Goal: Transaction & Acquisition: Book appointment/travel/reservation

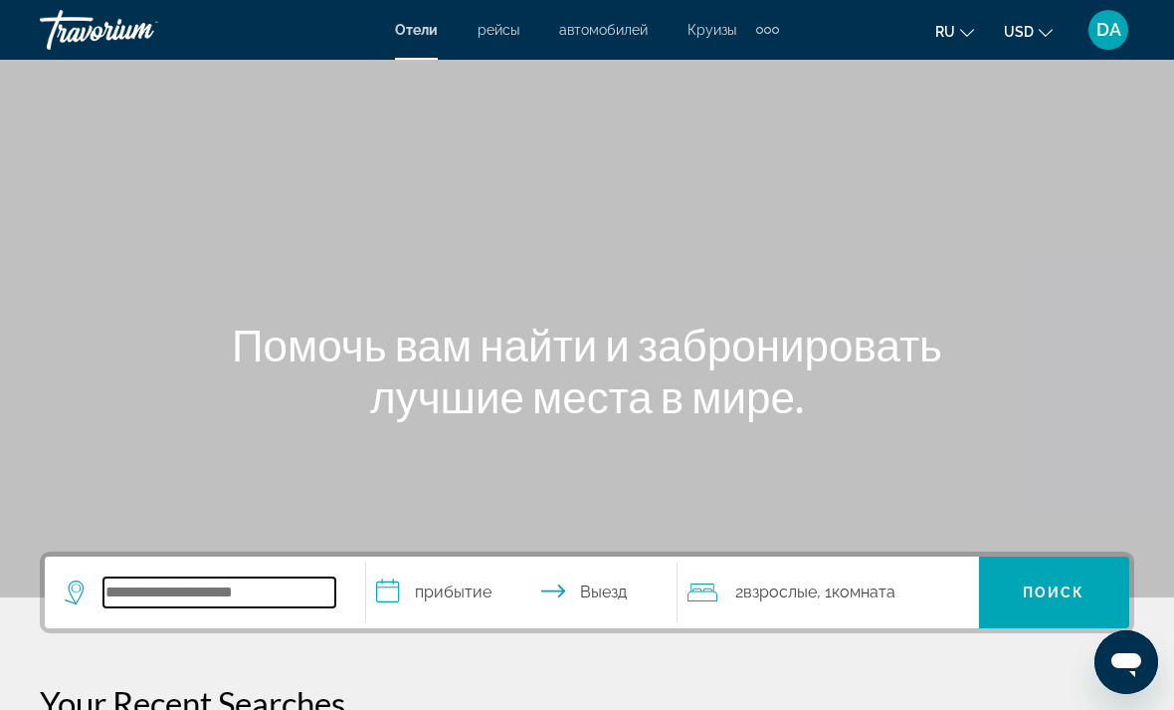
click at [180, 590] on input "Search widget" at bounding box center [220, 592] width 232 height 30
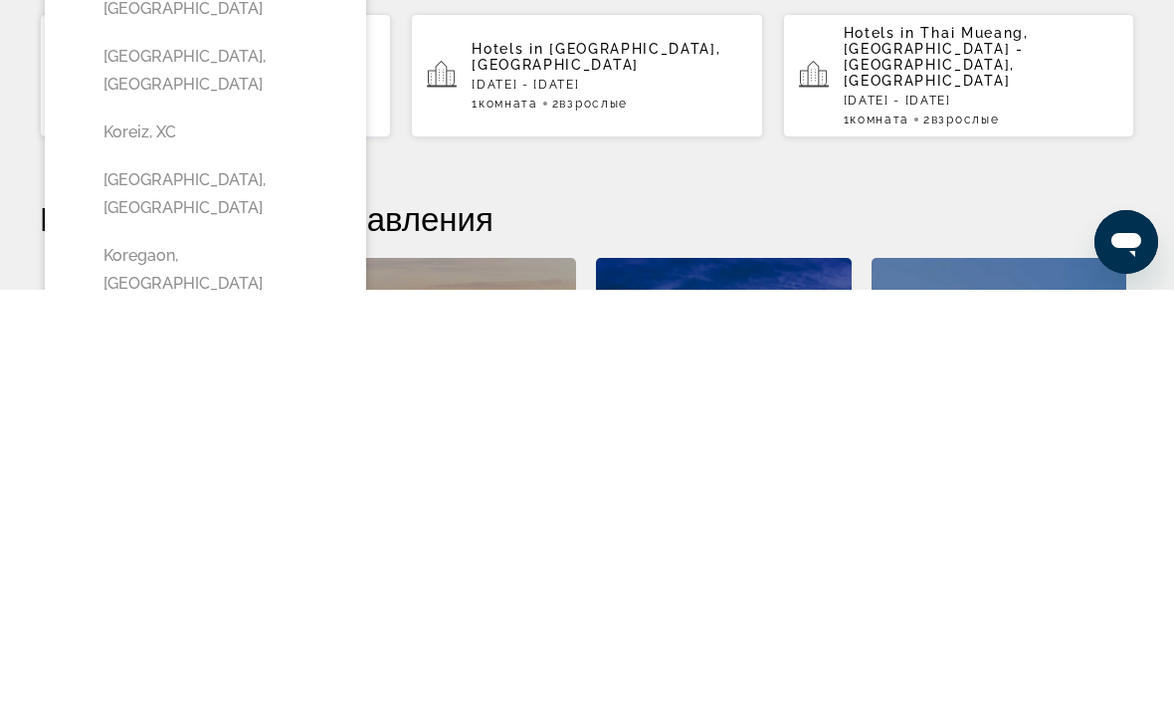
scroll to position [323, 0]
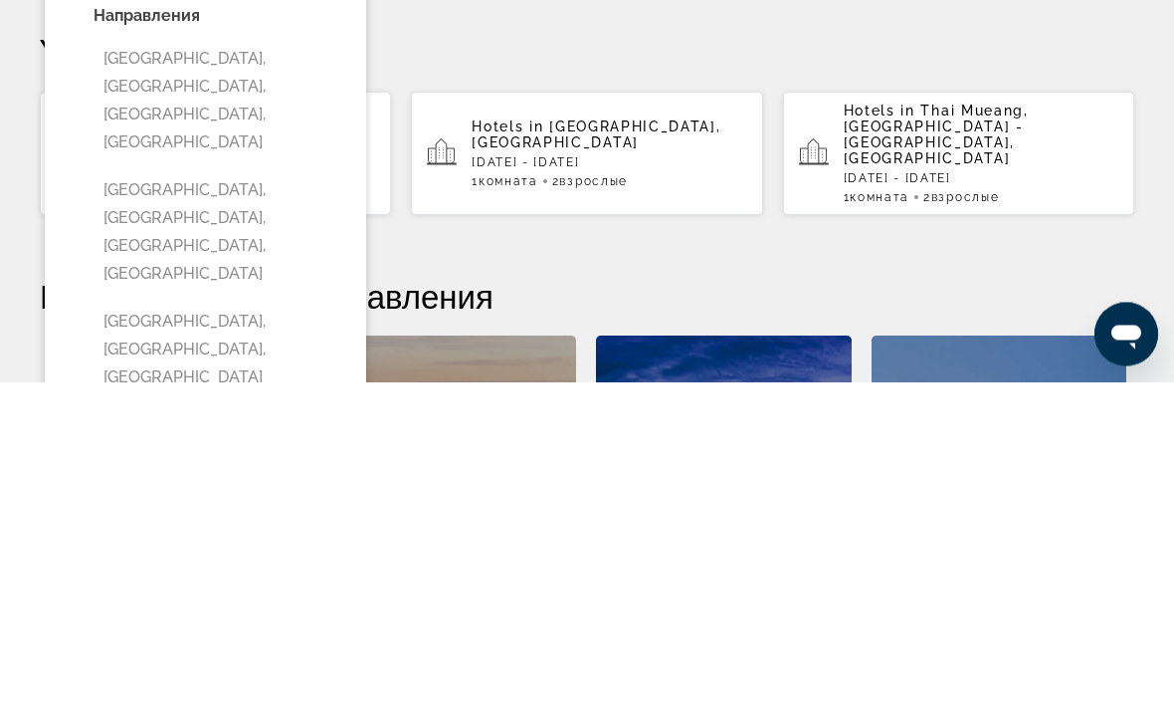
click at [327, 631] on button "[GEOGRAPHIC_DATA], [GEOGRAPHIC_DATA], [GEOGRAPHIC_DATA]" at bounding box center [220, 678] width 253 height 94
type input "**********"
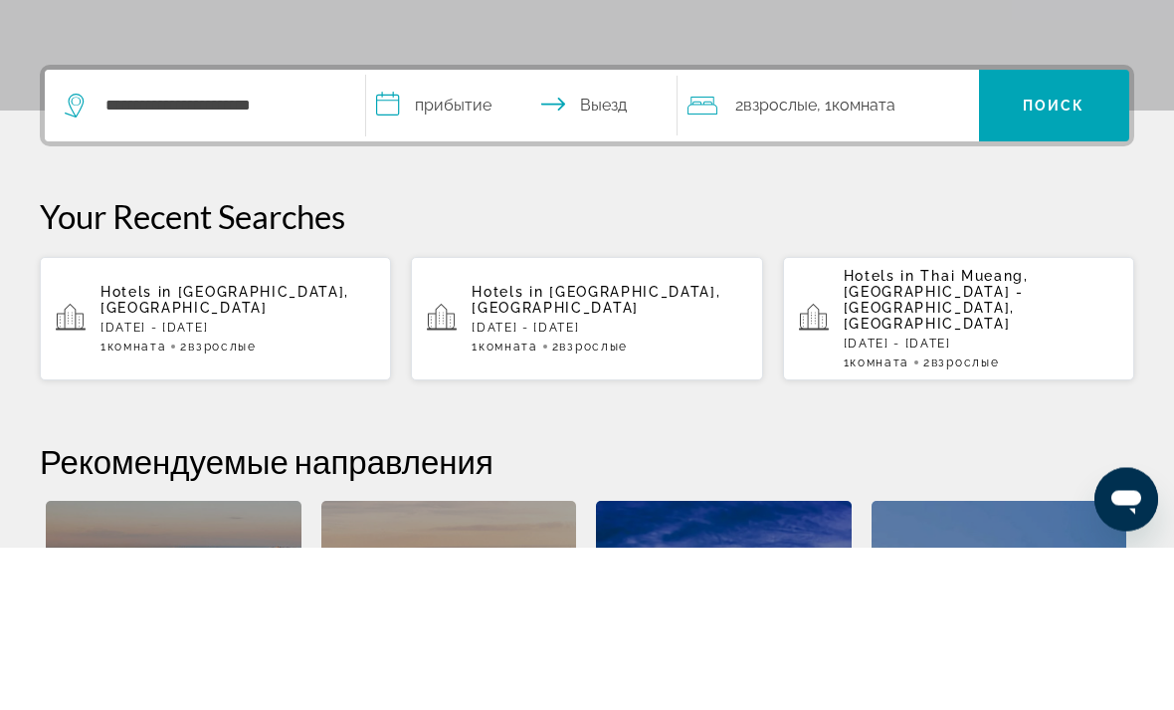
click at [1041, 261] on span "Поиск" at bounding box center [1054, 269] width 63 height 16
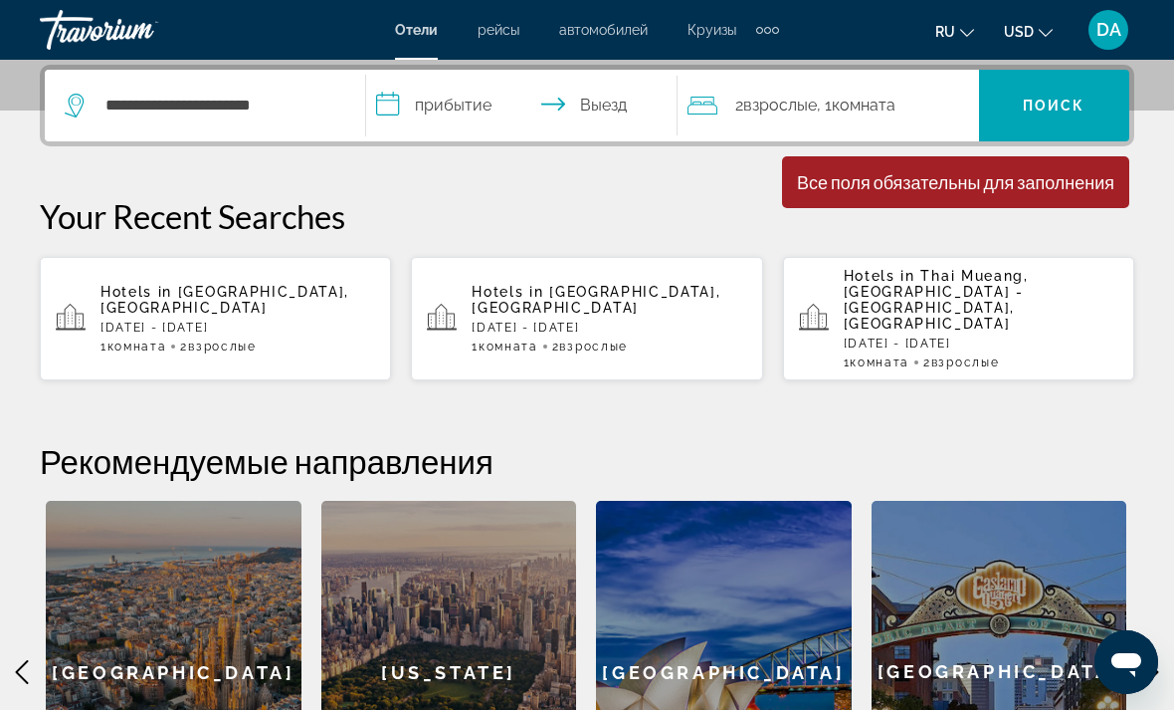
click at [567, 111] on input "**********" at bounding box center [525, 109] width 319 height 78
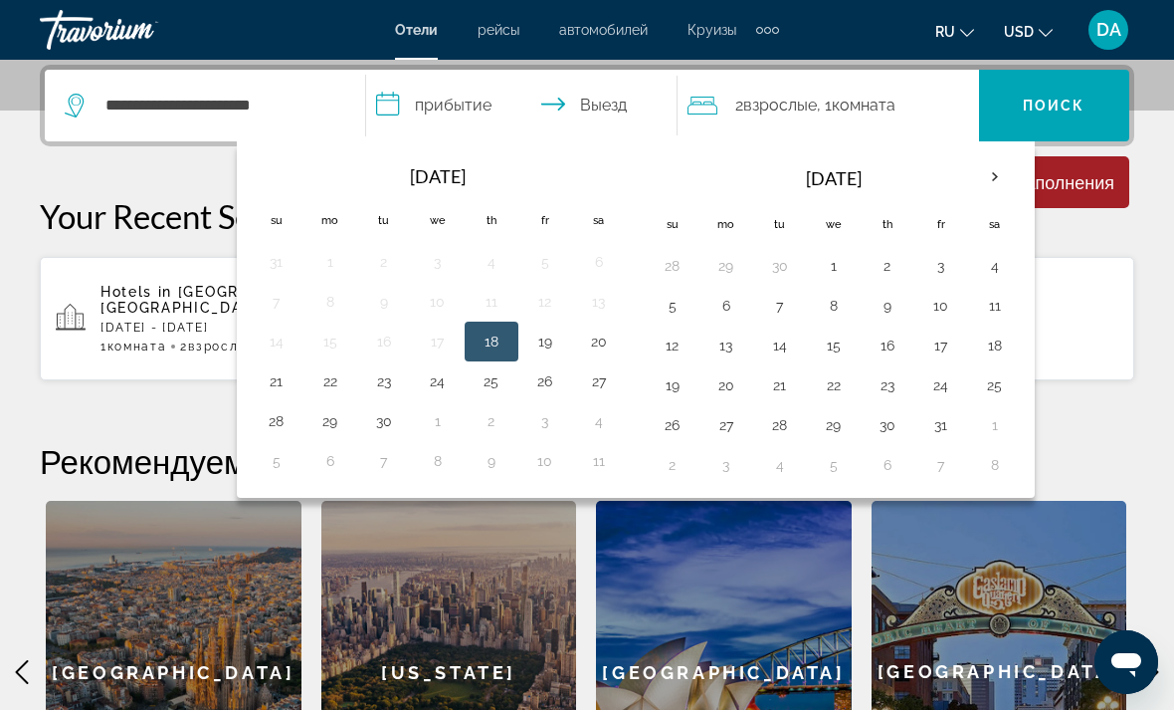
click at [999, 177] on th "Next month" at bounding box center [995, 177] width 54 height 44
click at [989, 178] on th "Next month" at bounding box center [995, 177] width 54 height 44
click at [997, 189] on th "Next month" at bounding box center [995, 177] width 54 height 44
click at [894, 260] on button "1" at bounding box center [888, 266] width 32 height 28
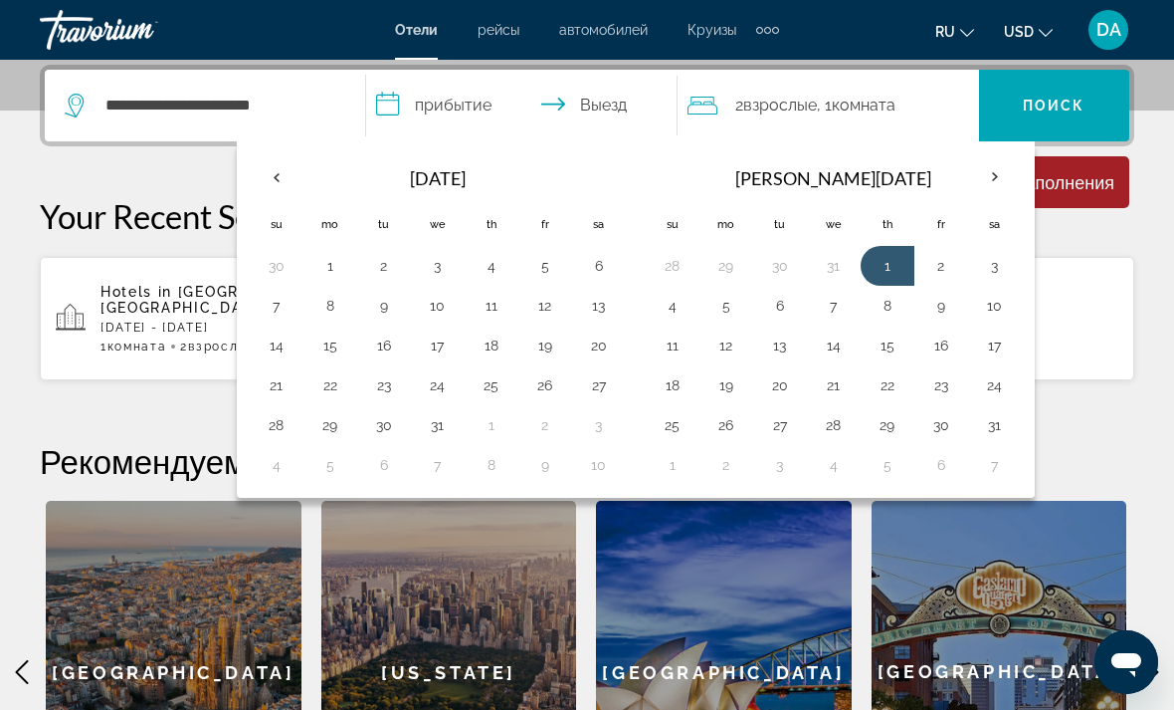
click at [887, 299] on button "8" at bounding box center [888, 306] width 32 height 28
type input "**********"
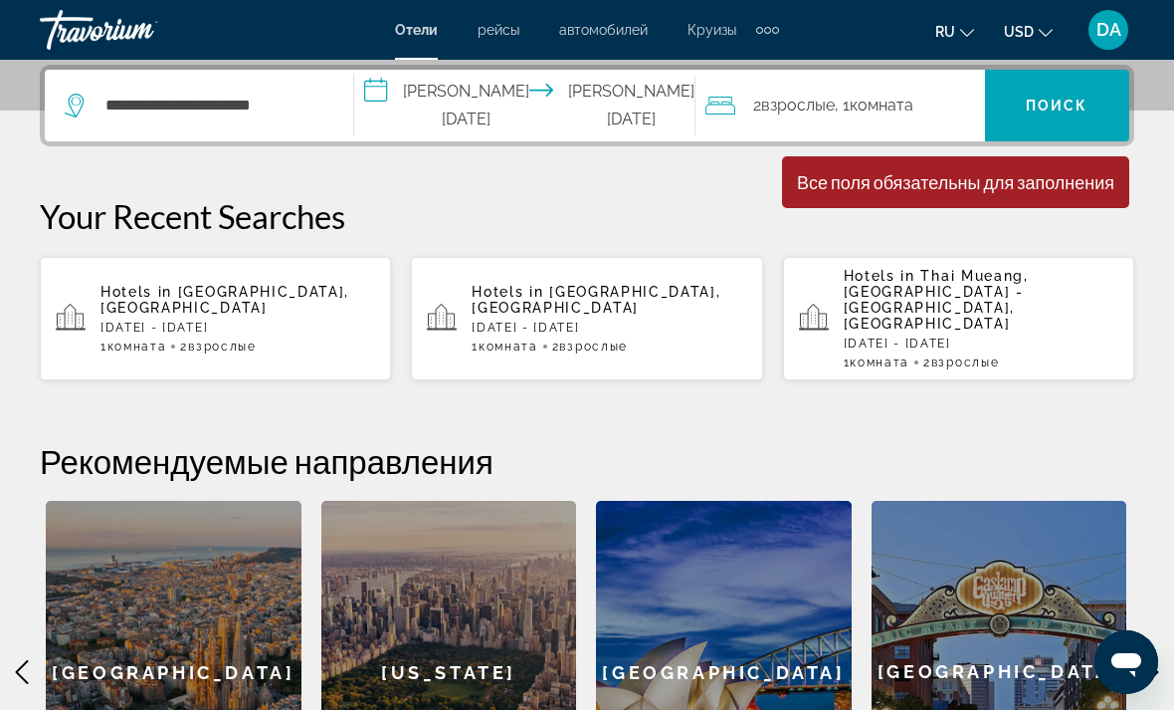
click at [1068, 111] on span "Поиск" at bounding box center [1057, 106] width 63 height 16
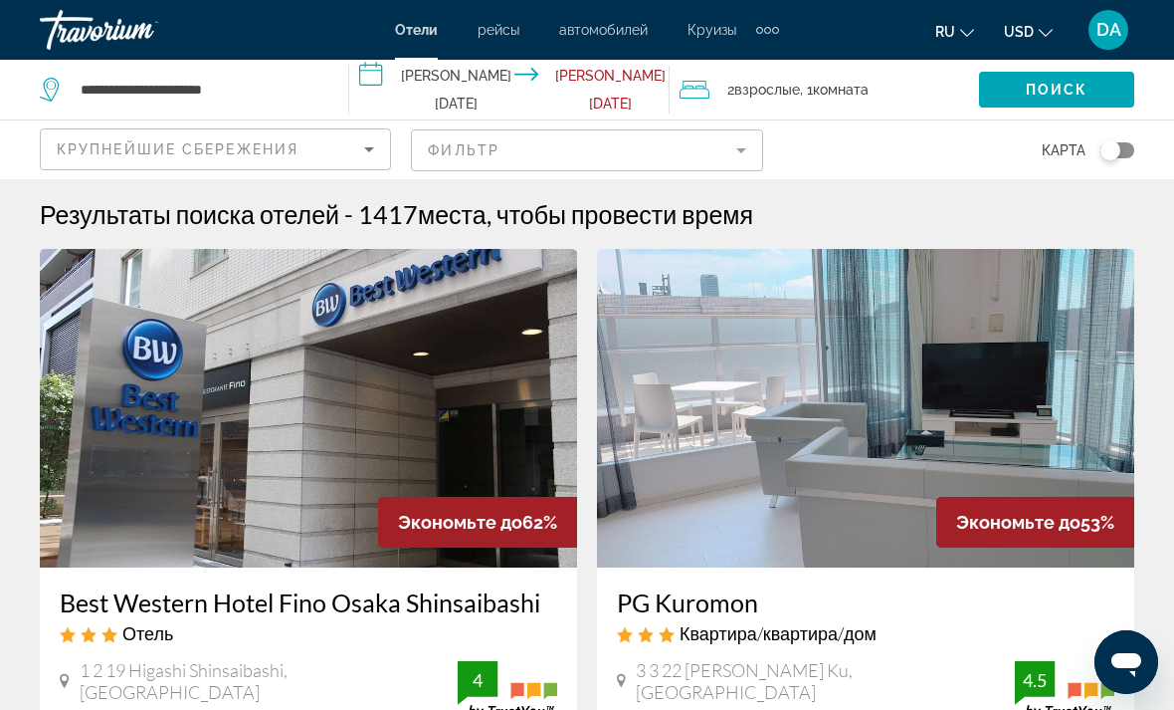
click at [751, 136] on mat-form-field "Фильтр" at bounding box center [586, 150] width 351 height 42
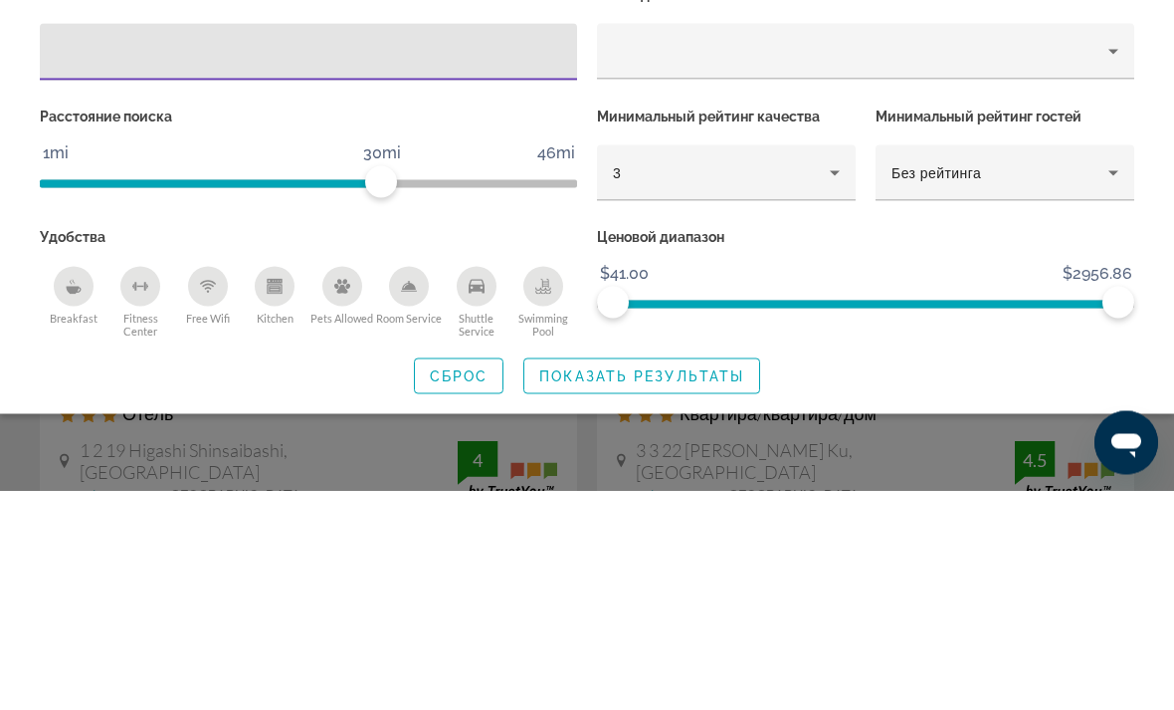
click at [839, 380] on icon "Hotel Filters" at bounding box center [835, 392] width 24 height 24
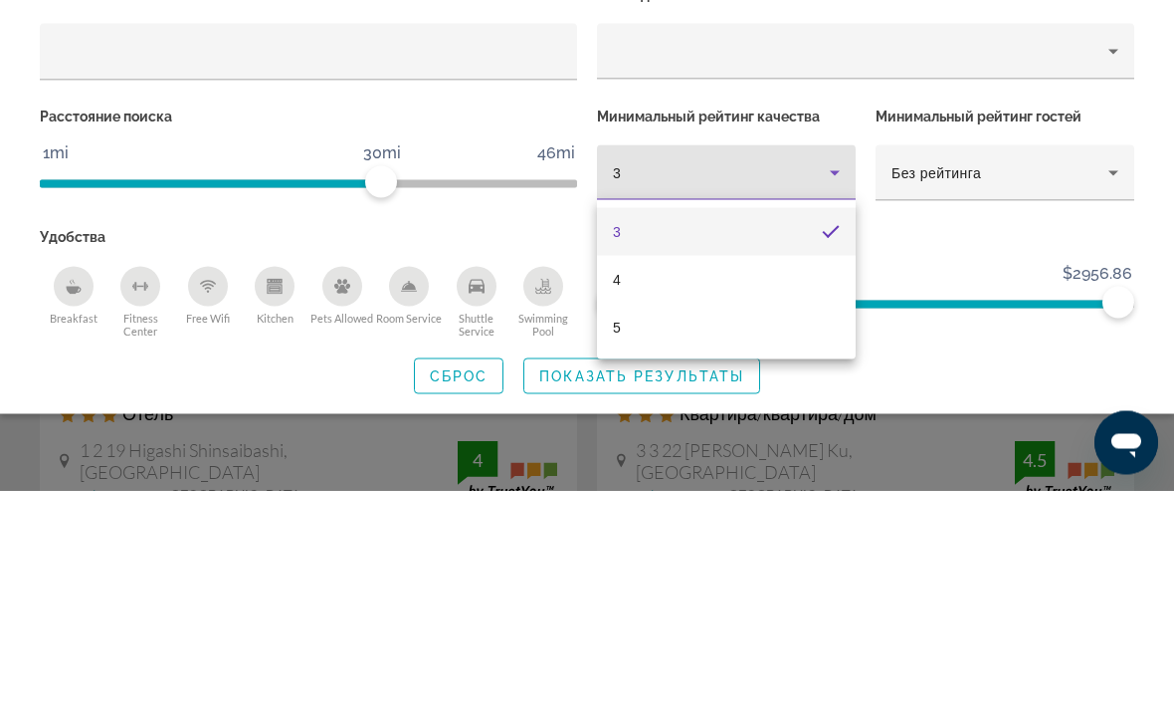
scroll to position [220, 0]
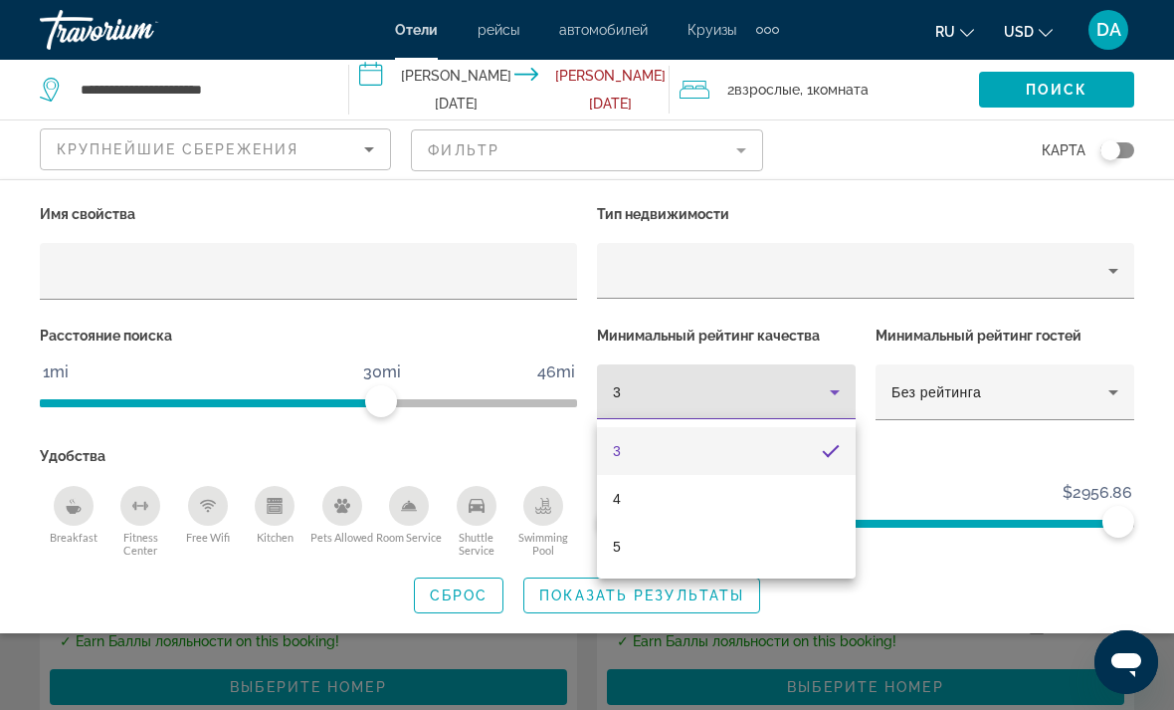
click at [1009, 387] on div at bounding box center [587, 355] width 1174 height 710
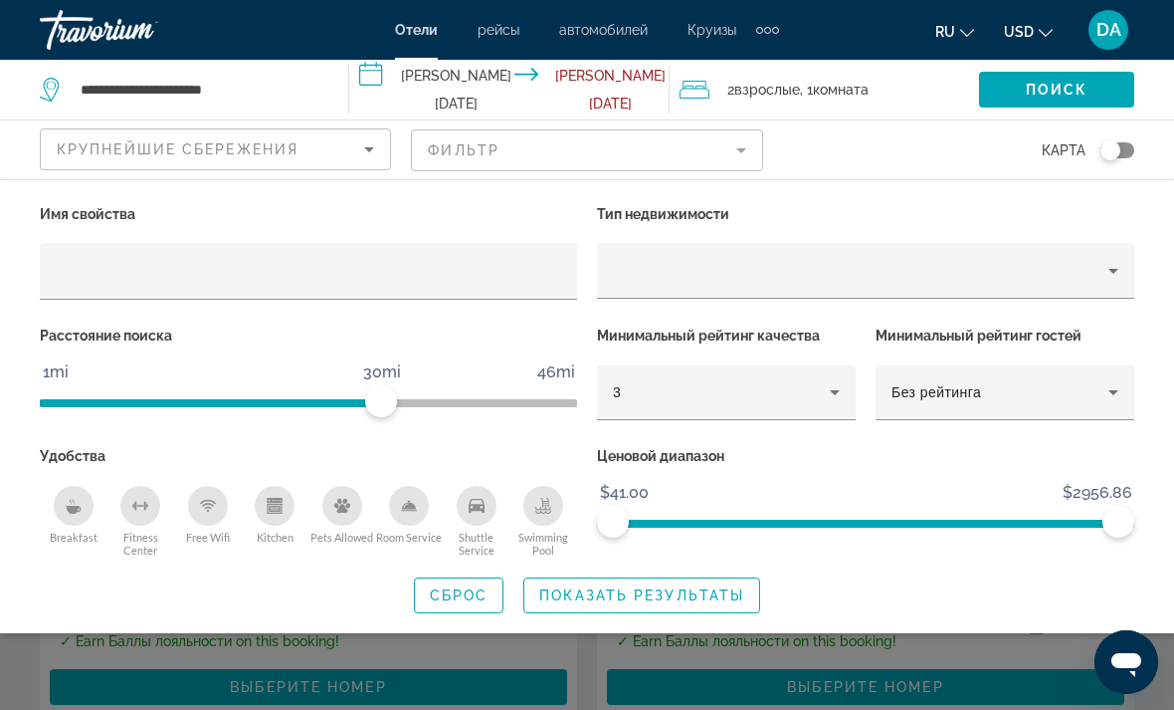
click at [840, 400] on icon "Hotel Filters" at bounding box center [835, 392] width 24 height 24
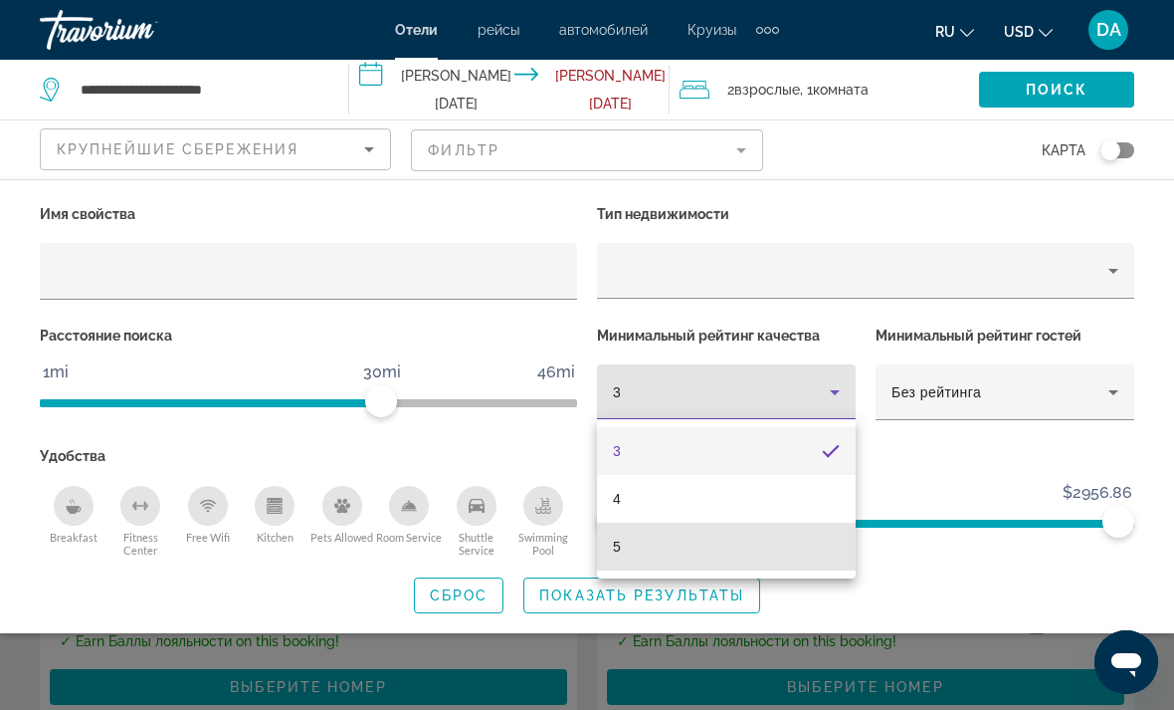
click at [806, 543] on mat-option "5" at bounding box center [726, 546] width 259 height 48
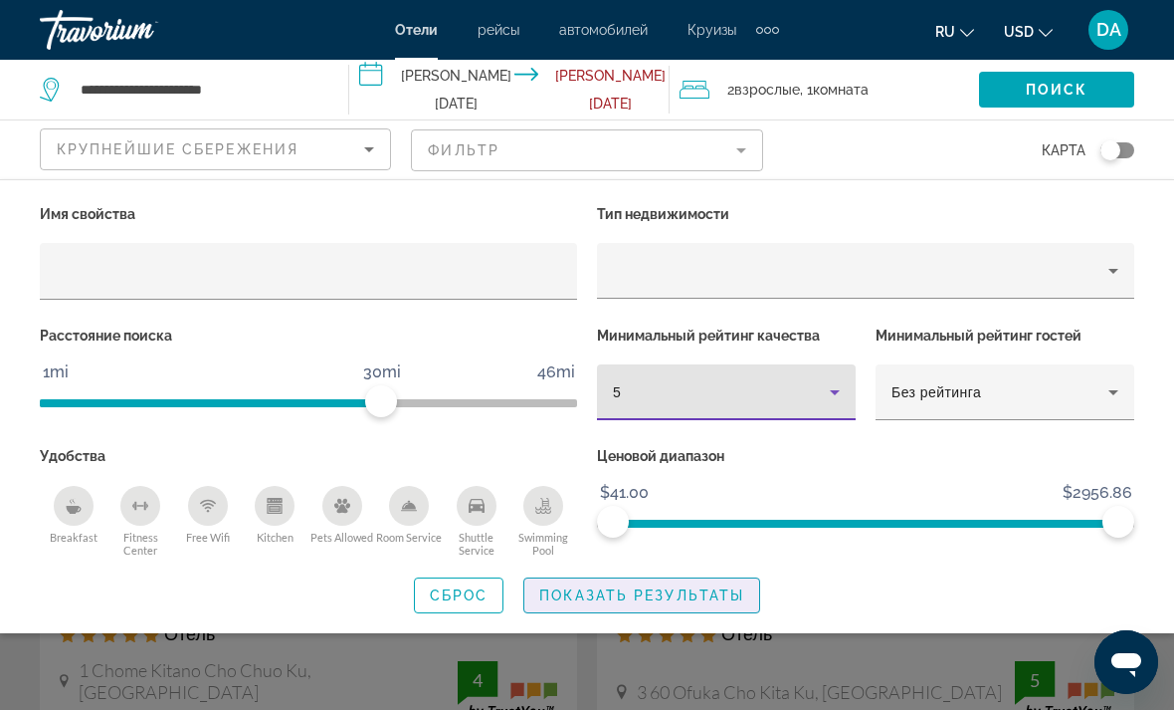
click at [728, 599] on span "Показать результаты" at bounding box center [641, 595] width 205 height 16
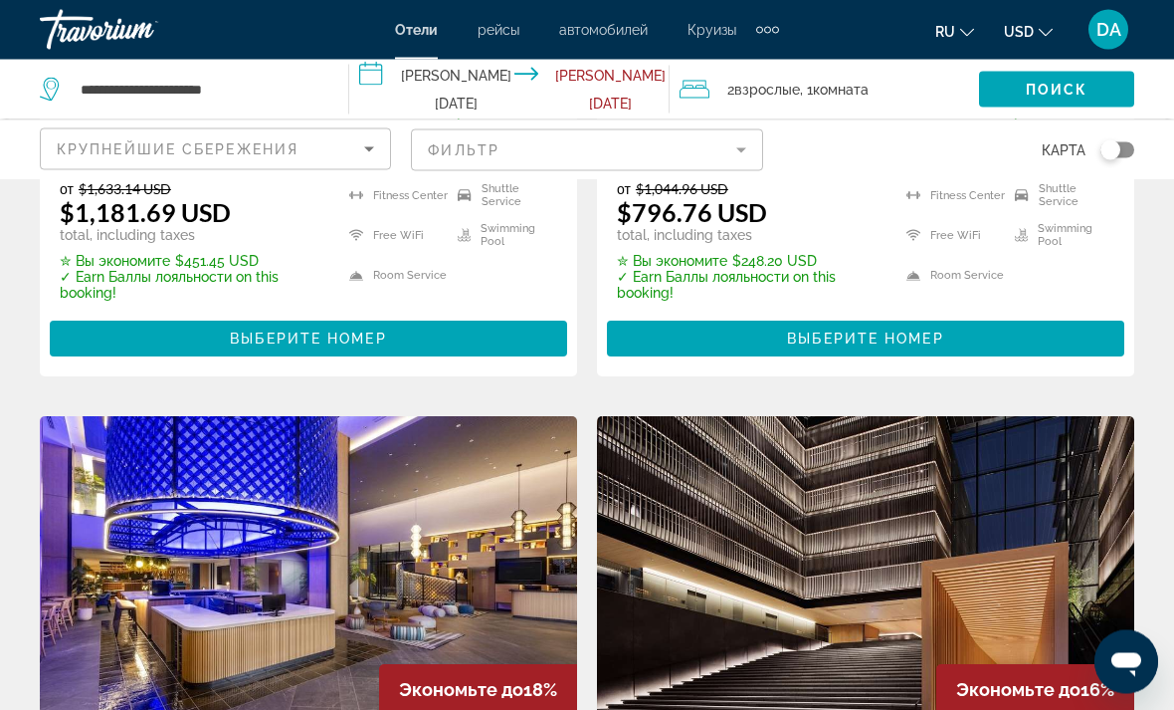
scroll to position [1372, 0]
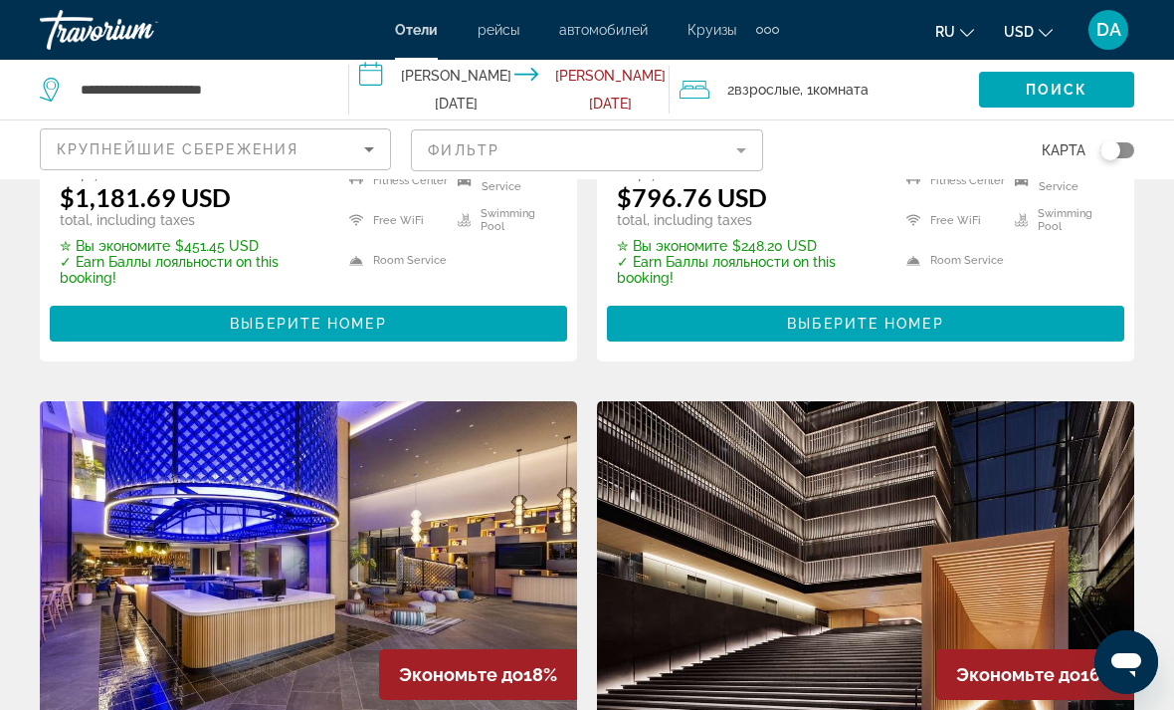
click at [742, 147] on mat-form-field "Фильтр" at bounding box center [586, 150] width 351 height 42
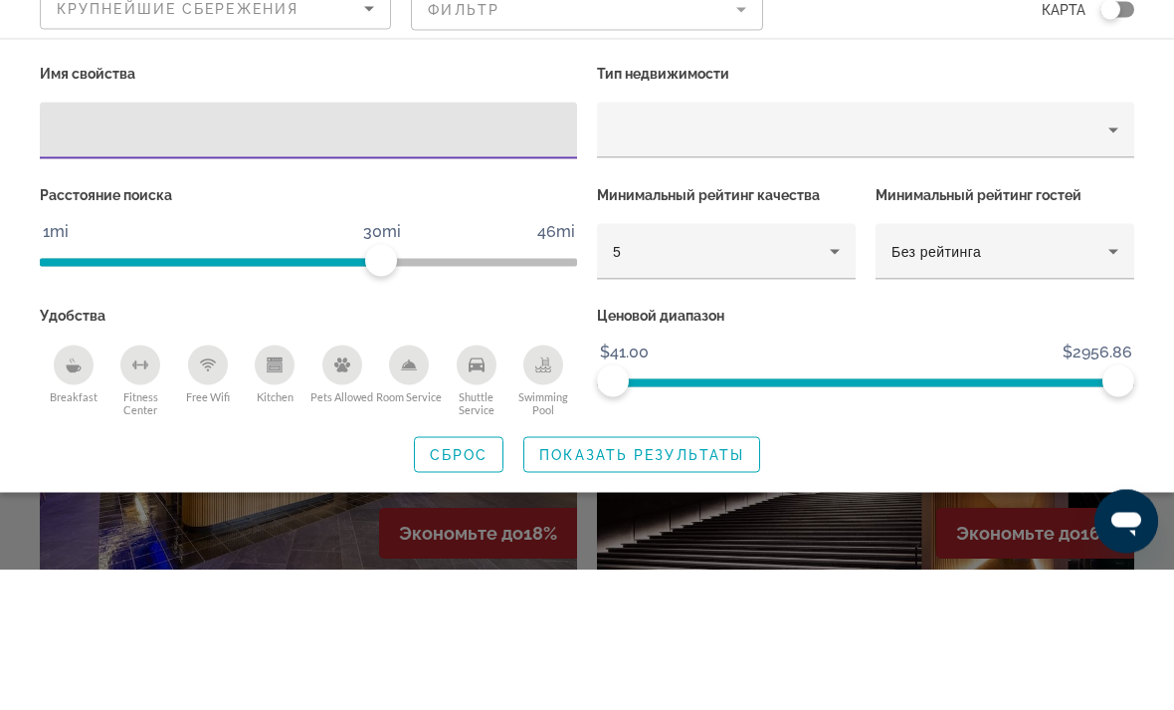
click at [1084, 380] on div "Без рейтинга" at bounding box center [1000, 392] width 217 height 24
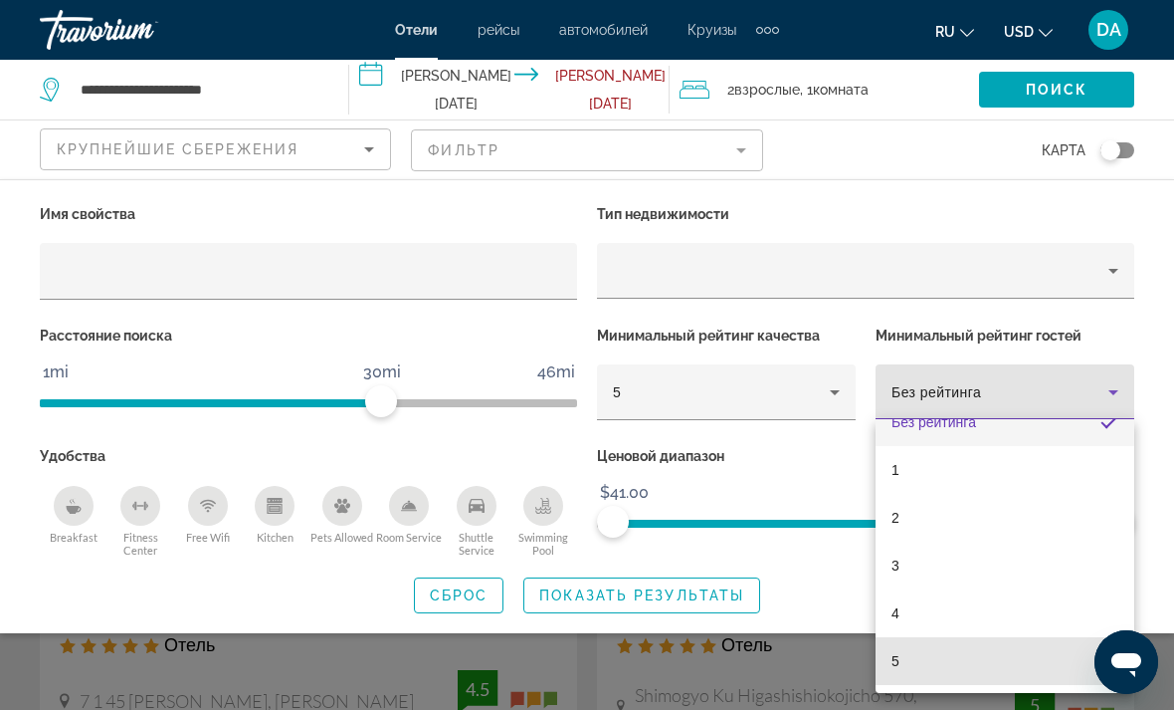
scroll to position [29, 0]
click at [970, 660] on mat-option "5" at bounding box center [1005, 661] width 259 height 48
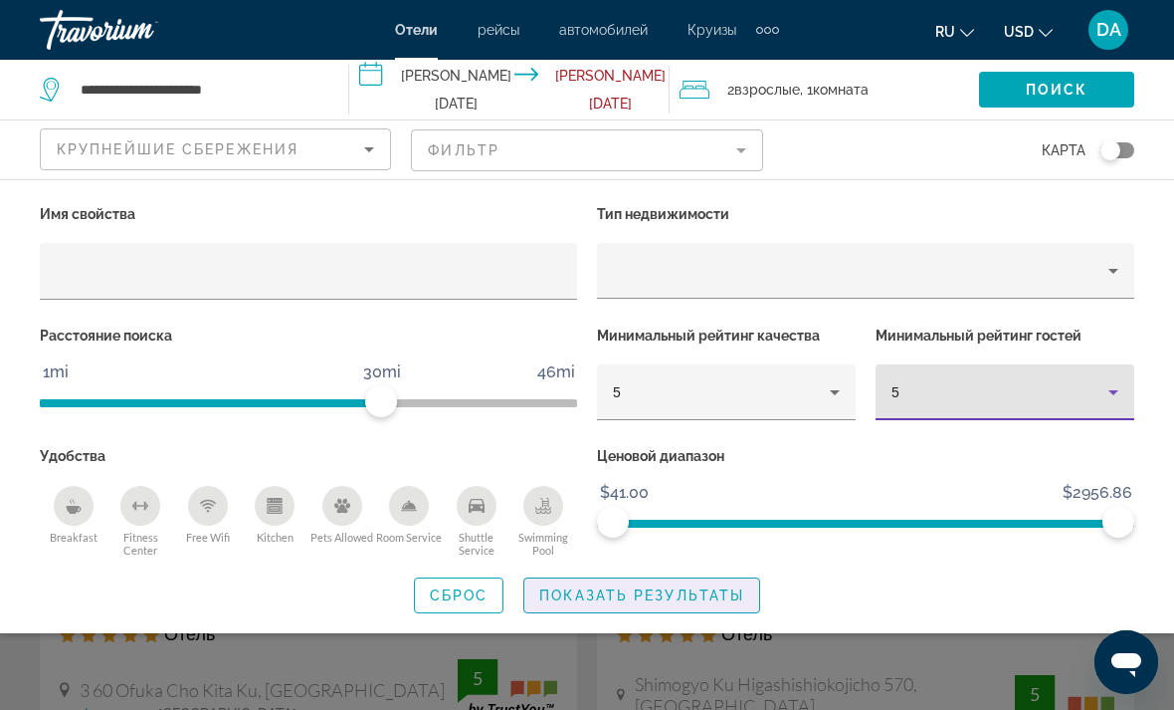
click at [729, 580] on span "Search widget" at bounding box center [641, 595] width 235 height 48
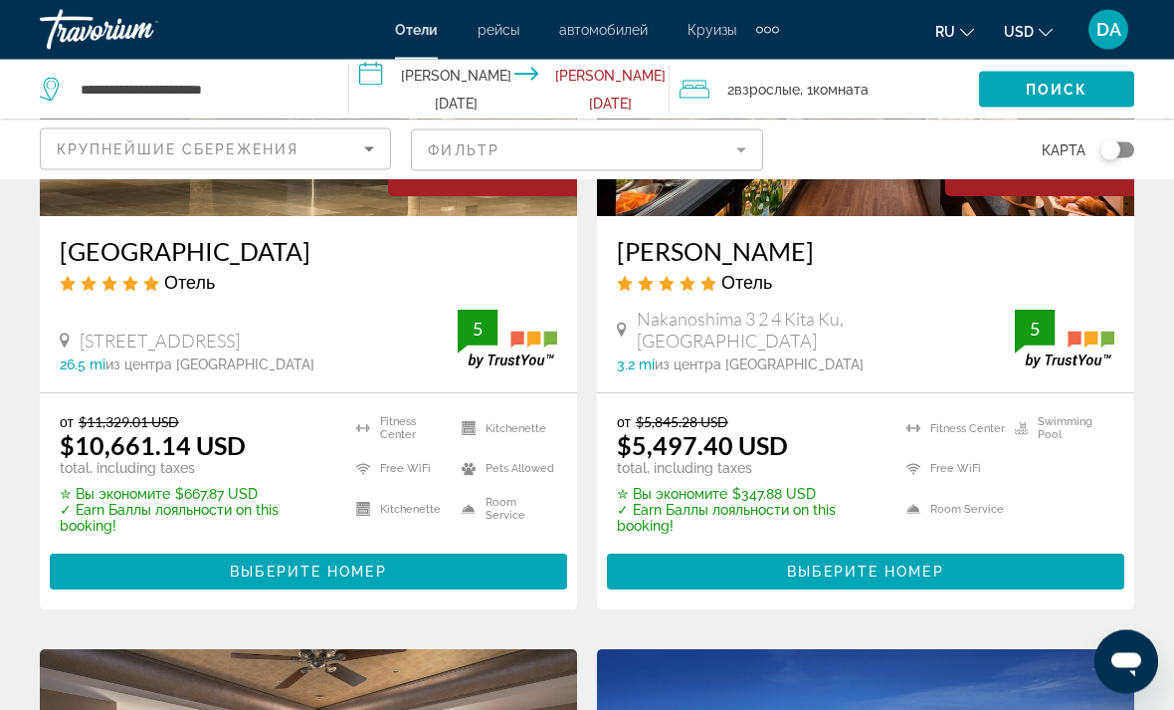
scroll to position [2526, 0]
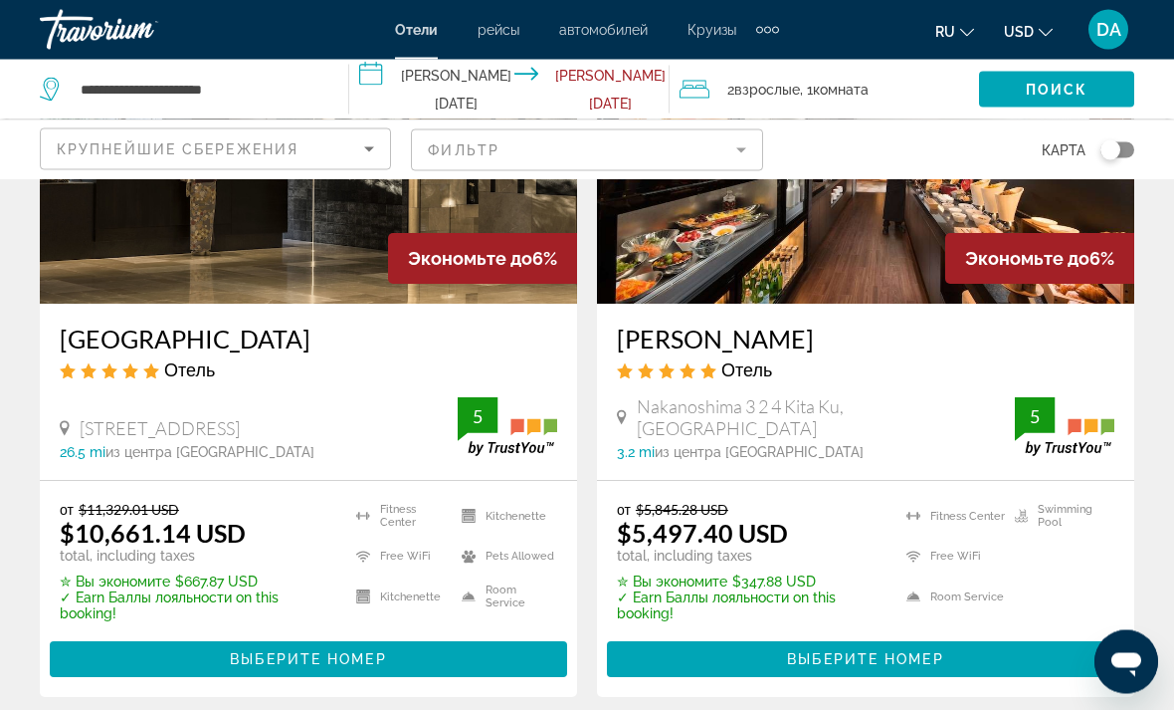
click at [739, 145] on mat-form-field "Фильтр" at bounding box center [586, 150] width 351 height 42
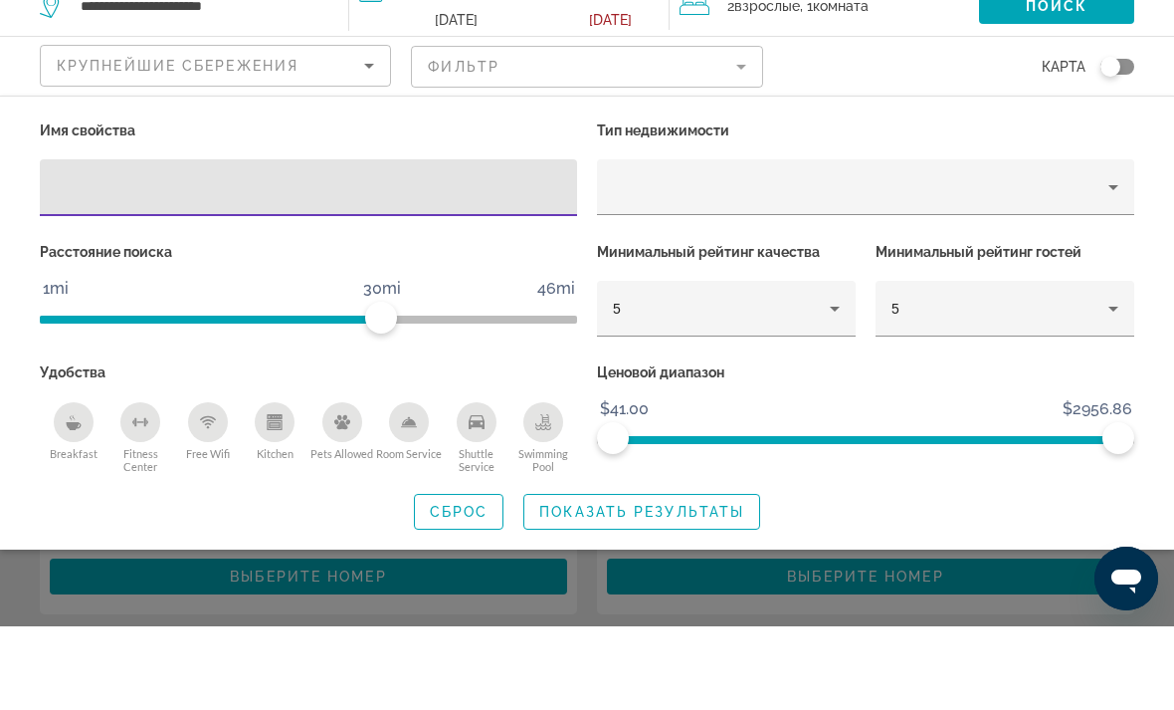
click at [1043, 380] on div "5" at bounding box center [1000, 392] width 217 height 24
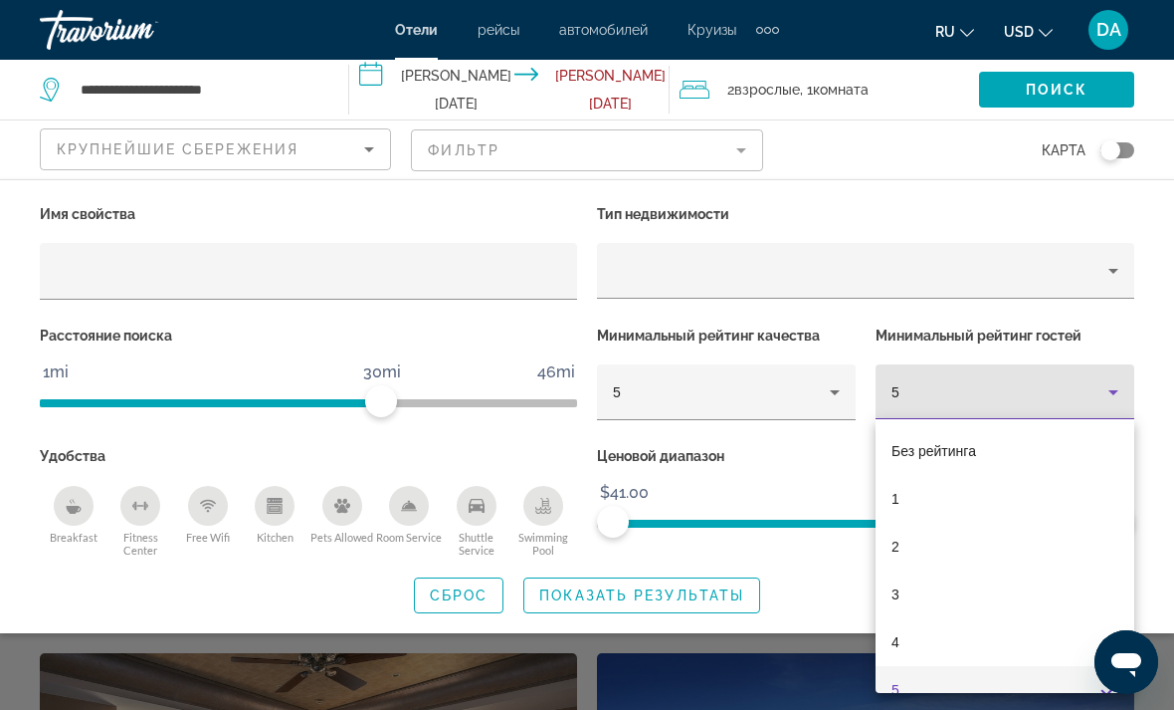
scroll to position [21, 0]
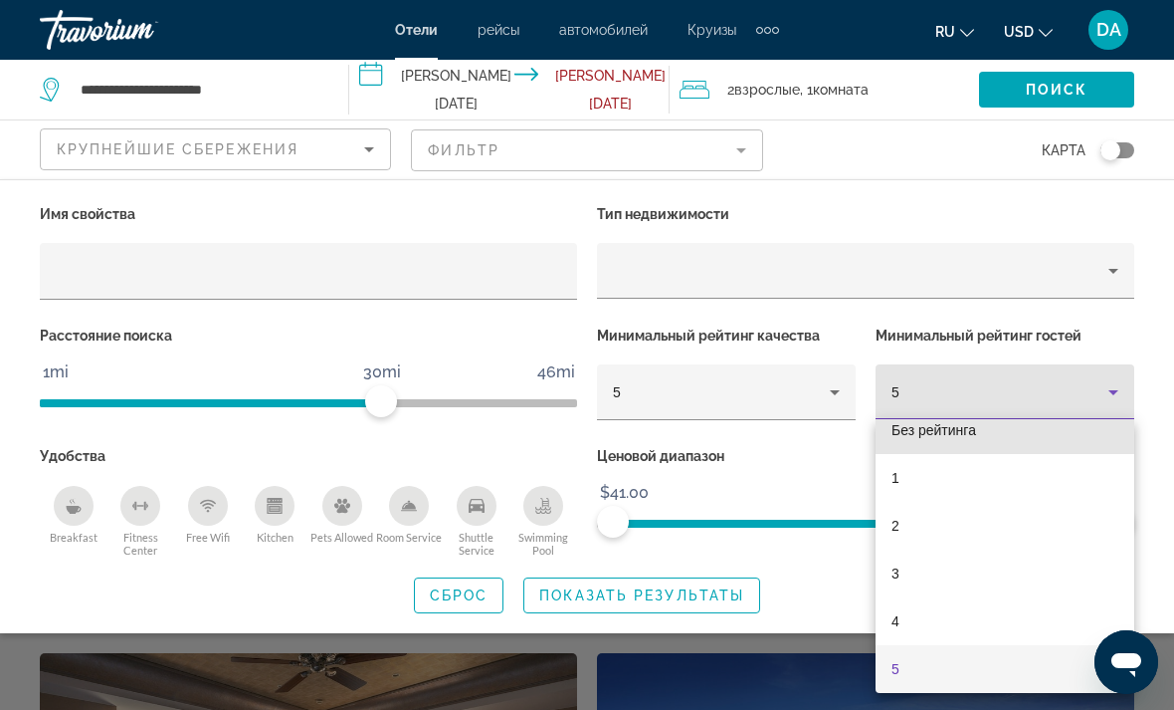
click at [1018, 432] on mat-option "Без рейтинга" at bounding box center [1005, 430] width 259 height 48
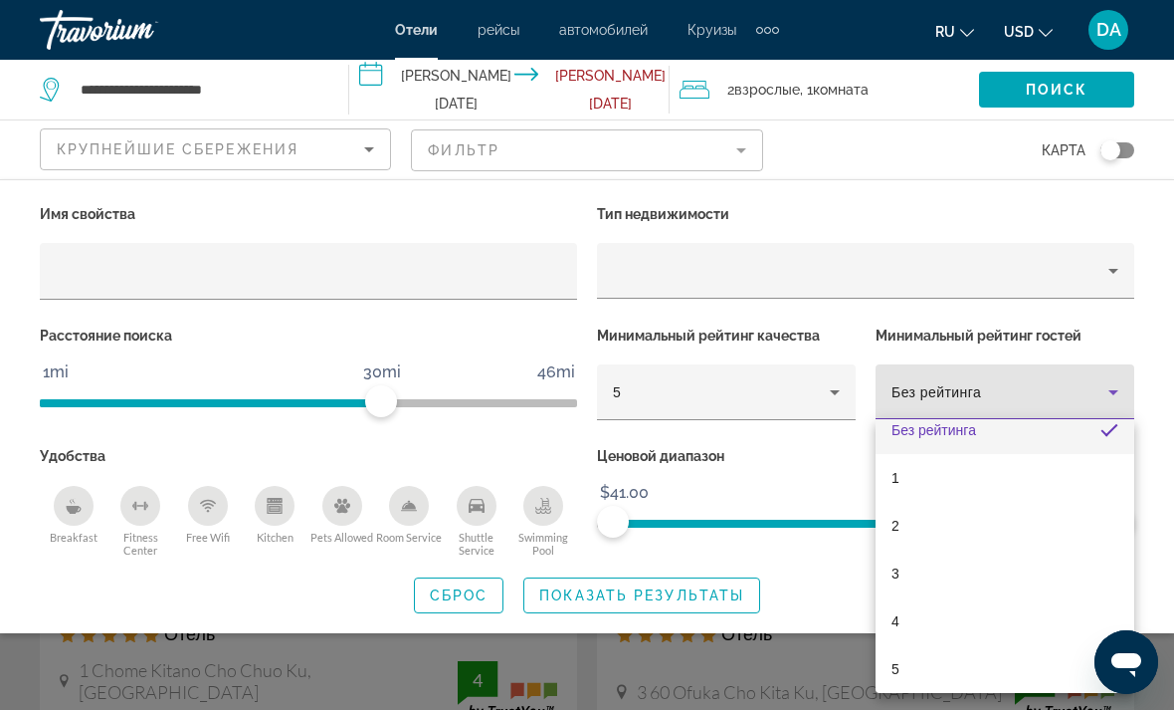
scroll to position [8, 0]
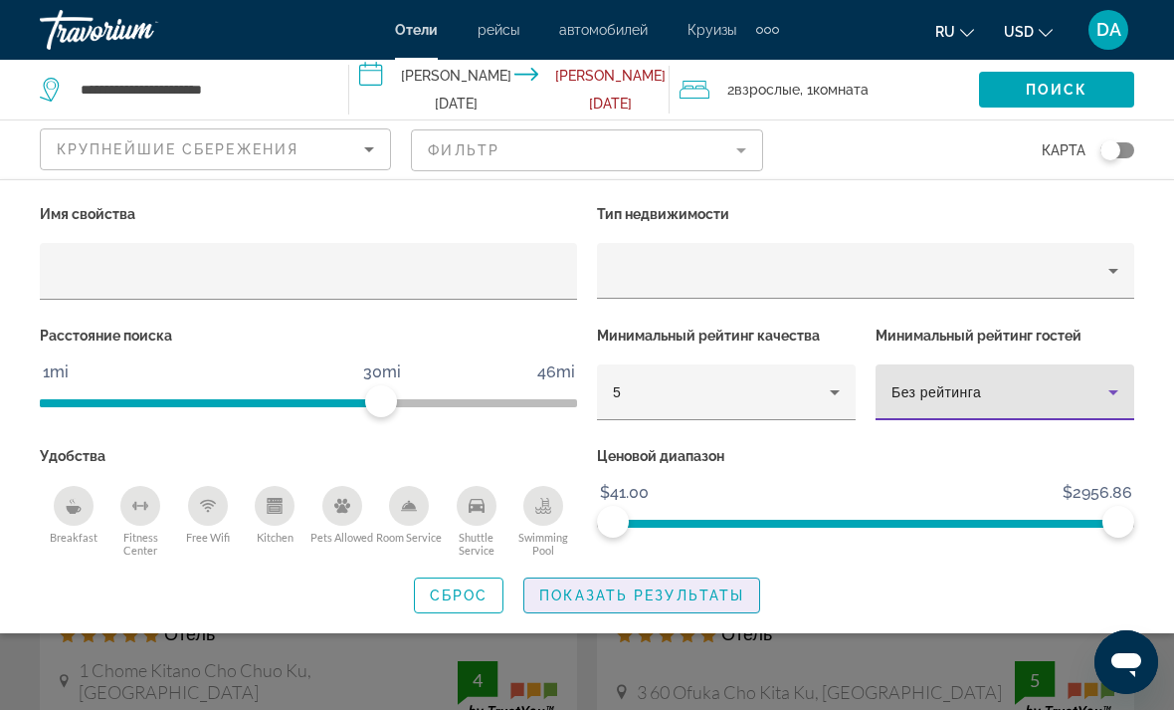
click at [748, 587] on span "Search widget" at bounding box center [641, 595] width 235 height 48
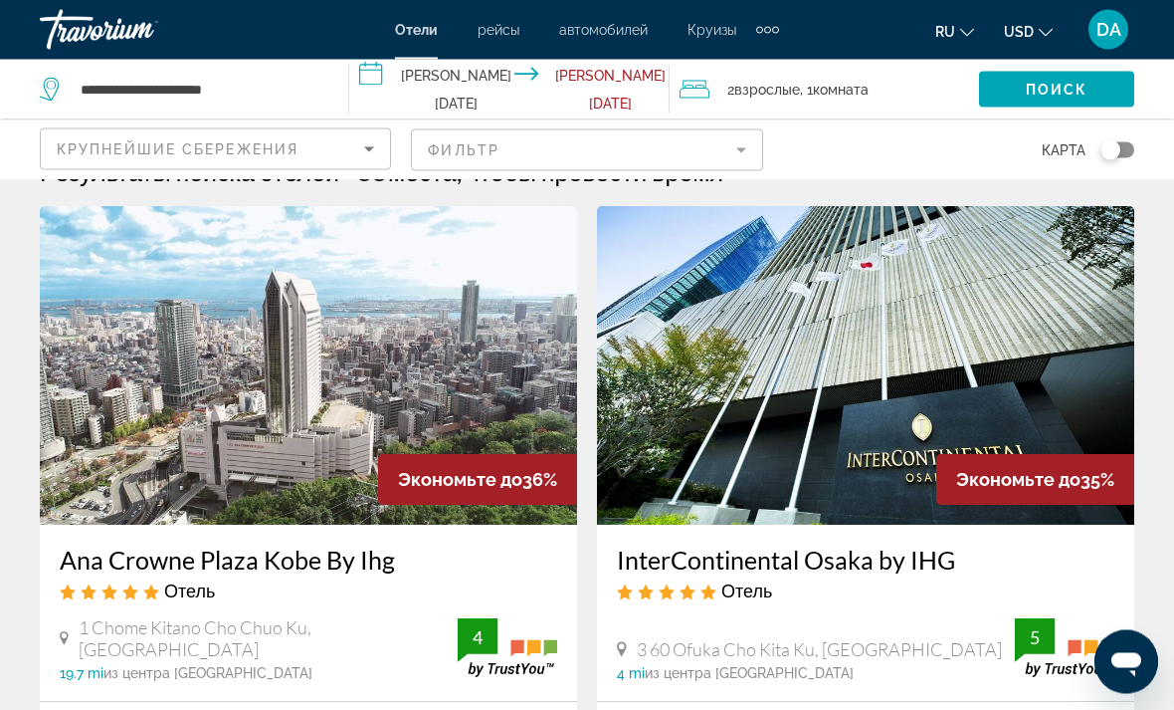
scroll to position [0, 0]
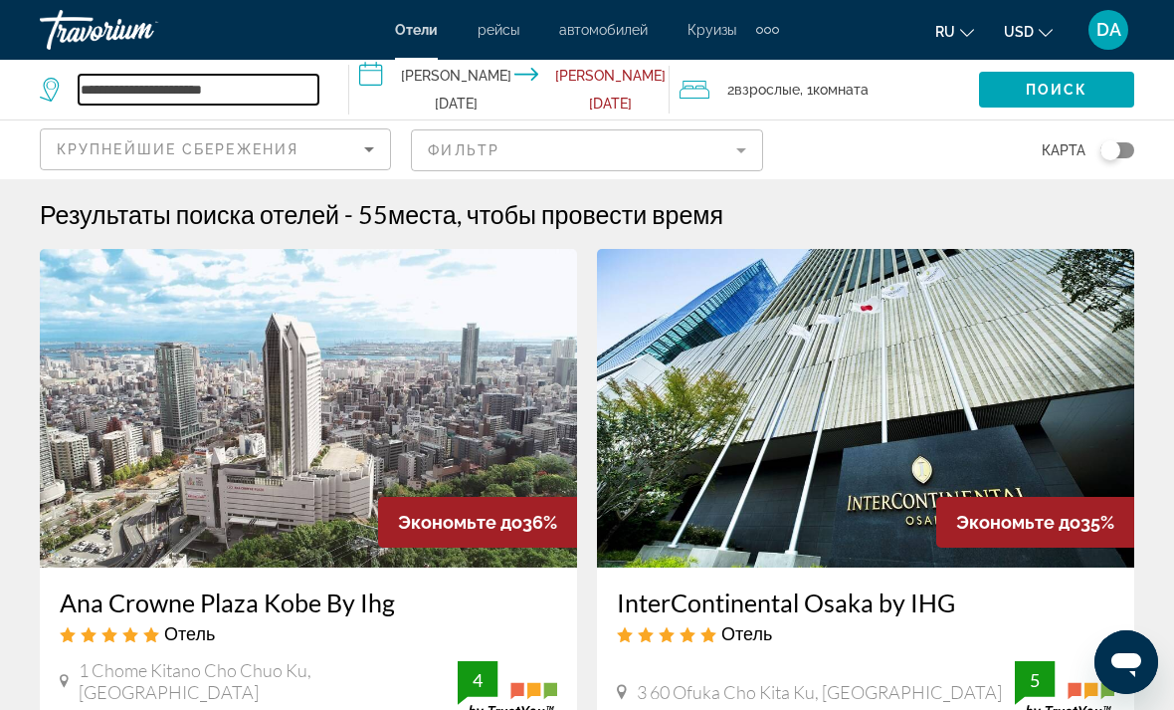
click at [303, 85] on input "**********" at bounding box center [199, 90] width 240 height 30
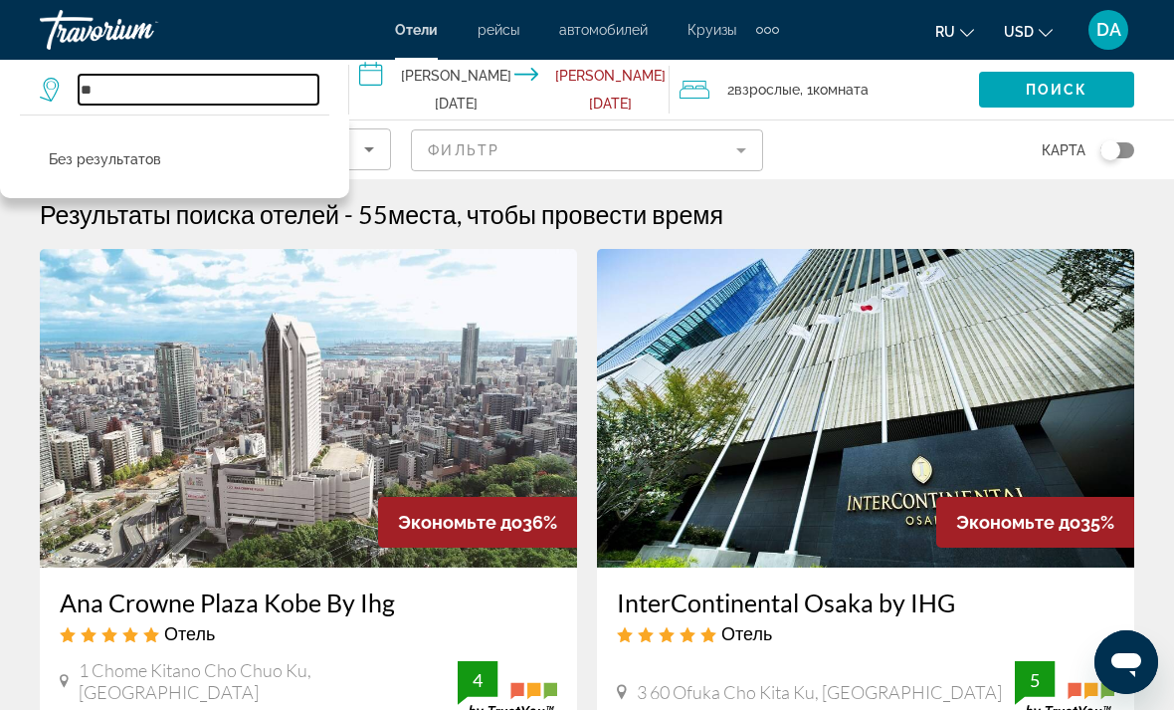
type input "*"
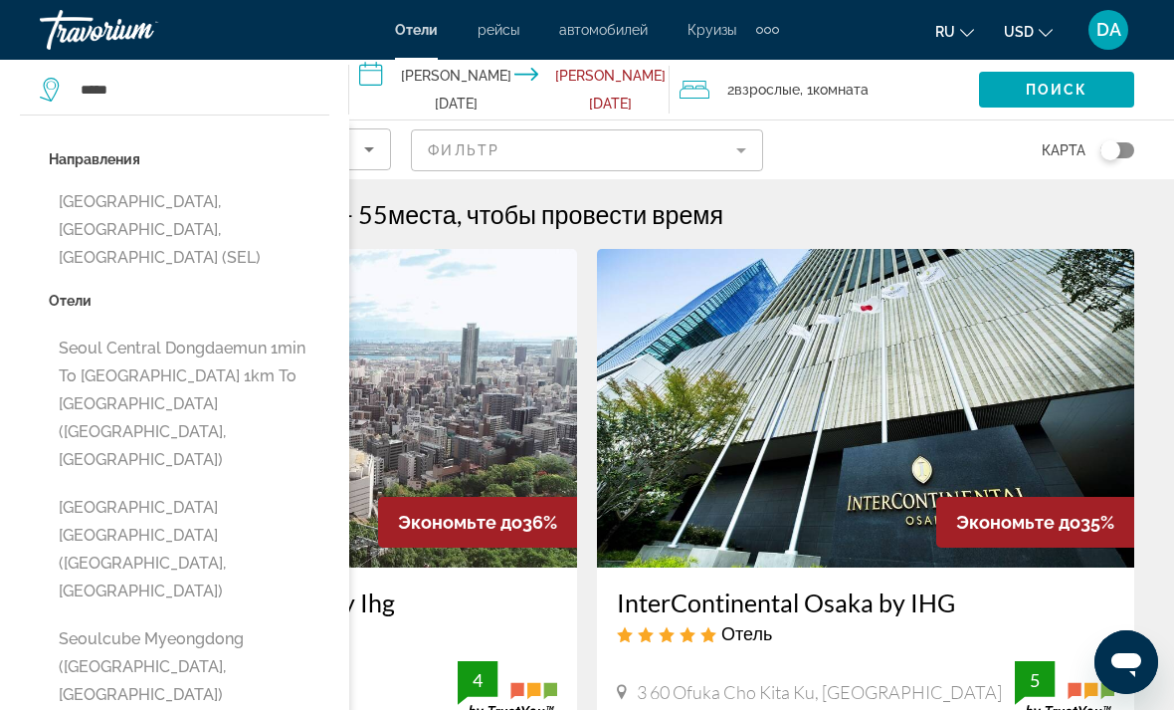
click at [281, 203] on button "[GEOGRAPHIC_DATA], [GEOGRAPHIC_DATA], [GEOGRAPHIC_DATA] (SEL)" at bounding box center [189, 230] width 281 height 94
type input "**********"
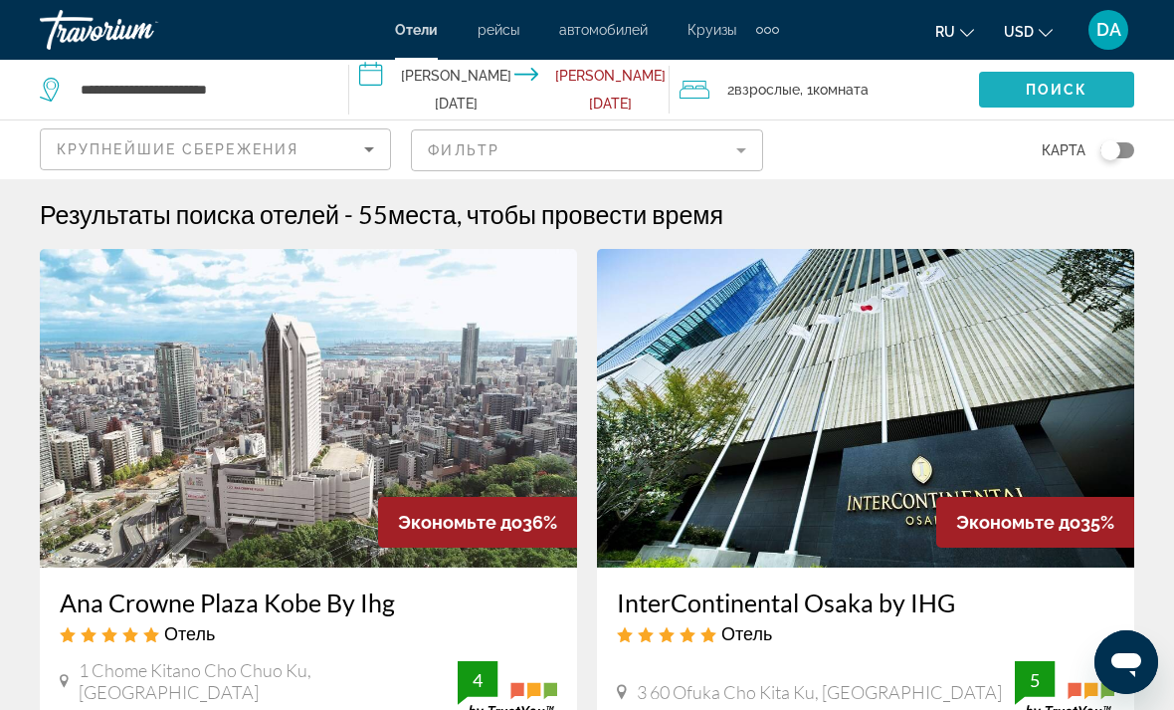
click at [1032, 82] on span "Поиск" at bounding box center [1057, 90] width 63 height 16
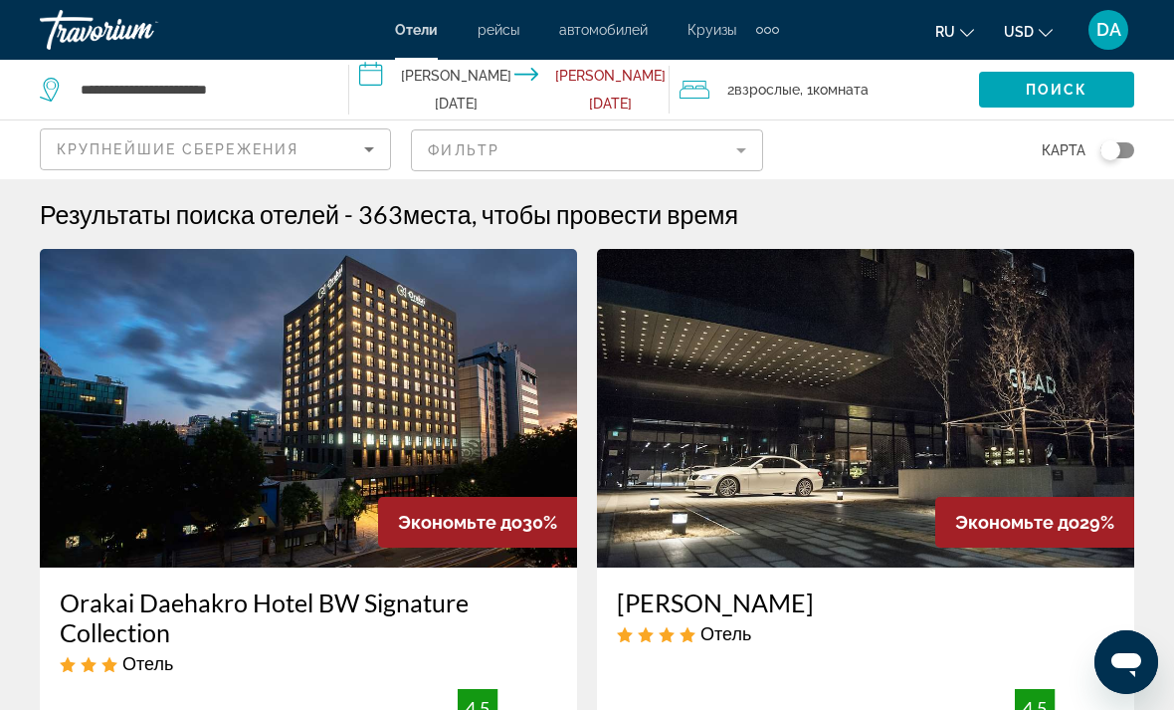
click at [748, 153] on mat-form-field "Фильтр" at bounding box center [586, 150] width 351 height 42
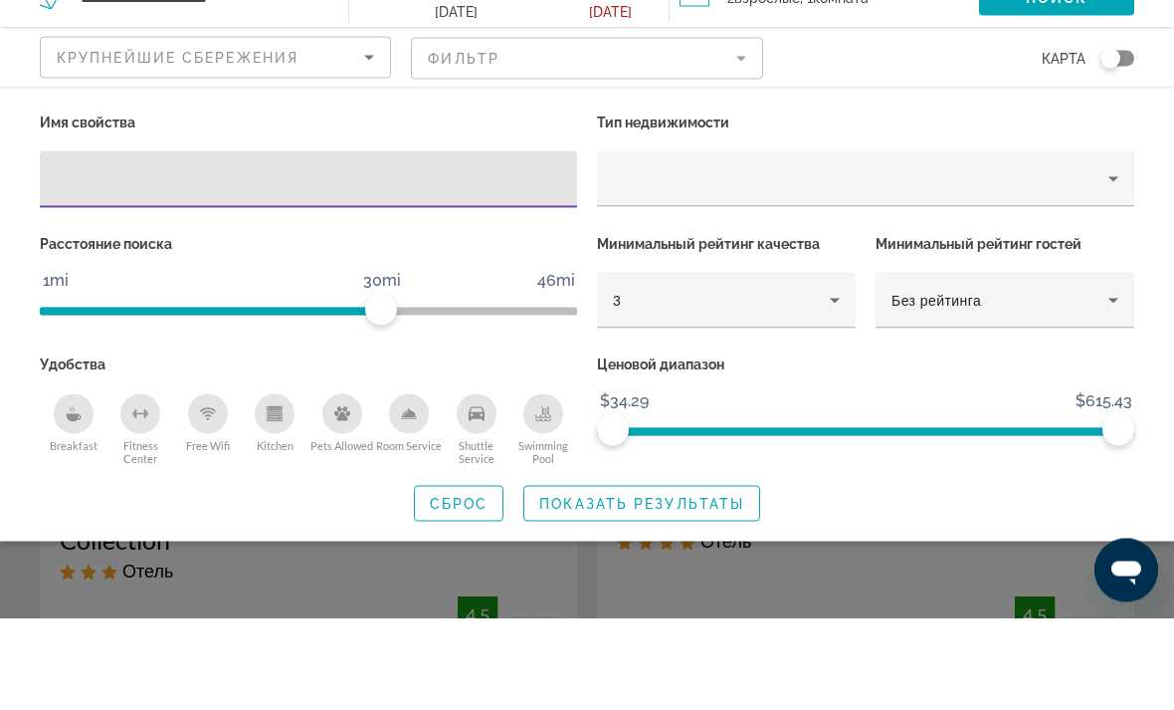
click at [773, 380] on div "3" at bounding box center [721, 392] width 217 height 24
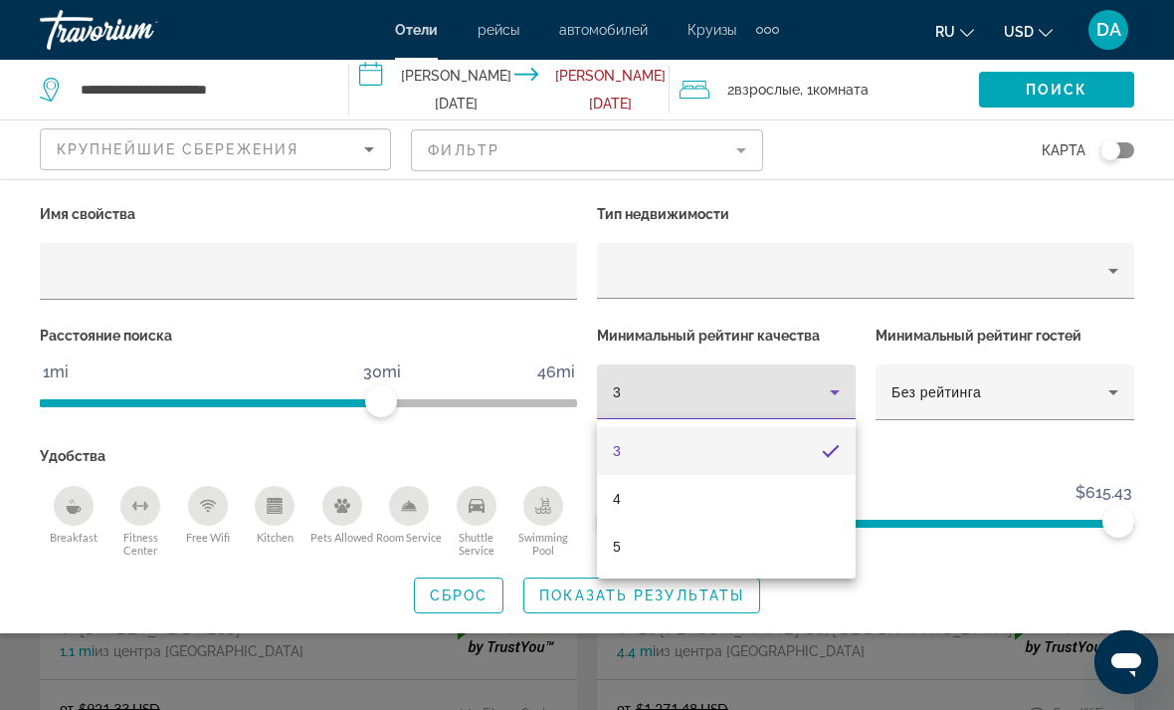
click at [727, 567] on mat-option "5" at bounding box center [726, 546] width 259 height 48
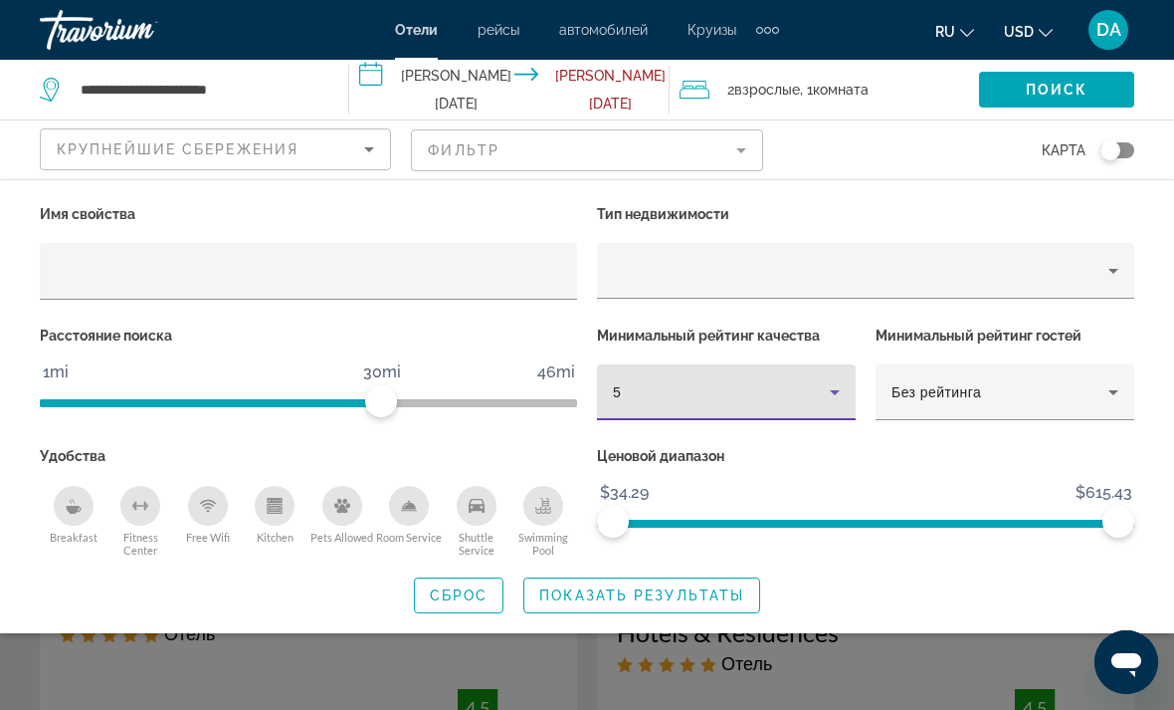
click at [686, 587] on span "Показать результаты" at bounding box center [641, 595] width 205 height 16
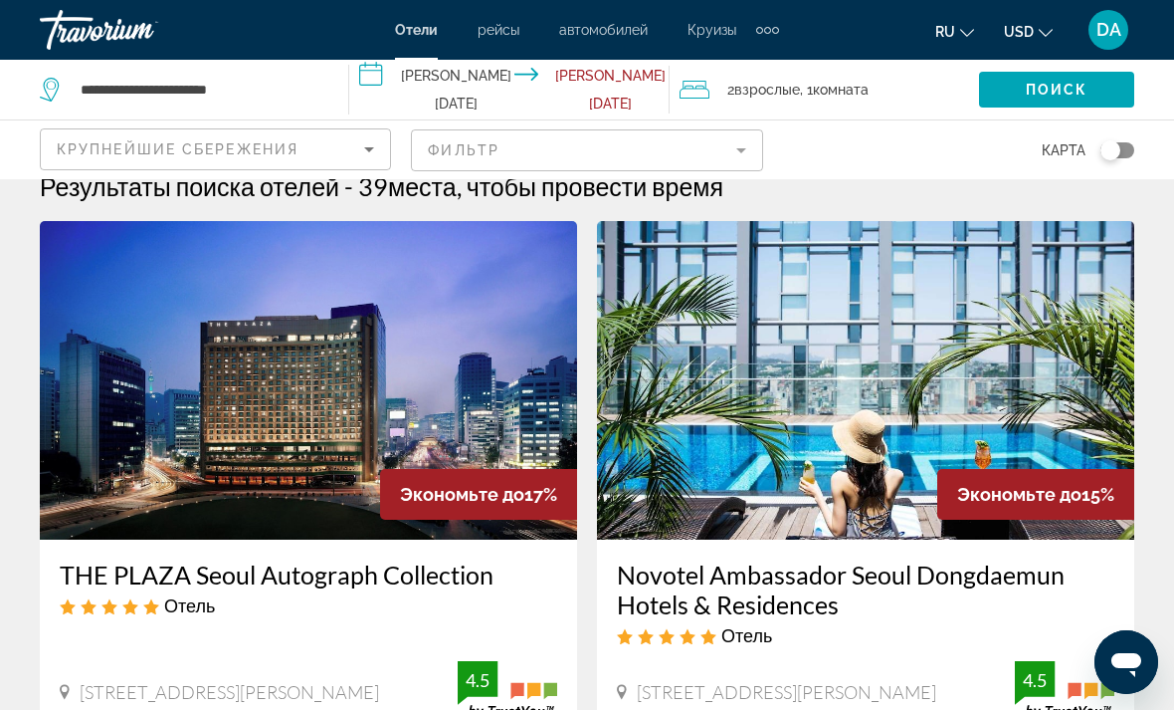
scroll to position [29, 0]
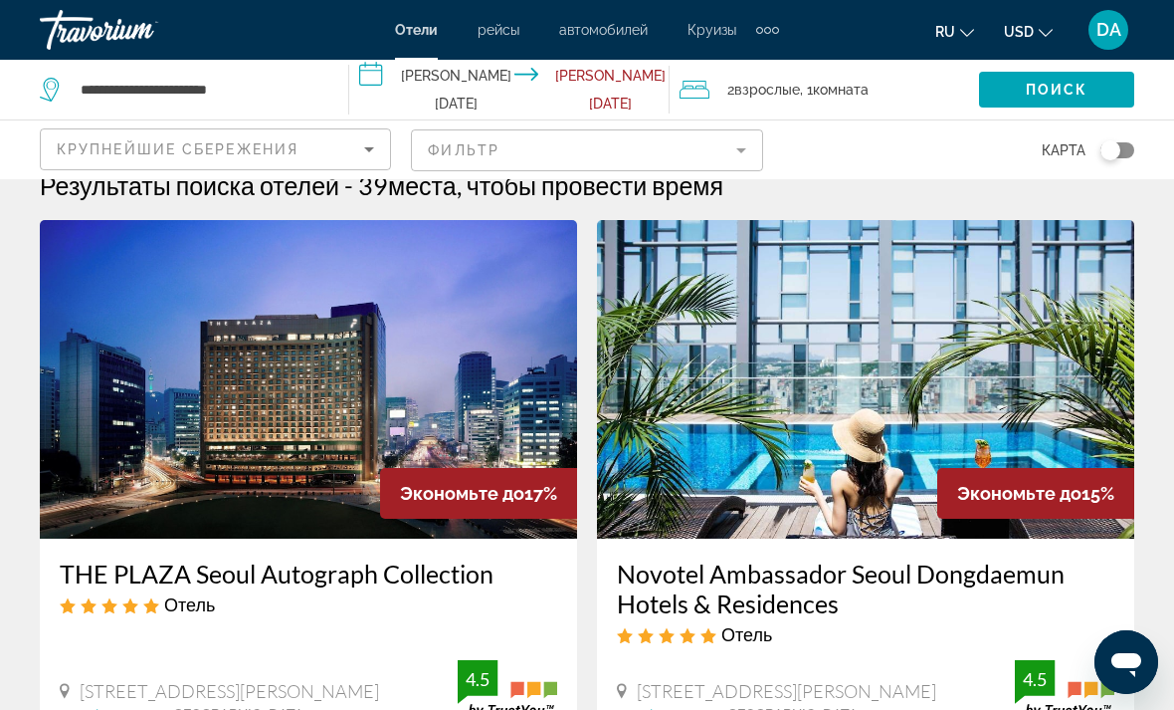
click at [1086, 386] on img "Main content" at bounding box center [865, 379] width 537 height 318
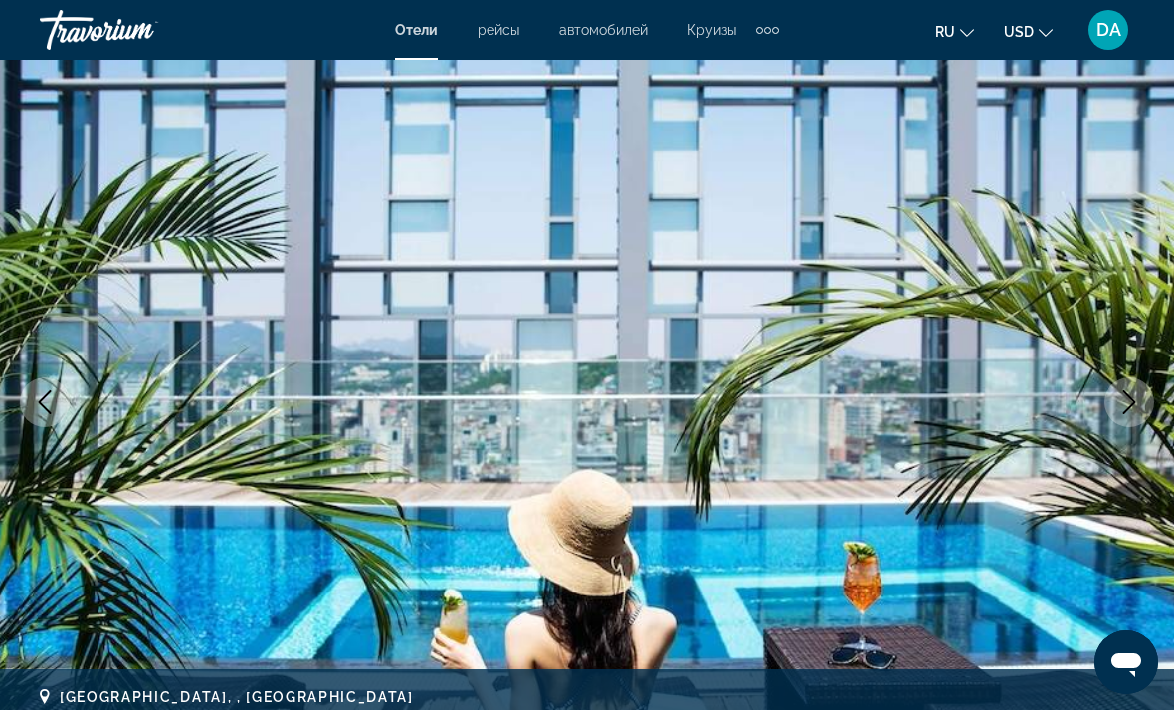
scroll to position [142, 0]
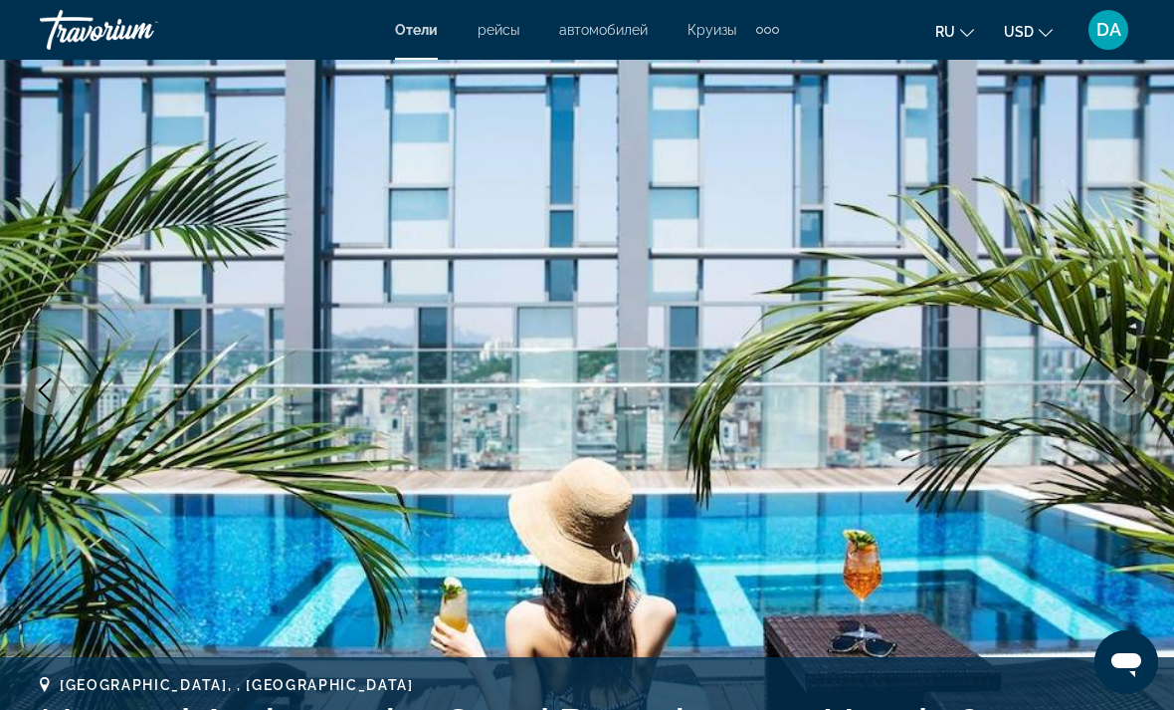
click at [1139, 395] on icon "Next image" at bounding box center [1130, 390] width 24 height 24
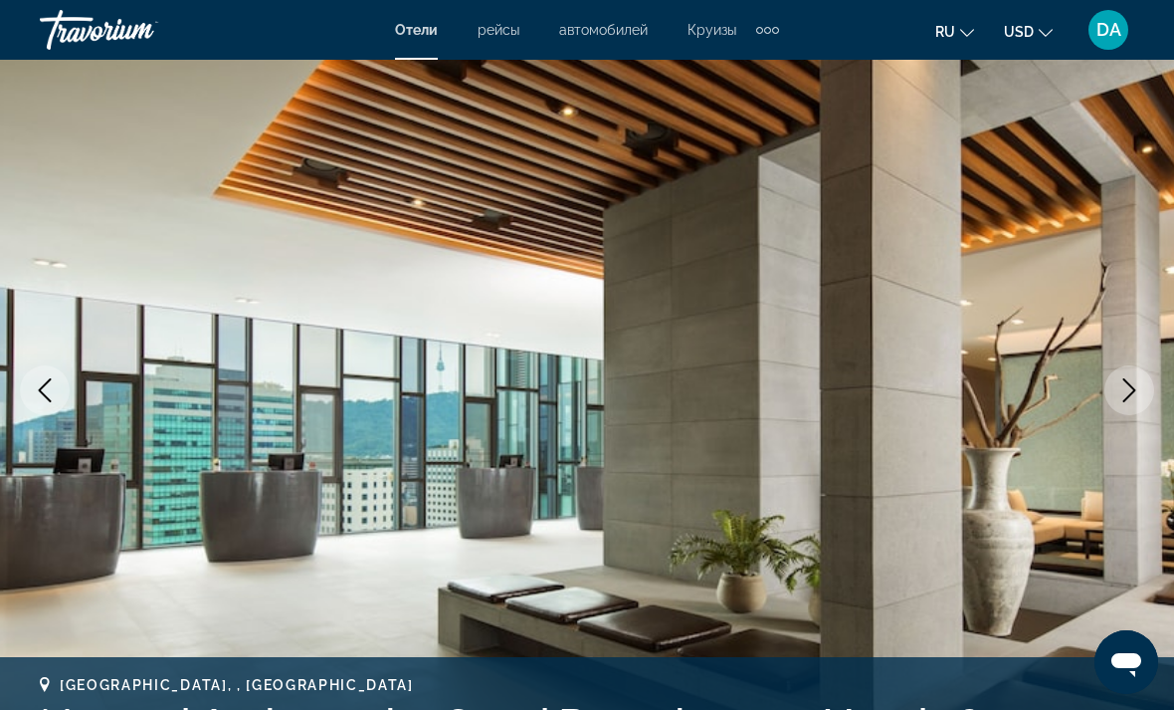
click at [1132, 390] on icon "Next image" at bounding box center [1130, 390] width 24 height 24
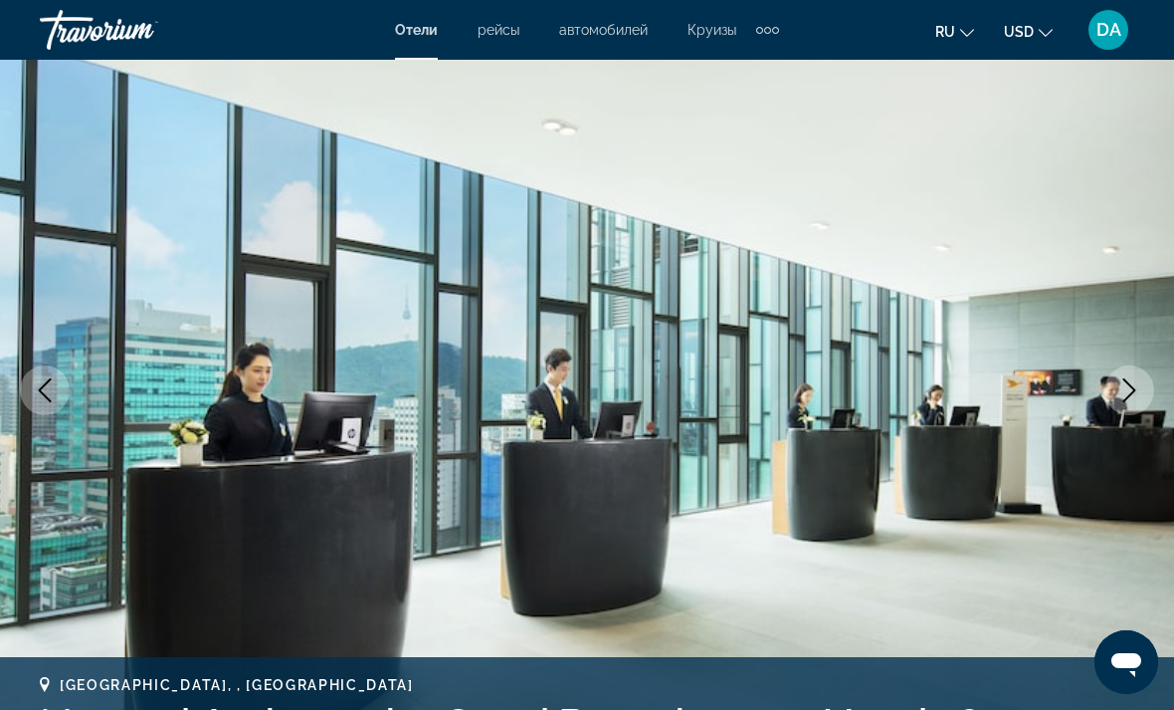
click at [1129, 384] on icon "Next image" at bounding box center [1130, 390] width 13 height 24
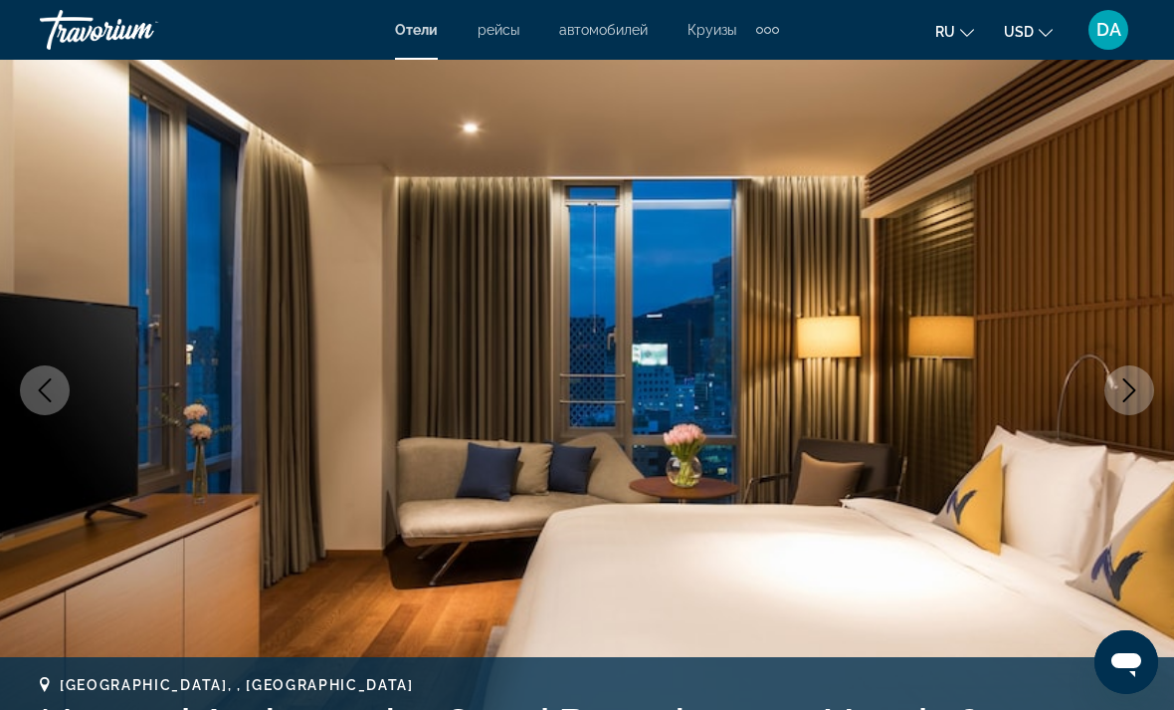
click at [1126, 375] on button "Next image" at bounding box center [1130, 390] width 50 height 50
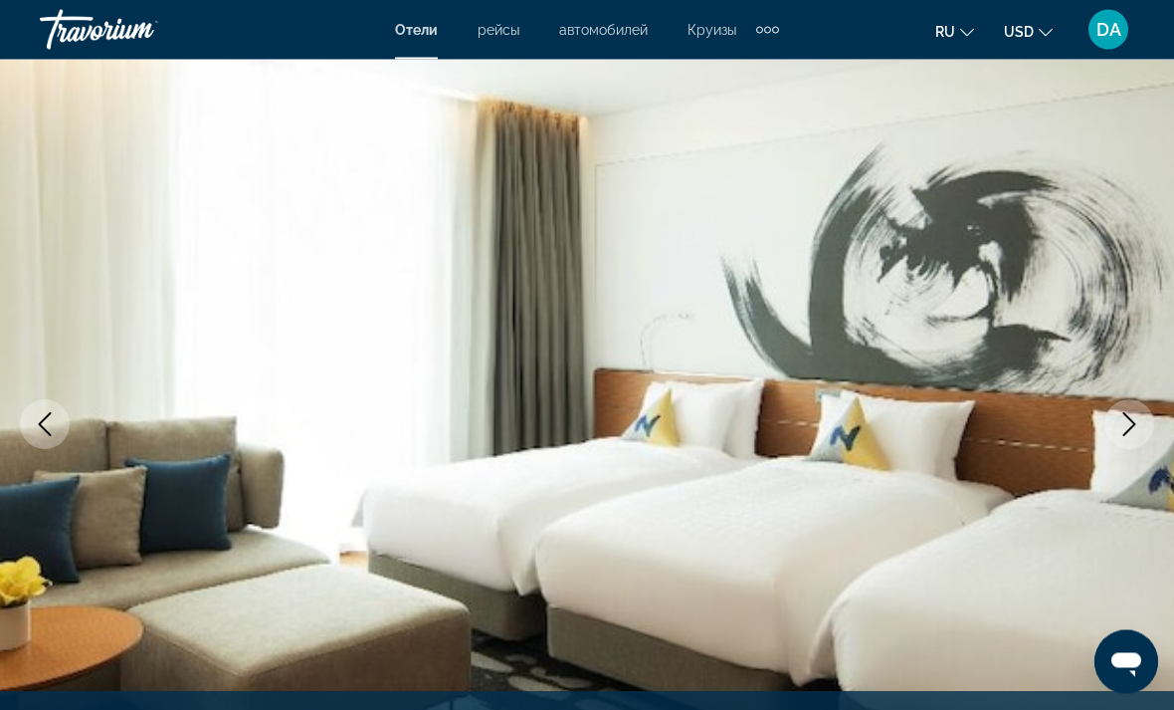
scroll to position [104, 0]
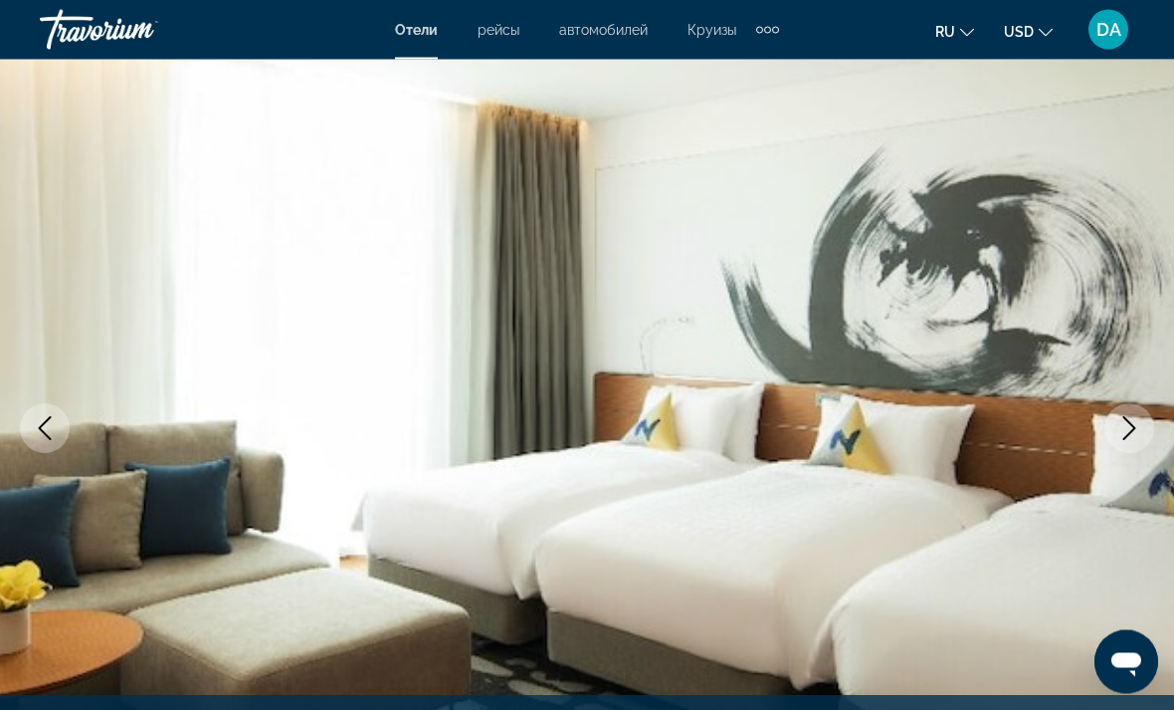
click at [1135, 409] on button "Next image" at bounding box center [1130, 429] width 50 height 50
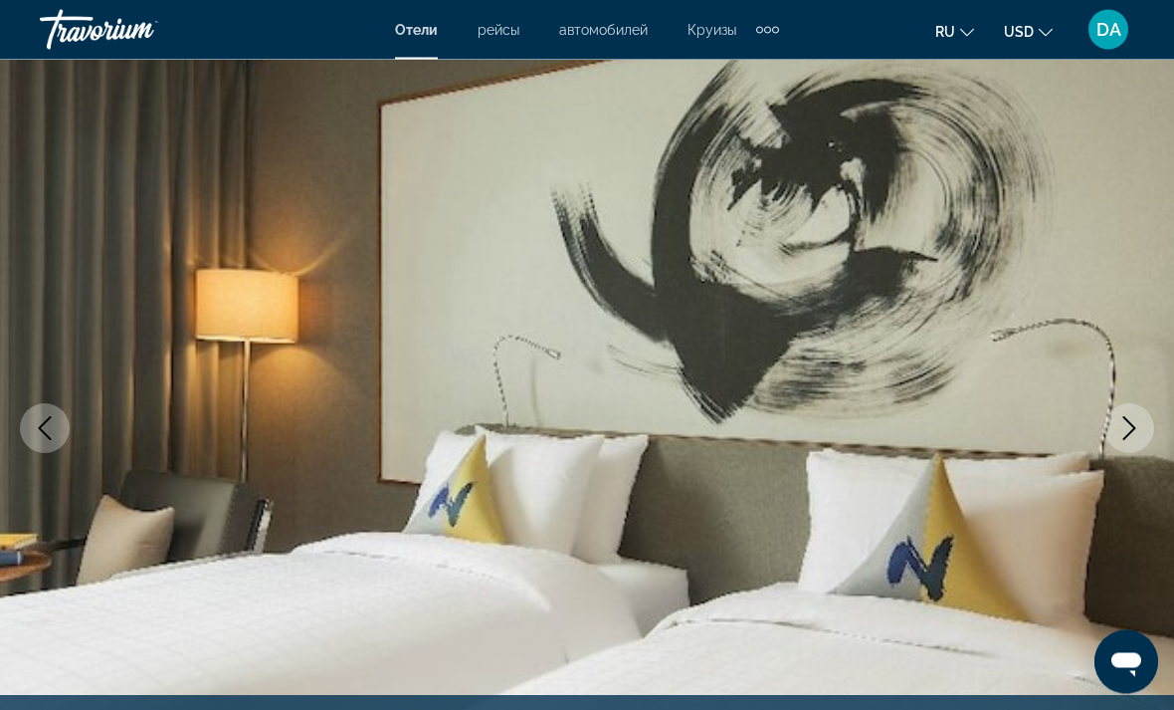
click at [1136, 420] on icon "Next image" at bounding box center [1130, 429] width 24 height 24
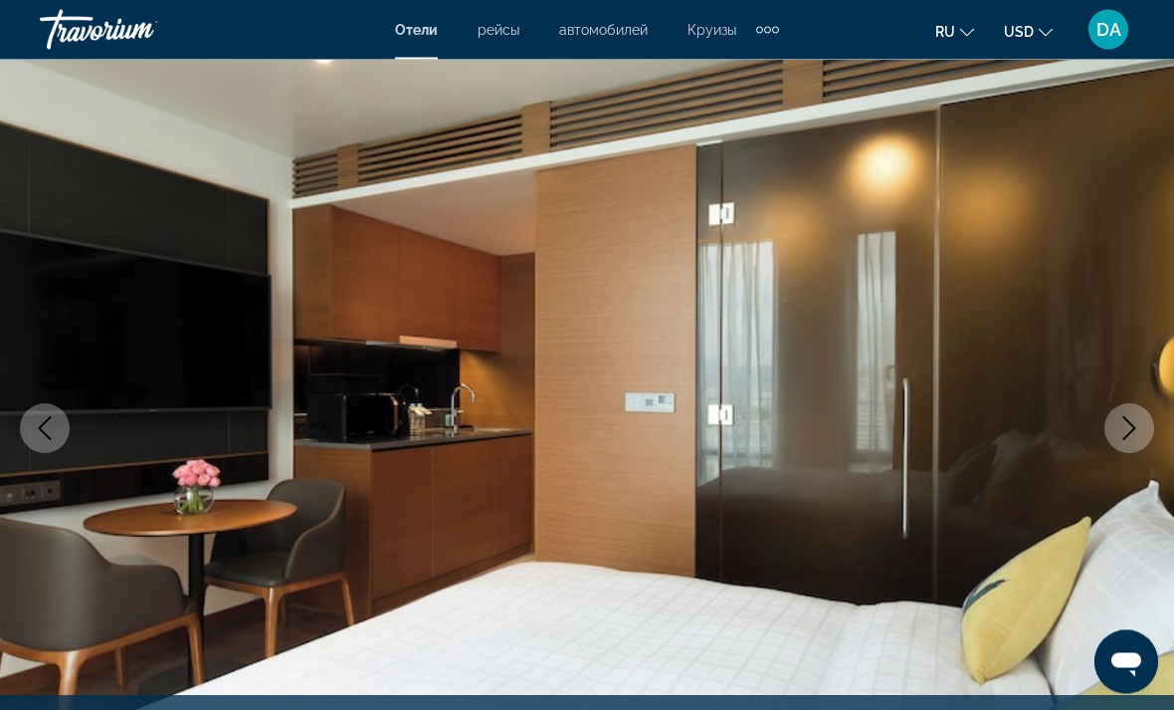
click at [1135, 417] on icon "Next image" at bounding box center [1130, 429] width 24 height 24
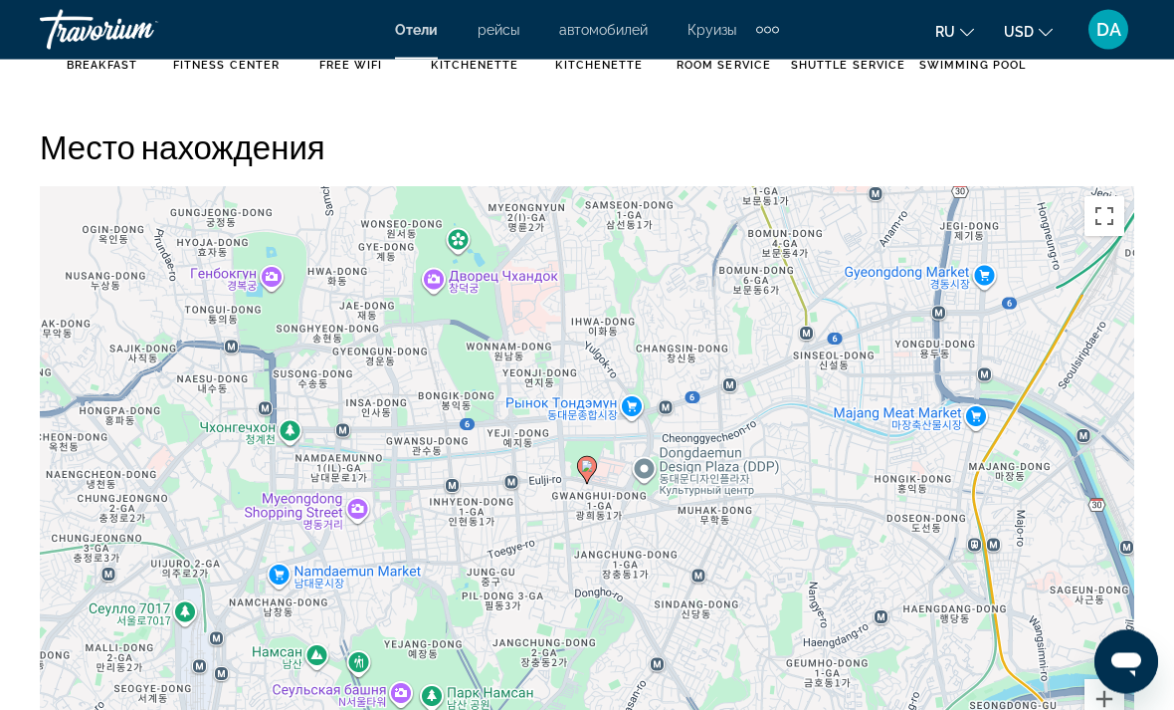
click at [1115, 223] on button "Включить полноэкранный режим" at bounding box center [1105, 217] width 40 height 40
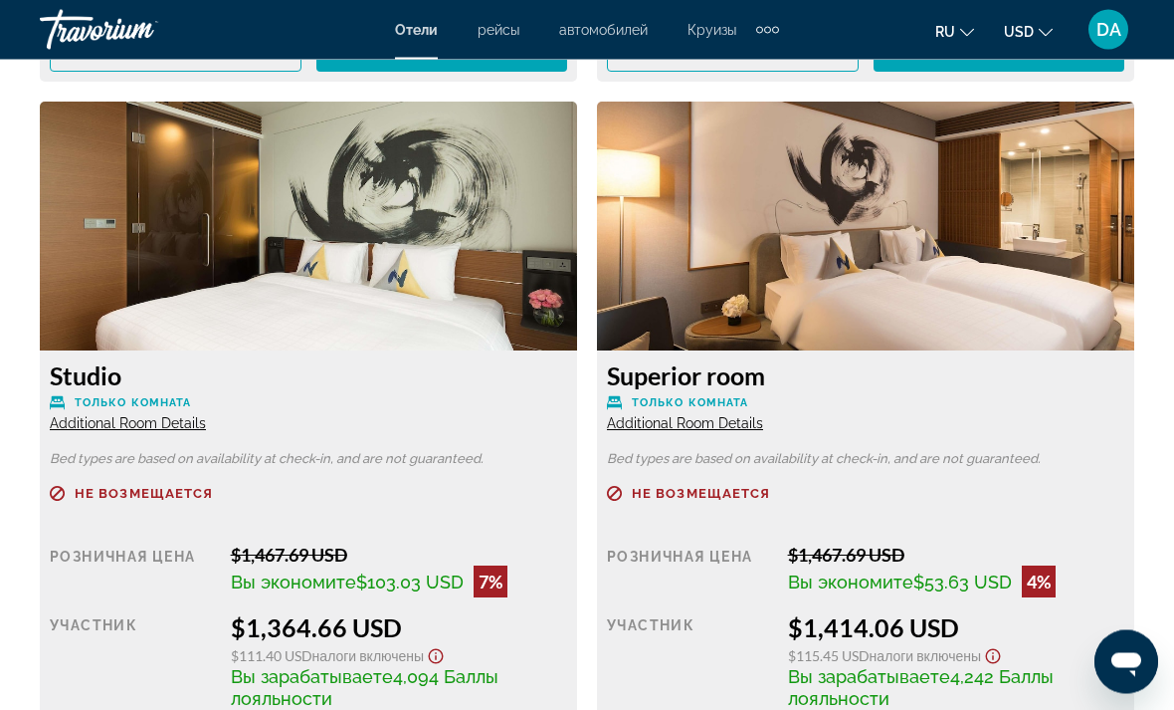
scroll to position [4448, 0]
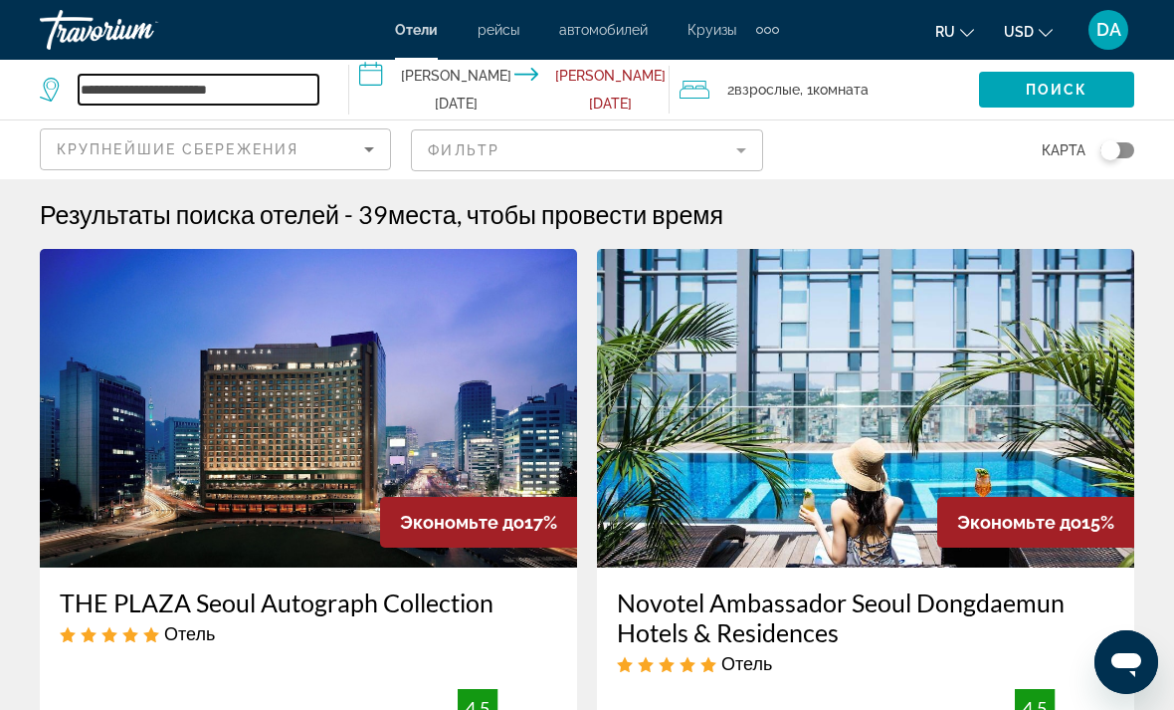
click at [281, 83] on input "**********" at bounding box center [199, 90] width 240 height 30
type input "****"
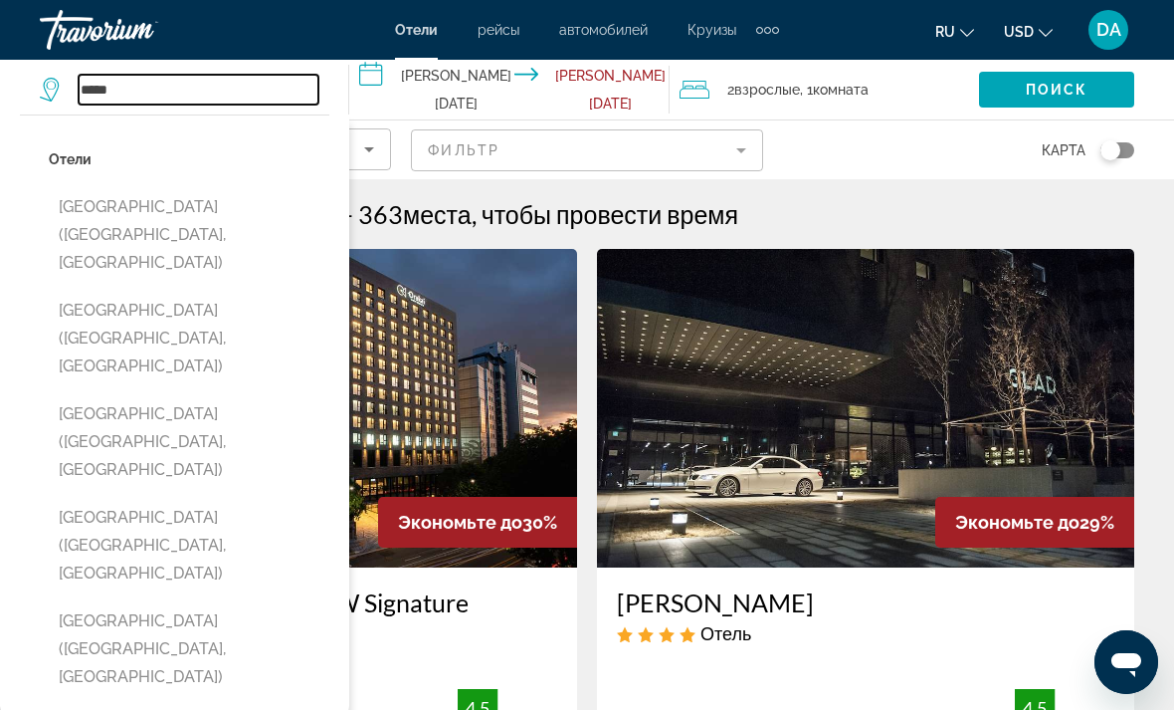
type input "*****"
click at [922, 164] on div "карта" at bounding box center [958, 149] width 351 height 59
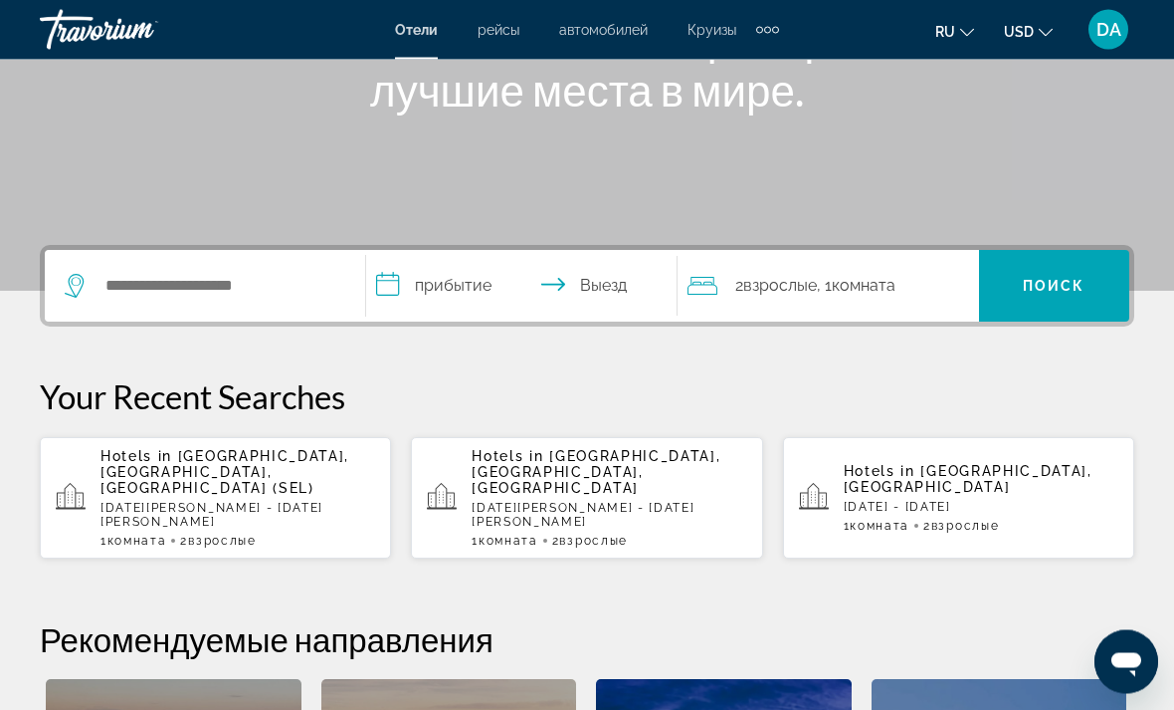
scroll to position [307, 0]
click at [1081, 500] on p "[DATE] - [DATE]" at bounding box center [981, 507] width 275 height 14
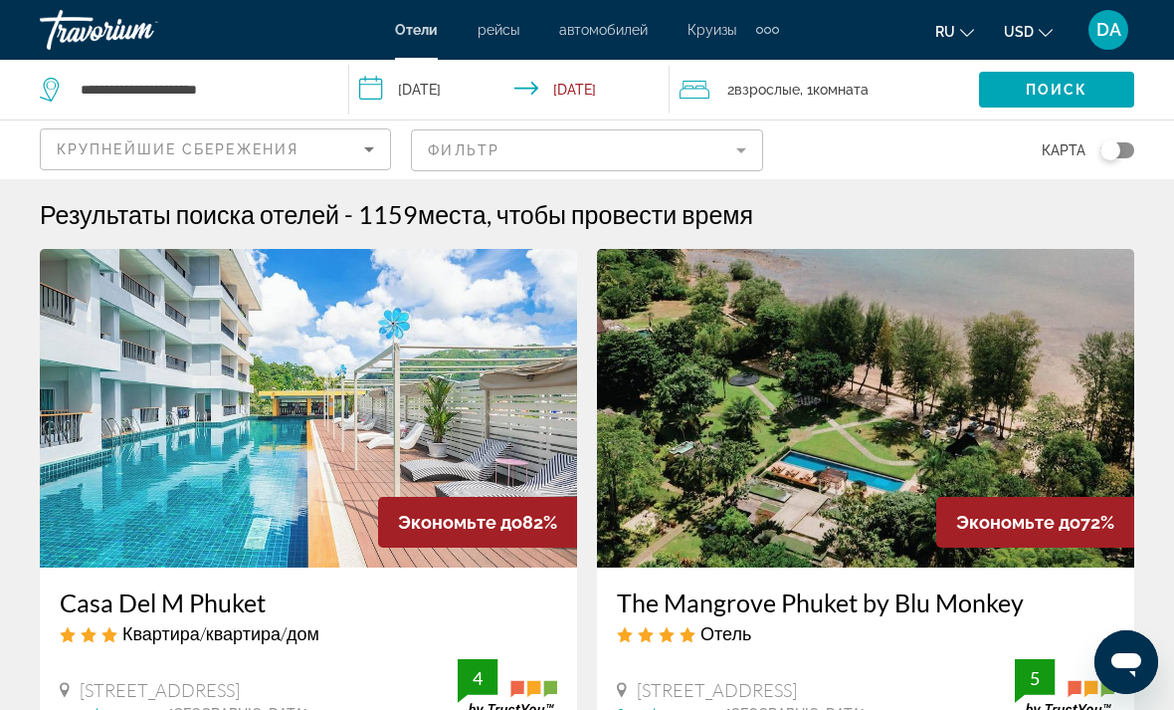
click at [718, 138] on mat-form-field "Фильтр" at bounding box center [586, 150] width 351 height 42
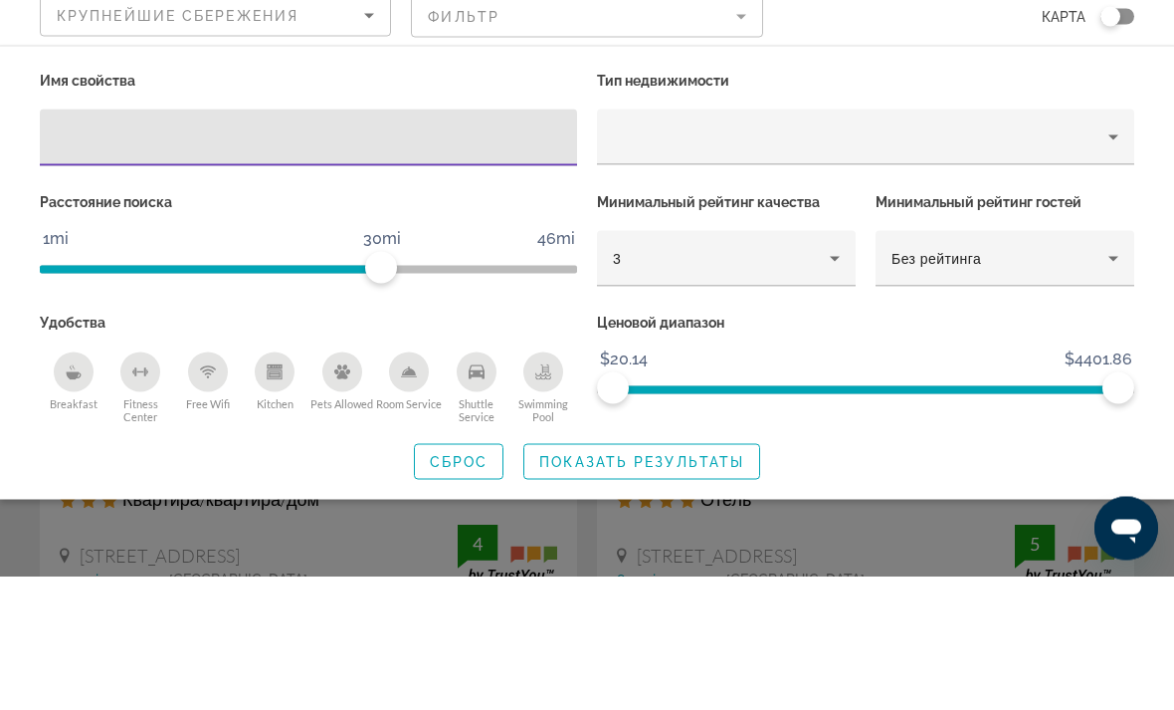
click at [836, 380] on icon "Hotel Filters" at bounding box center [835, 392] width 24 height 24
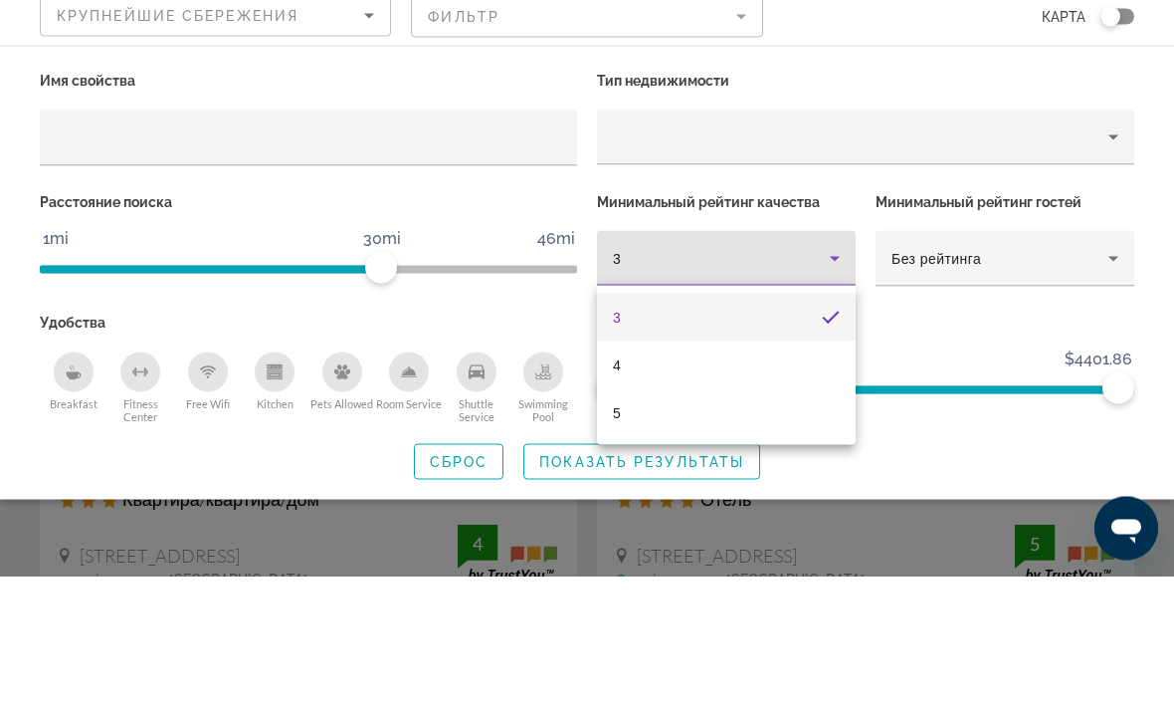
scroll to position [134, 0]
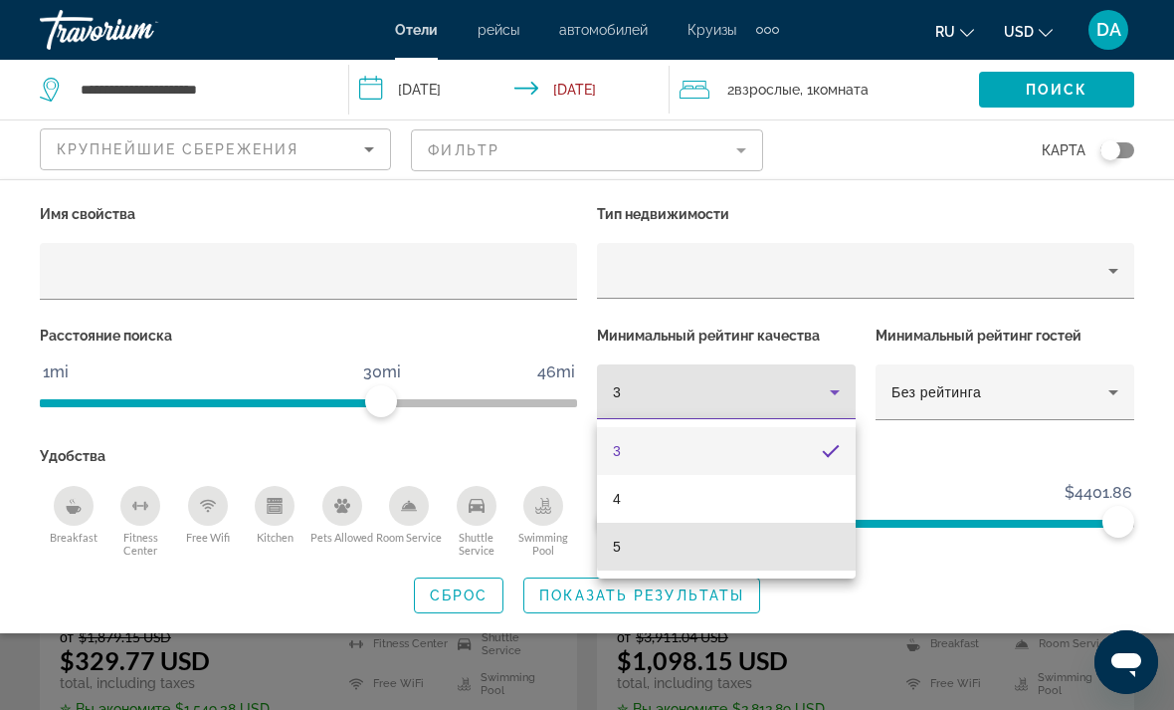
click at [777, 541] on mat-option "5" at bounding box center [726, 546] width 259 height 48
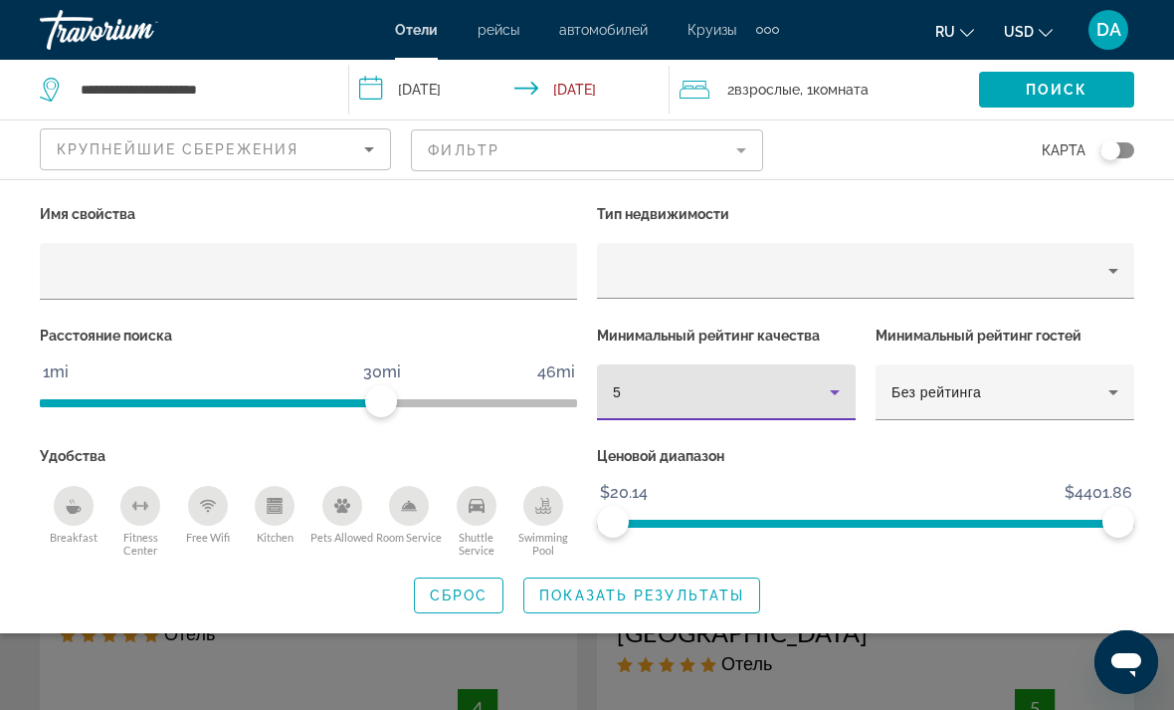
click at [948, 381] on div "Без рейтинга" at bounding box center [1000, 392] width 217 height 24
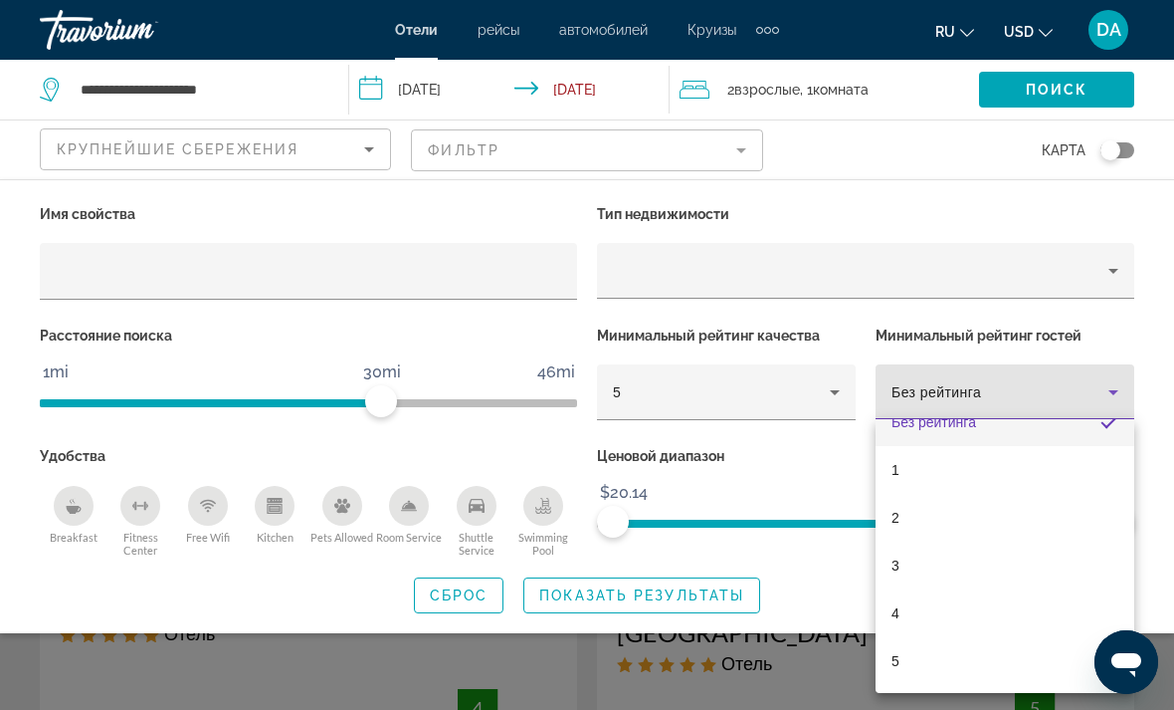
scroll to position [29, 0]
click at [1018, 666] on mat-option "5" at bounding box center [1005, 661] width 259 height 48
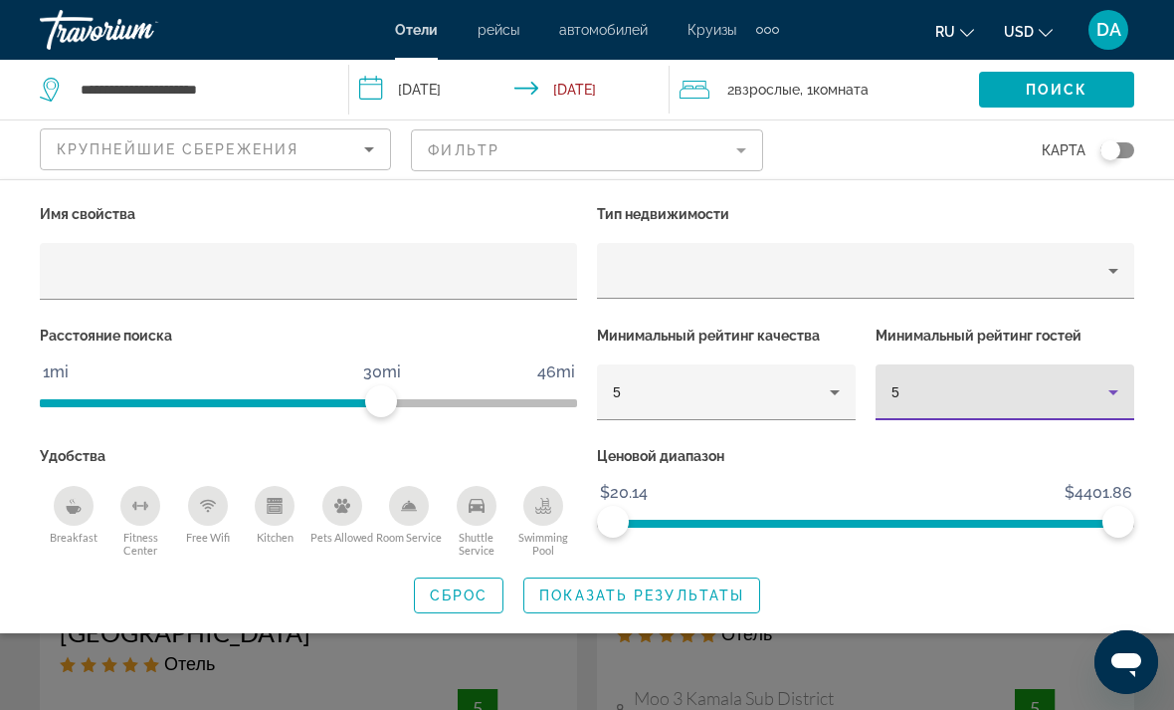
click at [726, 593] on span "Показать результаты" at bounding box center [641, 595] width 205 height 16
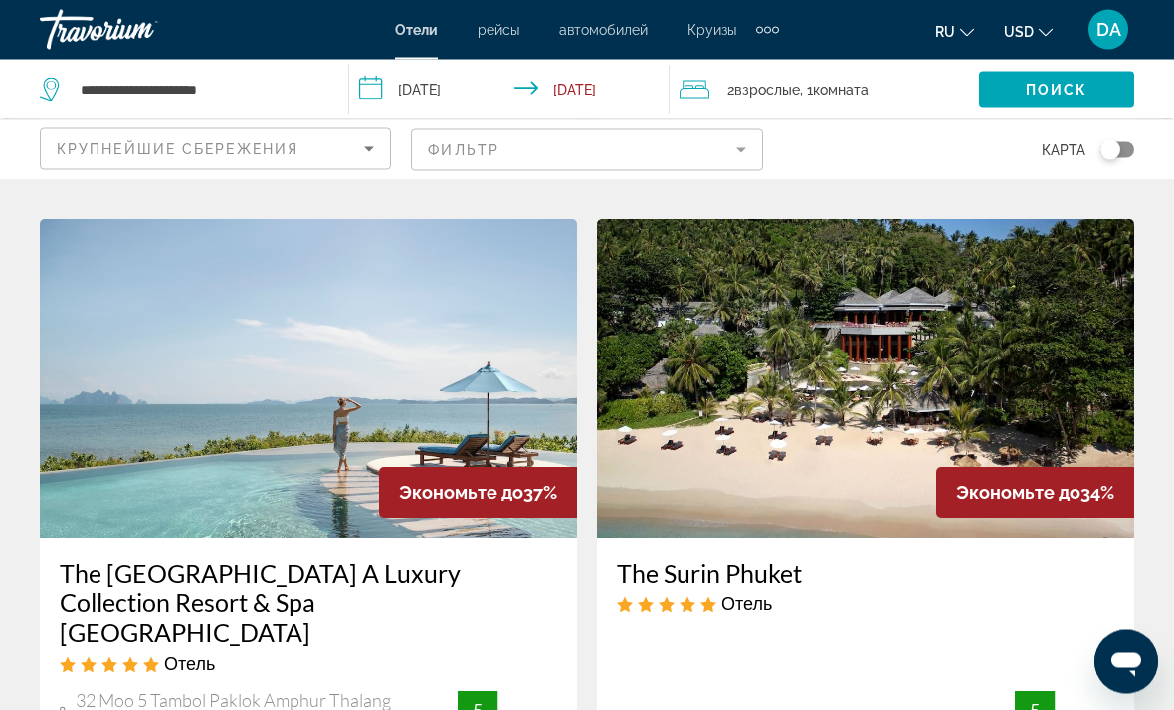
scroll to position [819, 0]
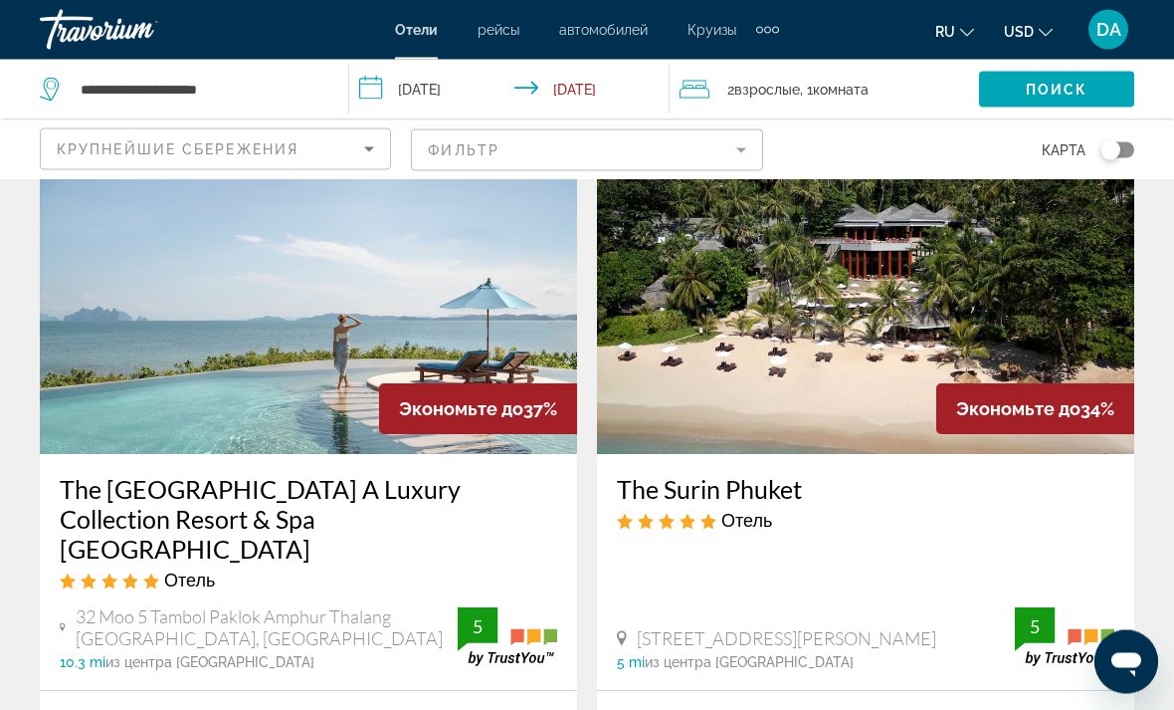
click at [117, 332] on img "Main content" at bounding box center [308, 295] width 537 height 318
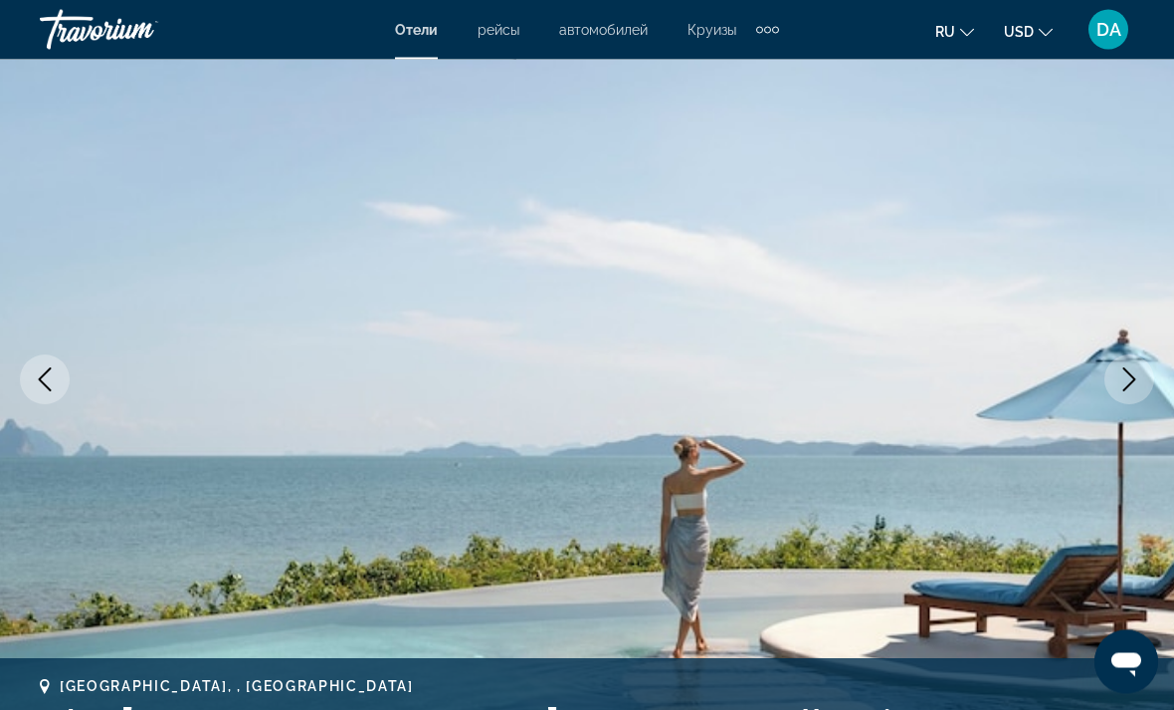
scroll to position [153, 0]
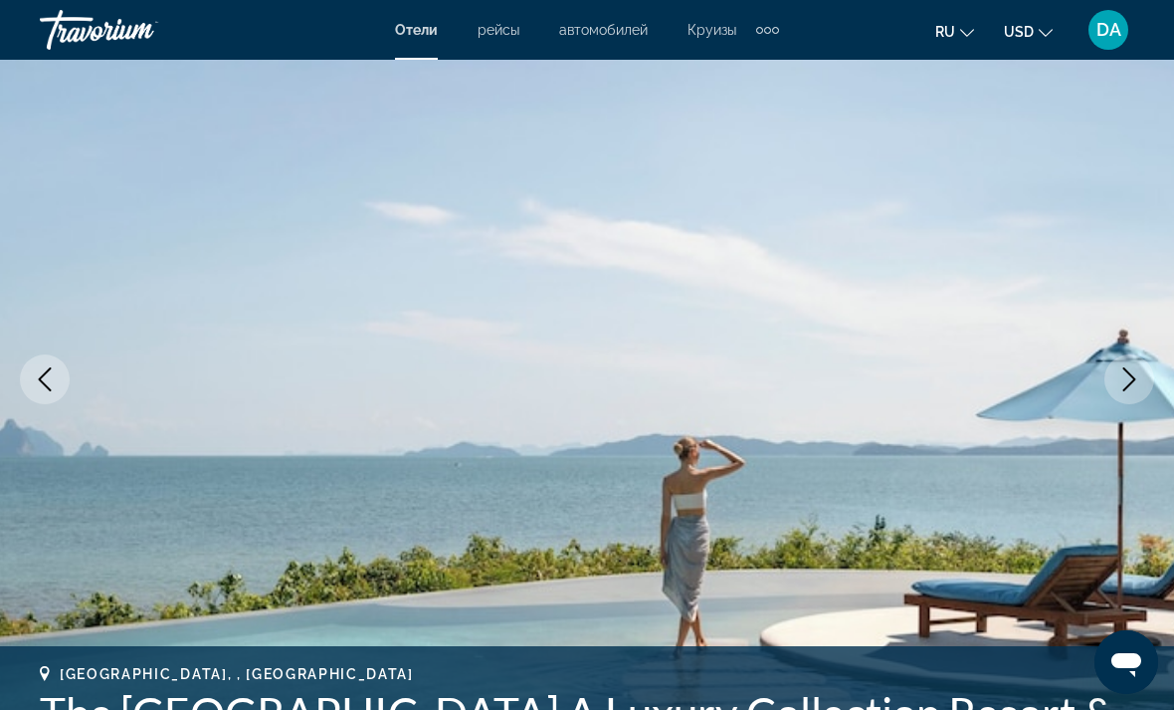
click at [1128, 379] on icon "Next image" at bounding box center [1130, 379] width 24 height 24
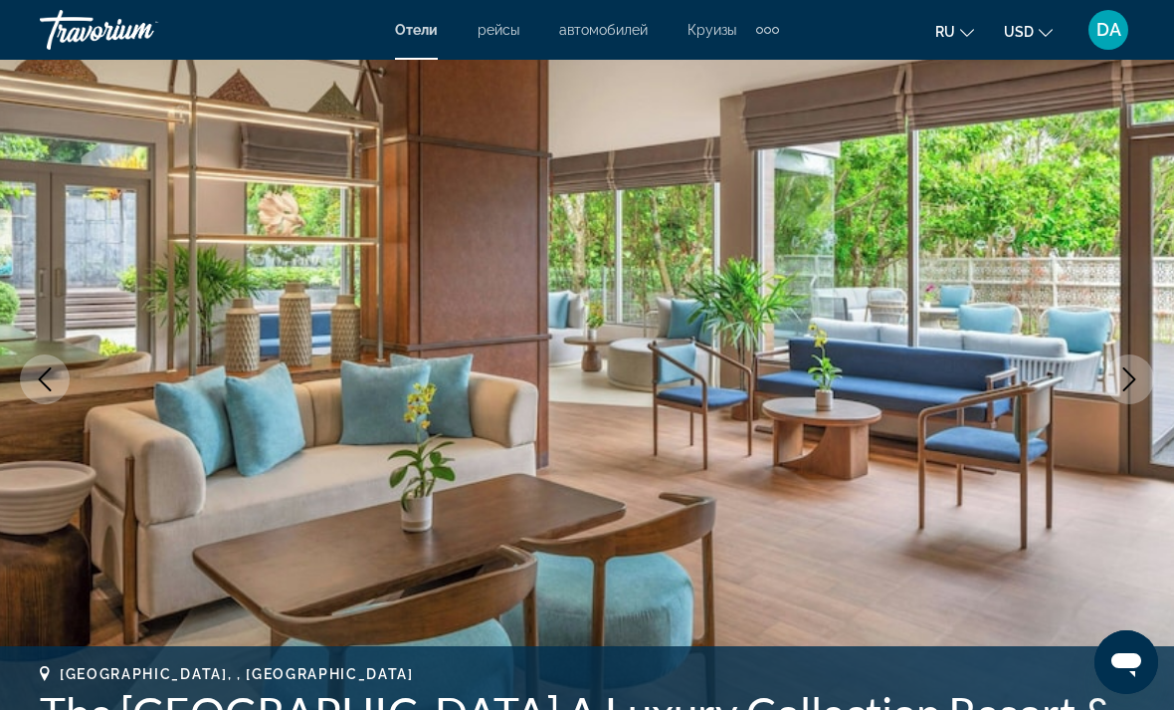
click at [1119, 379] on icon "Next image" at bounding box center [1130, 379] width 24 height 24
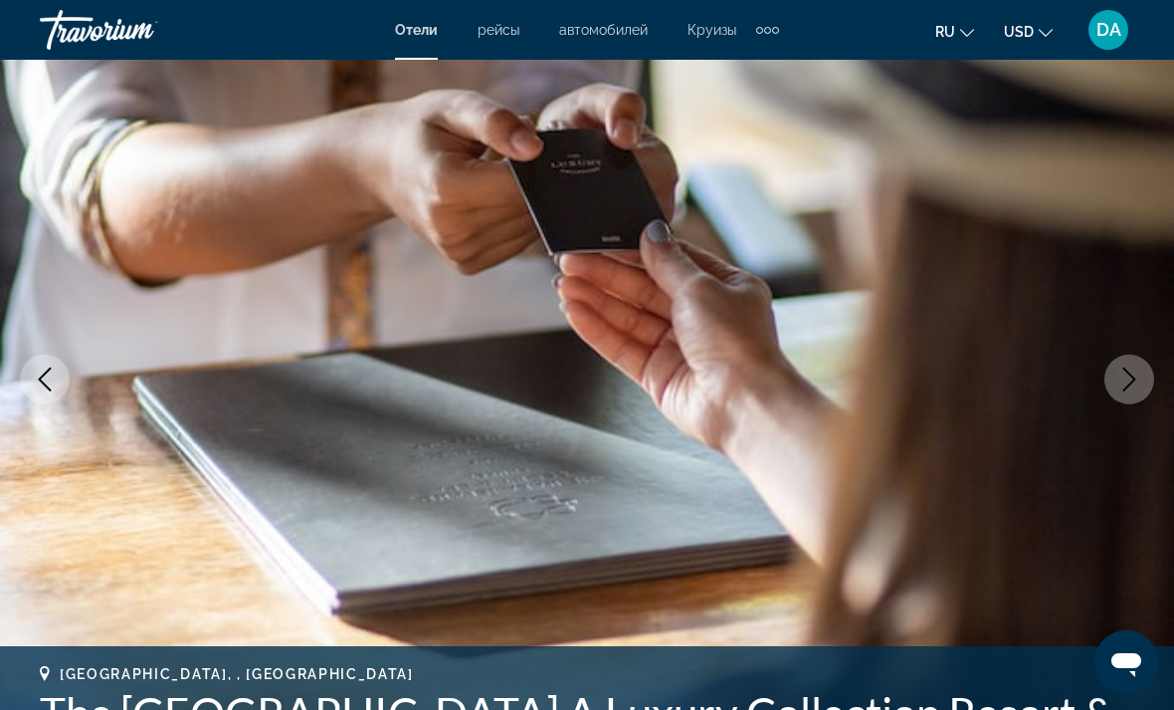
click at [1120, 369] on icon "Next image" at bounding box center [1130, 379] width 24 height 24
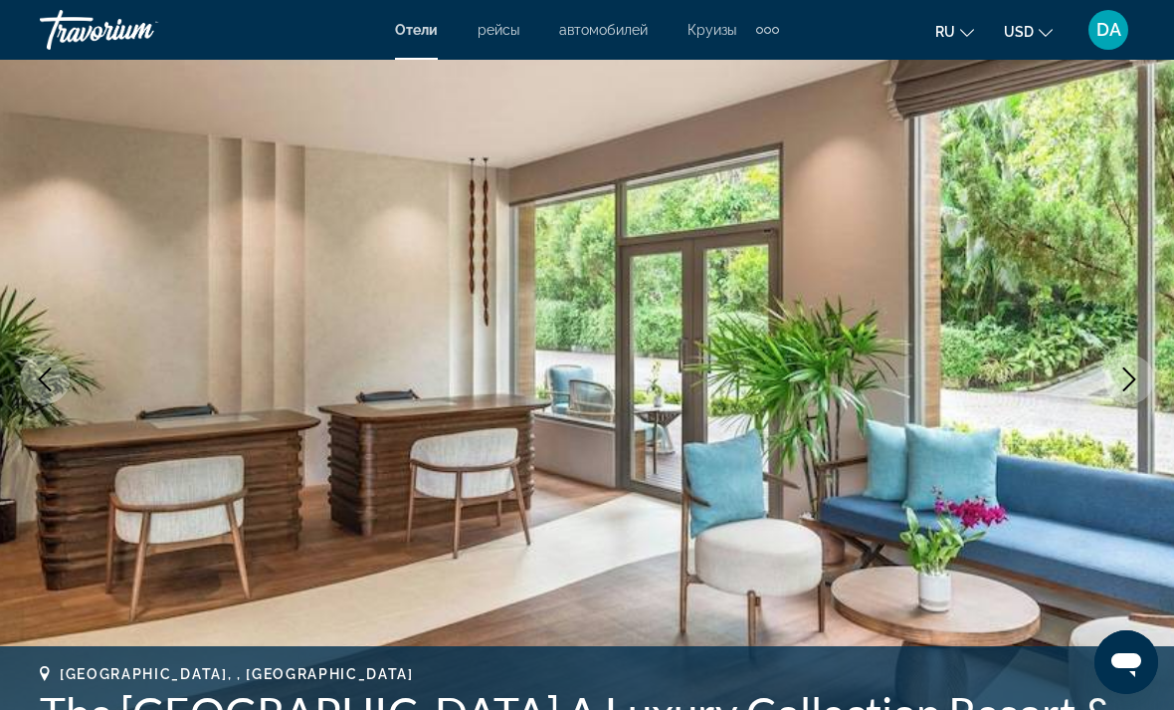
click at [1116, 369] on button "Next image" at bounding box center [1130, 379] width 50 height 50
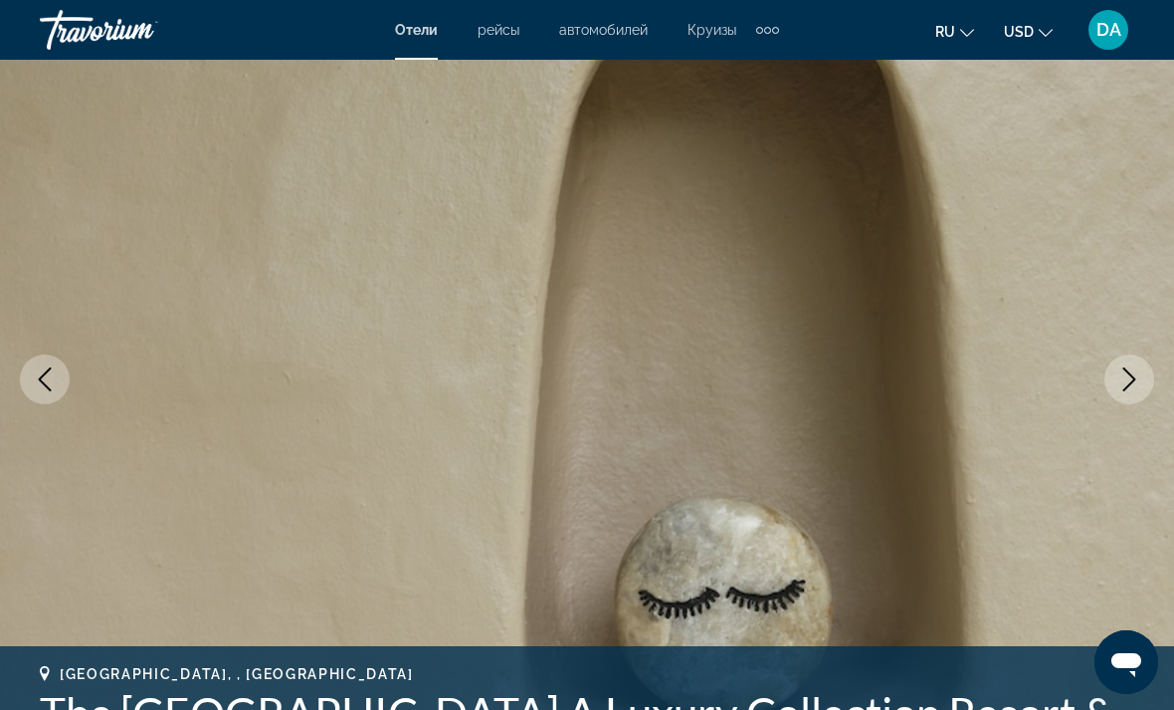
click at [1118, 379] on icon "Next image" at bounding box center [1130, 379] width 24 height 24
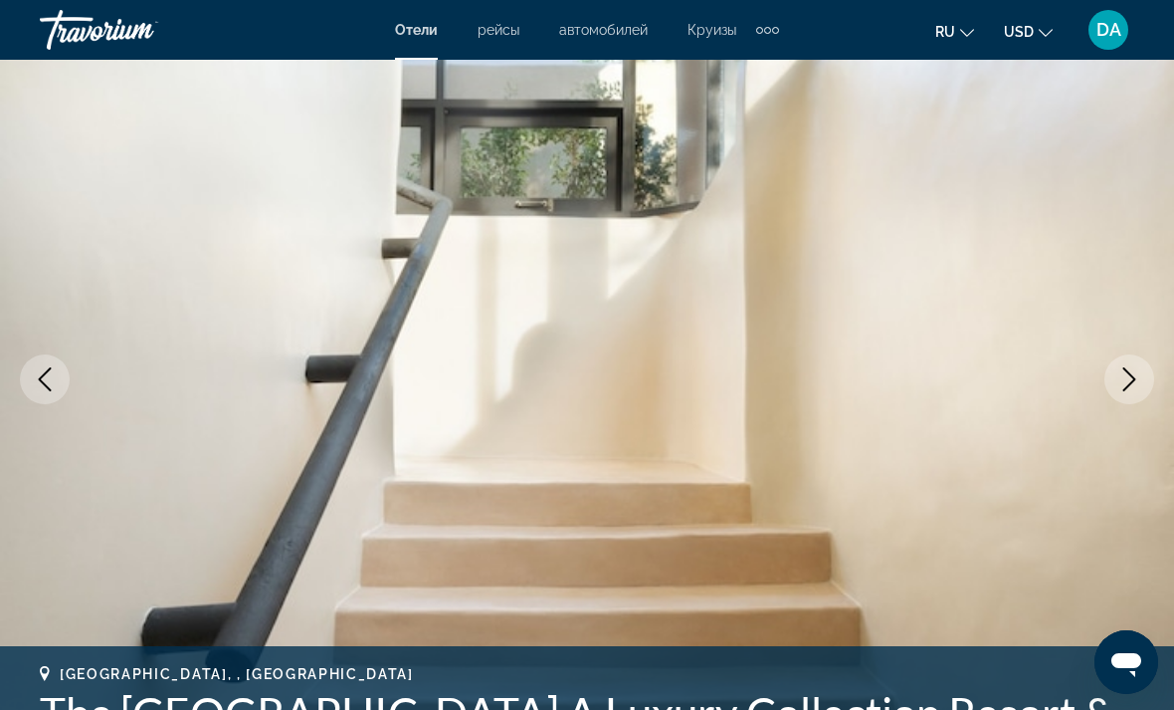
click at [1126, 379] on icon "Next image" at bounding box center [1130, 379] width 24 height 24
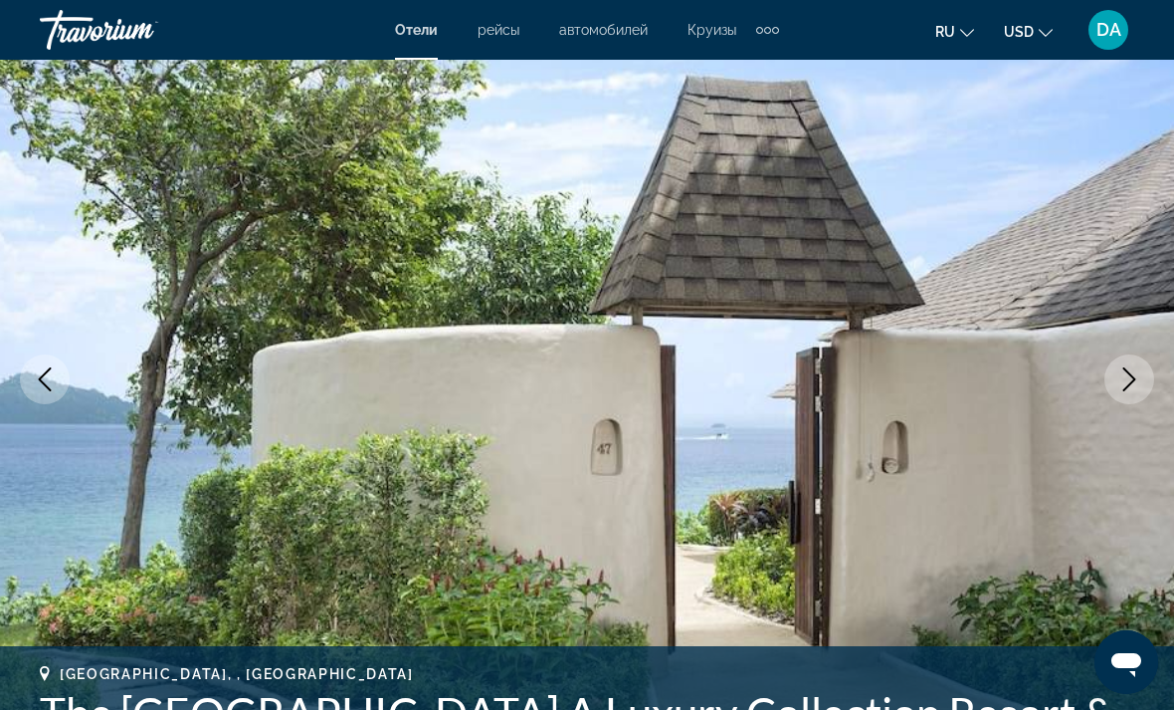
click at [1108, 382] on button "Next image" at bounding box center [1130, 379] width 50 height 50
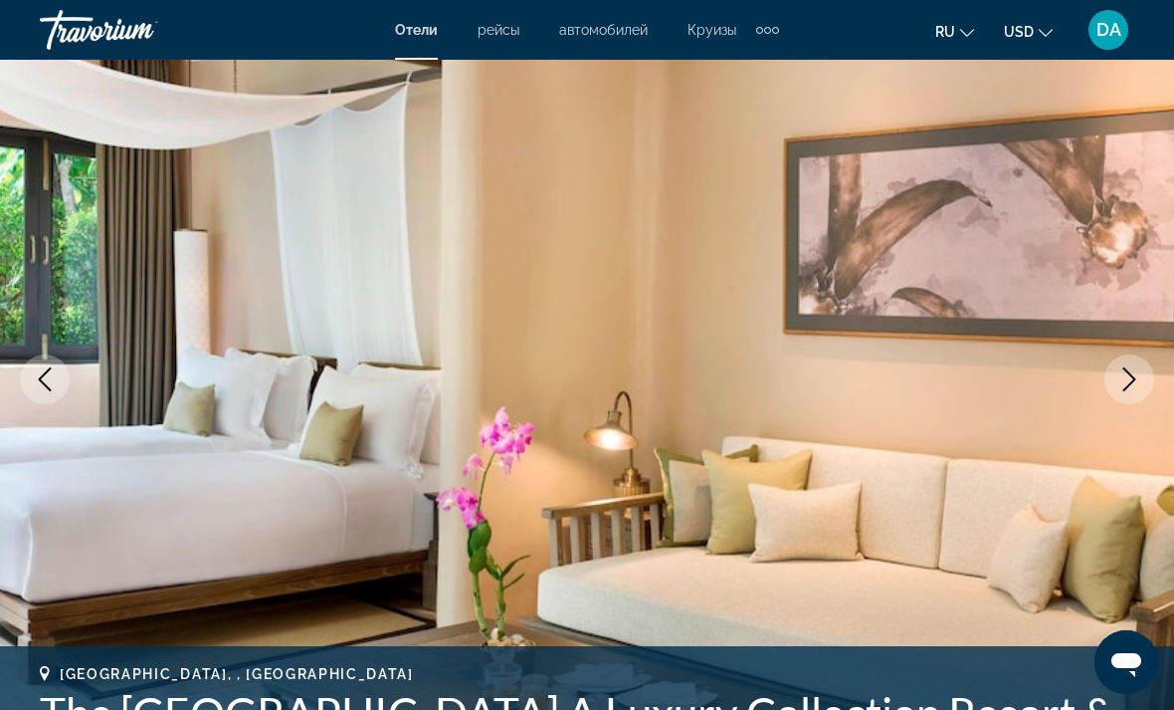
click at [1104, 382] on img "Main content" at bounding box center [587, 378] width 1174 height 945
click at [1111, 382] on button "Next image" at bounding box center [1130, 379] width 50 height 50
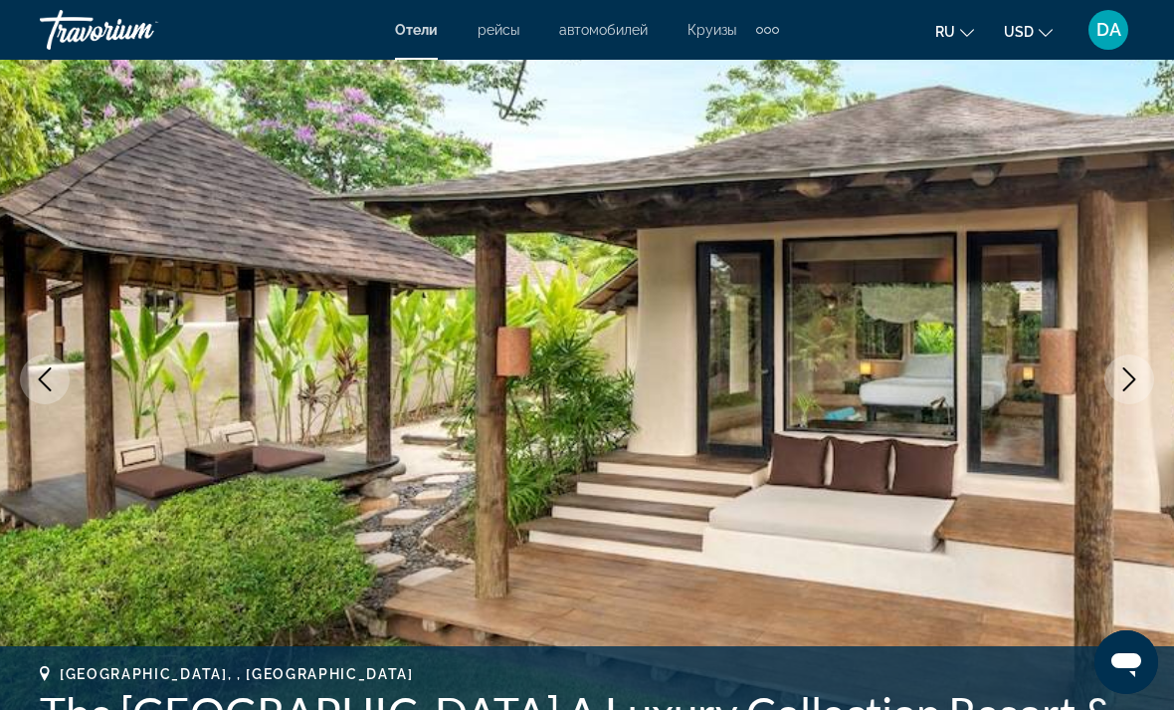
click at [1113, 386] on button "Next image" at bounding box center [1130, 379] width 50 height 50
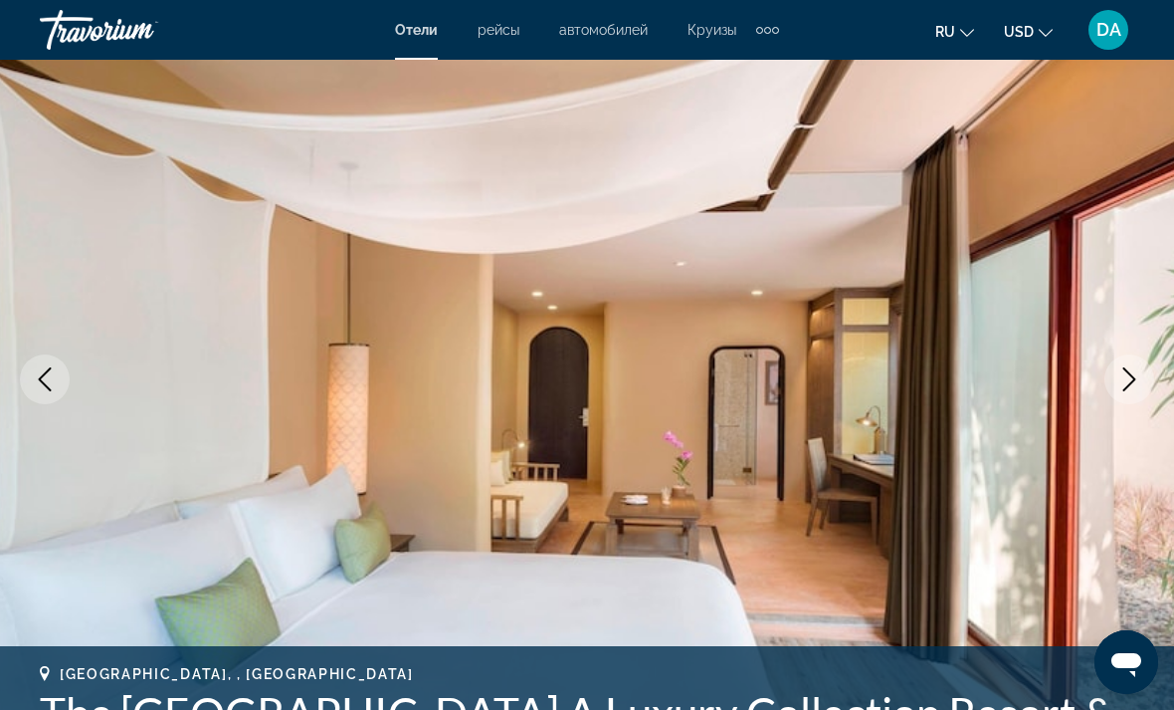
click at [1109, 388] on button "Next image" at bounding box center [1130, 379] width 50 height 50
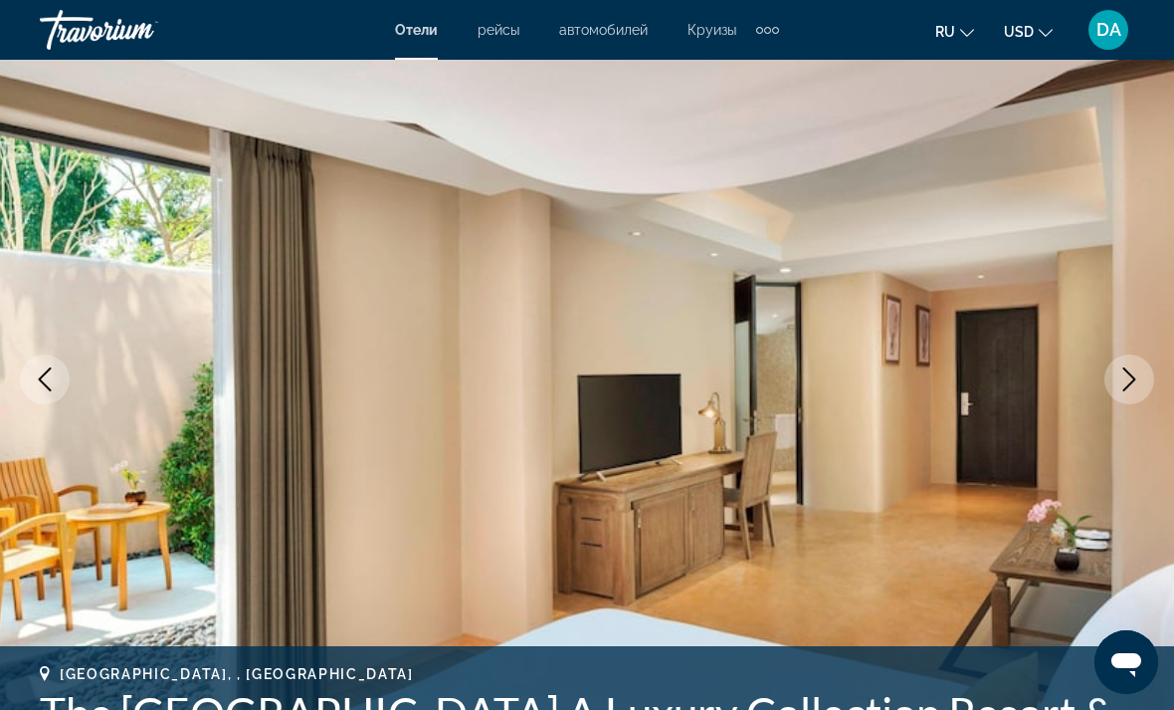
click at [1109, 387] on button "Next image" at bounding box center [1130, 379] width 50 height 50
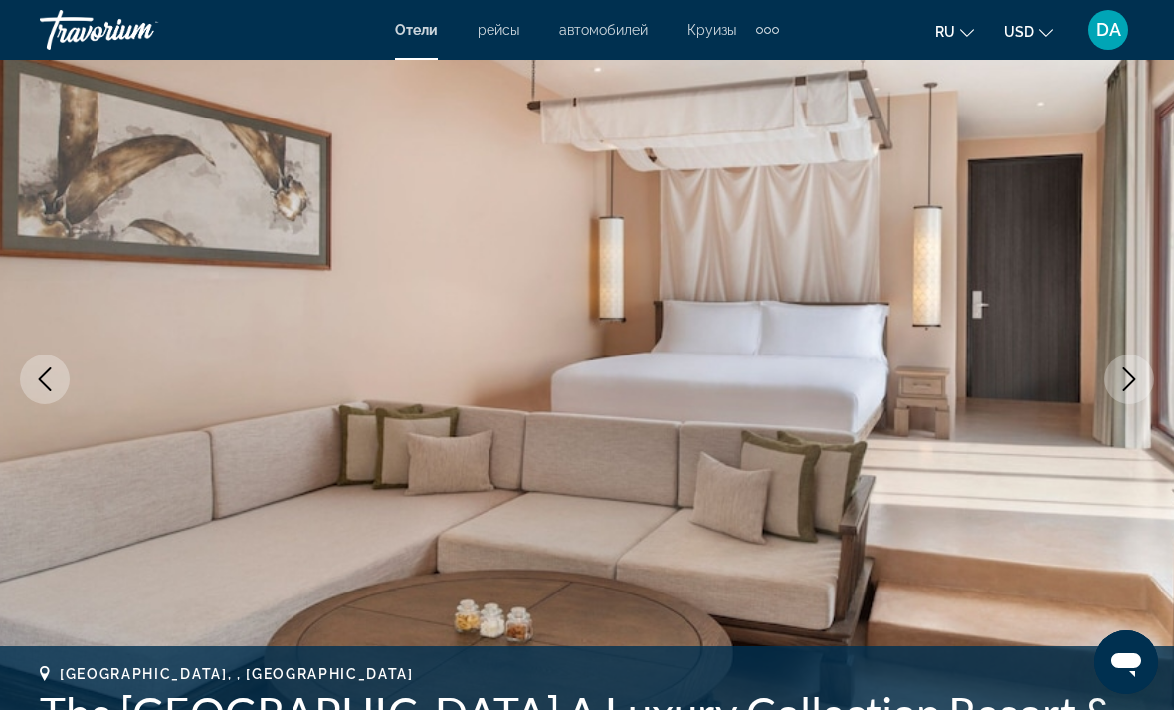
click at [1113, 386] on button "Next image" at bounding box center [1130, 379] width 50 height 50
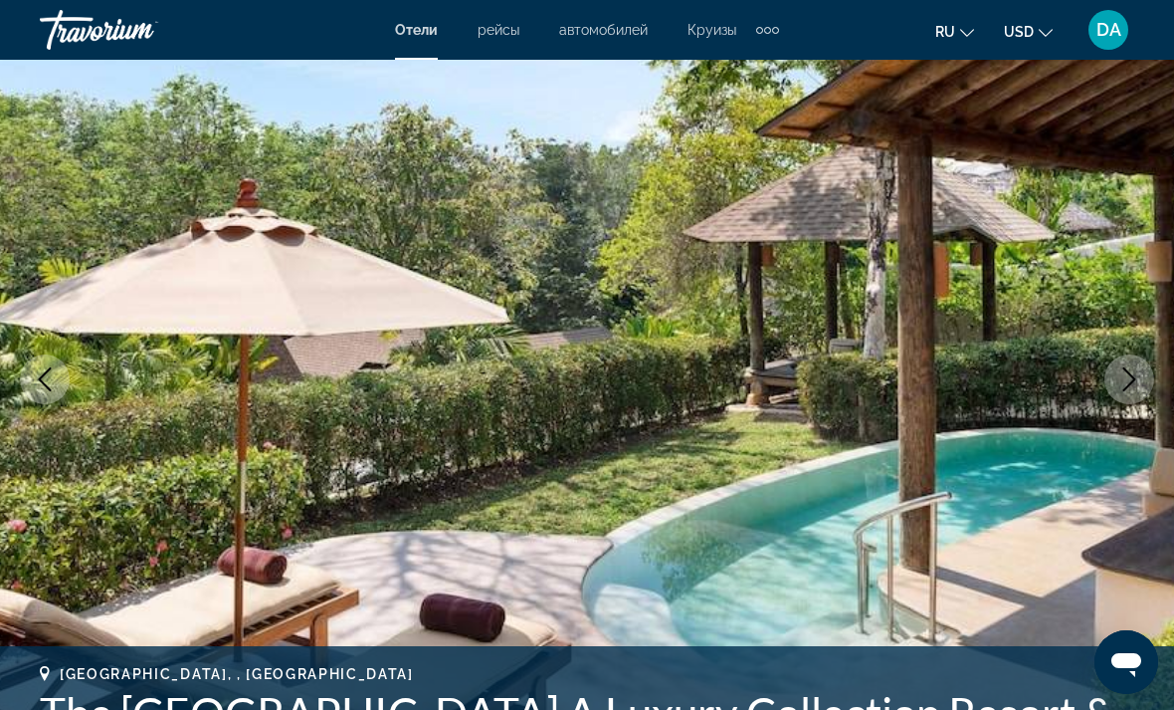
click at [1121, 390] on icon "Next image" at bounding box center [1130, 379] width 24 height 24
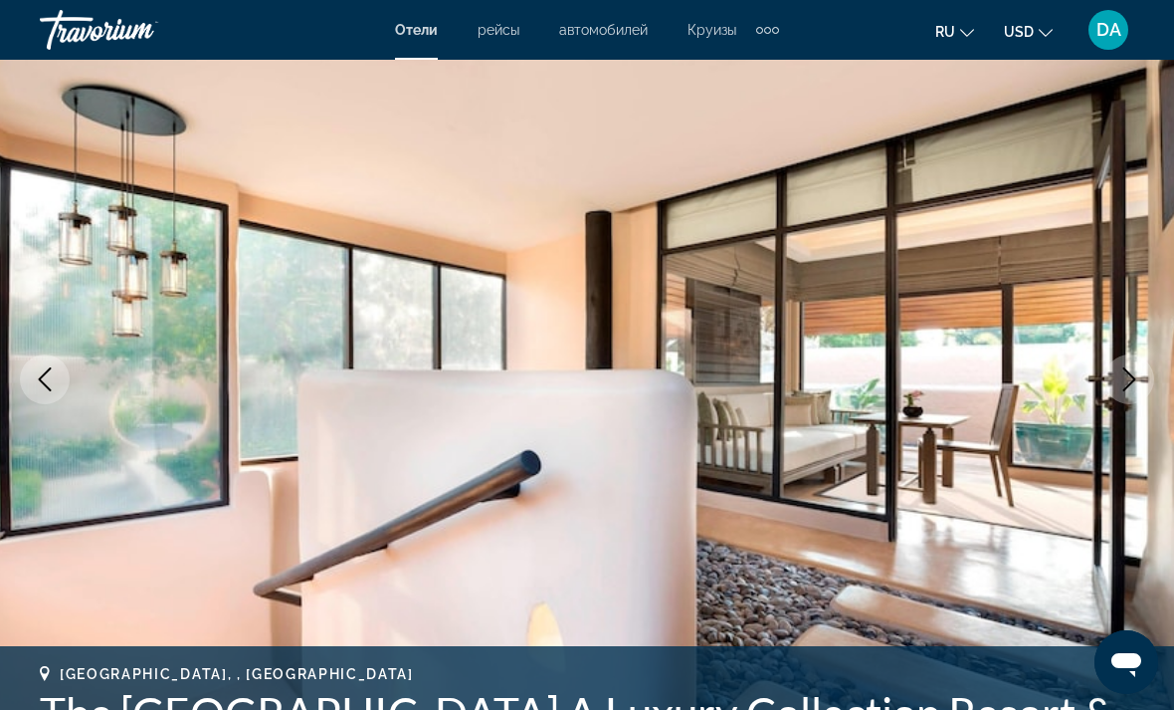
click at [1119, 390] on icon "Next image" at bounding box center [1130, 379] width 24 height 24
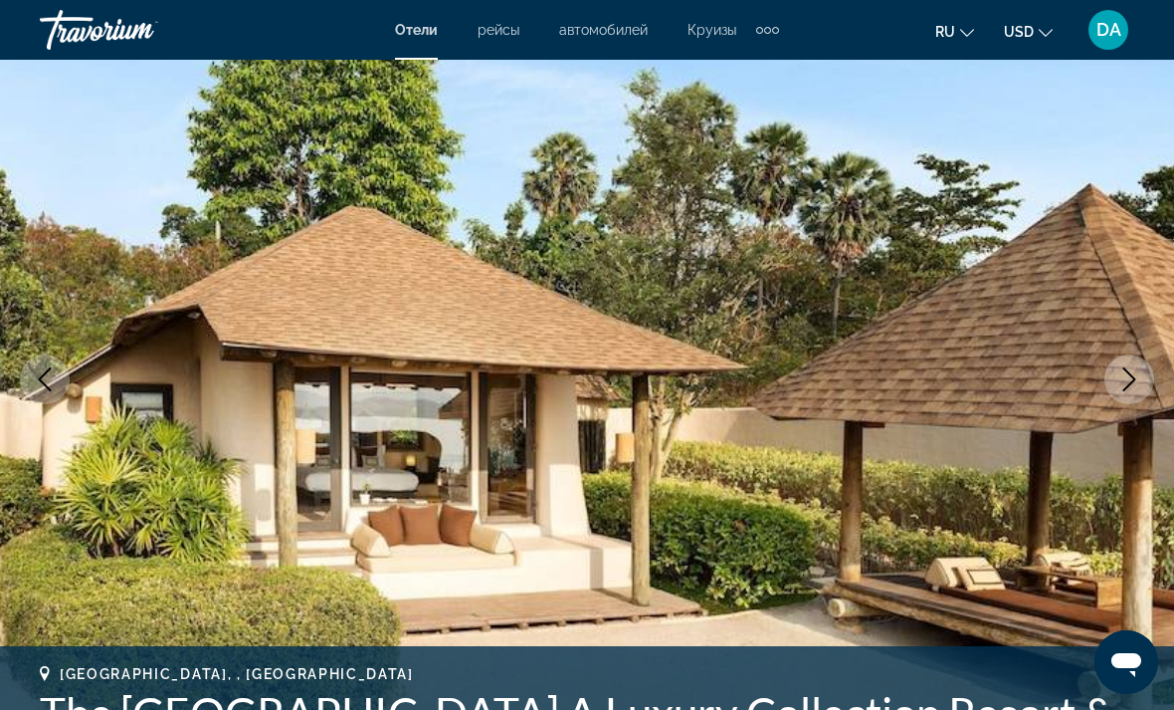
click at [1114, 386] on button "Next image" at bounding box center [1130, 379] width 50 height 50
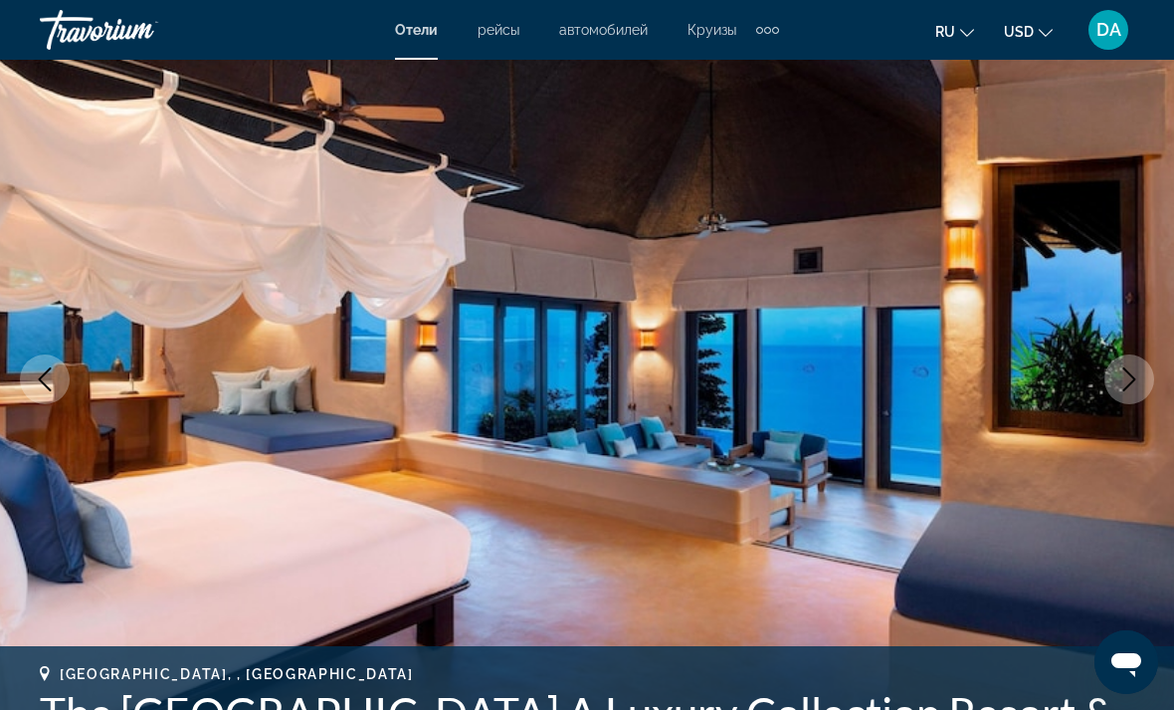
click at [1116, 392] on button "Next image" at bounding box center [1130, 379] width 50 height 50
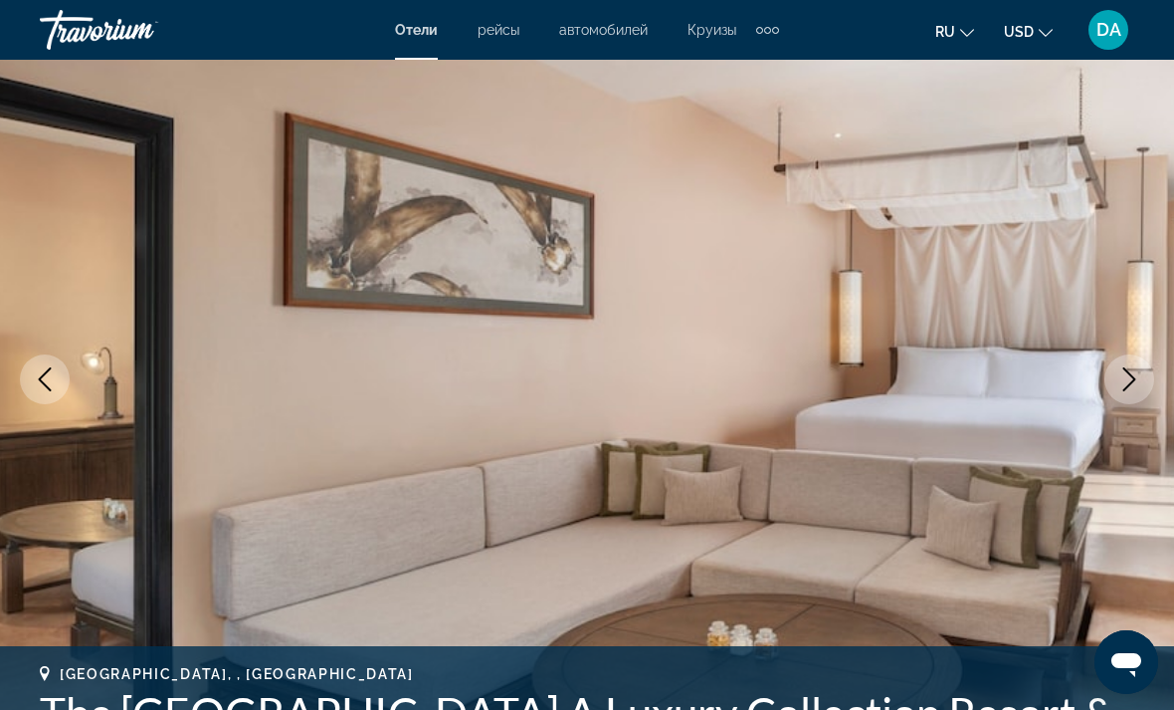
click at [1119, 389] on icon "Next image" at bounding box center [1130, 379] width 24 height 24
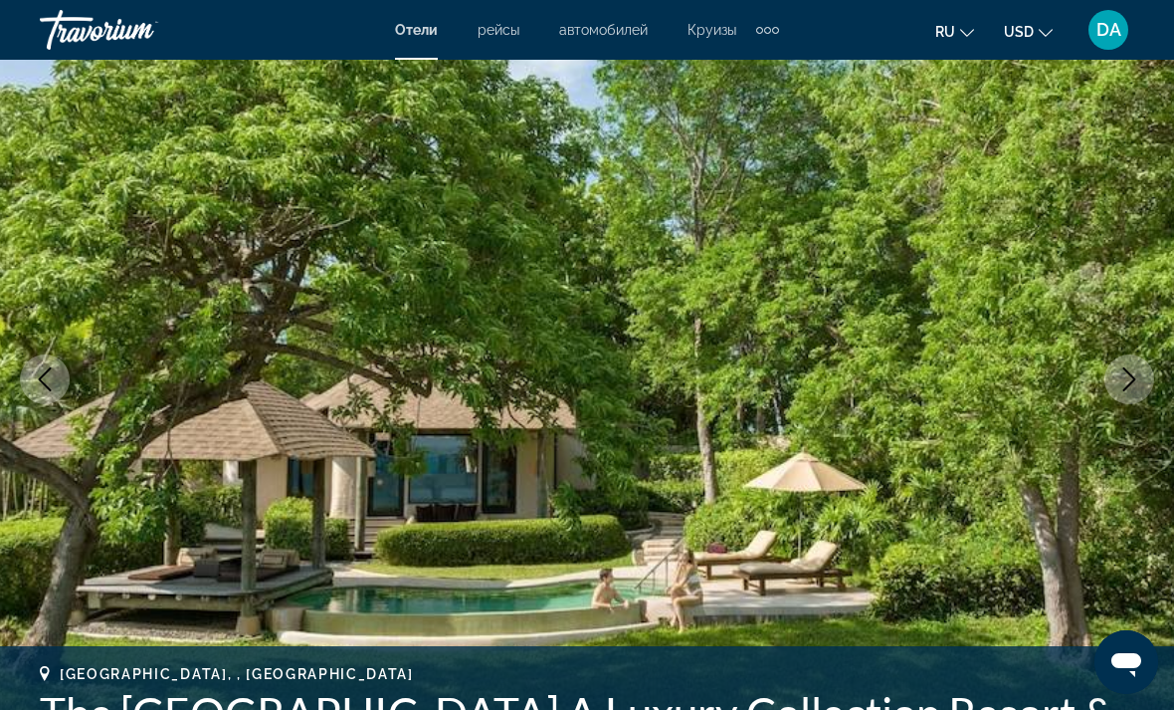
click at [1122, 391] on button "Next image" at bounding box center [1130, 379] width 50 height 50
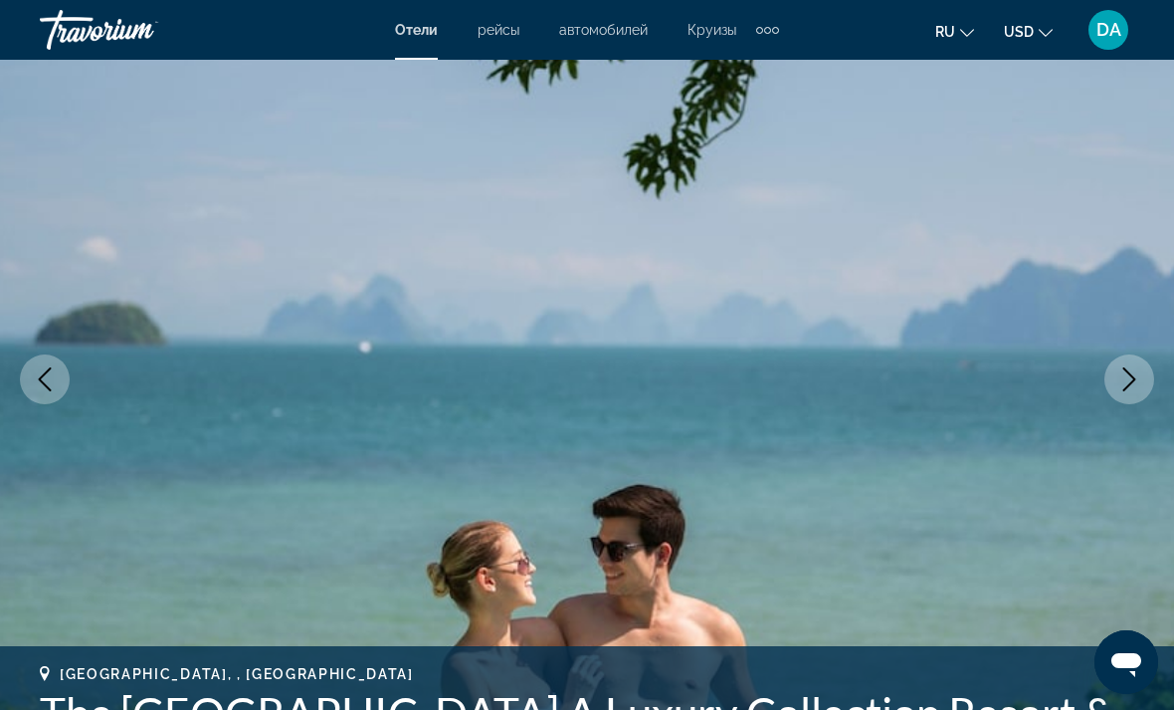
click at [1113, 391] on button "Next image" at bounding box center [1130, 379] width 50 height 50
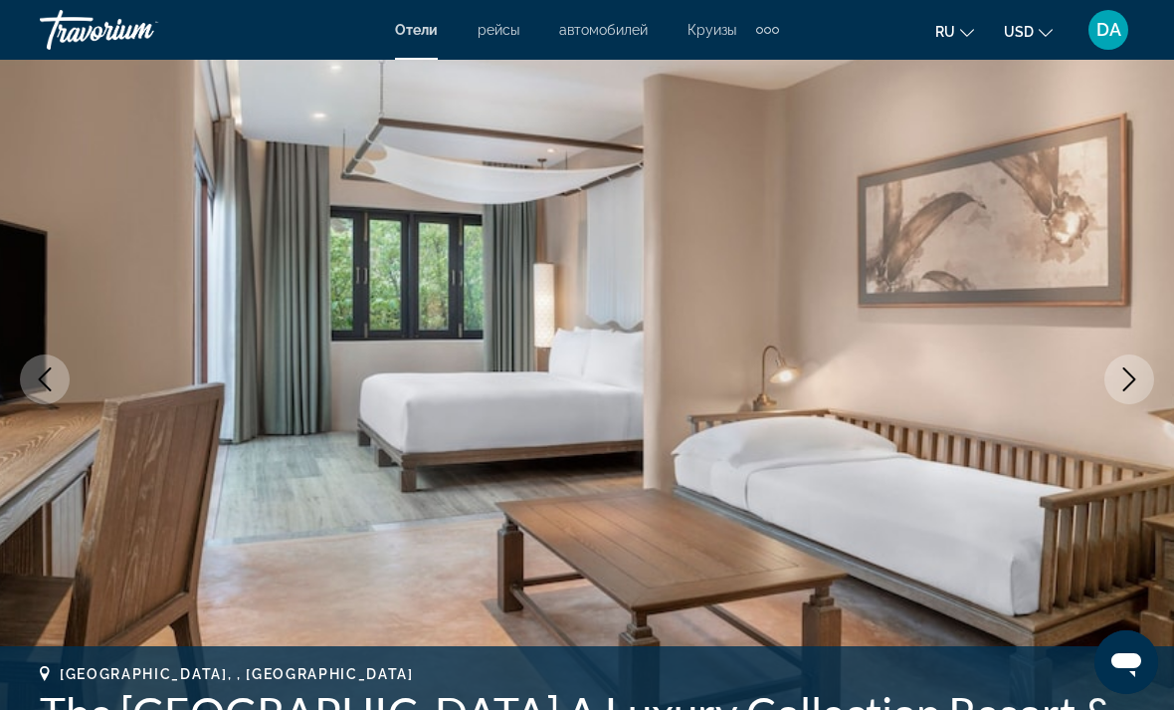
click at [1110, 394] on button "Next image" at bounding box center [1130, 379] width 50 height 50
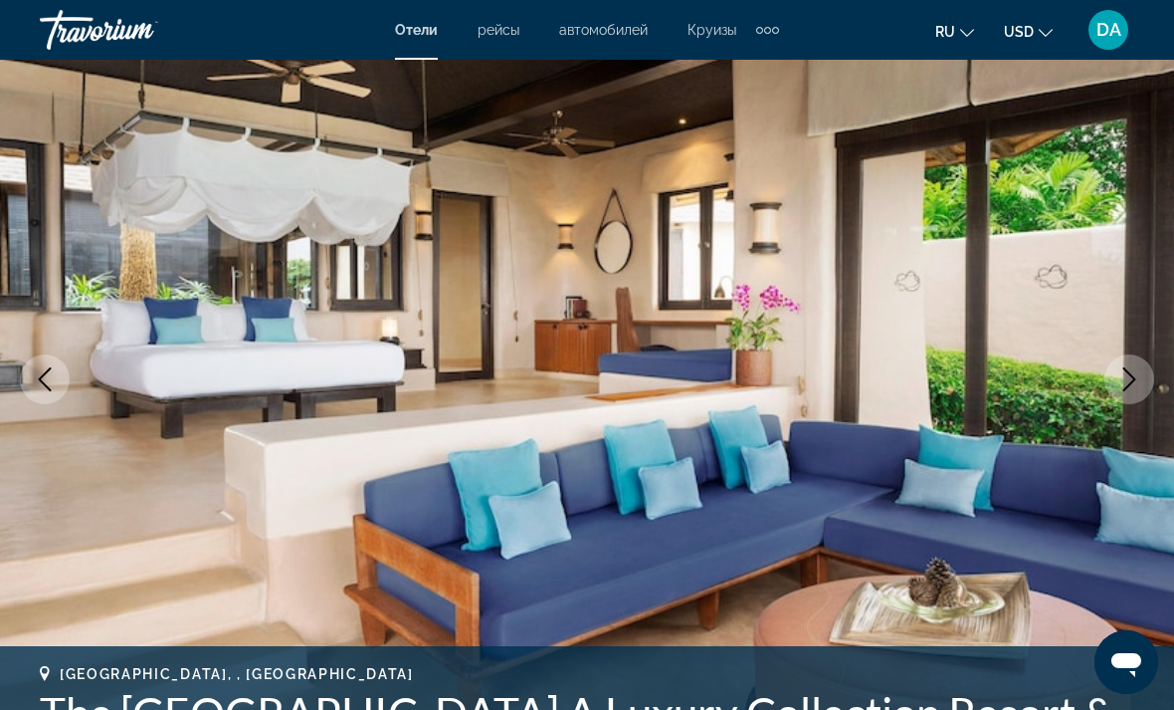
click at [1120, 395] on button "Next image" at bounding box center [1130, 379] width 50 height 50
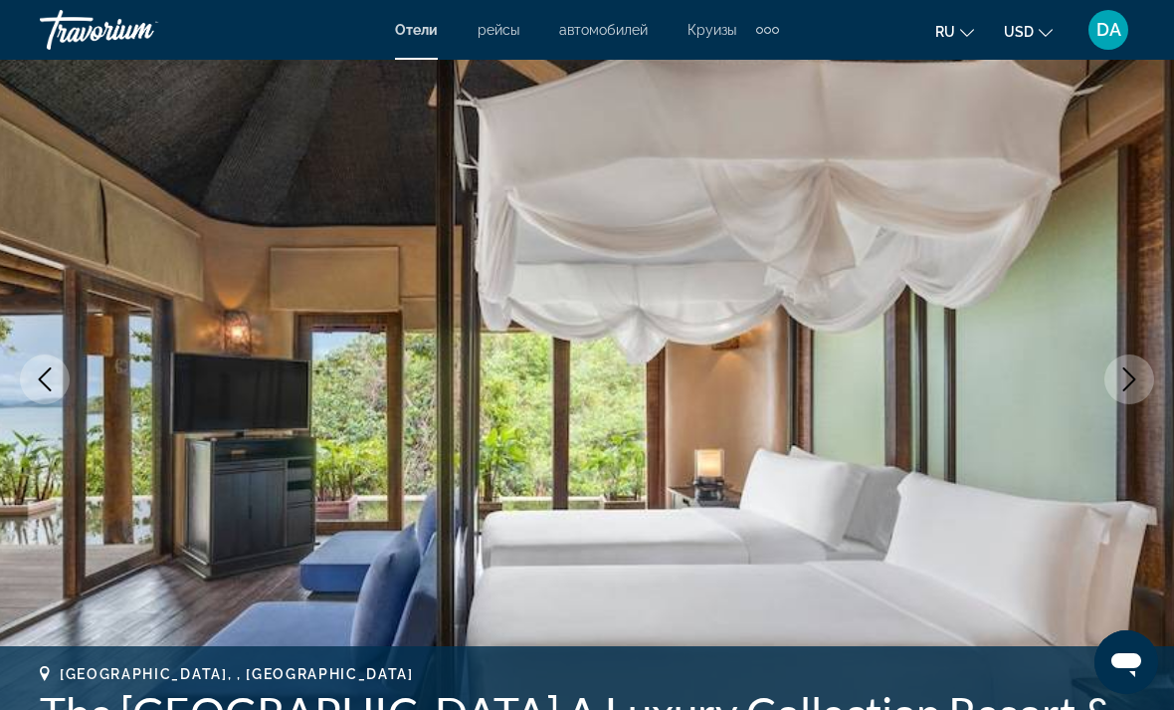
click at [1110, 395] on button "Next image" at bounding box center [1130, 379] width 50 height 50
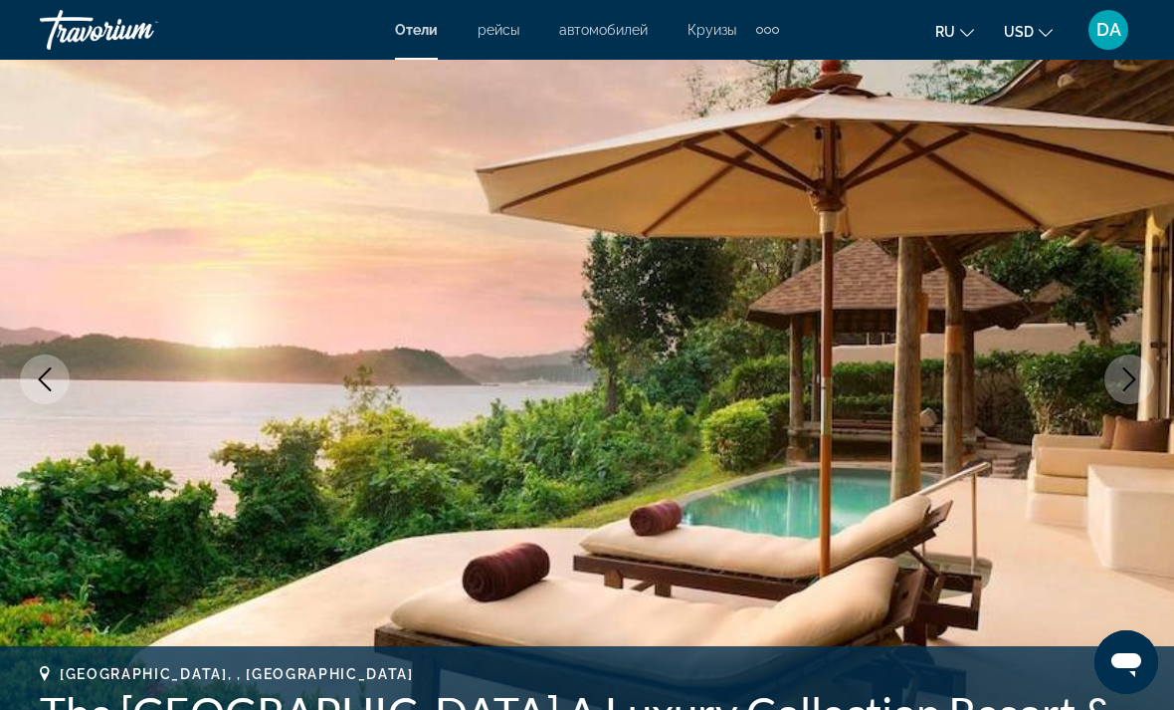
click at [1109, 395] on img "Main content" at bounding box center [587, 378] width 1174 height 945
click at [1116, 398] on button "Next image" at bounding box center [1130, 379] width 50 height 50
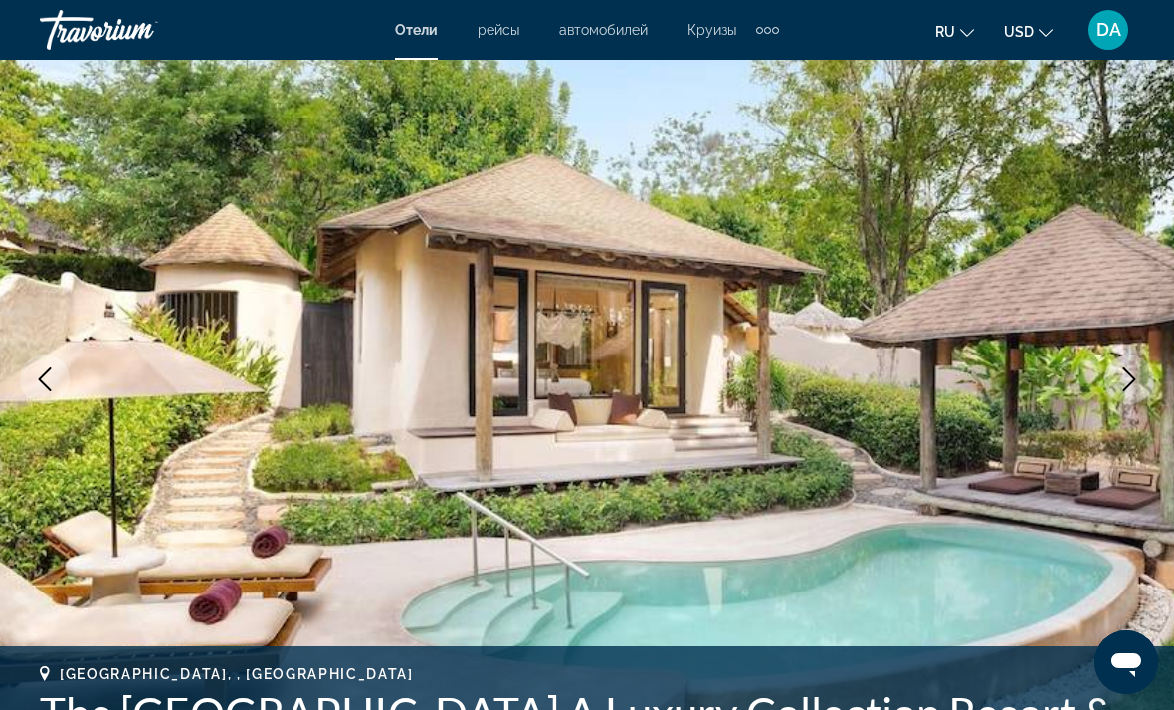
click at [1115, 396] on button "Next image" at bounding box center [1130, 379] width 50 height 50
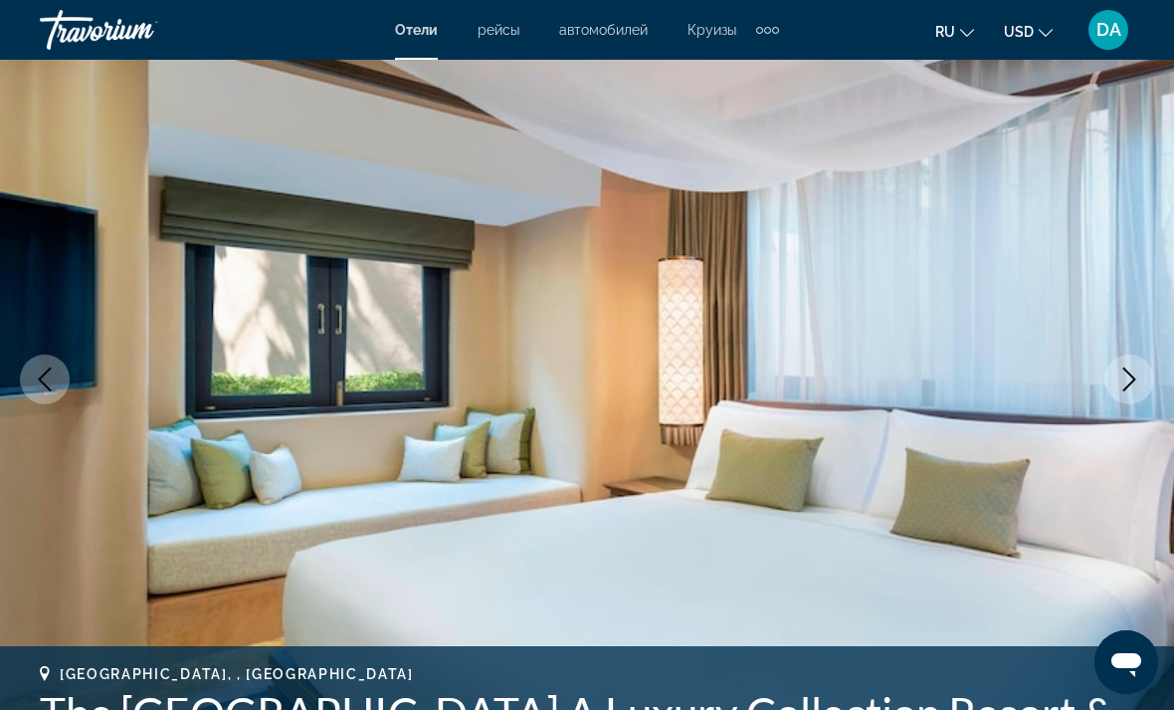
click at [1127, 402] on button "Next image" at bounding box center [1130, 379] width 50 height 50
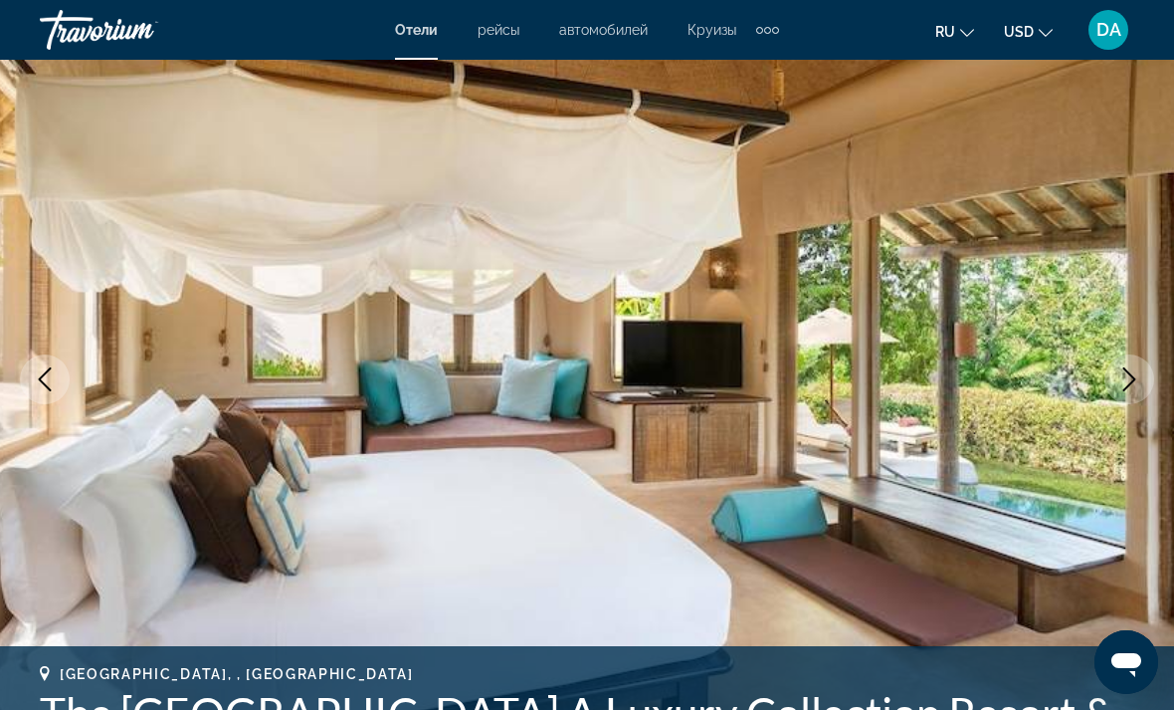
click at [1117, 395] on button "Next image" at bounding box center [1130, 379] width 50 height 50
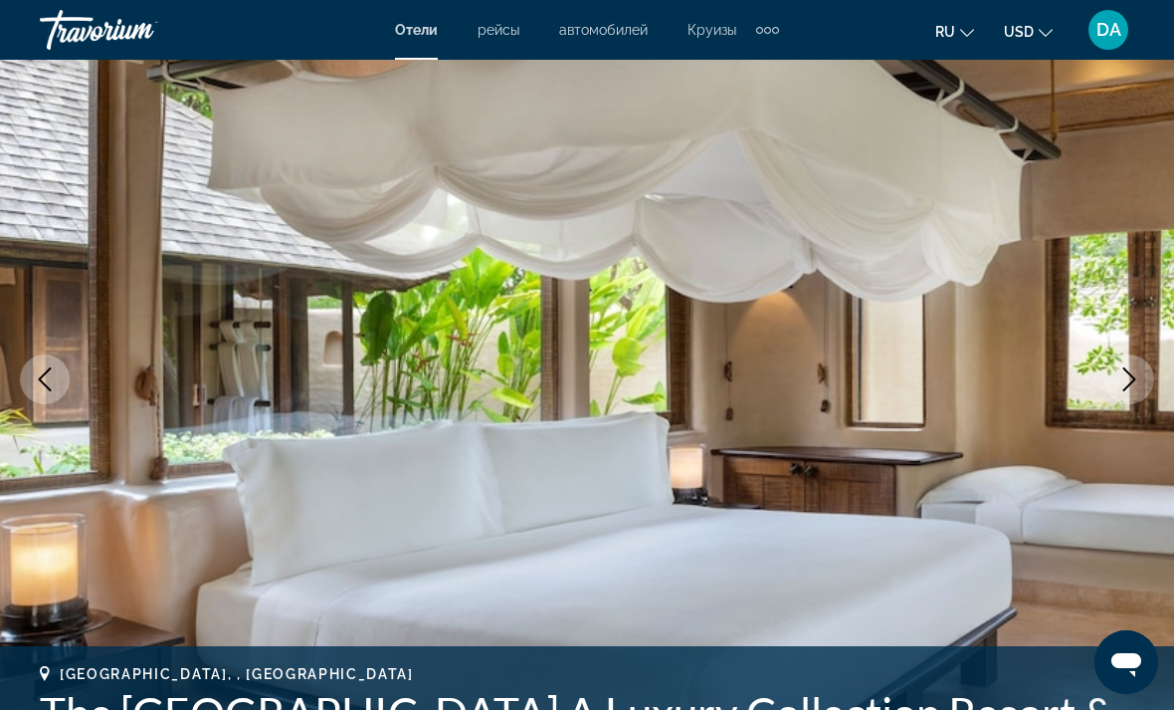
click at [1112, 396] on button "Next image" at bounding box center [1130, 379] width 50 height 50
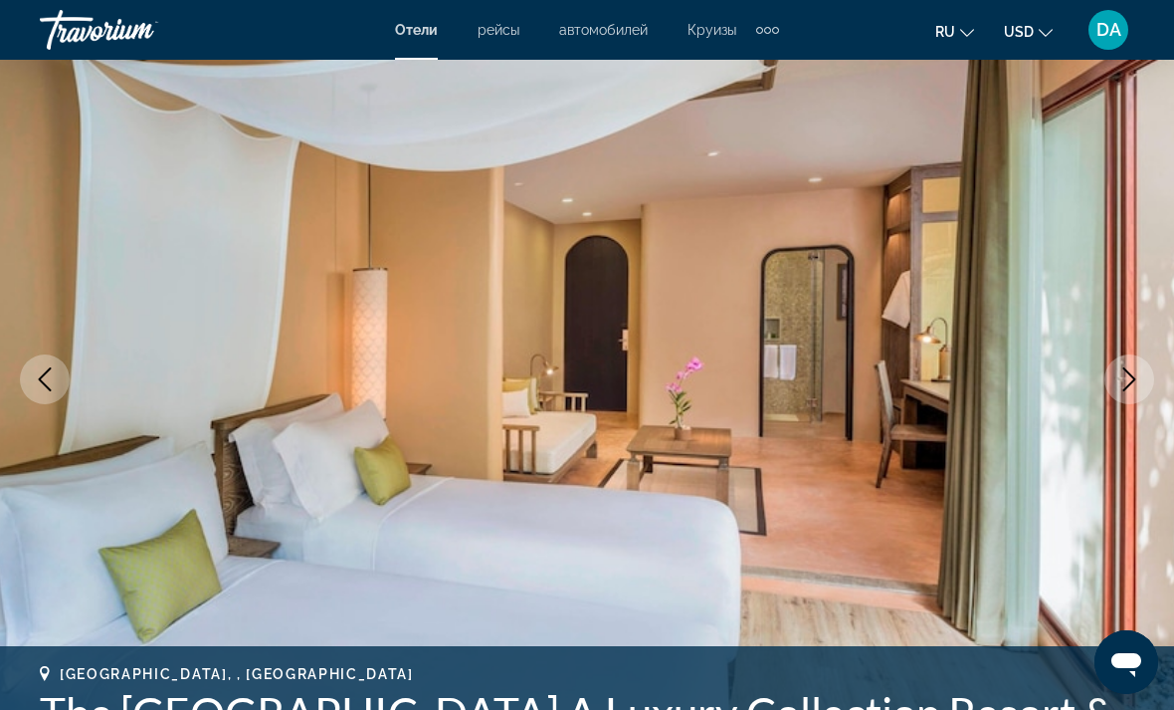
click at [1115, 396] on button "Next image" at bounding box center [1130, 379] width 50 height 50
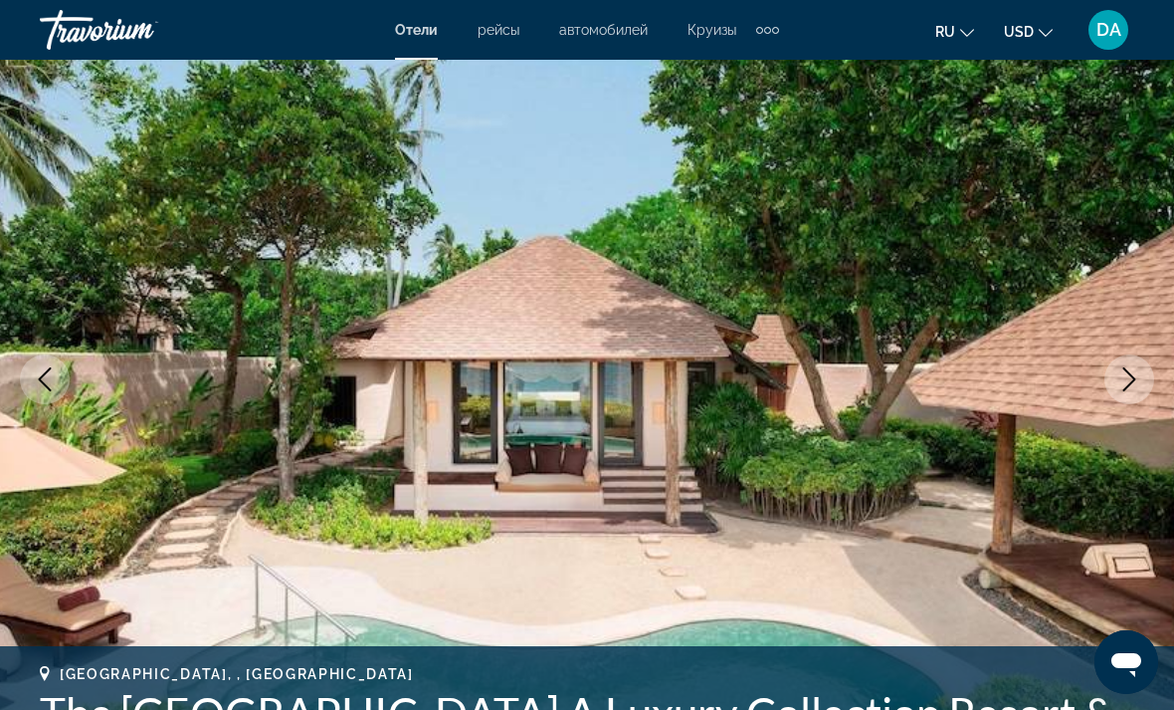
click at [1110, 396] on img "Main content" at bounding box center [587, 378] width 1174 height 945
click at [1113, 399] on img "Main content" at bounding box center [587, 378] width 1174 height 945
click at [1111, 399] on img "Main content" at bounding box center [587, 378] width 1174 height 945
click at [1109, 398] on img "Main content" at bounding box center [587, 378] width 1174 height 945
click at [1093, 389] on img "Main content" at bounding box center [587, 378] width 1174 height 945
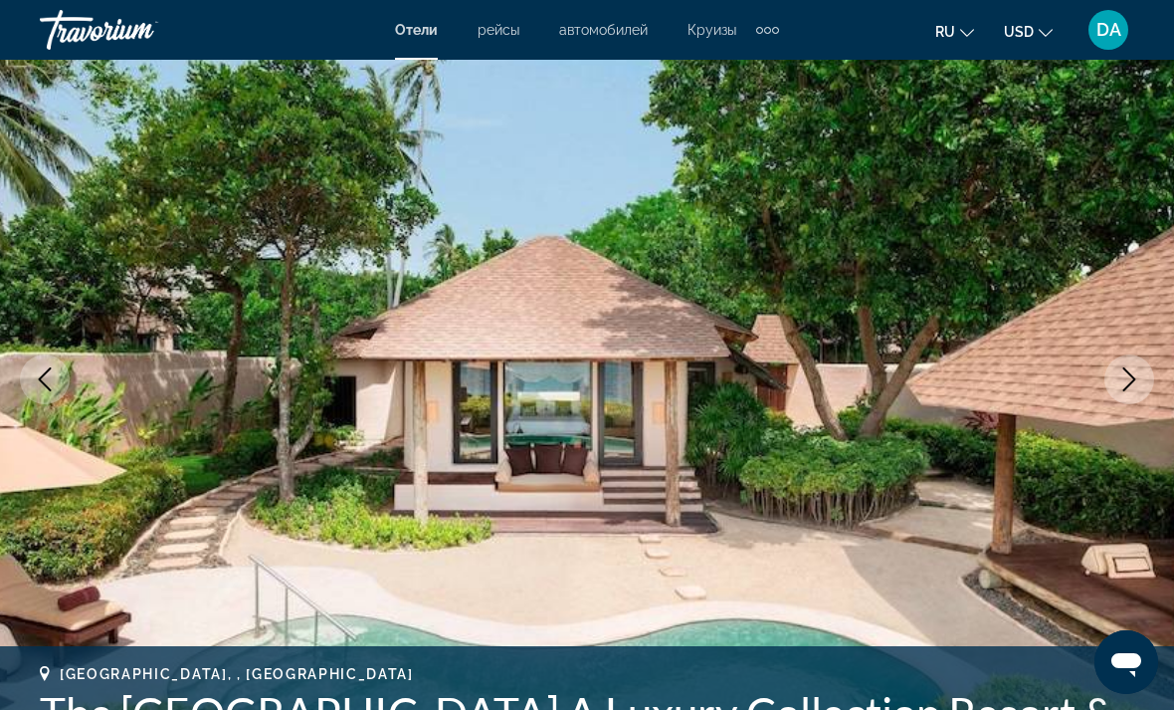
click at [1104, 383] on img "Main content" at bounding box center [587, 378] width 1174 height 945
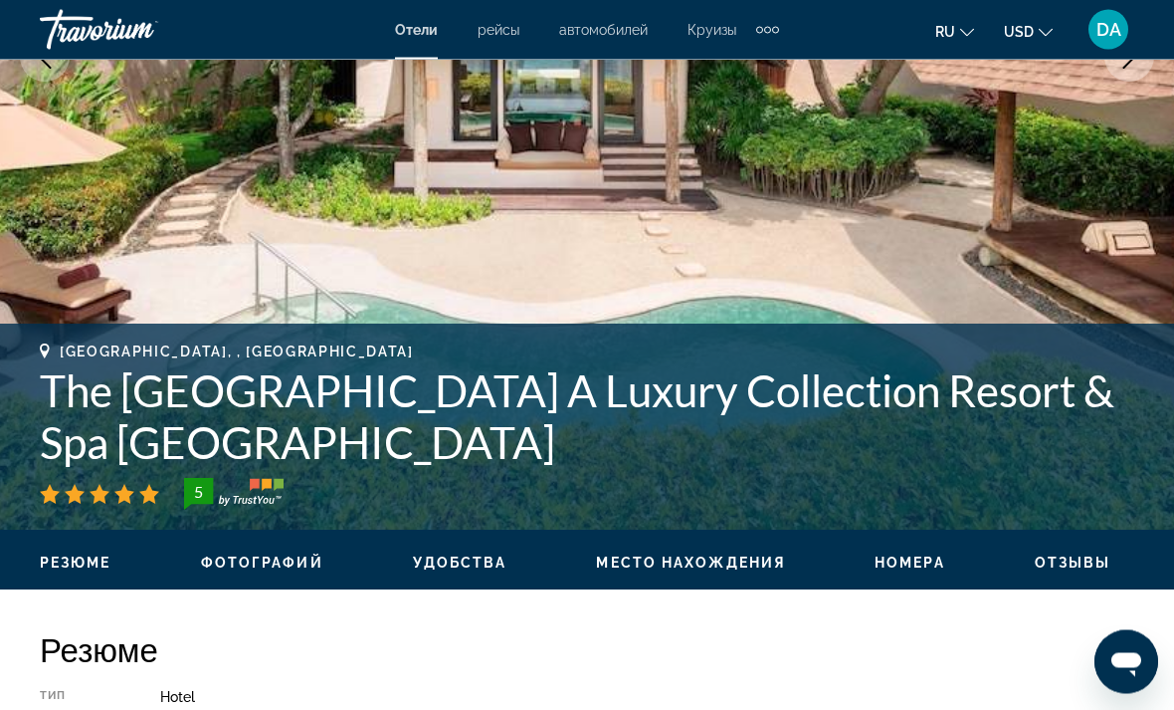
scroll to position [482, 0]
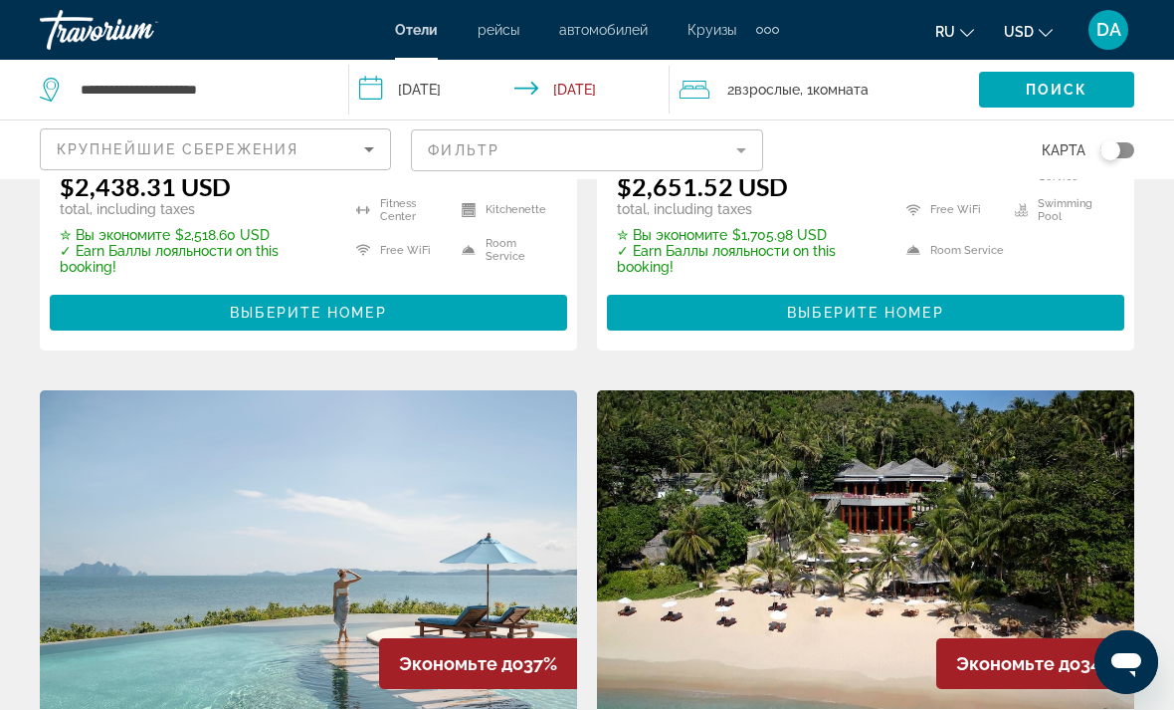
scroll to position [637, 0]
click at [131, 503] on img "Main content" at bounding box center [308, 550] width 537 height 318
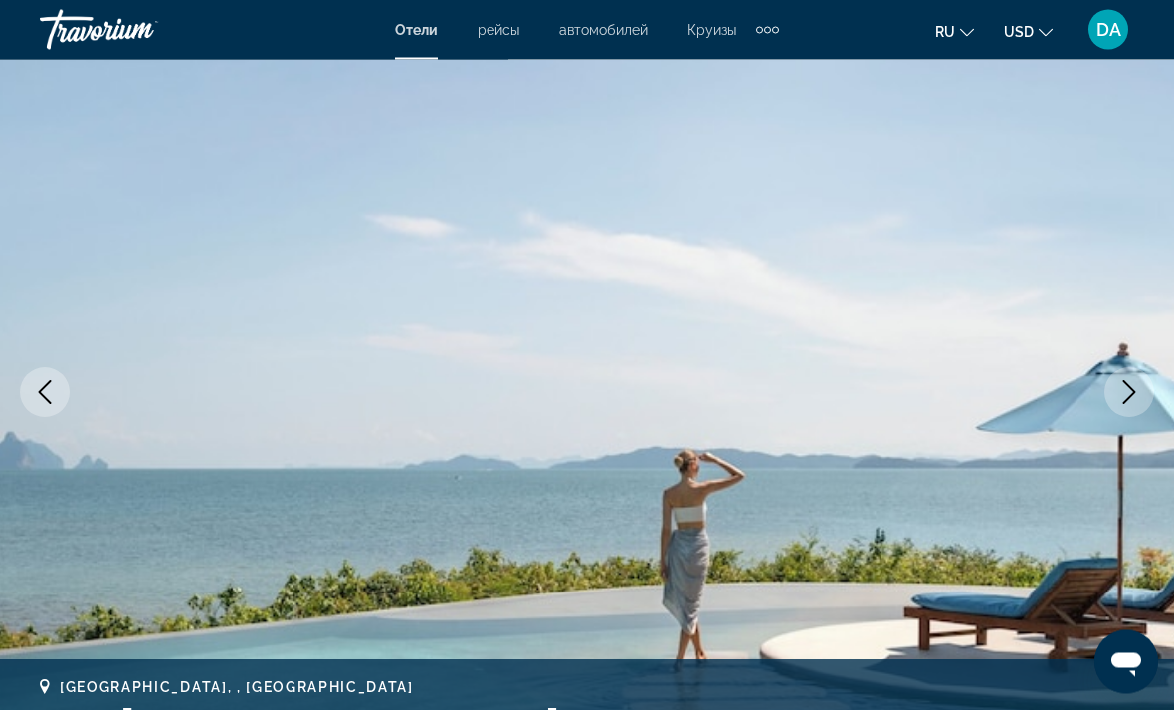
scroll to position [140, 0]
click at [1131, 376] on button "Next image" at bounding box center [1130, 392] width 50 height 50
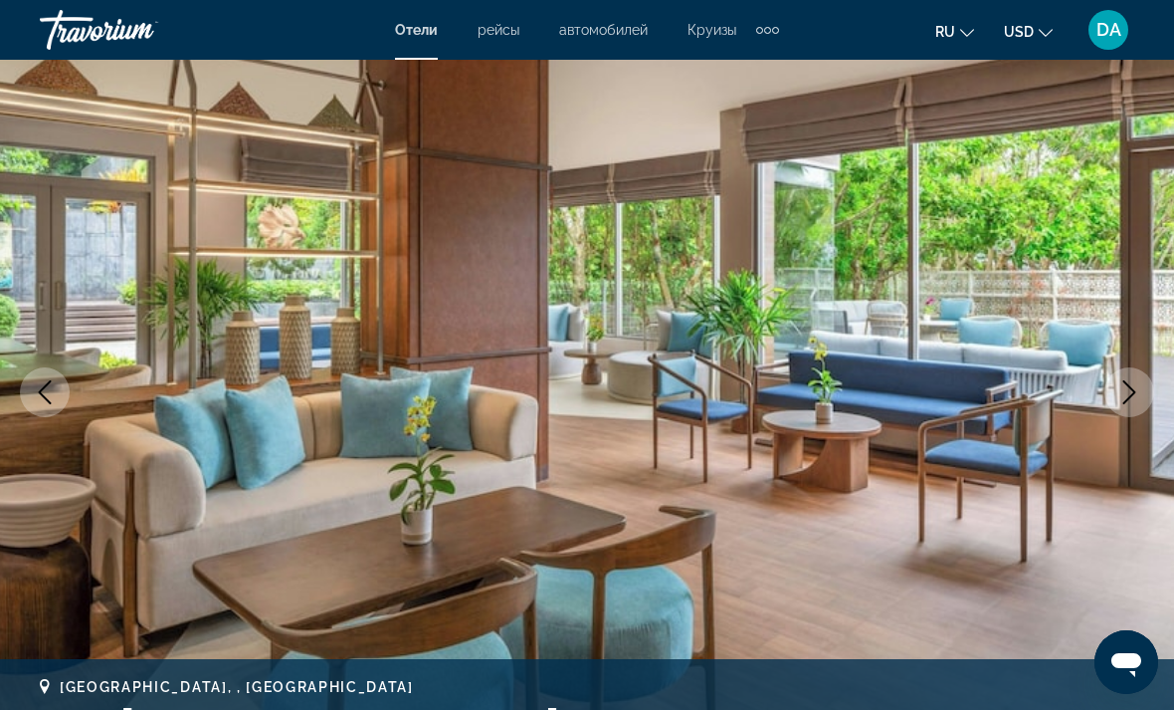
click at [1134, 387] on icon "Next image" at bounding box center [1130, 392] width 24 height 24
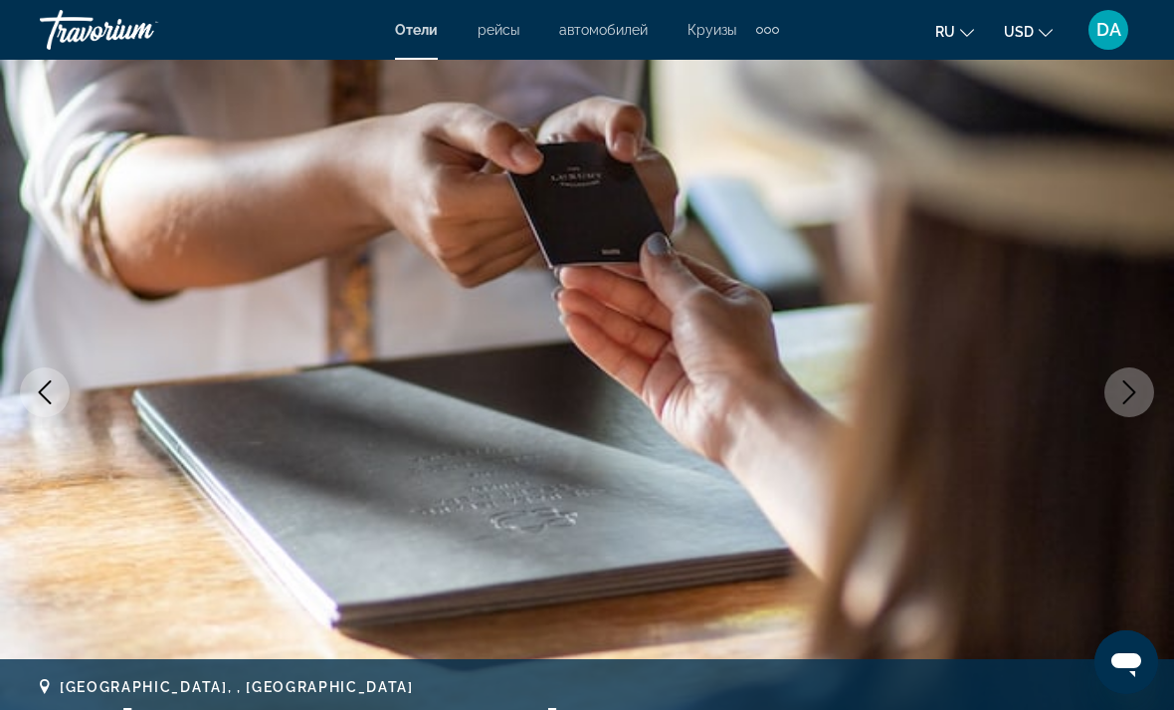
click at [1131, 382] on icon "Next image" at bounding box center [1130, 392] width 24 height 24
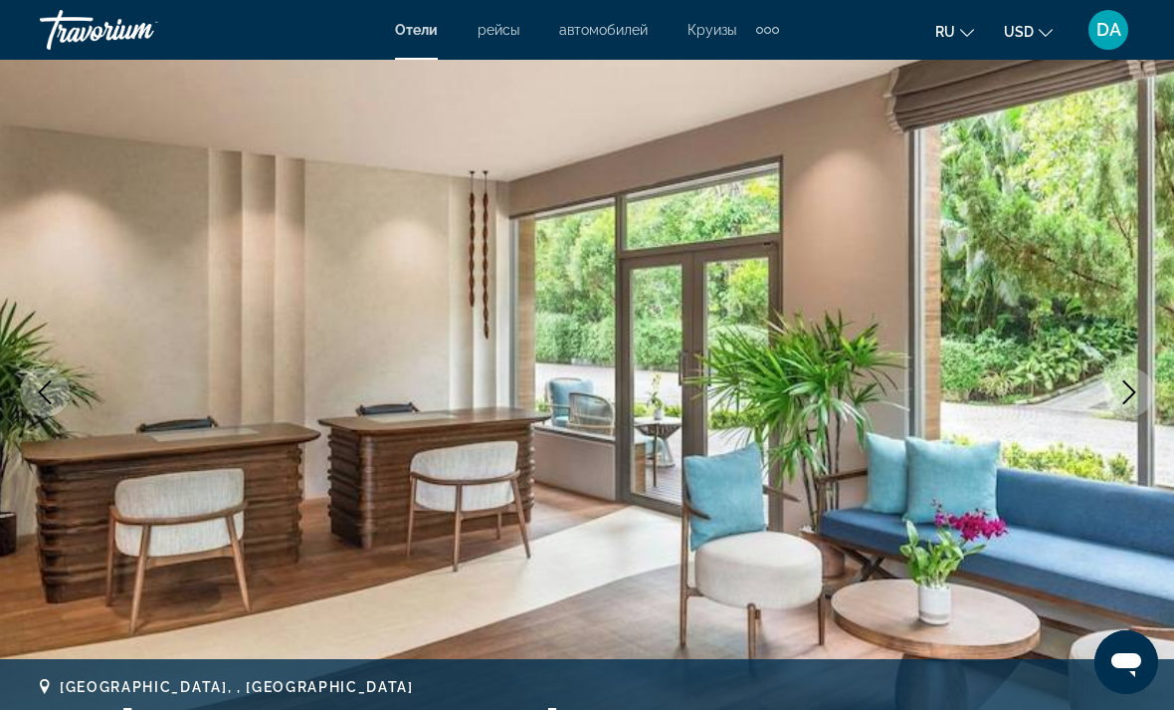
click at [1135, 379] on button "Next image" at bounding box center [1130, 392] width 50 height 50
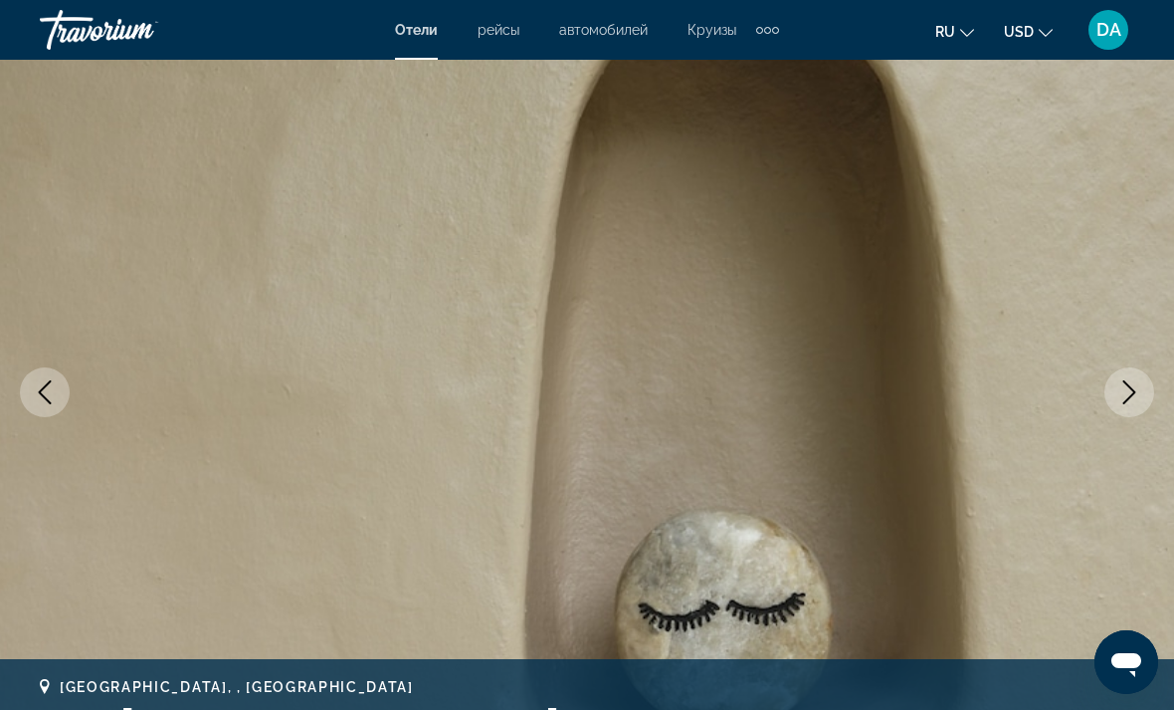
click at [1130, 394] on icon "Next image" at bounding box center [1130, 392] width 24 height 24
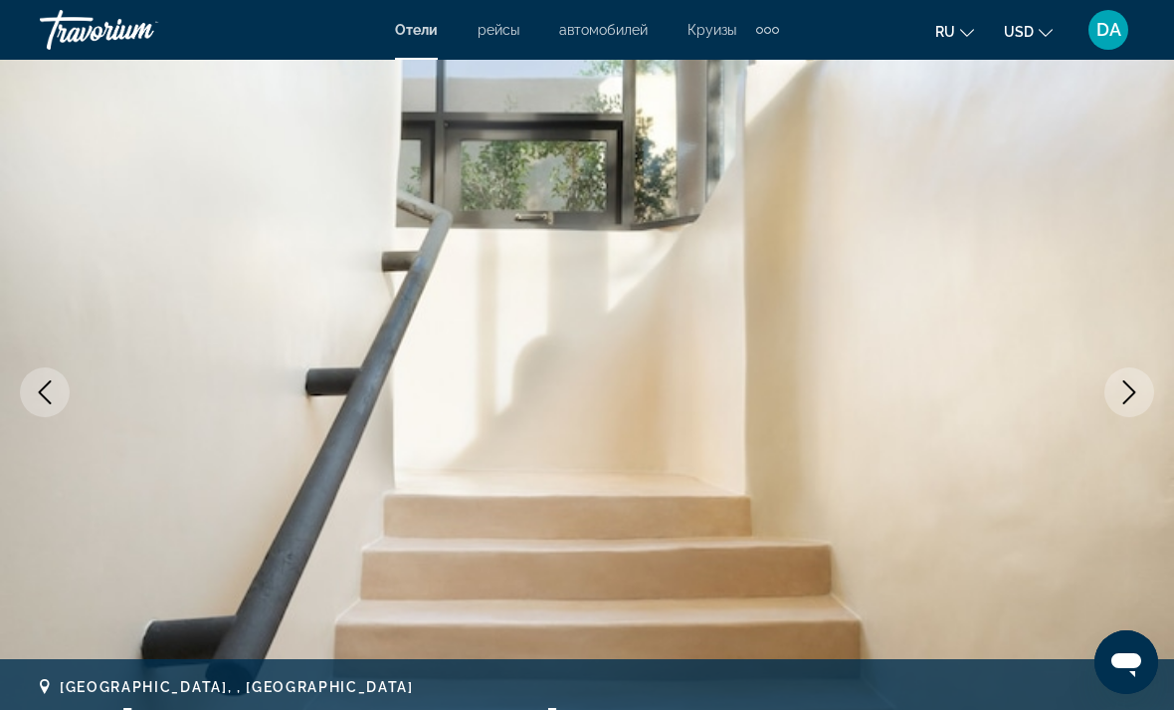
click at [1130, 382] on icon "Next image" at bounding box center [1130, 392] width 24 height 24
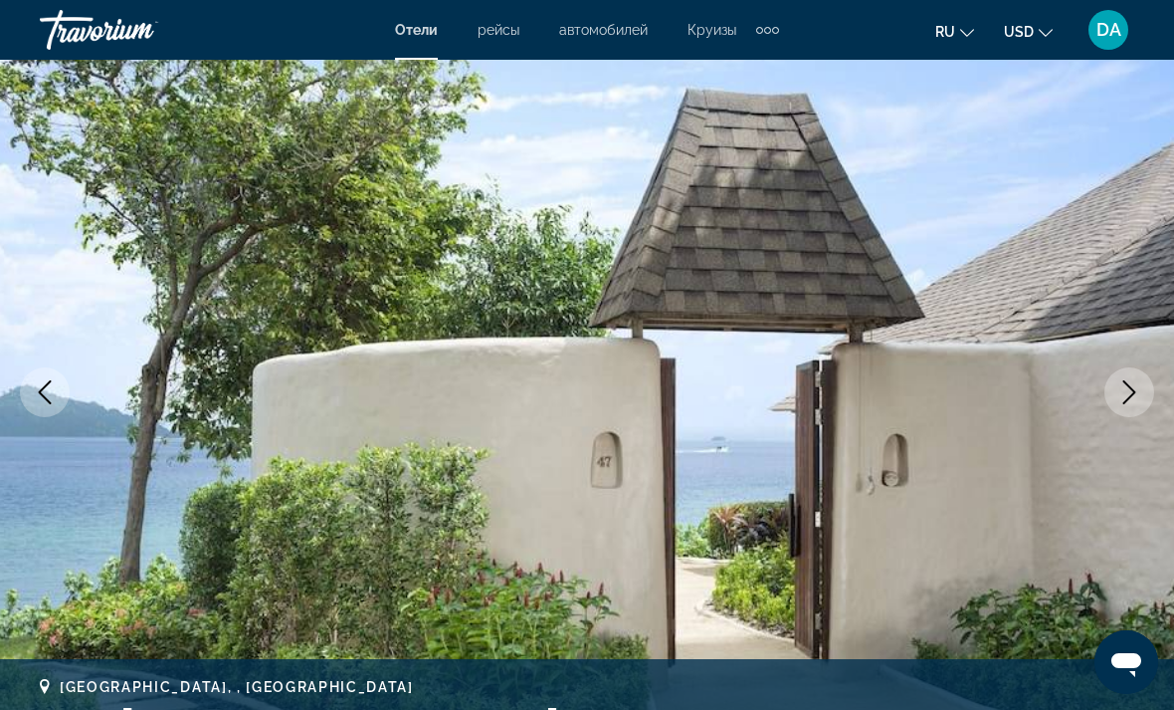
click at [1130, 389] on icon "Next image" at bounding box center [1130, 392] width 24 height 24
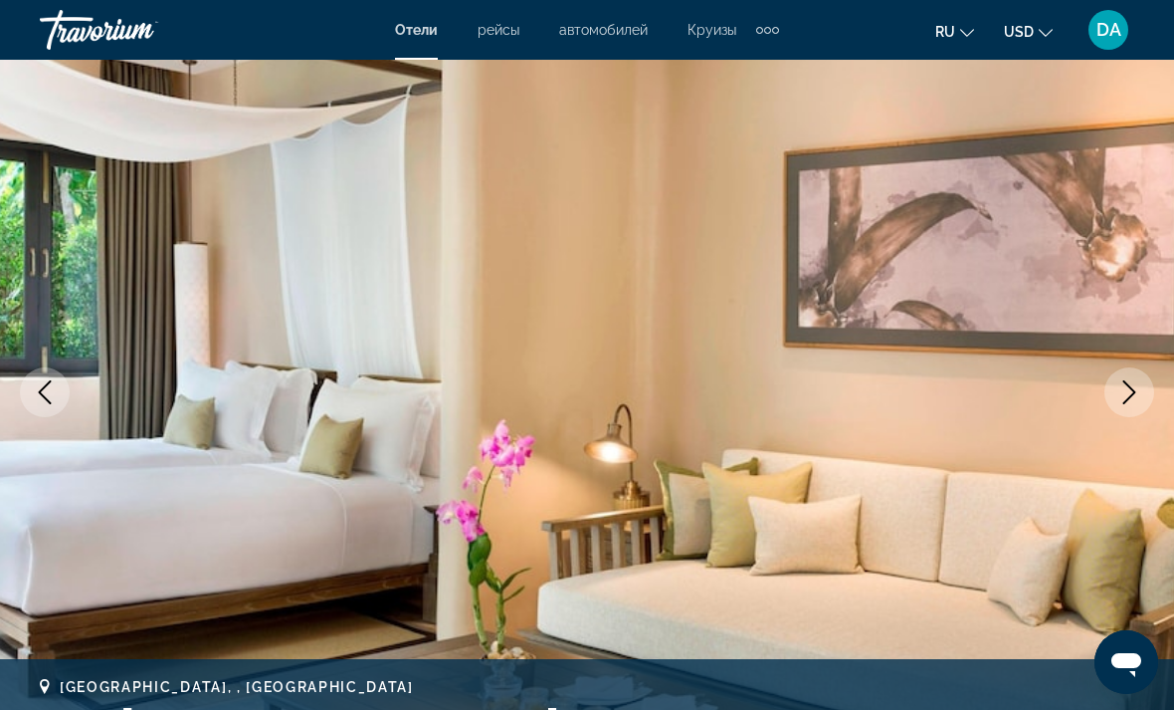
click at [1132, 385] on icon "Next image" at bounding box center [1130, 392] width 24 height 24
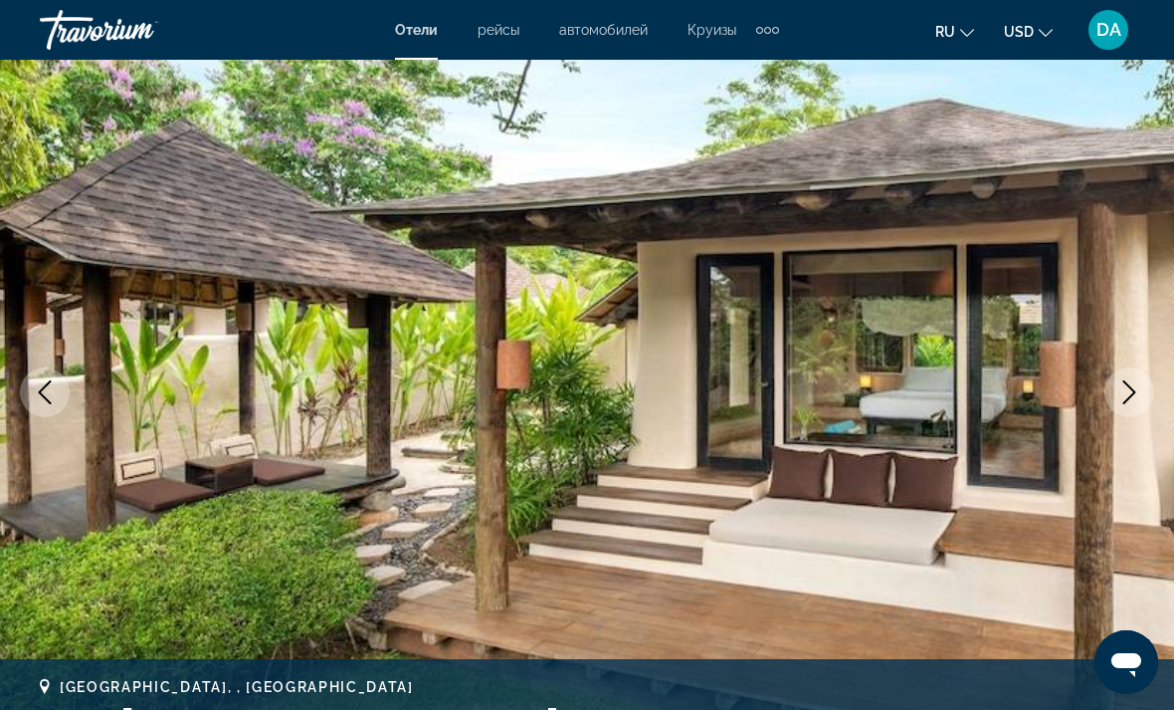
click at [1134, 381] on icon "Next image" at bounding box center [1130, 392] width 24 height 24
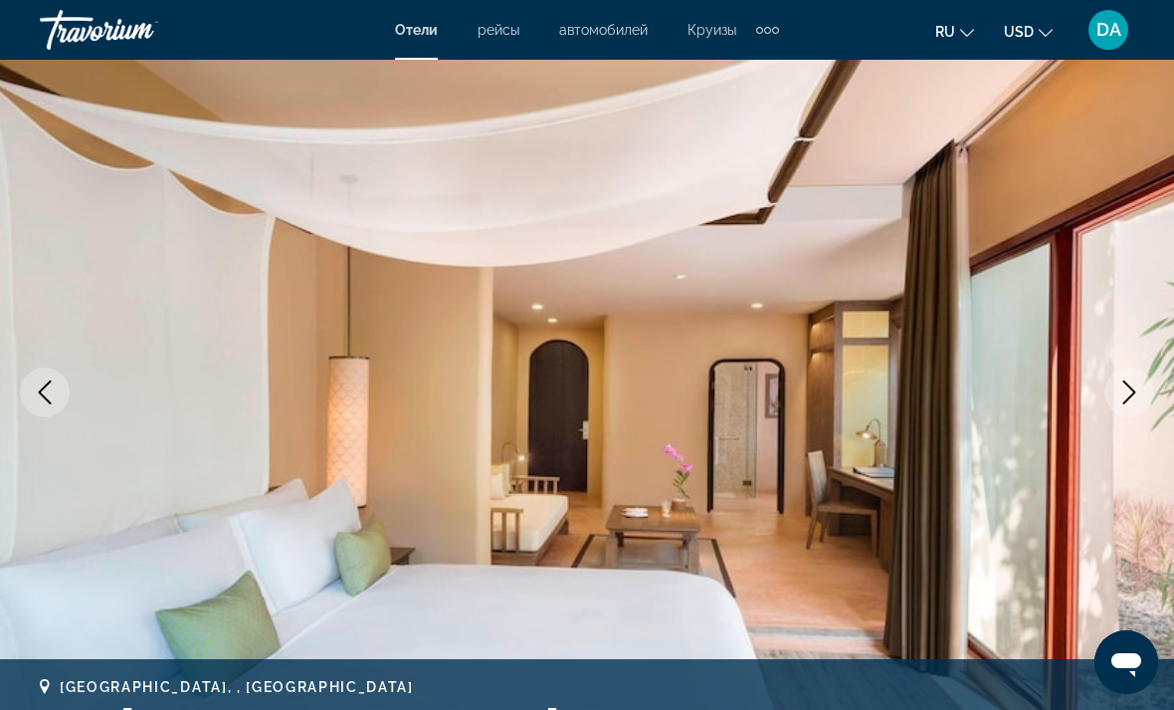
click at [1131, 385] on icon "Next image" at bounding box center [1130, 392] width 24 height 24
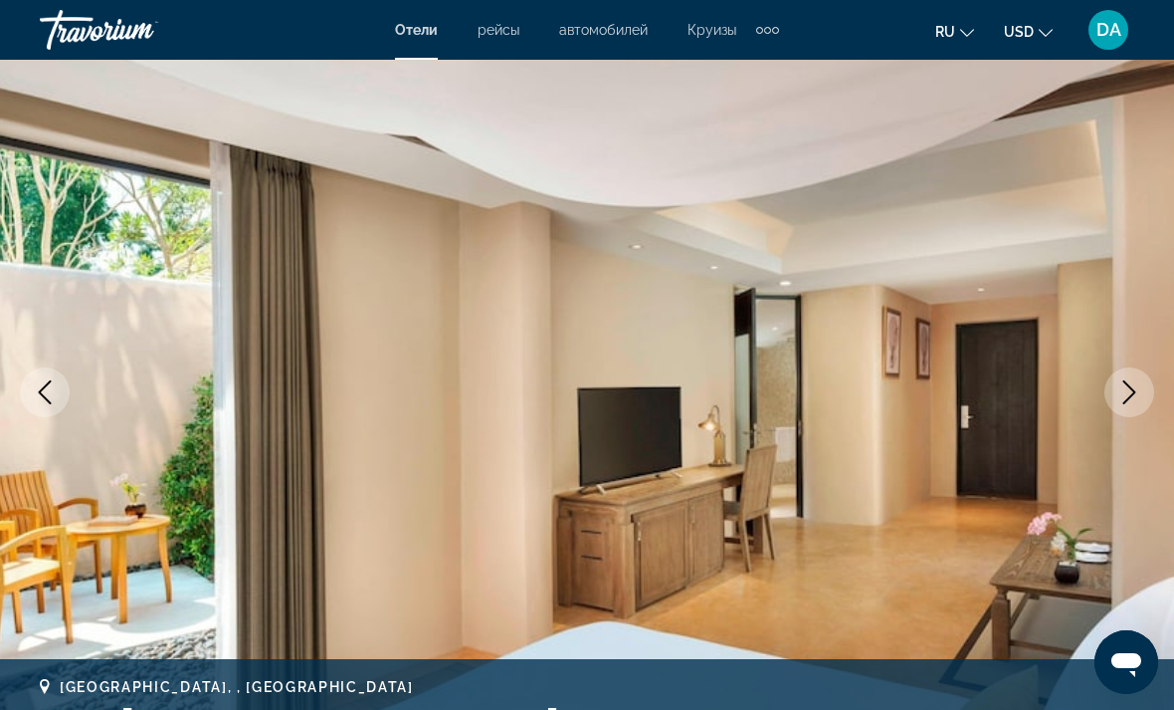
click at [1132, 384] on icon "Next image" at bounding box center [1130, 392] width 24 height 24
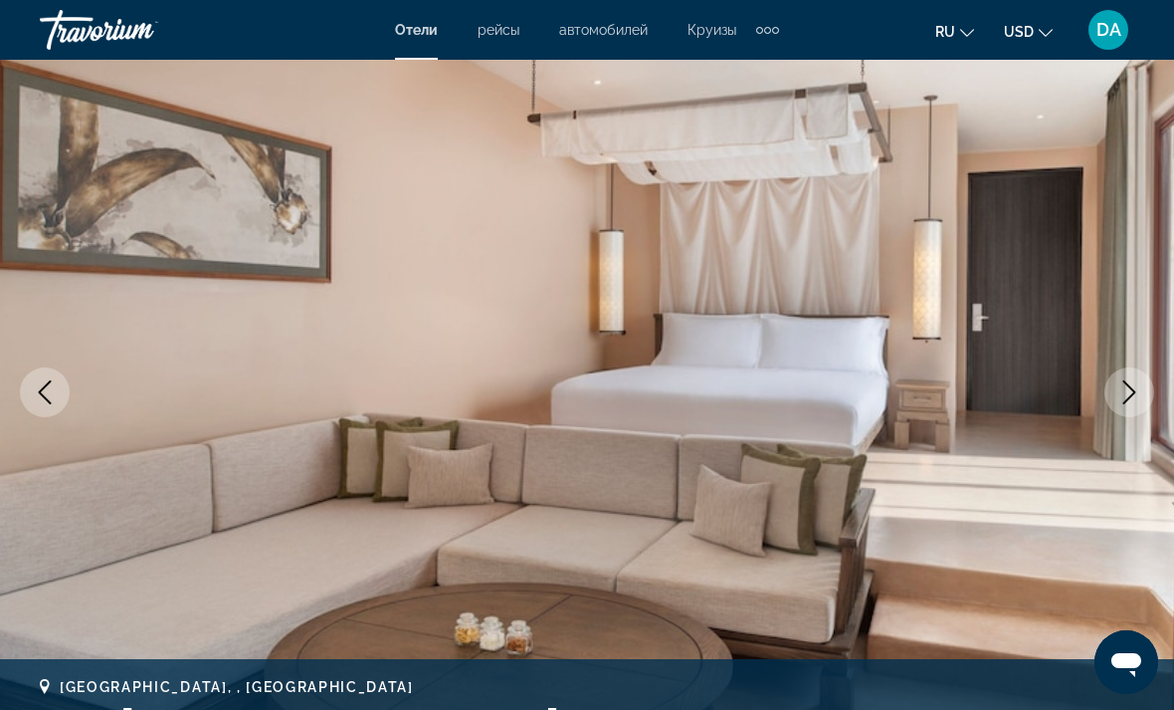
click at [1127, 388] on icon "Next image" at bounding box center [1130, 392] width 24 height 24
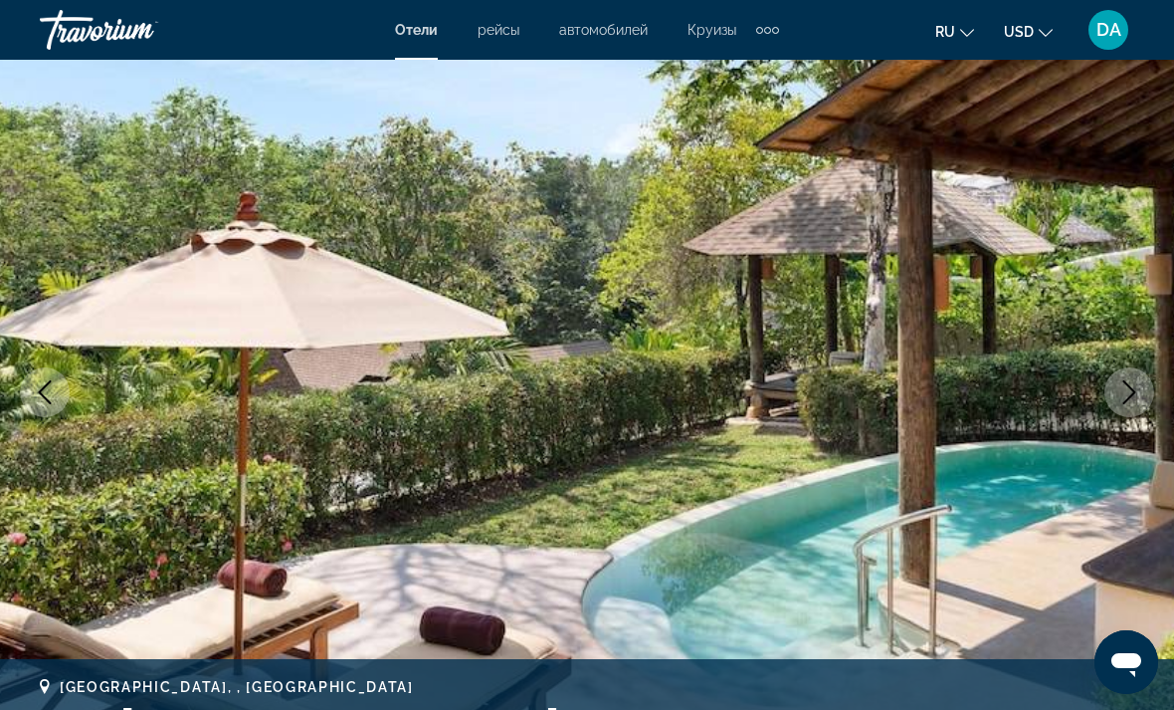
click at [1137, 385] on icon "Next image" at bounding box center [1130, 392] width 24 height 24
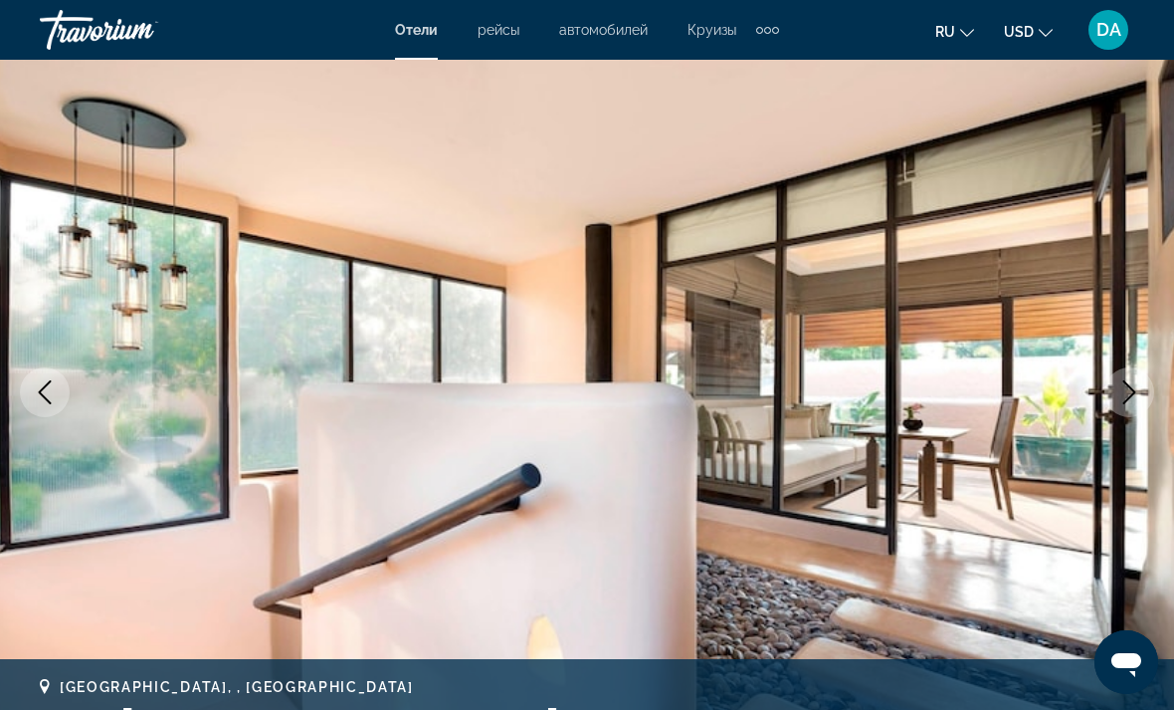
click at [1138, 393] on icon "Next image" at bounding box center [1130, 392] width 24 height 24
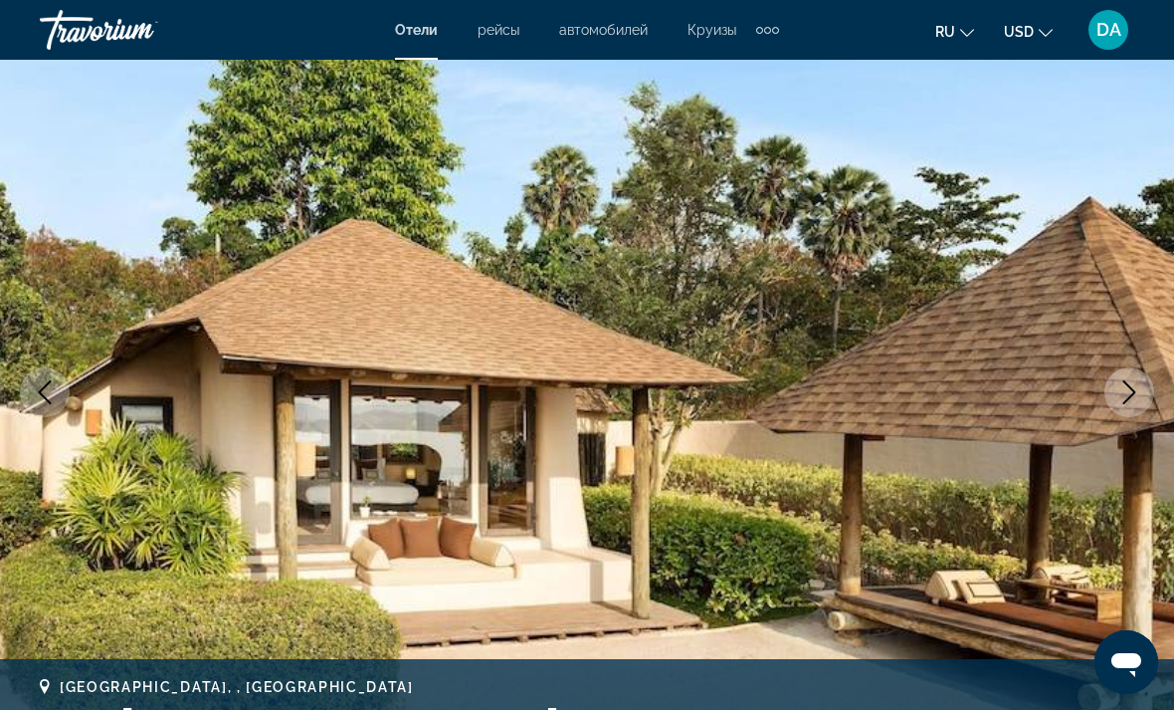
click at [1131, 377] on button "Next image" at bounding box center [1130, 392] width 50 height 50
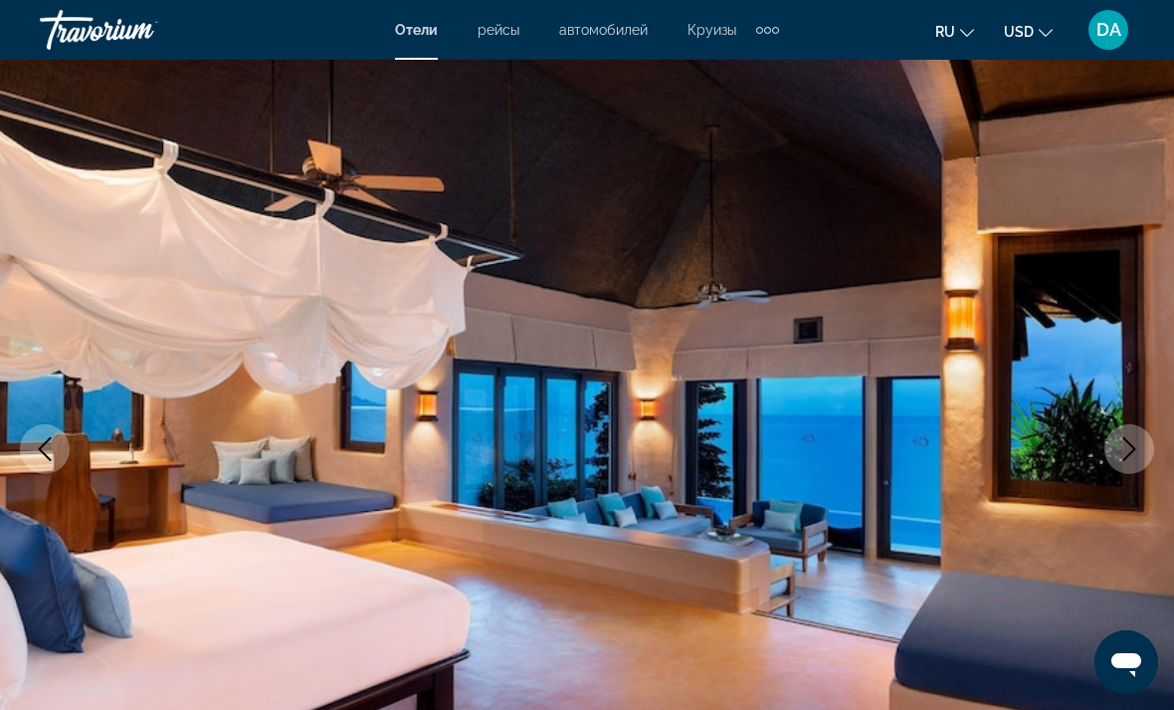
scroll to position [0, 0]
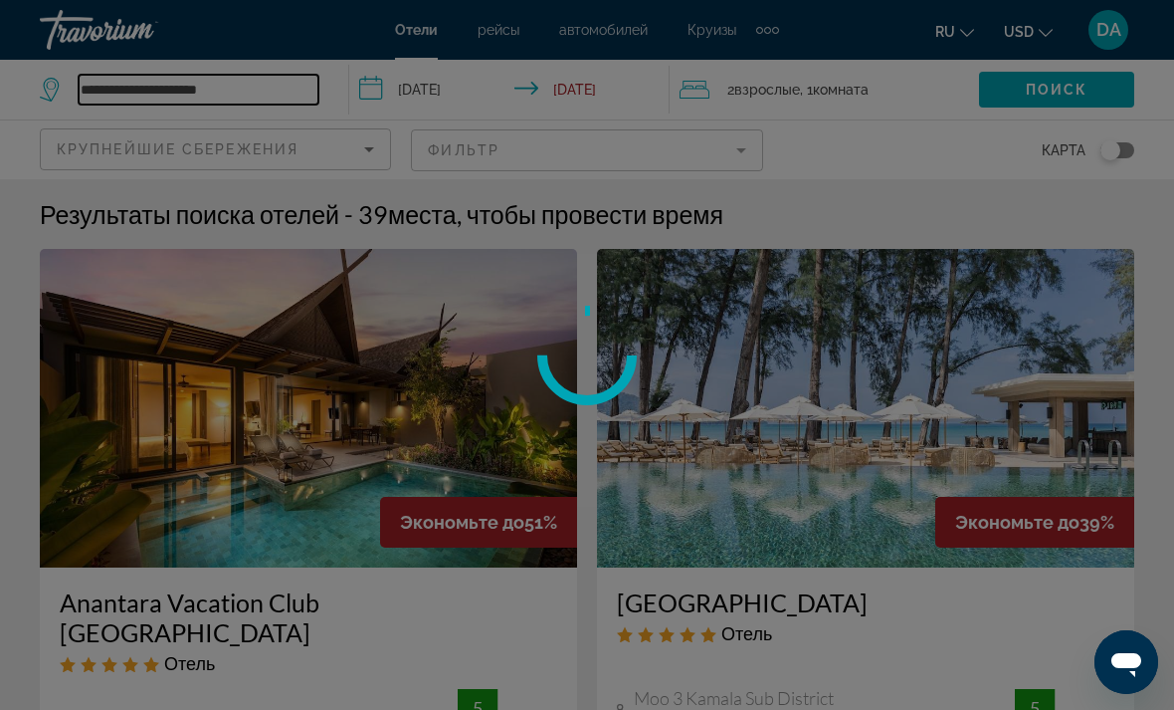
click at [274, 78] on input "**********" at bounding box center [199, 90] width 240 height 30
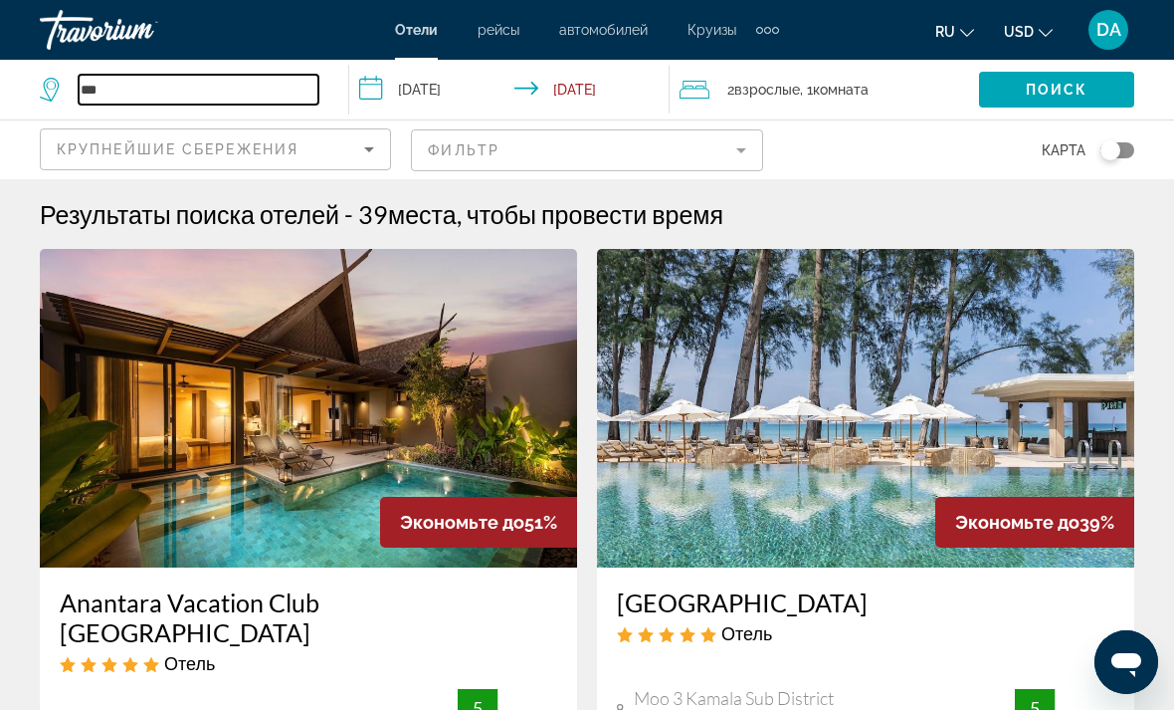
type input "**"
click at [112, 88] on input "Search widget" at bounding box center [199, 90] width 240 height 30
paste input "**********"
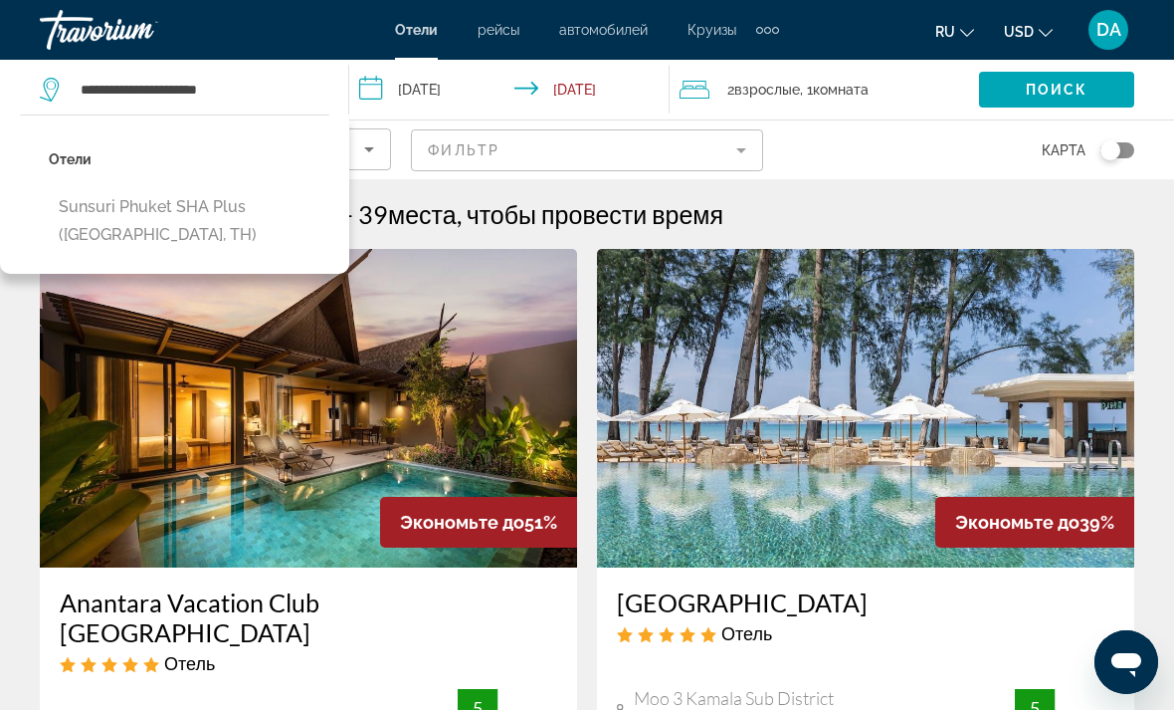
click at [61, 216] on button "Sunsuri Phuket SHA Plus (Phuket, TH)" at bounding box center [189, 221] width 281 height 66
type input "**********"
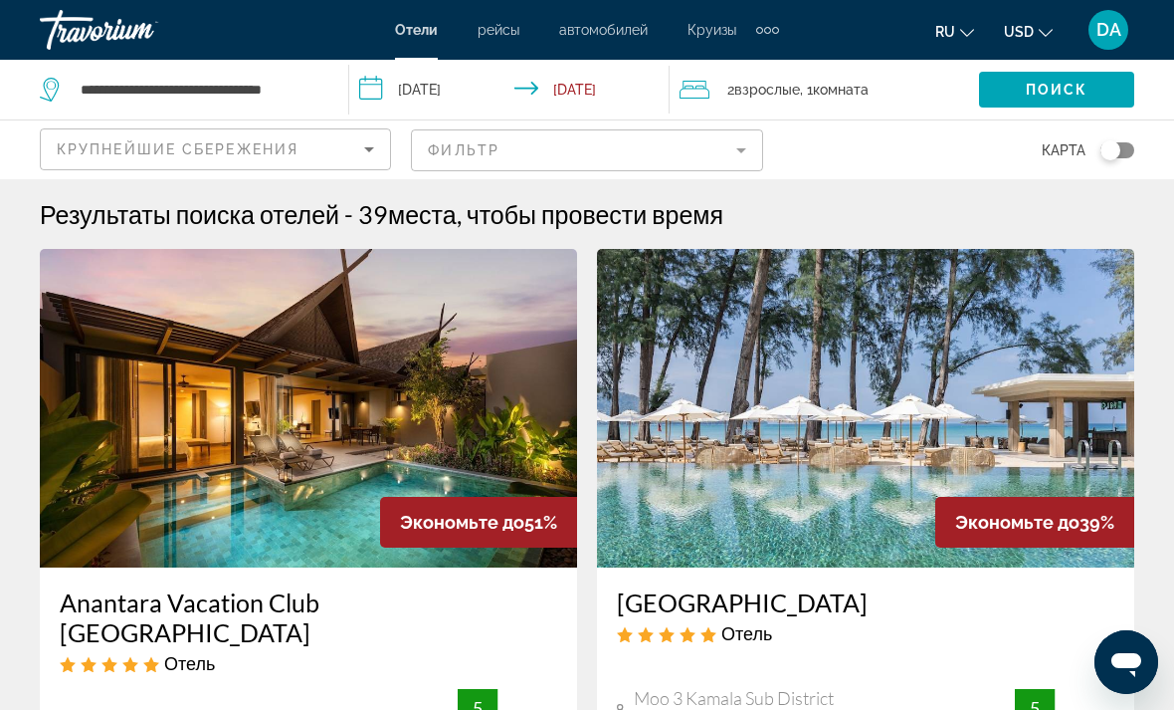
click at [1072, 95] on span "Поиск" at bounding box center [1057, 90] width 63 height 16
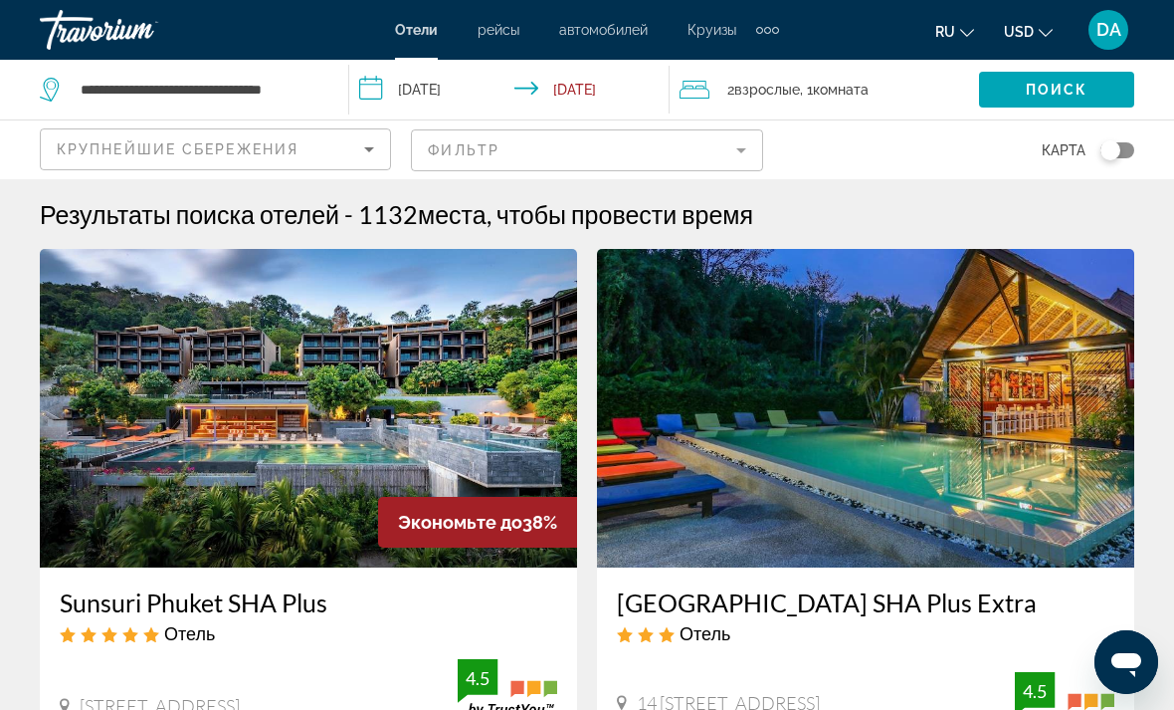
click at [145, 423] on img "Main content" at bounding box center [308, 408] width 537 height 318
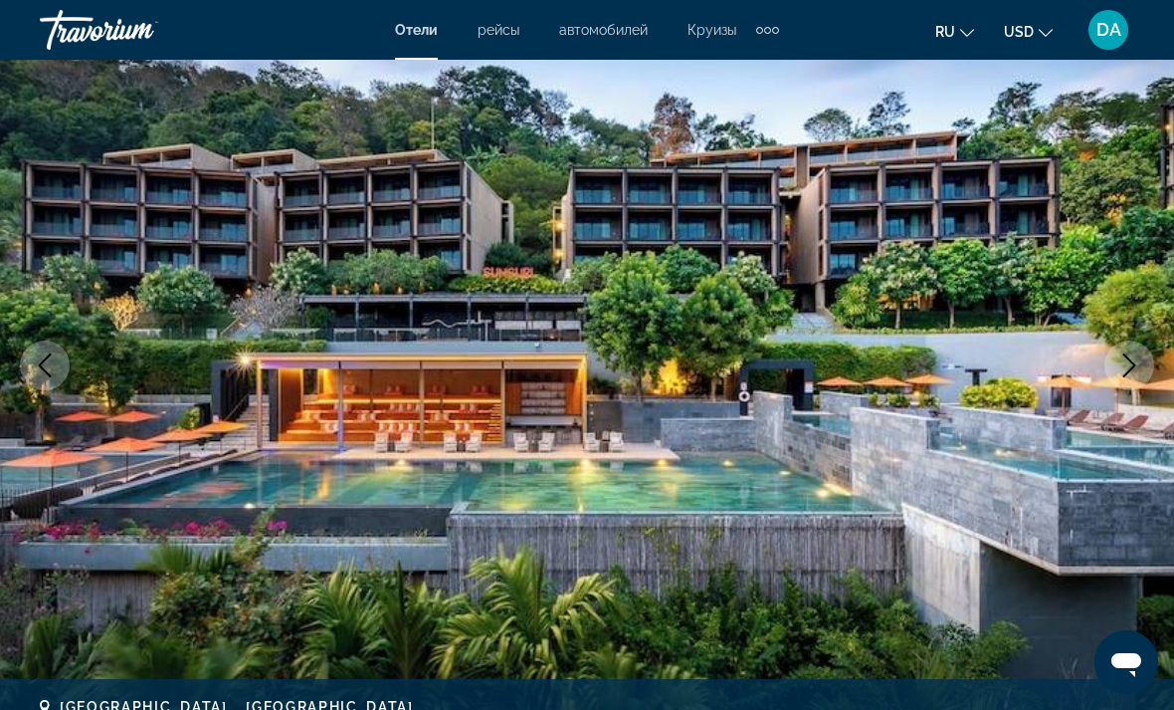
scroll to position [168, 0]
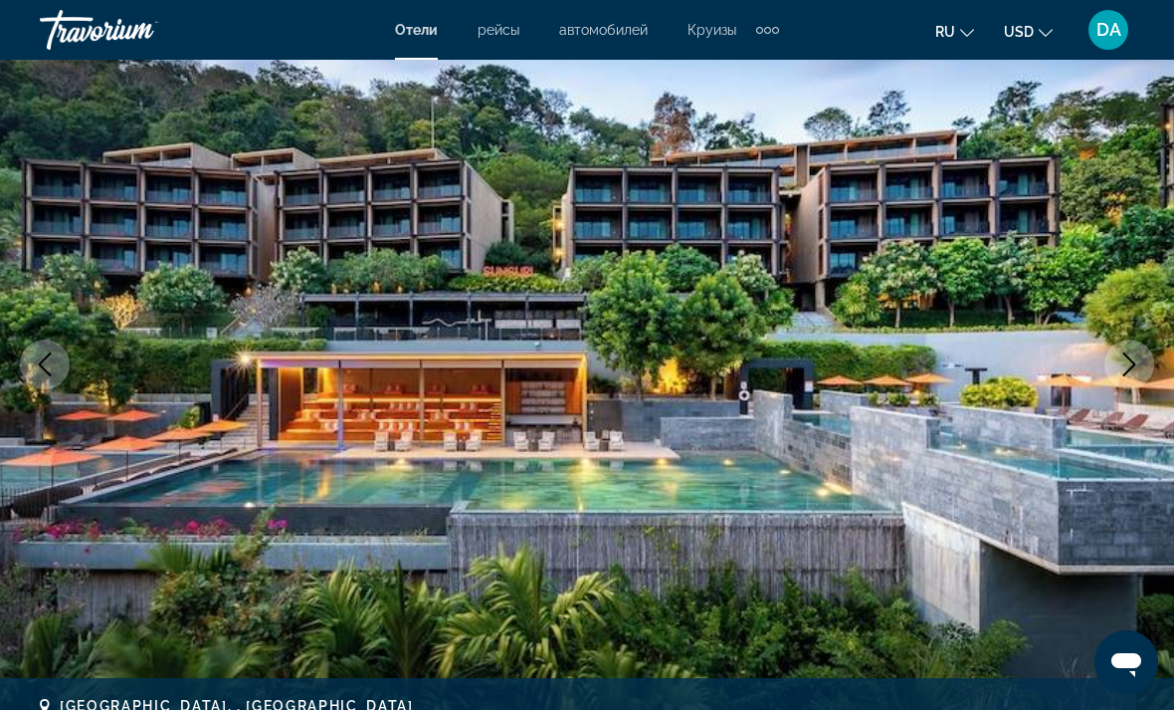
click at [1137, 366] on icon "Next image" at bounding box center [1130, 364] width 24 height 24
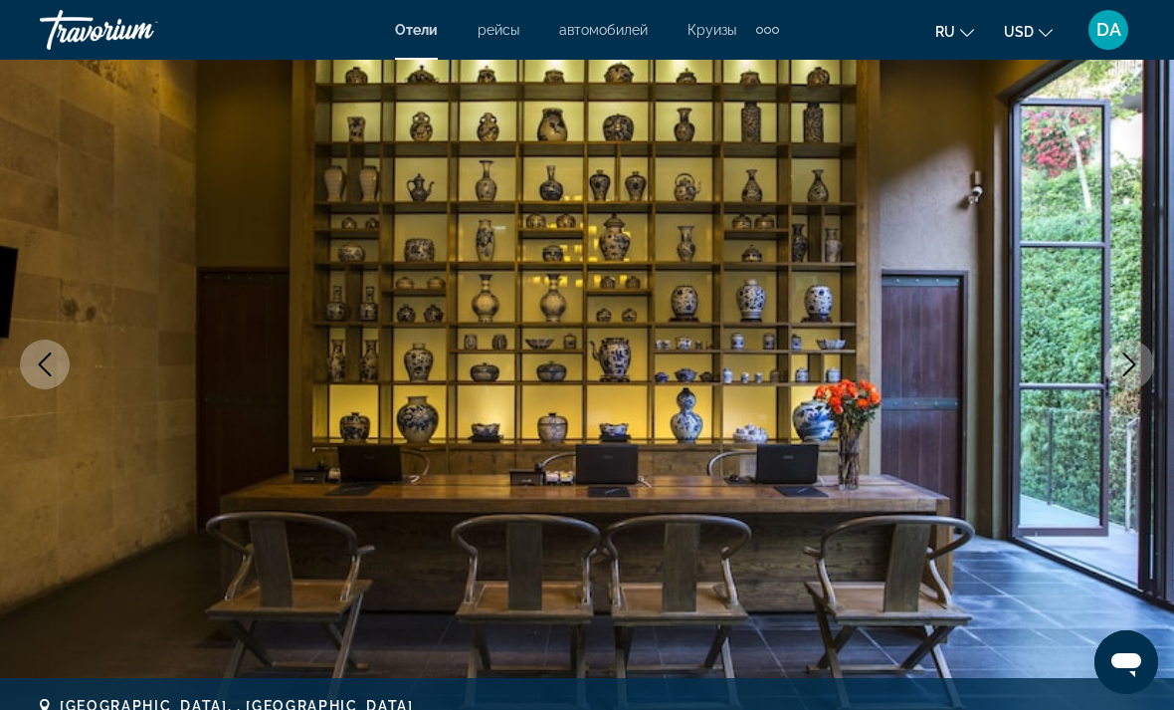
click at [1126, 360] on icon "Next image" at bounding box center [1130, 364] width 24 height 24
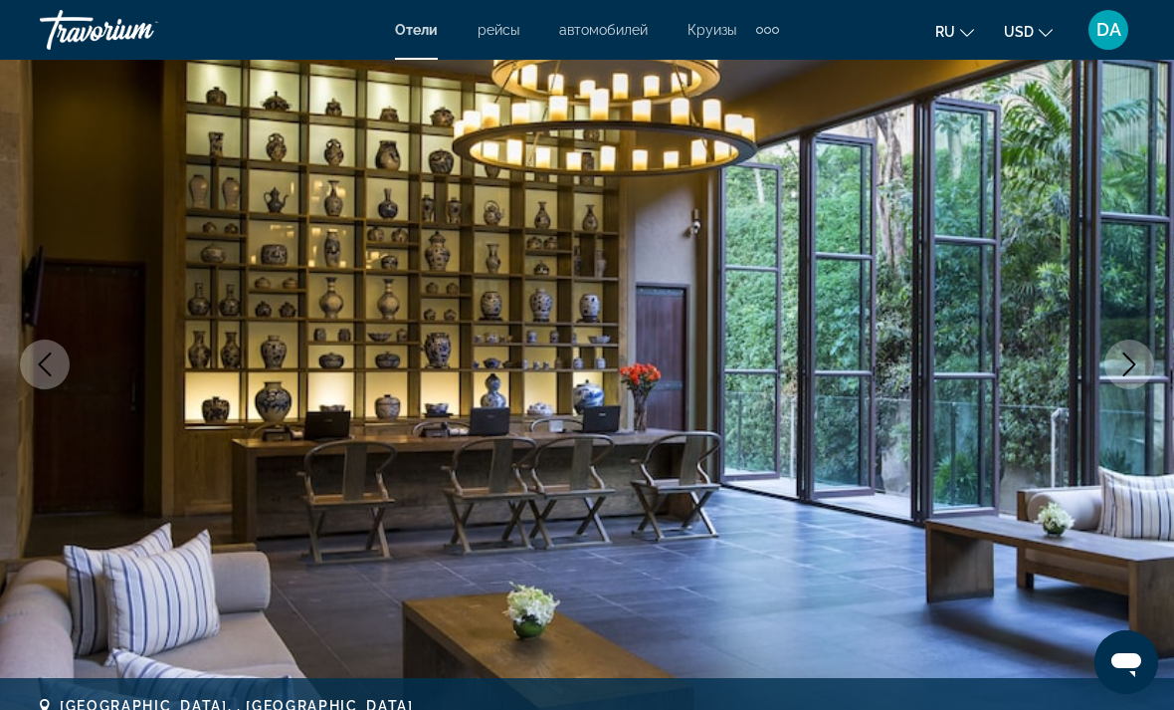
click at [1124, 360] on icon "Next image" at bounding box center [1130, 364] width 24 height 24
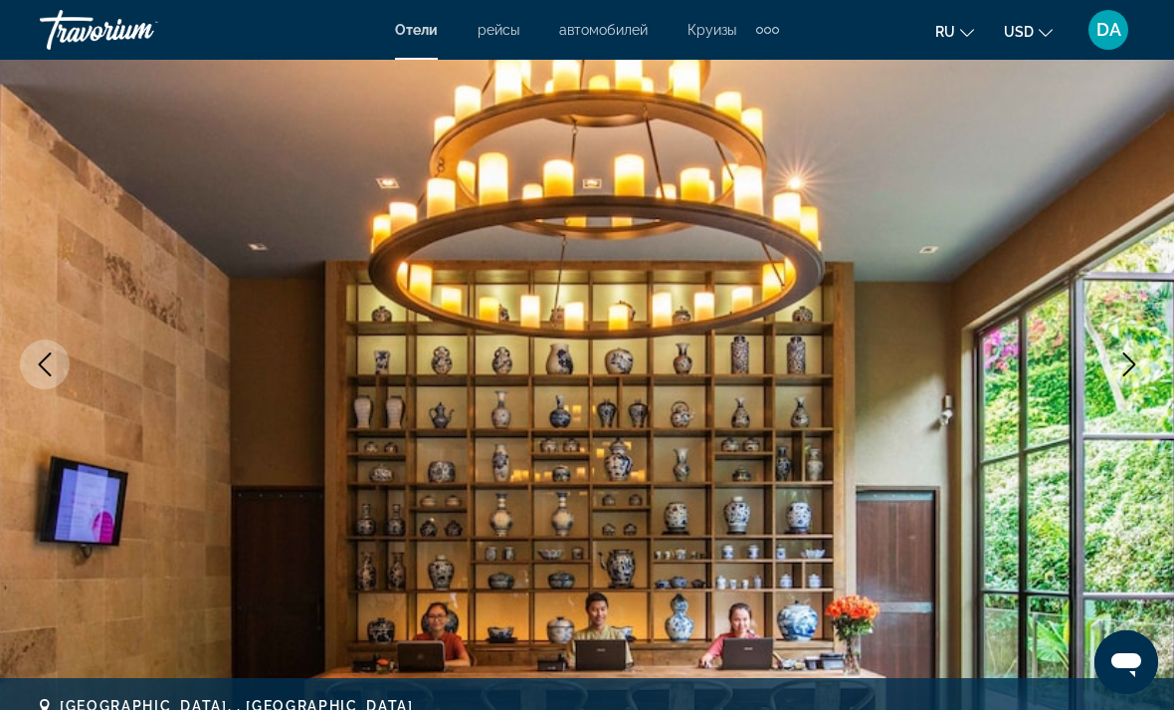
click at [1128, 357] on icon "Next image" at bounding box center [1130, 364] width 13 height 24
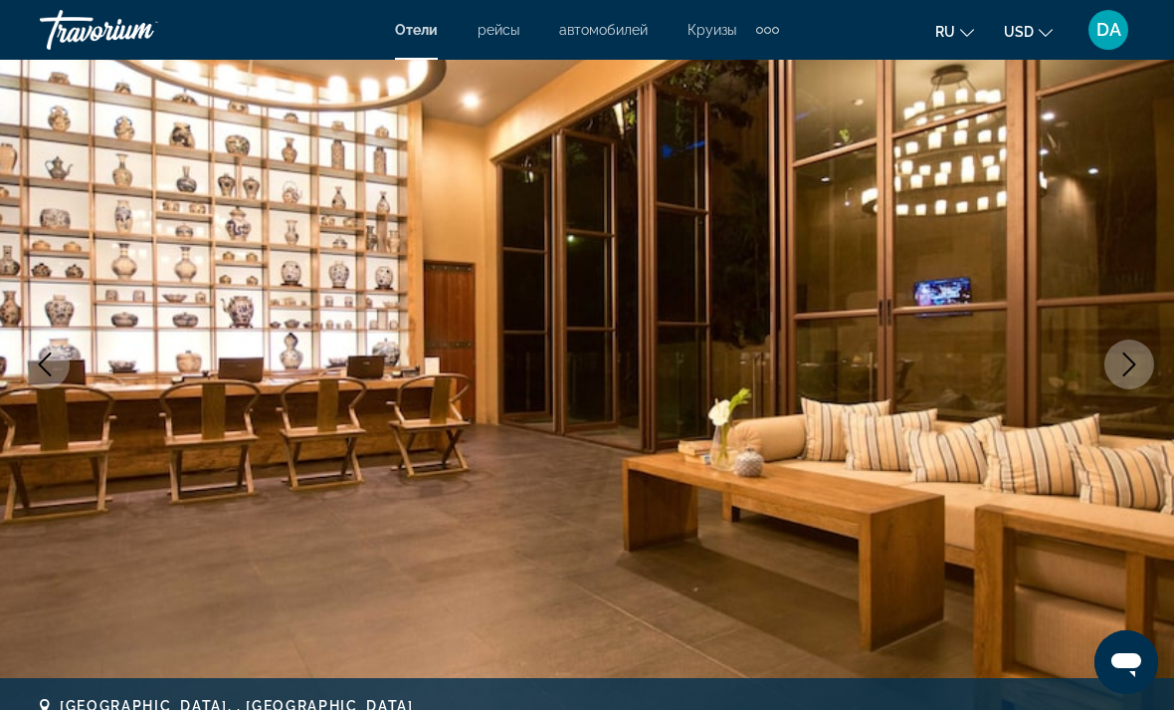
click at [1130, 350] on button "Next image" at bounding box center [1130, 364] width 50 height 50
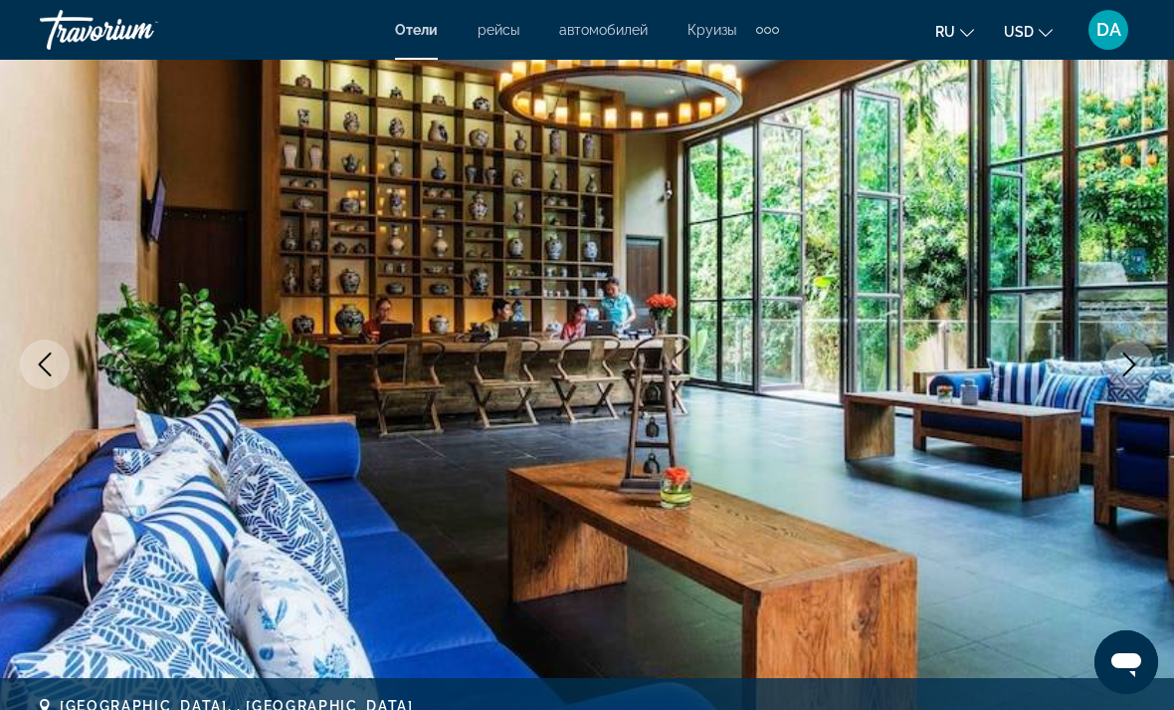
click at [1129, 354] on icon "Next image" at bounding box center [1130, 364] width 24 height 24
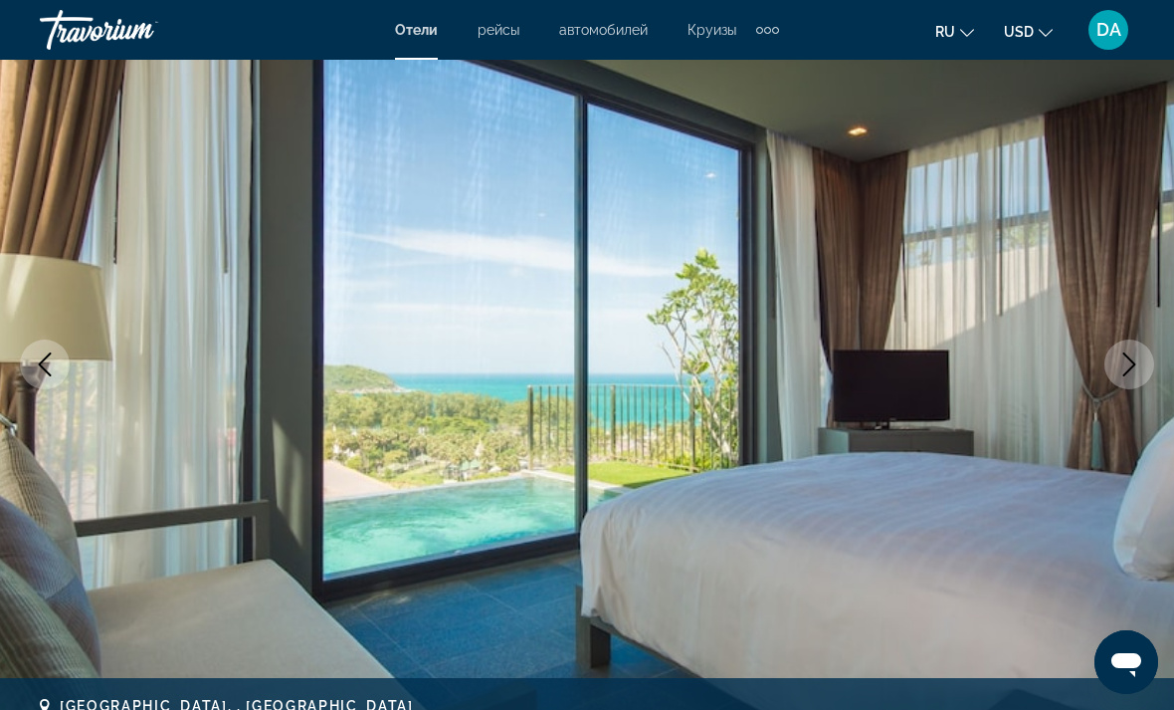
click at [1131, 358] on icon "Next image" at bounding box center [1130, 364] width 24 height 24
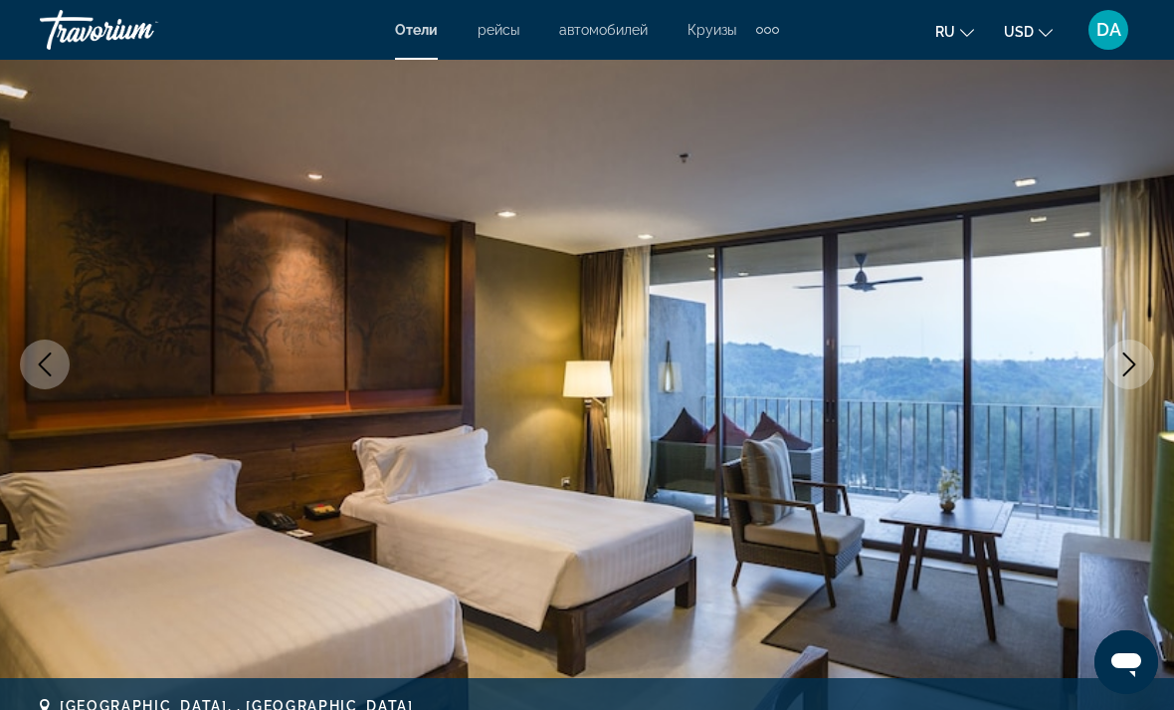
click at [1132, 364] on icon "Next image" at bounding box center [1130, 364] width 24 height 24
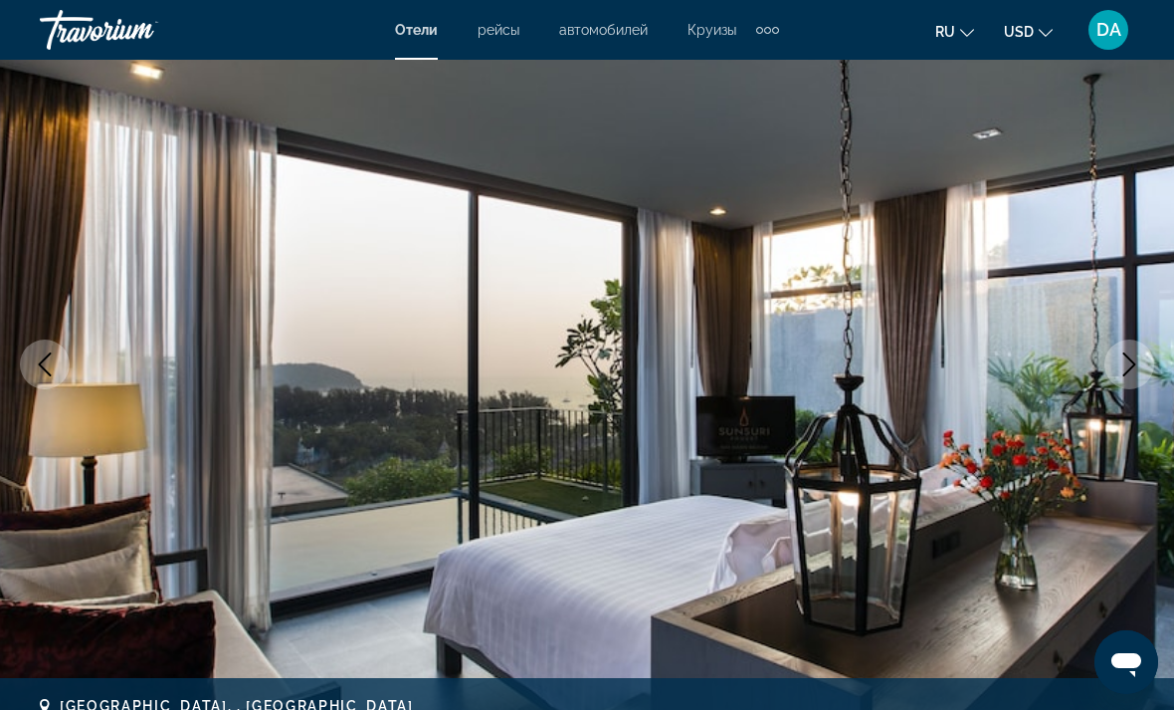
click at [1132, 363] on icon "Next image" at bounding box center [1130, 364] width 24 height 24
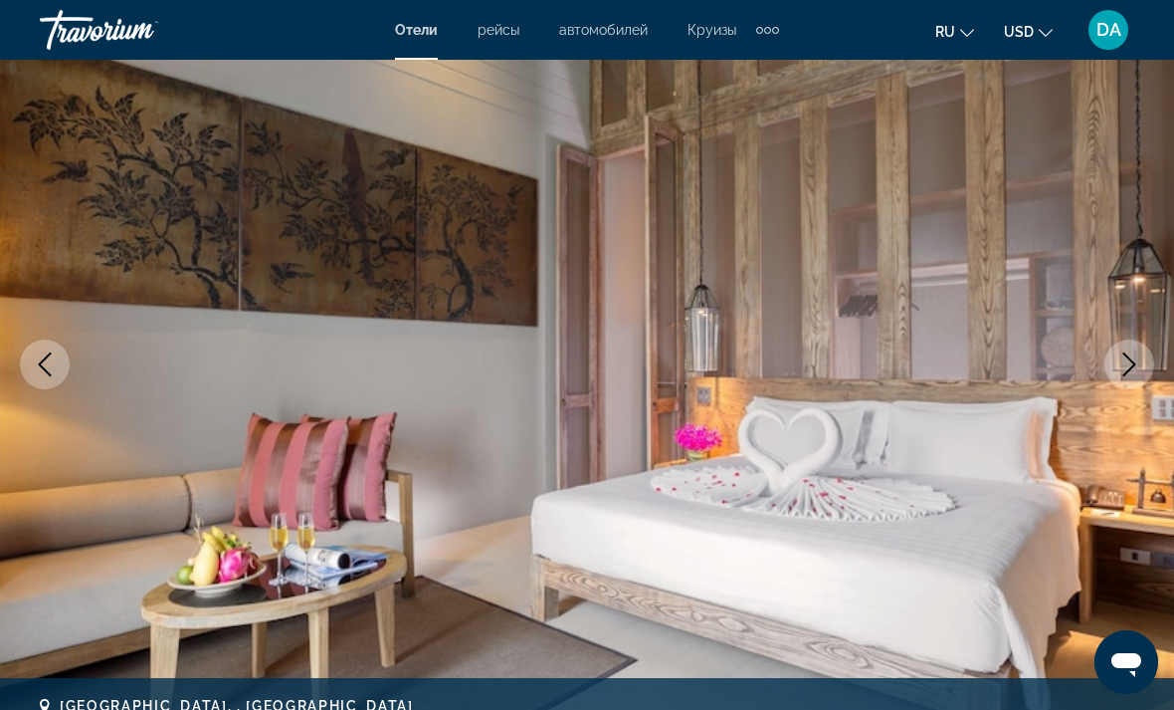
click at [1138, 358] on icon "Next image" at bounding box center [1130, 364] width 24 height 24
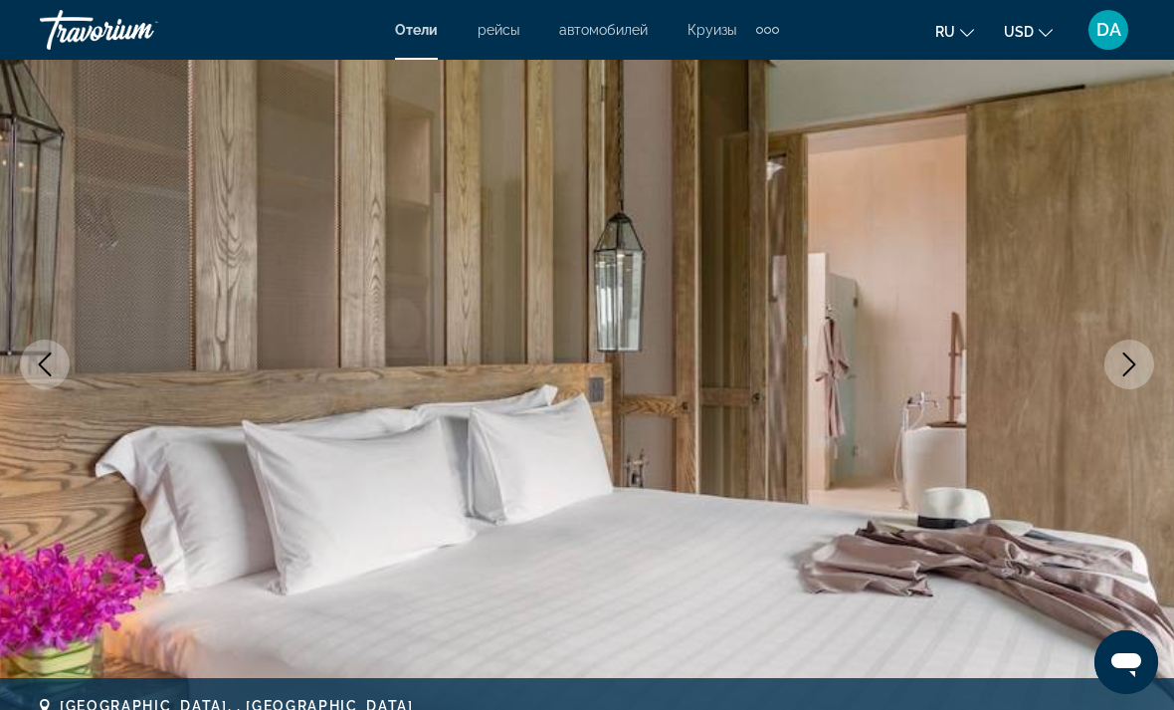
click at [1134, 359] on icon "Next image" at bounding box center [1130, 364] width 24 height 24
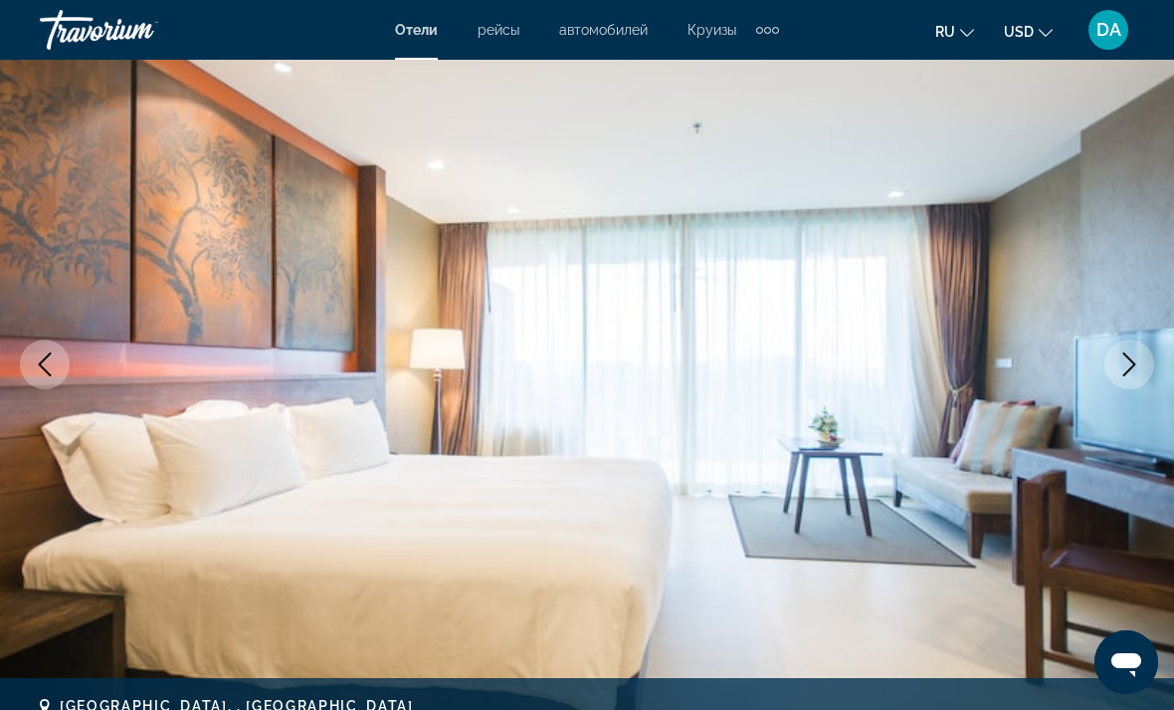
click at [49, 364] on icon "Previous image" at bounding box center [45, 364] width 24 height 24
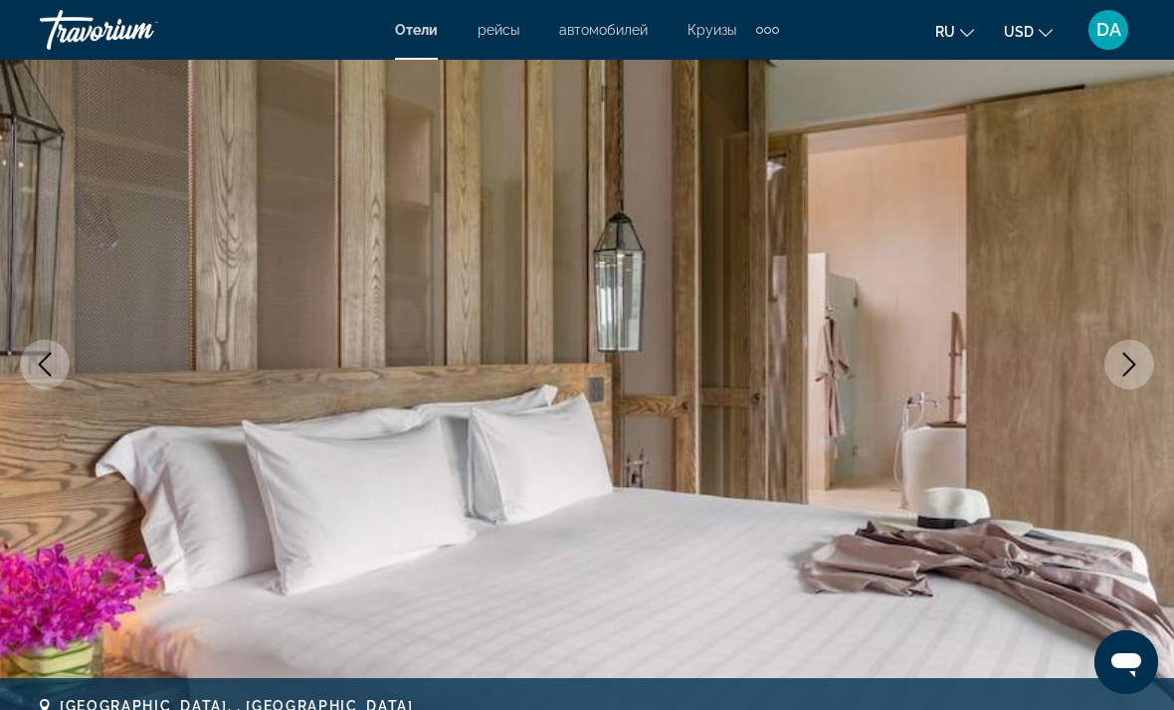
click at [1144, 360] on button "Next image" at bounding box center [1130, 364] width 50 height 50
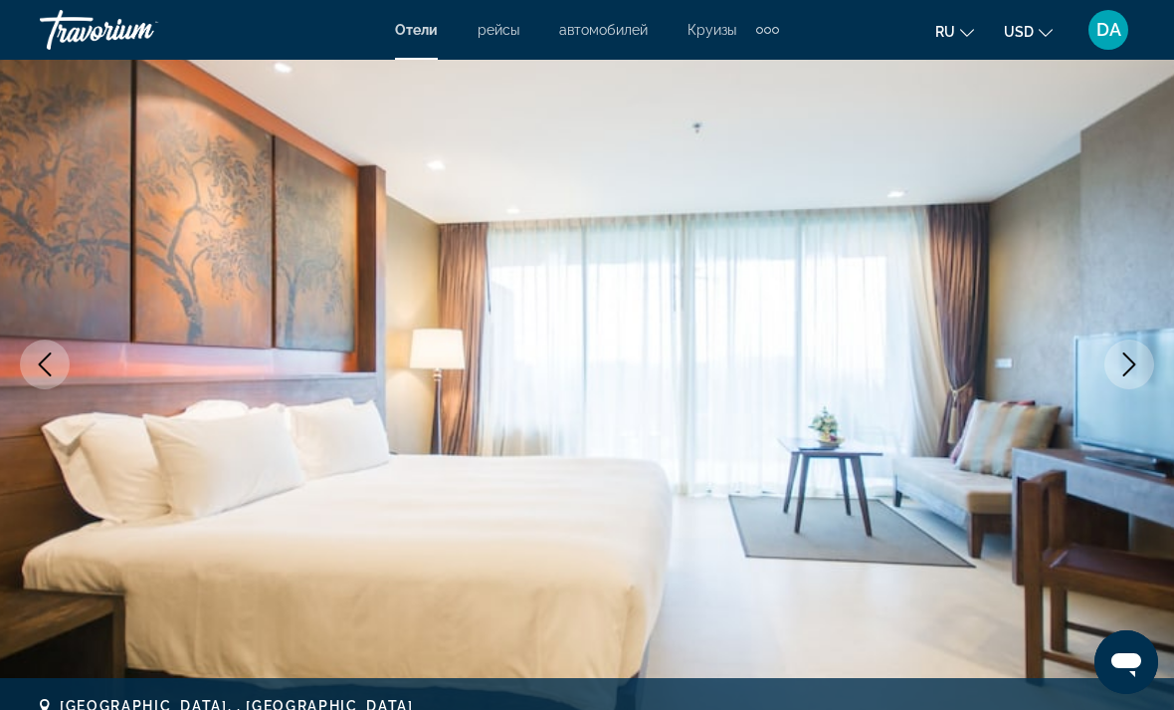
click at [1130, 356] on icon "Next image" at bounding box center [1130, 364] width 24 height 24
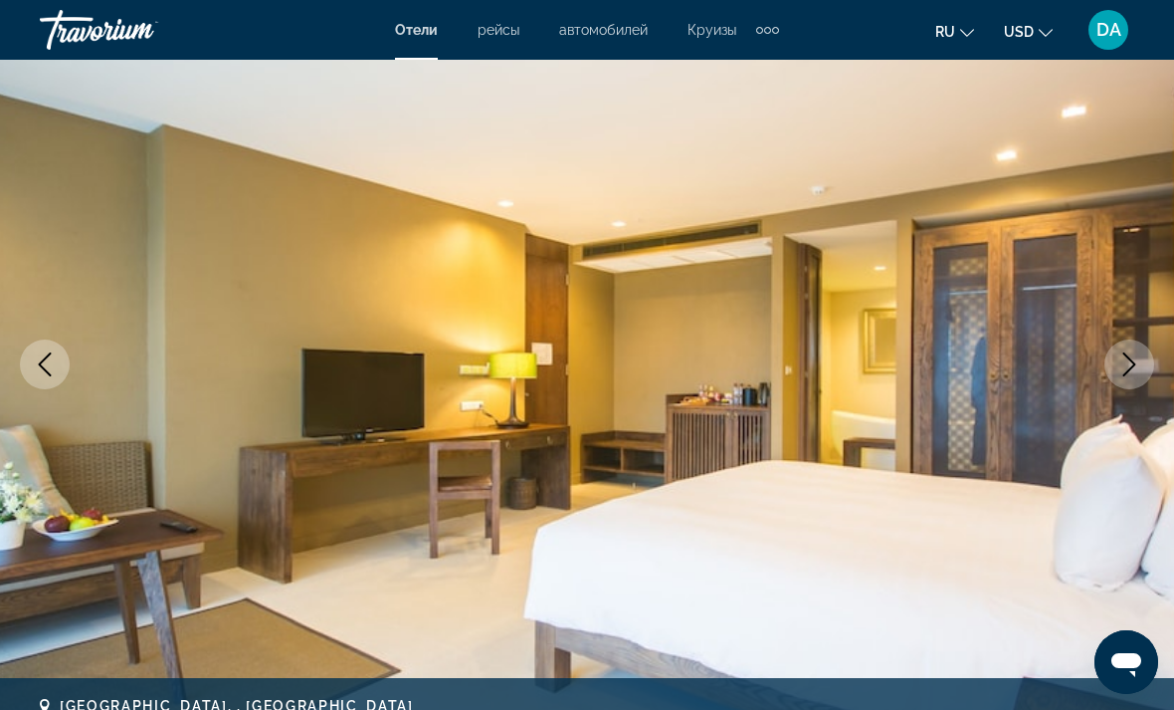
click at [1133, 355] on icon "Next image" at bounding box center [1130, 364] width 24 height 24
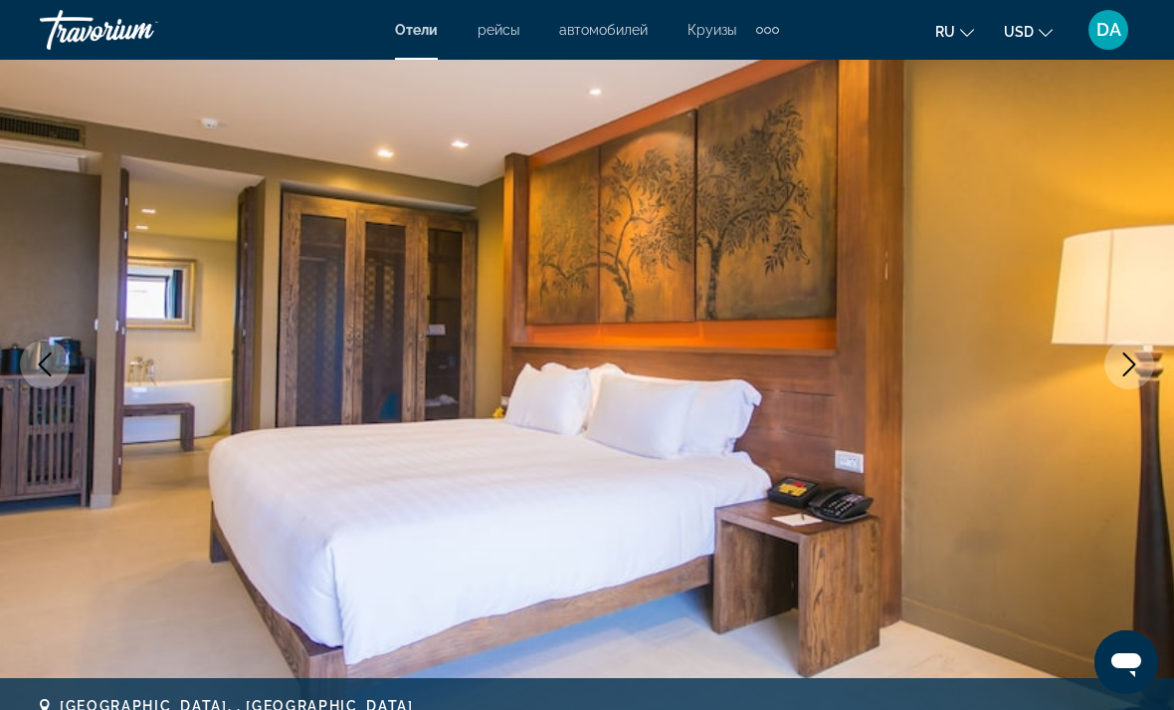
click at [1139, 364] on icon "Next image" at bounding box center [1130, 364] width 24 height 24
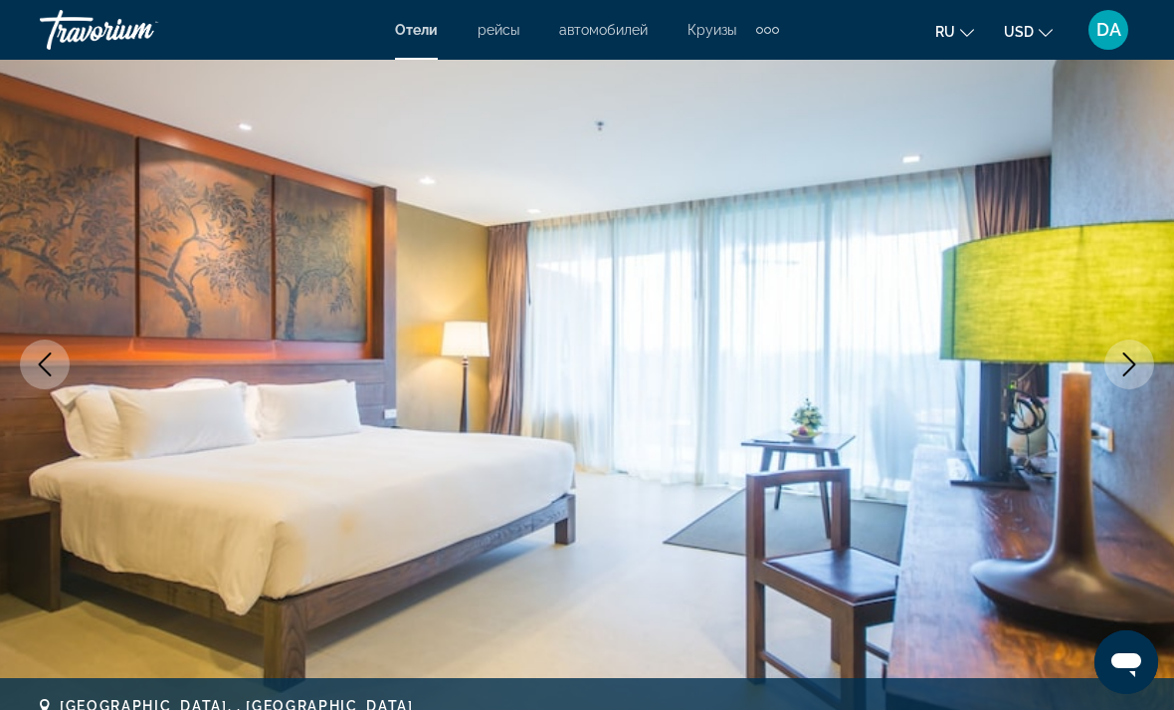
click at [1125, 356] on icon "Next image" at bounding box center [1130, 364] width 24 height 24
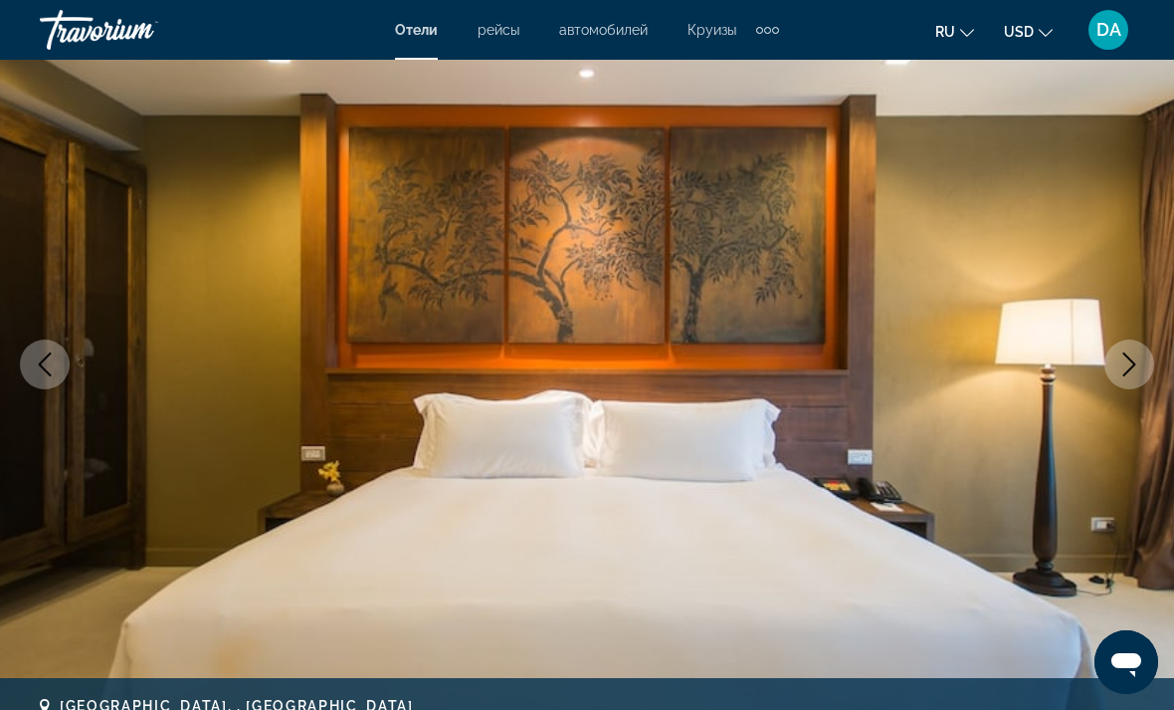
click at [1136, 353] on icon "Next image" at bounding box center [1130, 364] width 24 height 24
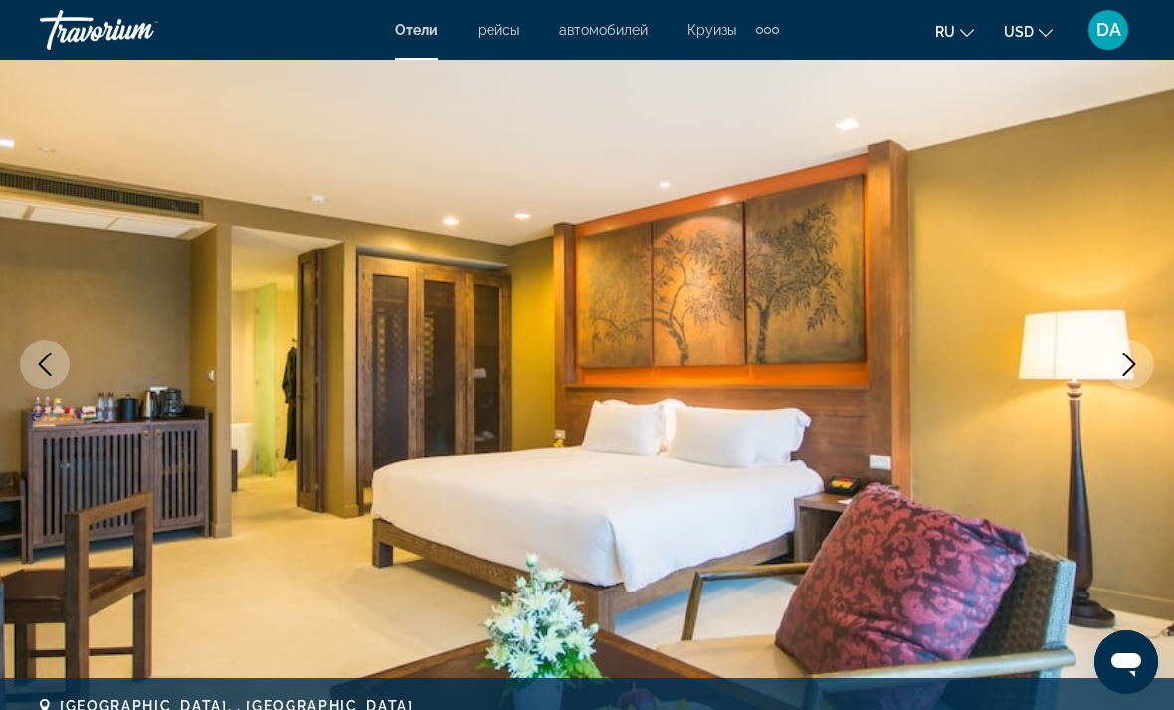
click at [1136, 357] on icon "Next image" at bounding box center [1130, 364] width 24 height 24
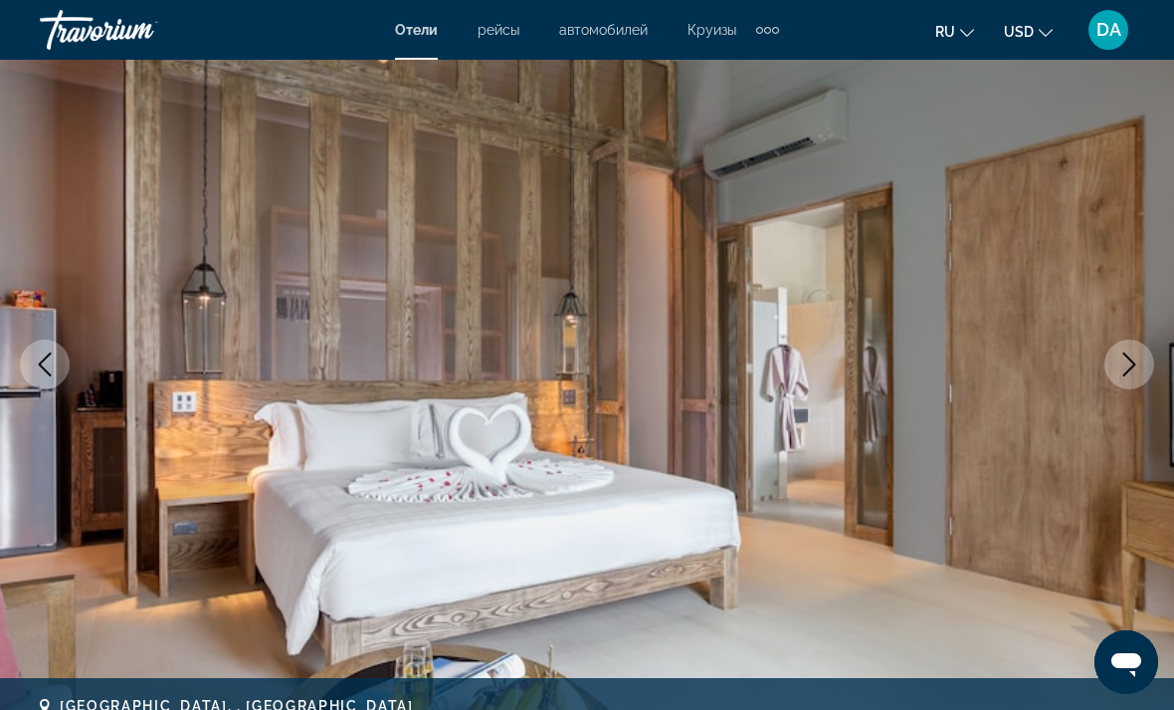
click at [1146, 346] on button "Next image" at bounding box center [1130, 364] width 50 height 50
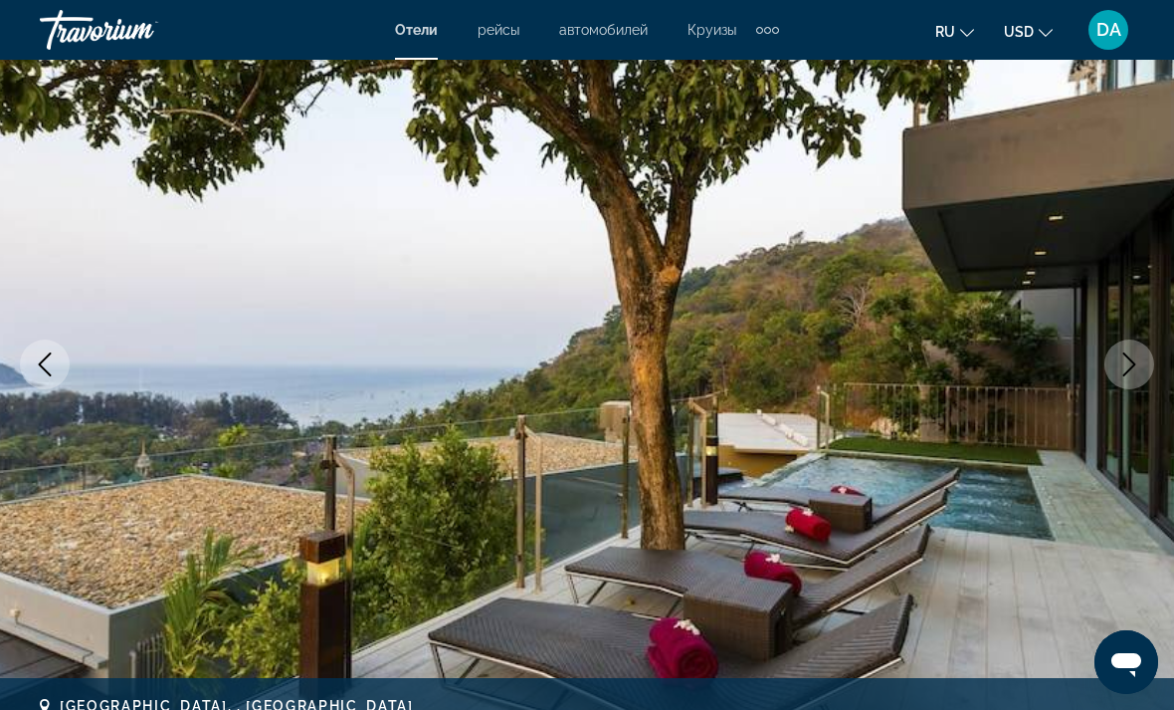
click at [1137, 346] on button "Next image" at bounding box center [1130, 364] width 50 height 50
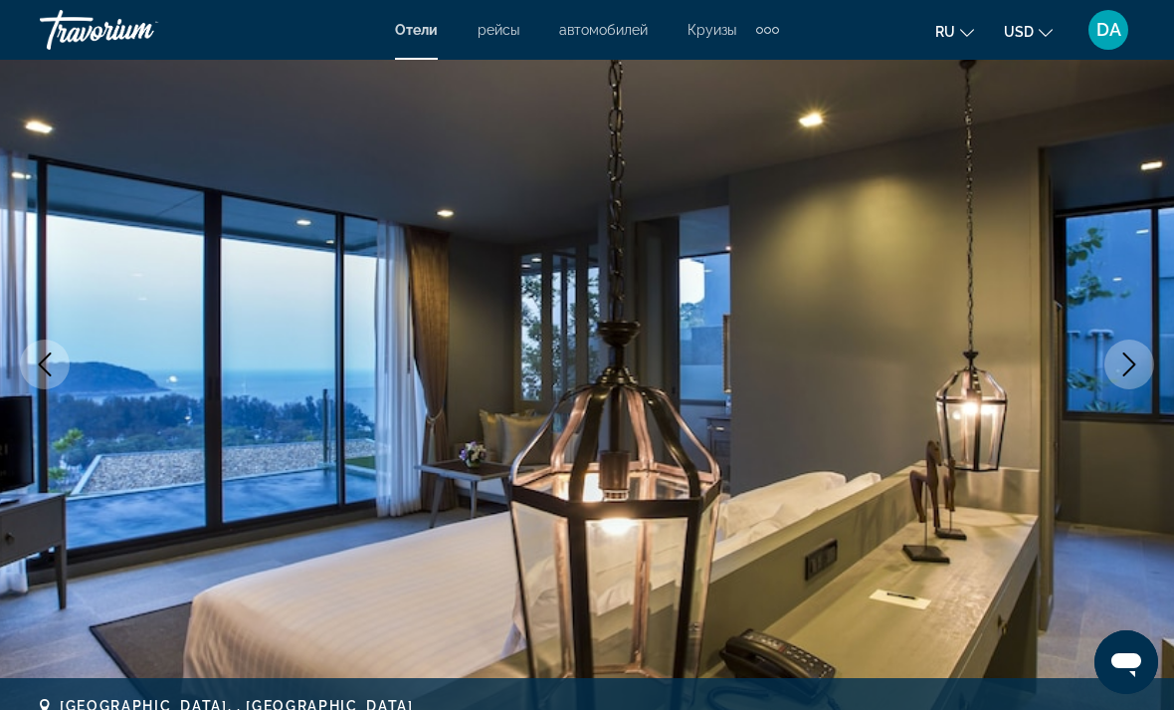
click at [1141, 350] on button "Next image" at bounding box center [1130, 364] width 50 height 50
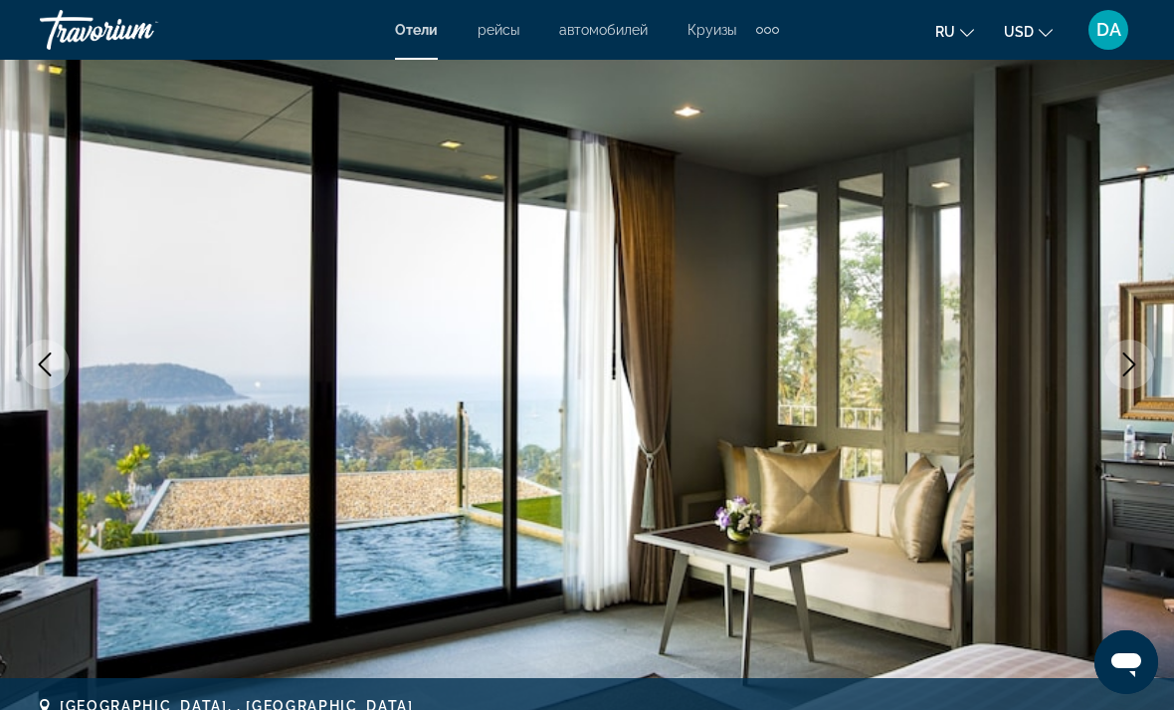
click at [1137, 360] on icon "Next image" at bounding box center [1130, 364] width 24 height 24
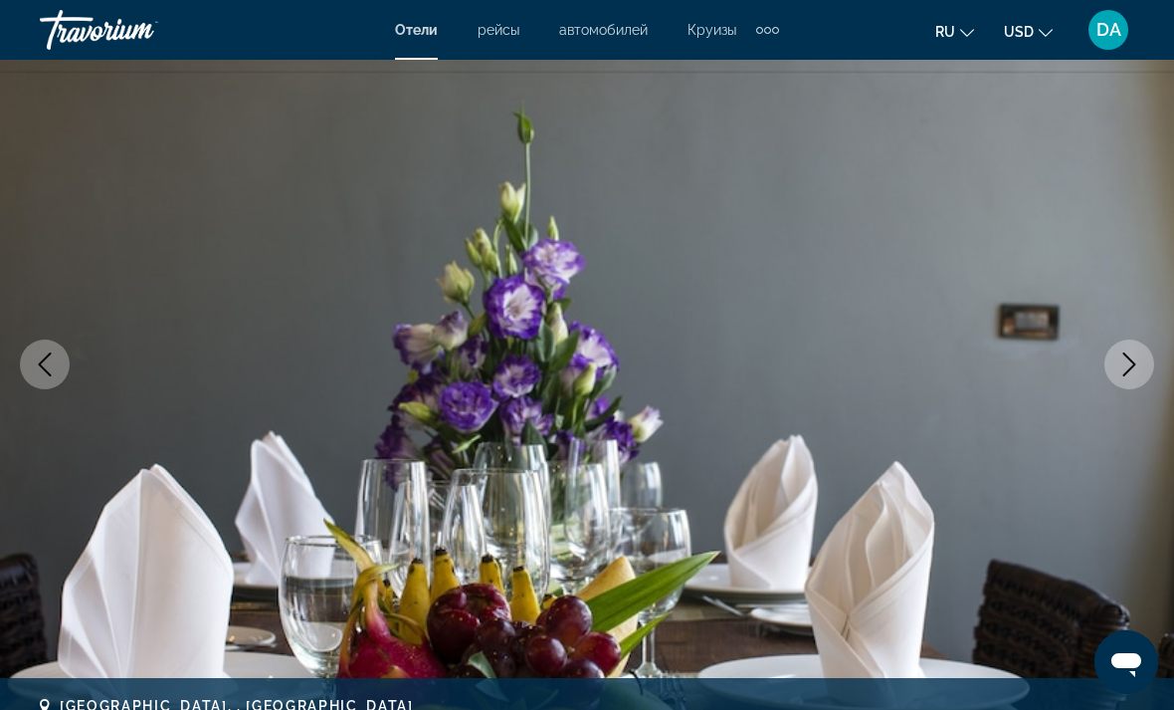
click at [1132, 350] on button "Next image" at bounding box center [1130, 364] width 50 height 50
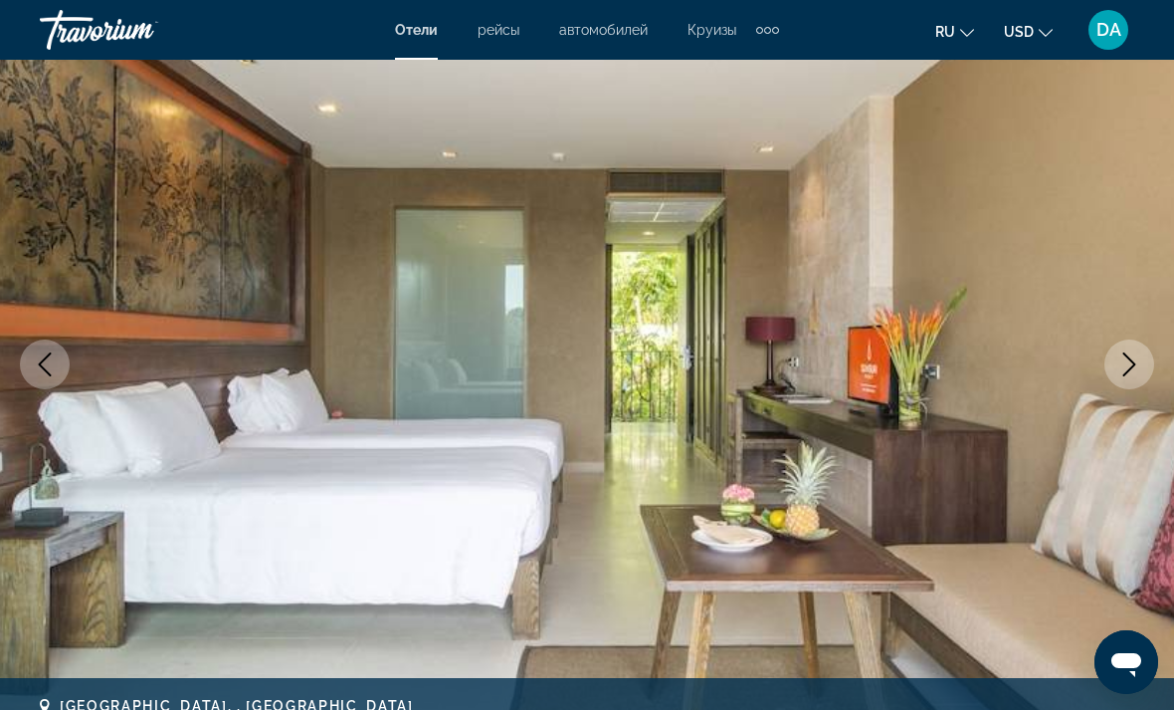
click at [1146, 356] on button "Next image" at bounding box center [1130, 364] width 50 height 50
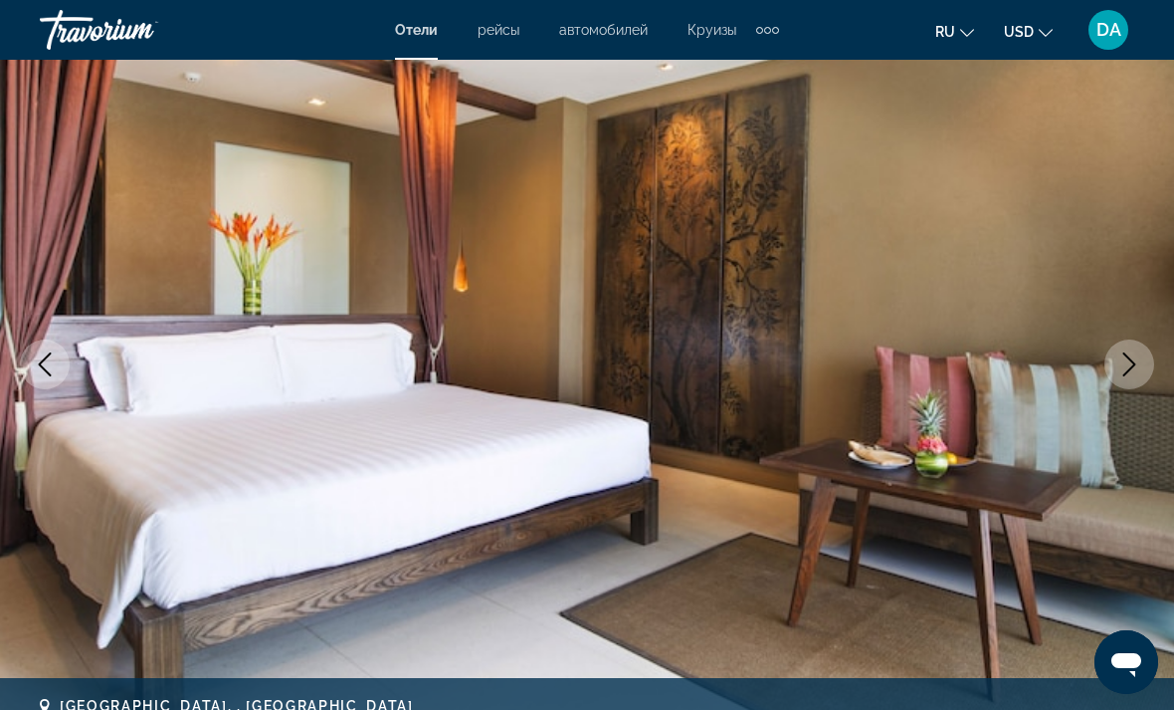
click at [1136, 362] on icon "Next image" at bounding box center [1130, 364] width 24 height 24
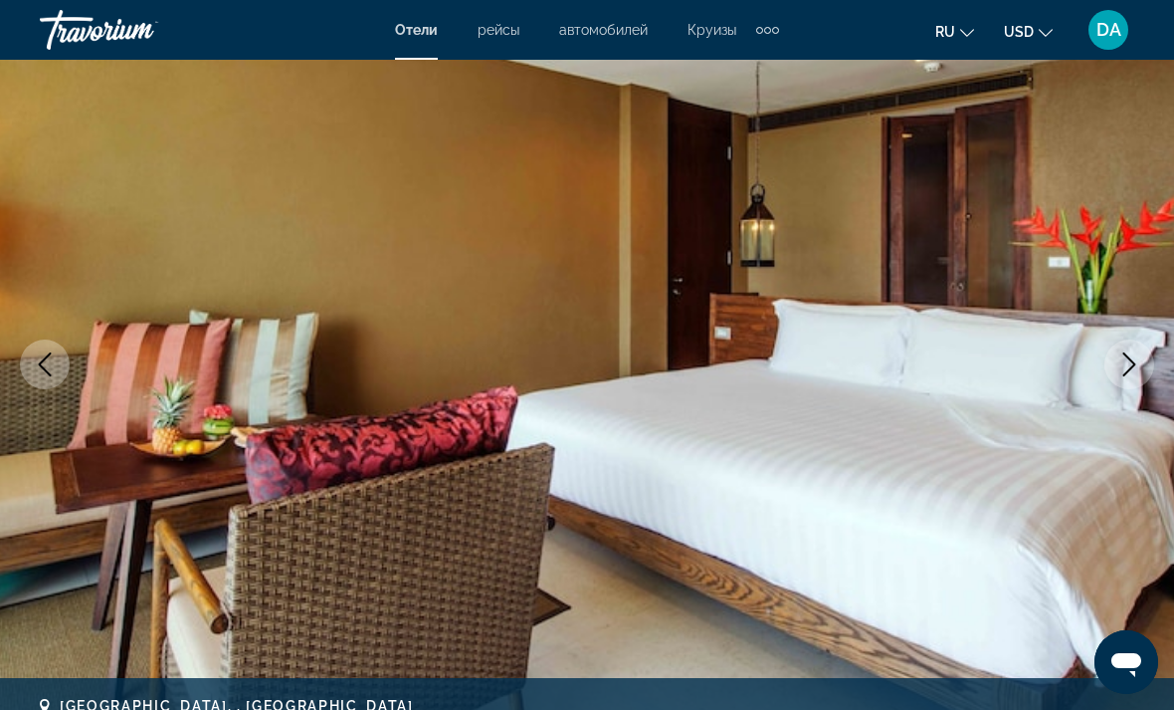
click at [1146, 360] on button "Next image" at bounding box center [1130, 364] width 50 height 50
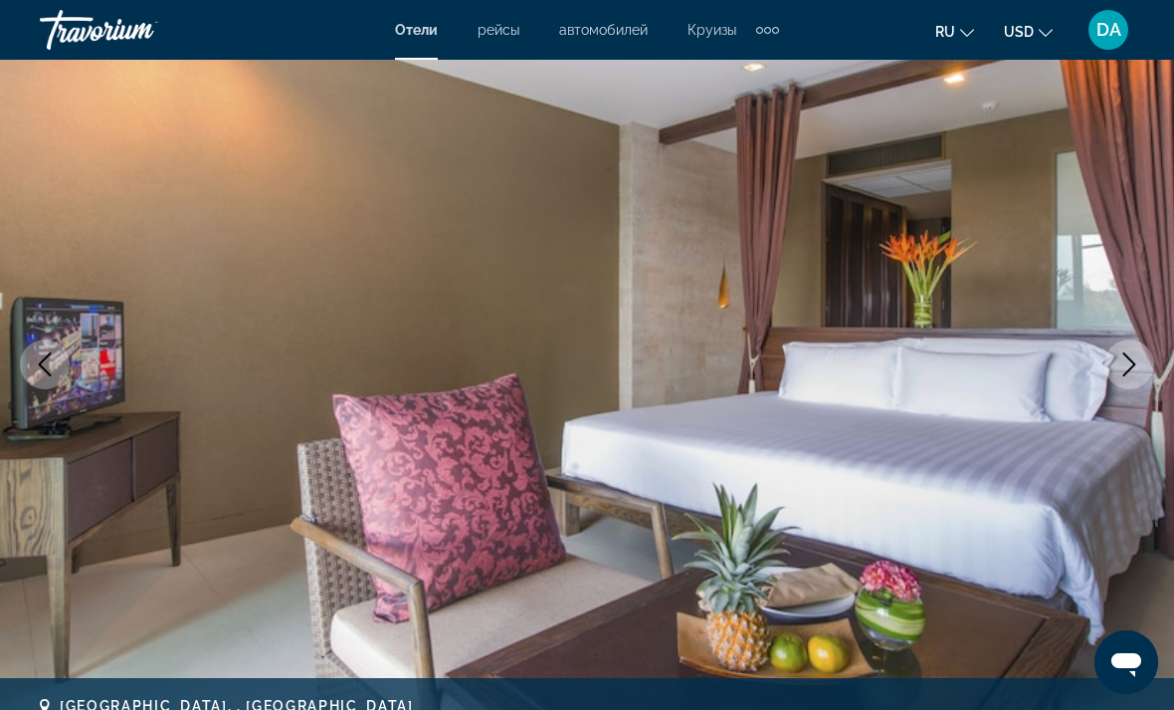
click at [1133, 368] on icon "Next image" at bounding box center [1130, 364] width 24 height 24
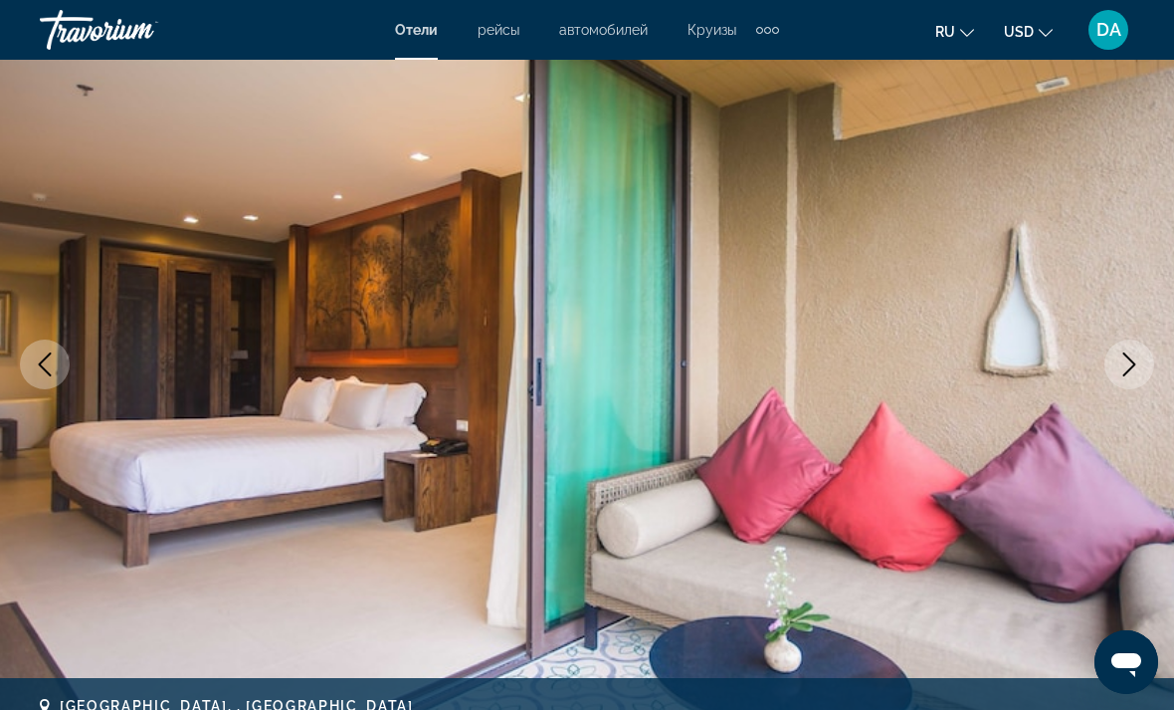
click at [1138, 370] on icon "Next image" at bounding box center [1130, 364] width 24 height 24
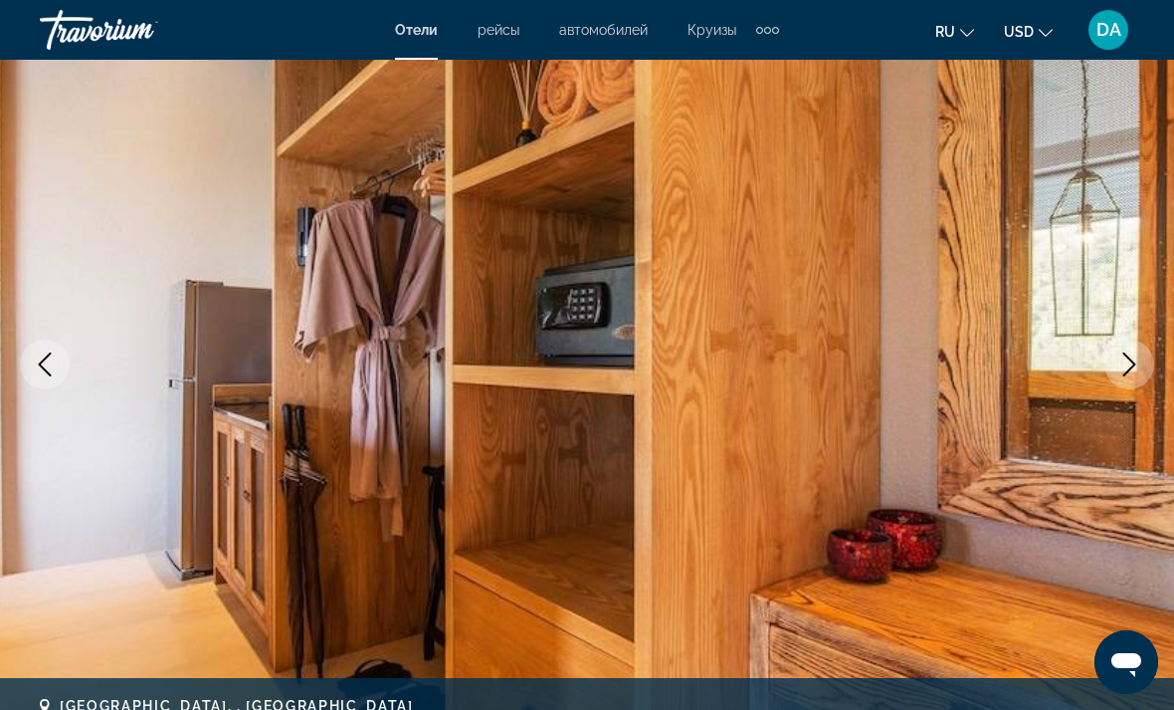
click at [1138, 375] on icon "Next image" at bounding box center [1130, 364] width 24 height 24
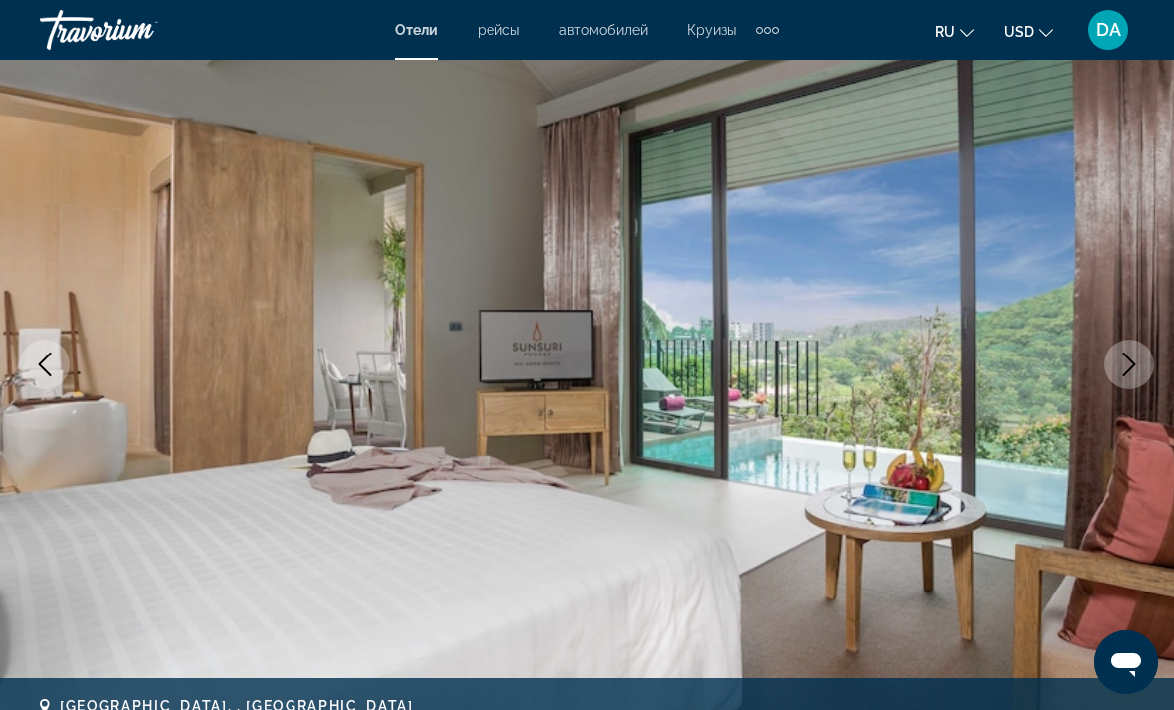
click at [1143, 378] on button "Next image" at bounding box center [1130, 364] width 50 height 50
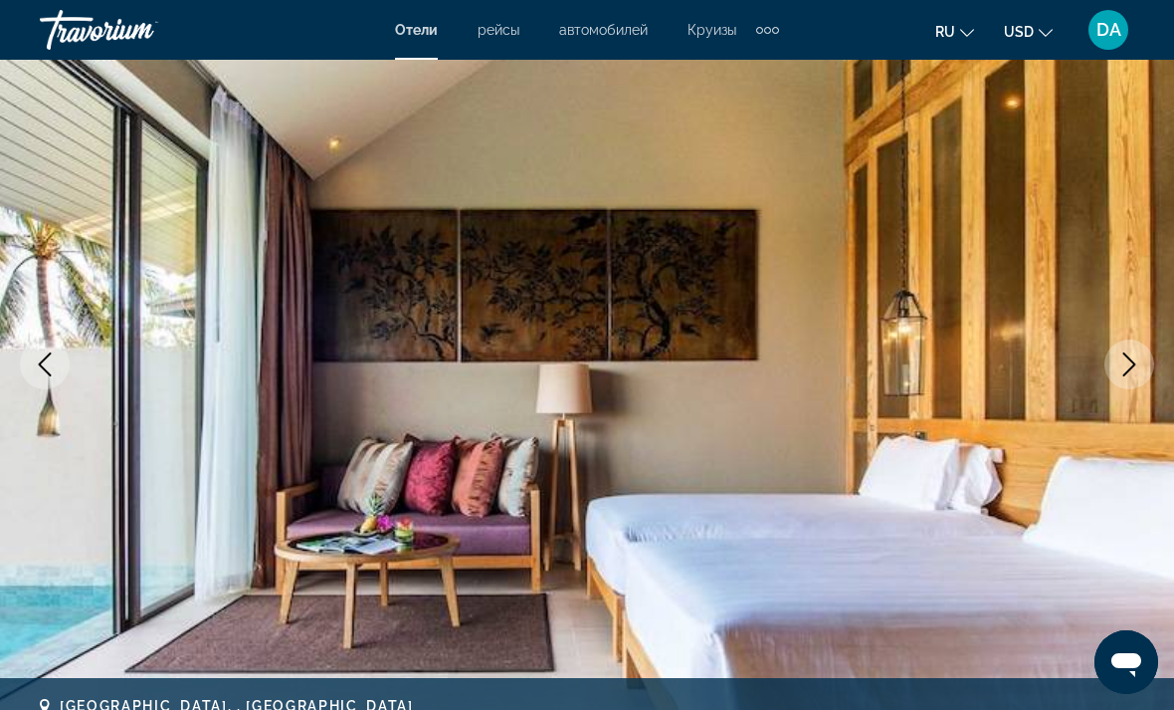
click at [1144, 375] on button "Next image" at bounding box center [1130, 364] width 50 height 50
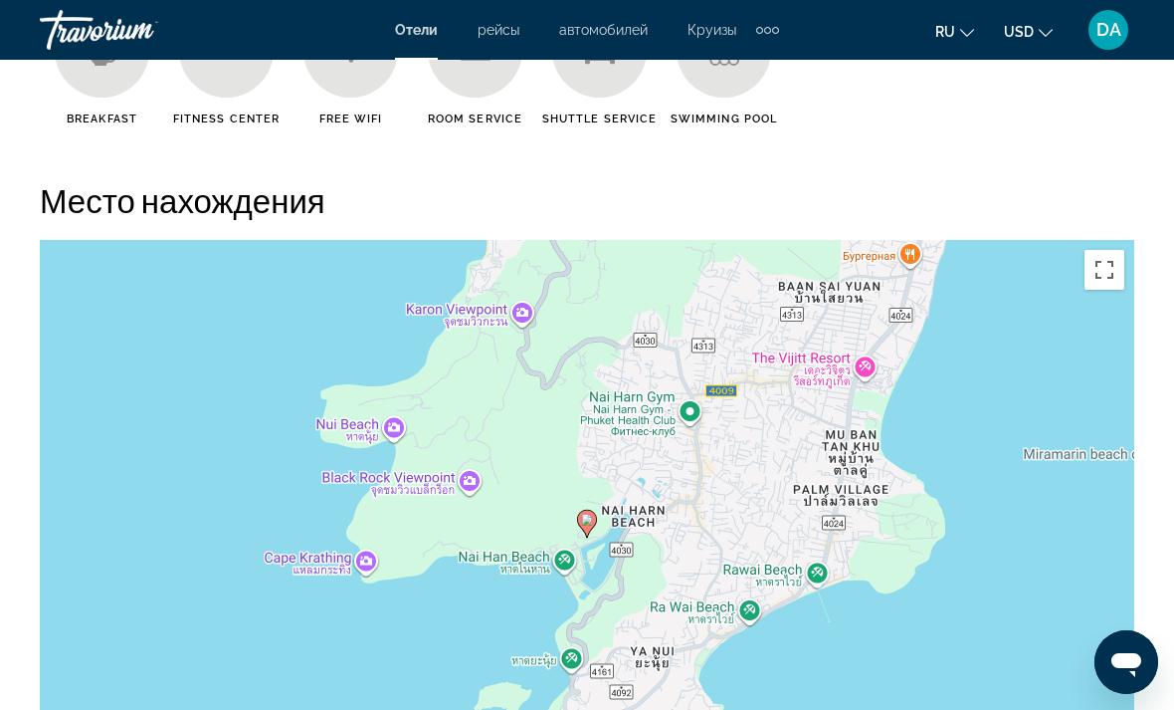
scroll to position [2130, 0]
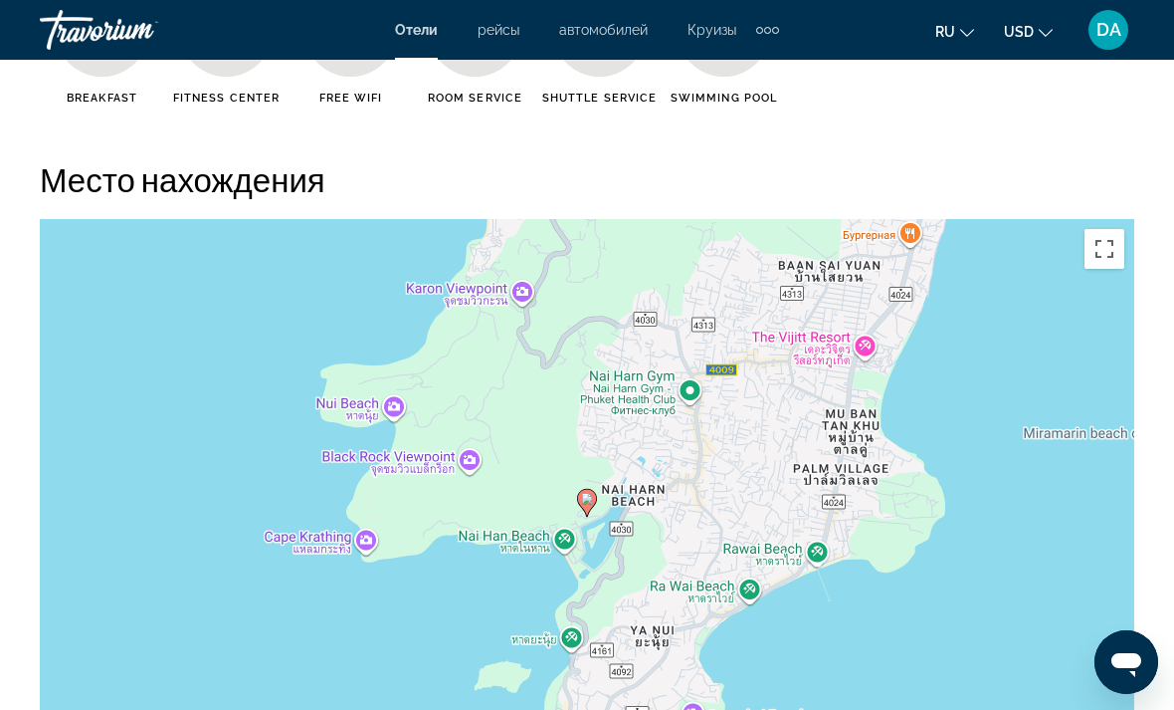
click at [1114, 247] on button "Включить полноэкранный режим" at bounding box center [1105, 249] width 40 height 40
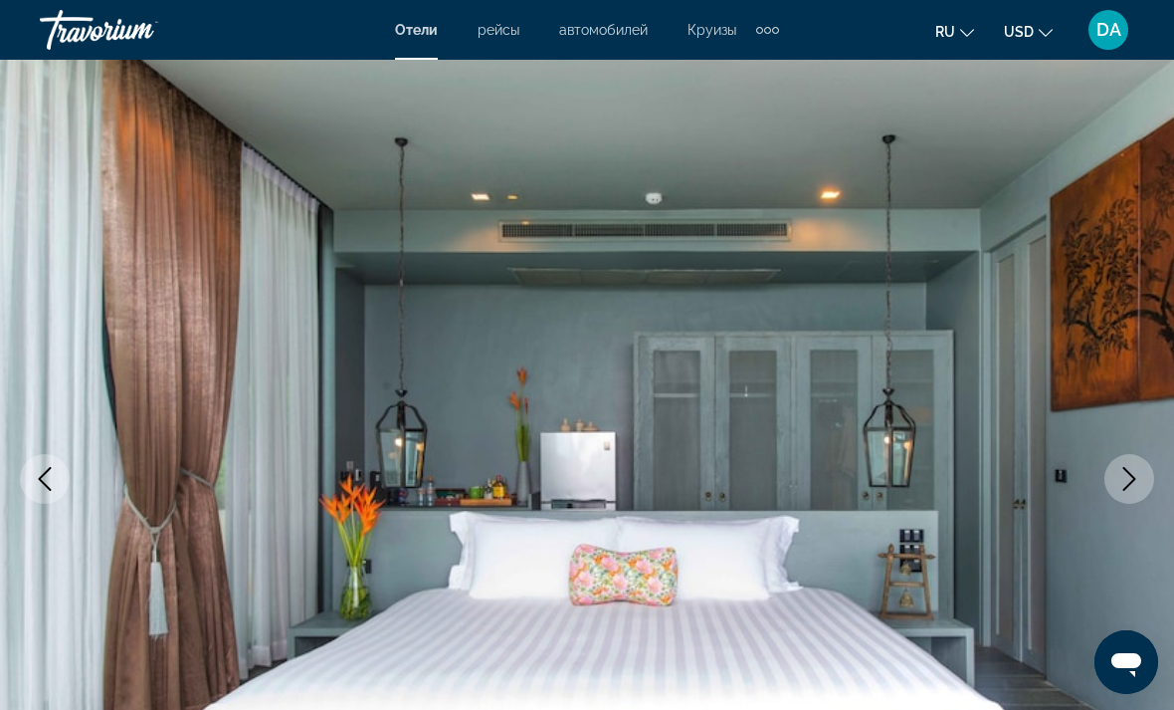
scroll to position [52, 0]
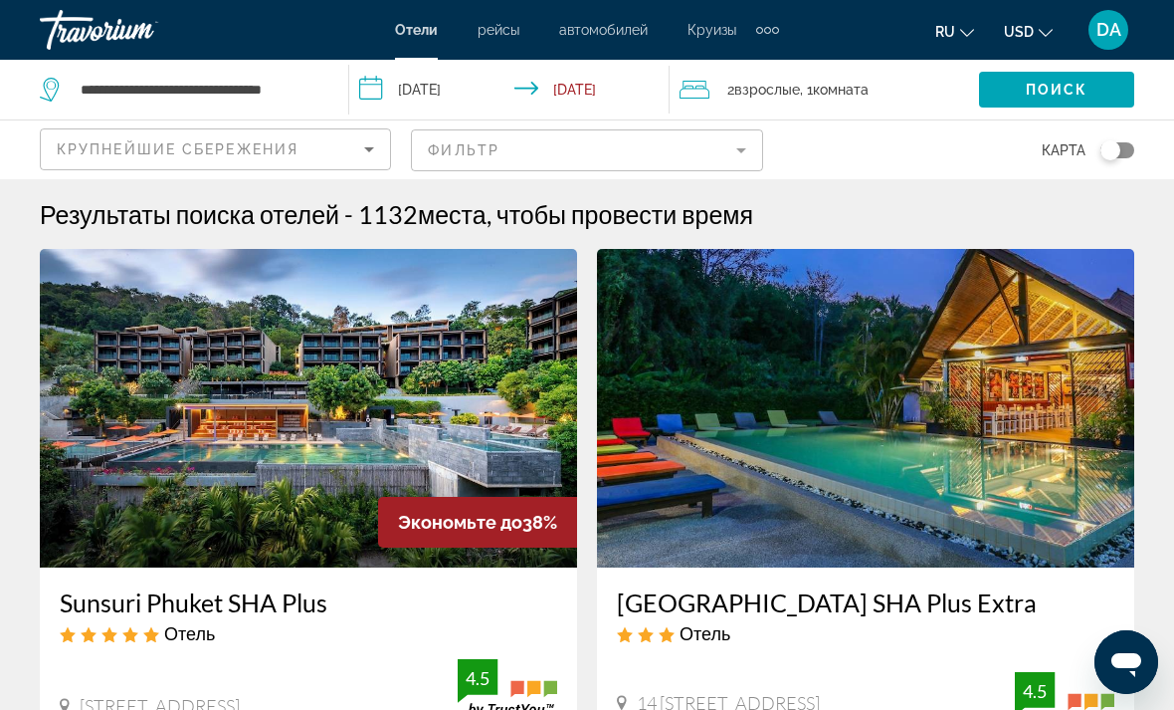
click at [297, 144] on span "Крупнейшие сбережения" at bounding box center [178, 149] width 242 height 16
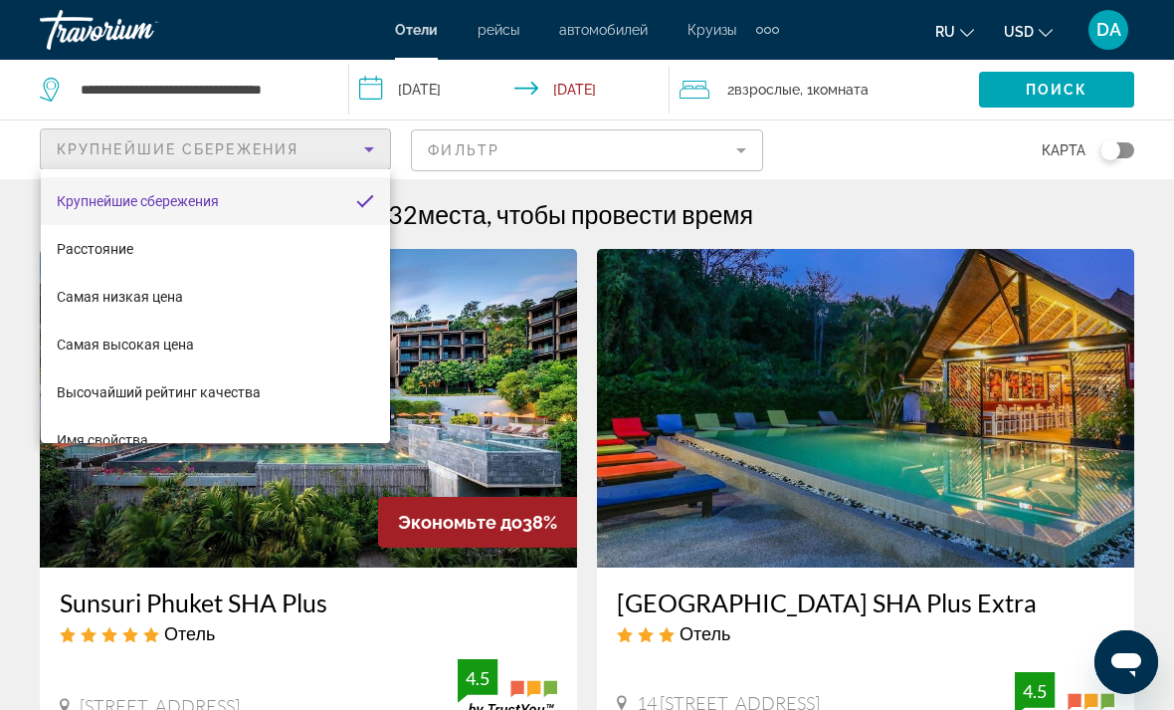
click at [281, 132] on div at bounding box center [587, 355] width 1174 height 710
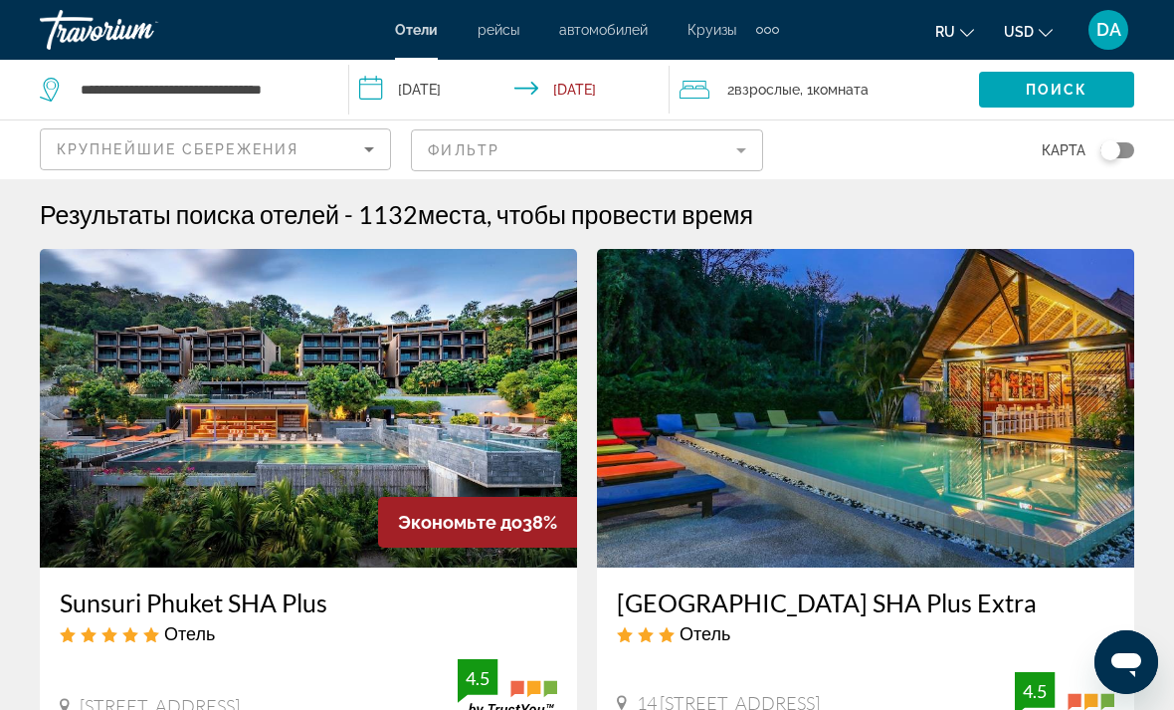
click at [310, 145] on div "Крупнейшие сбережения" at bounding box center [211, 149] width 308 height 24
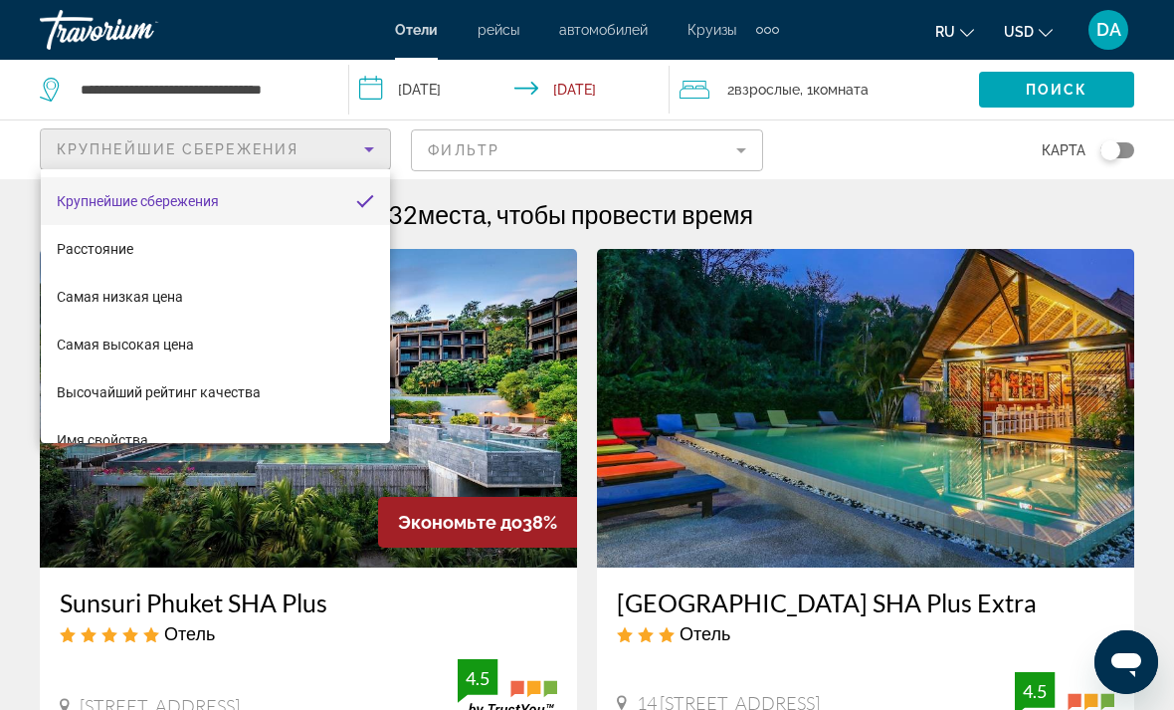
click at [274, 145] on div at bounding box center [587, 355] width 1174 height 710
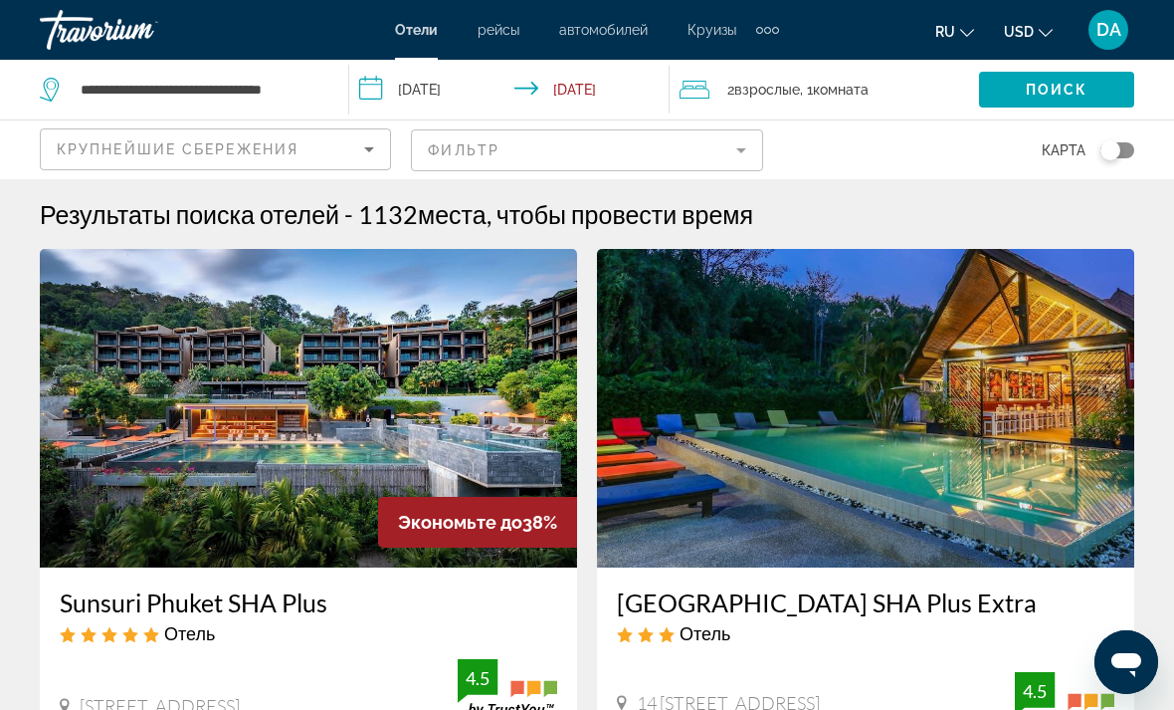
click at [279, 141] on span "Крупнейшие сбережения" at bounding box center [178, 149] width 242 height 16
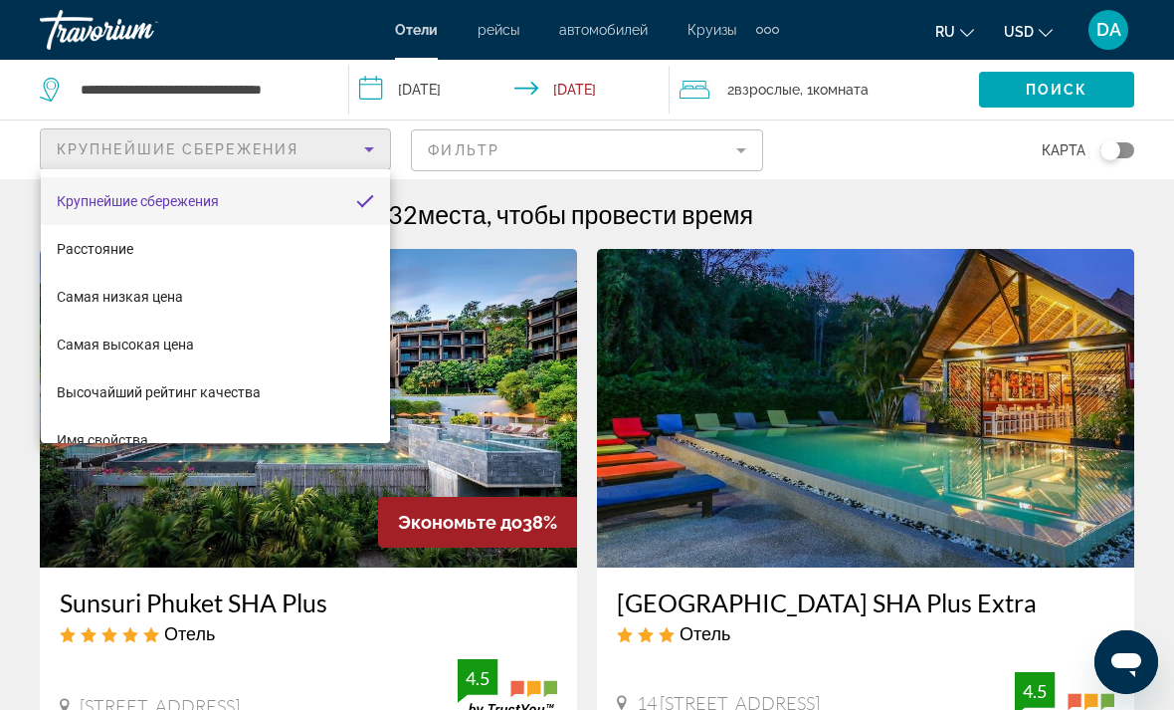
click at [484, 238] on div at bounding box center [587, 355] width 1174 height 710
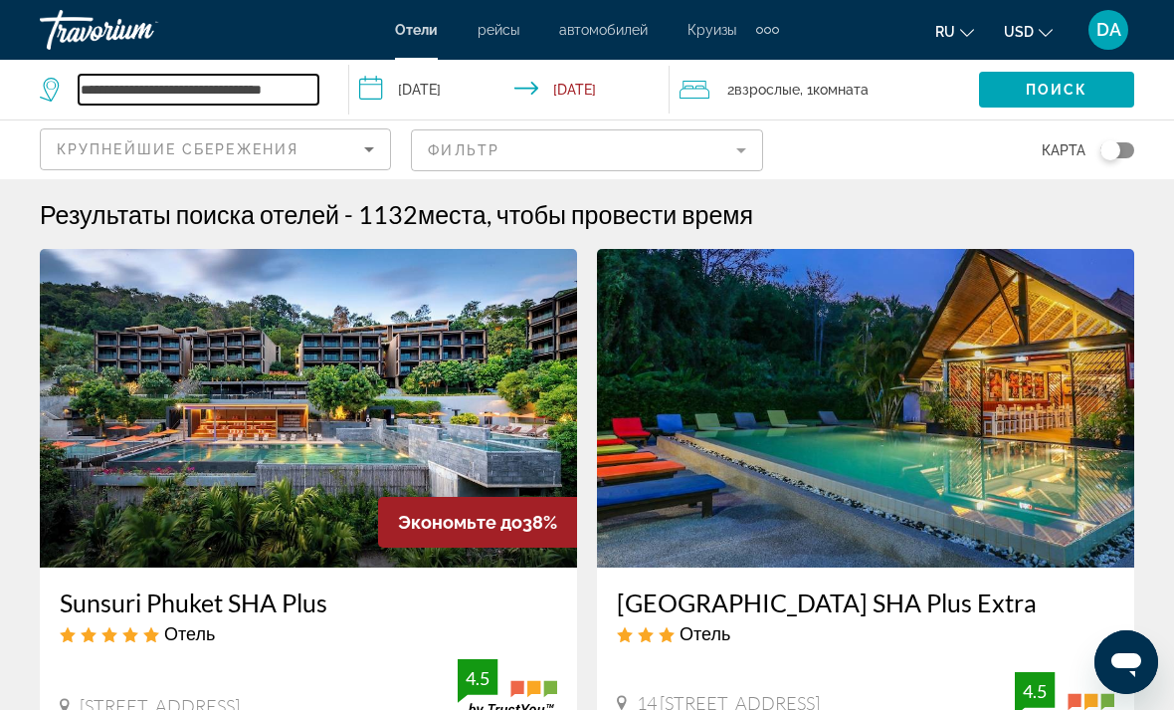
click at [99, 104] on input "**********" at bounding box center [199, 90] width 240 height 30
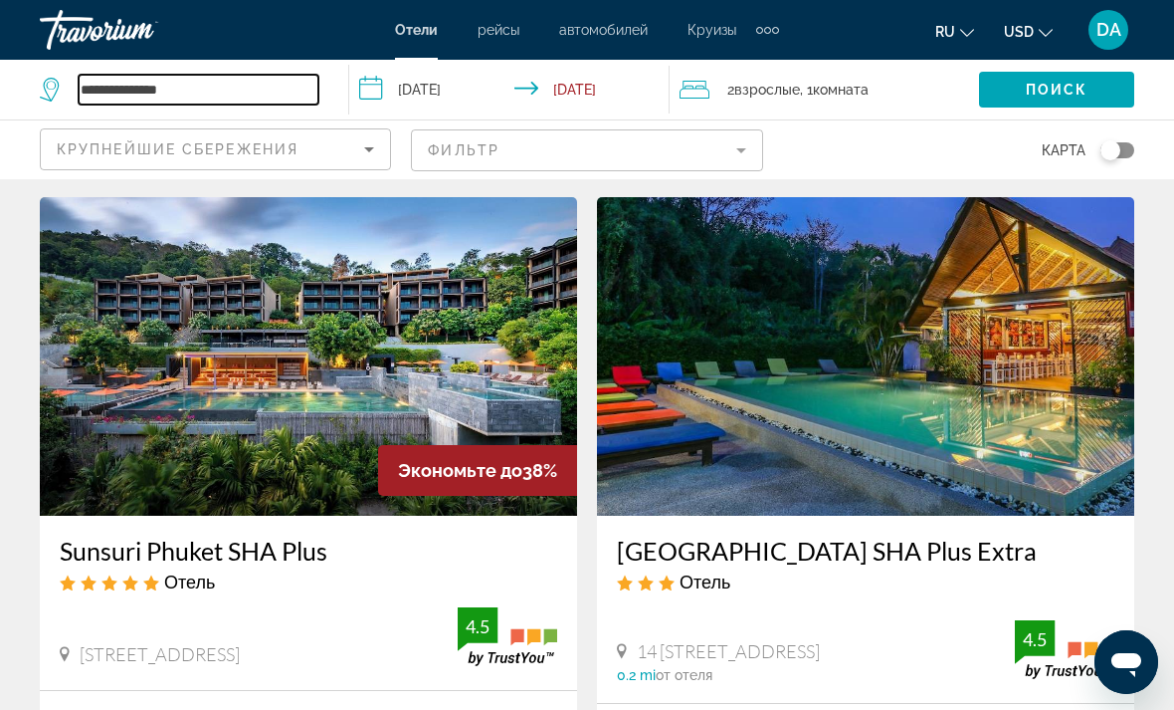
type input "**********"
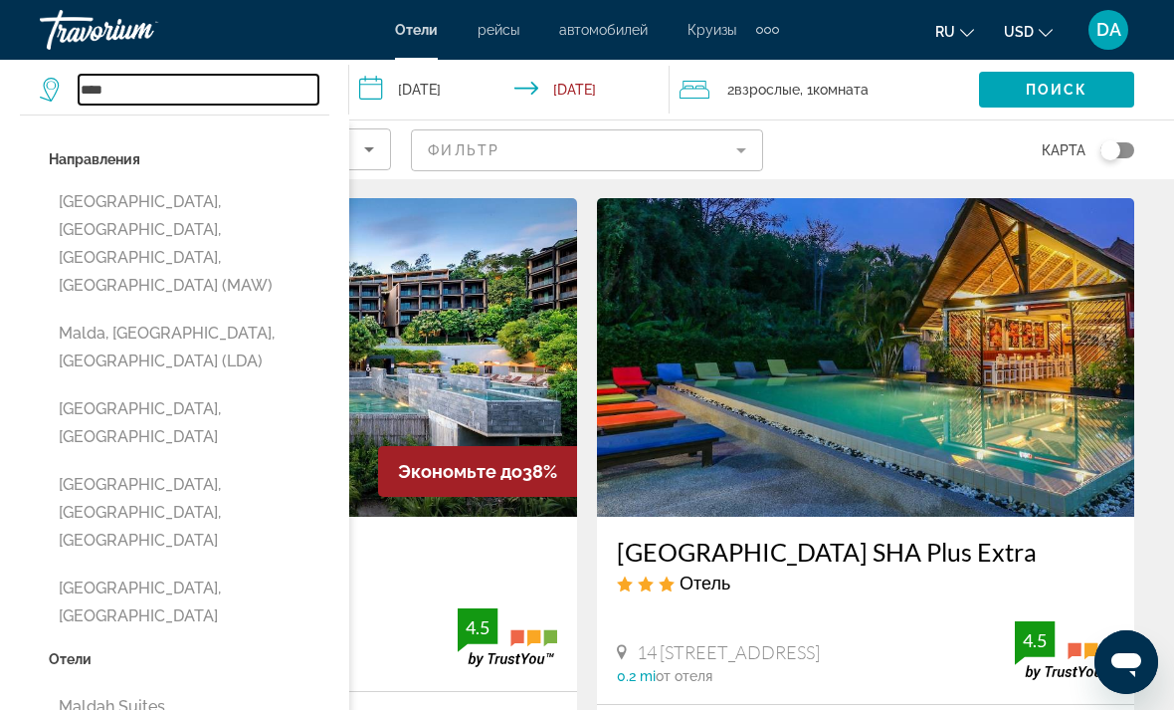
scroll to position [51, 0]
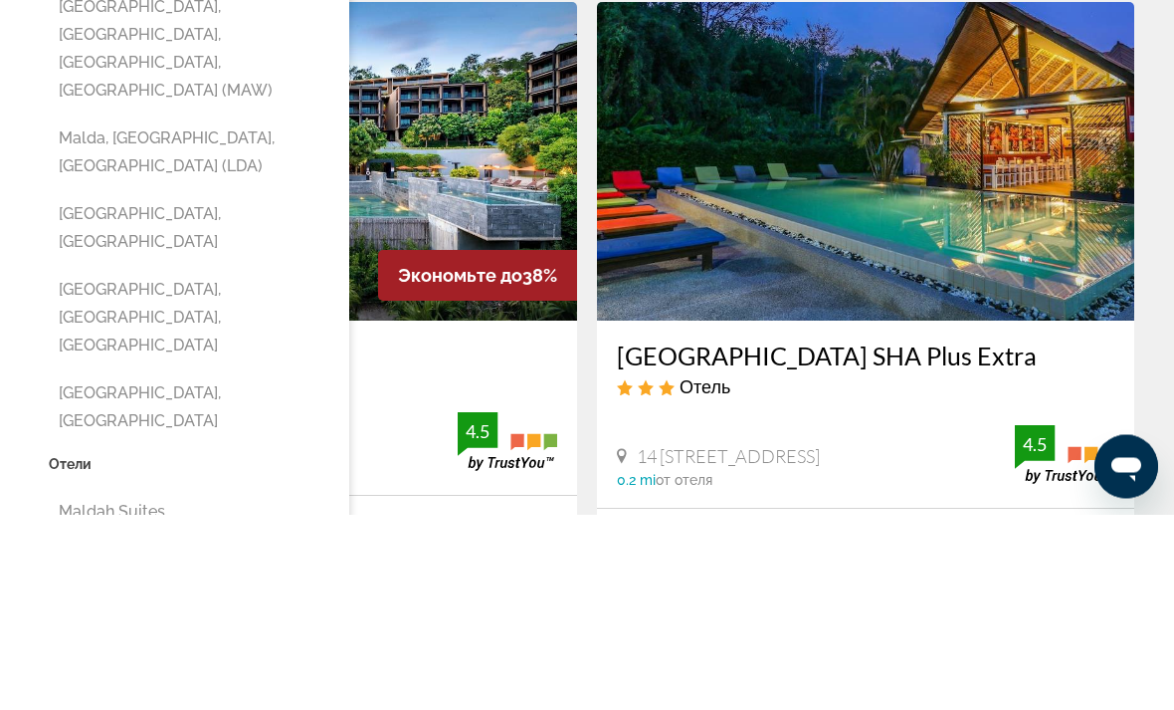
click at [252, 569] on button "Maldives, Maldives" at bounding box center [189, 602] width 281 height 66
type input "**********"
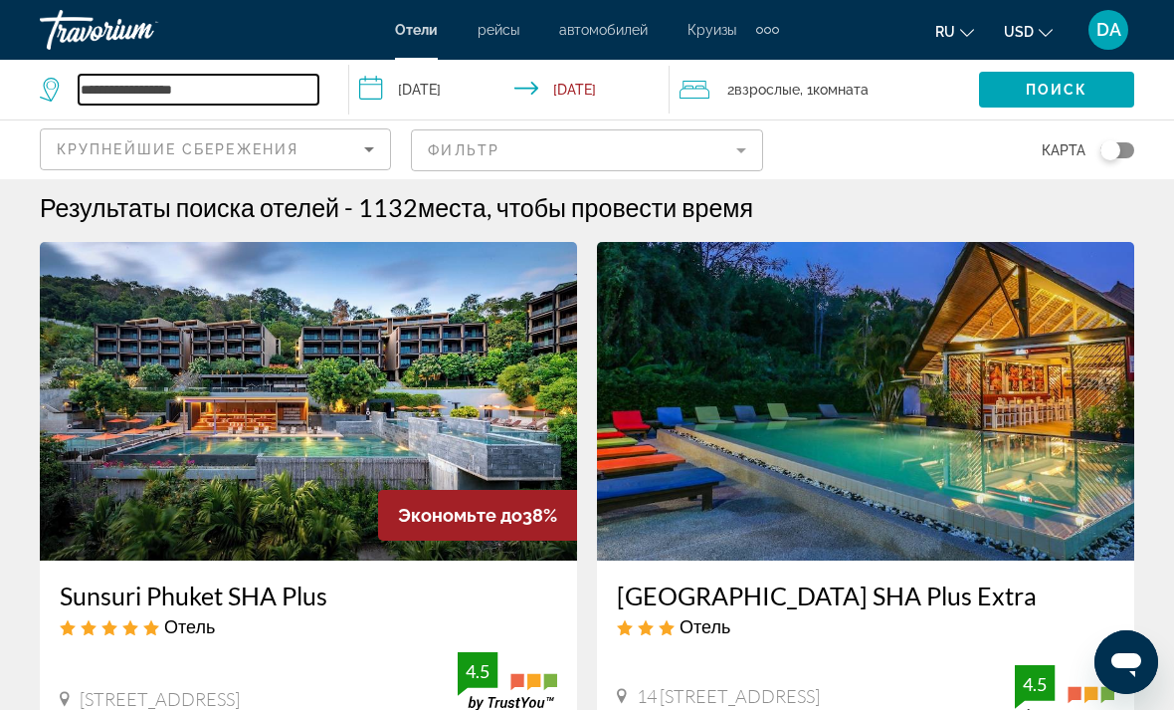
scroll to position [0, 0]
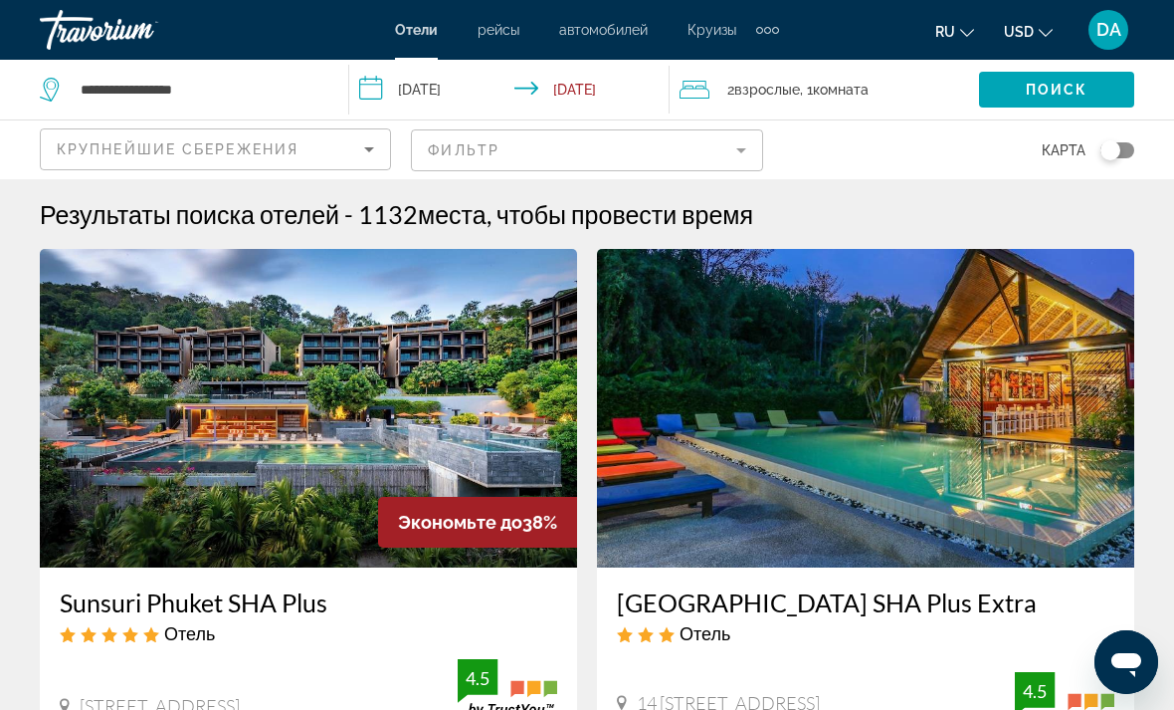
click at [578, 81] on input "**********" at bounding box center [512, 93] width 327 height 66
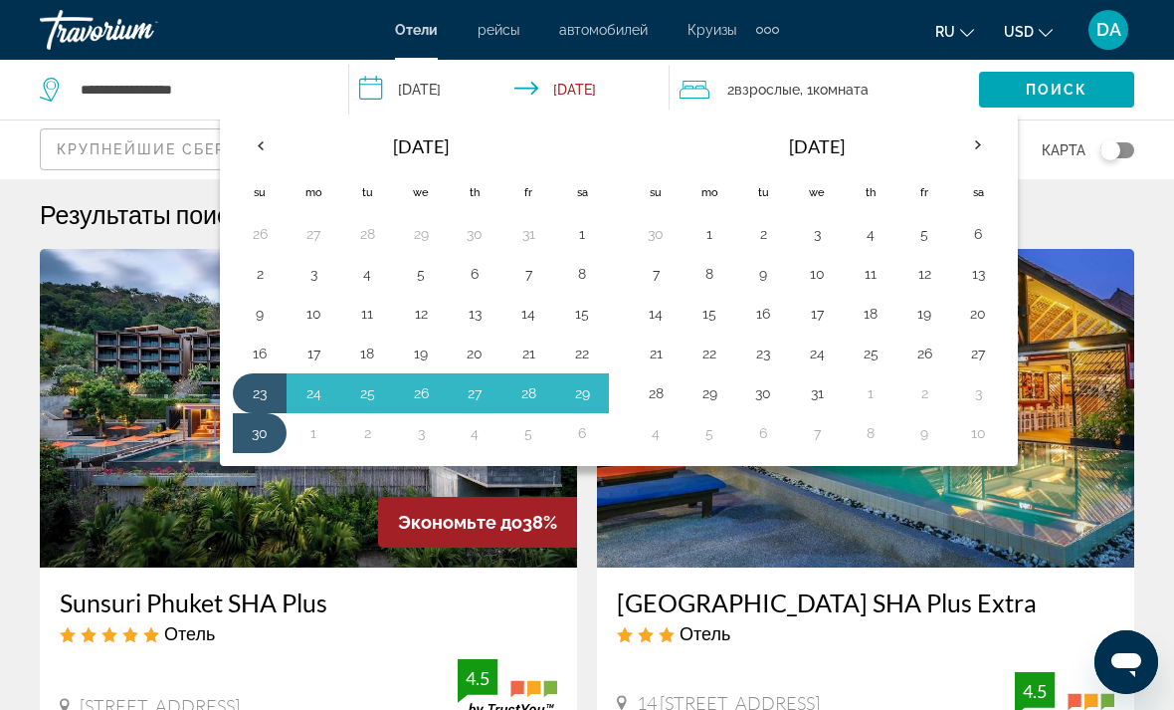
click at [266, 147] on th "Previous month" at bounding box center [260, 145] width 54 height 44
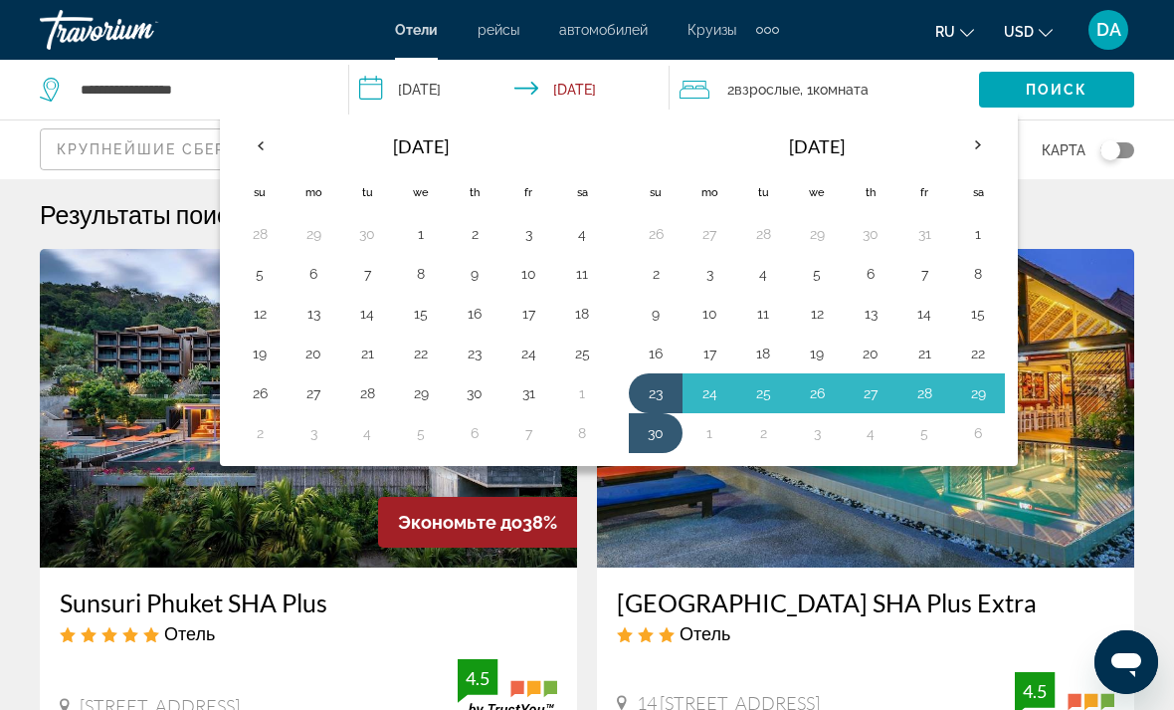
click at [582, 358] on button "25" at bounding box center [582, 353] width 32 height 28
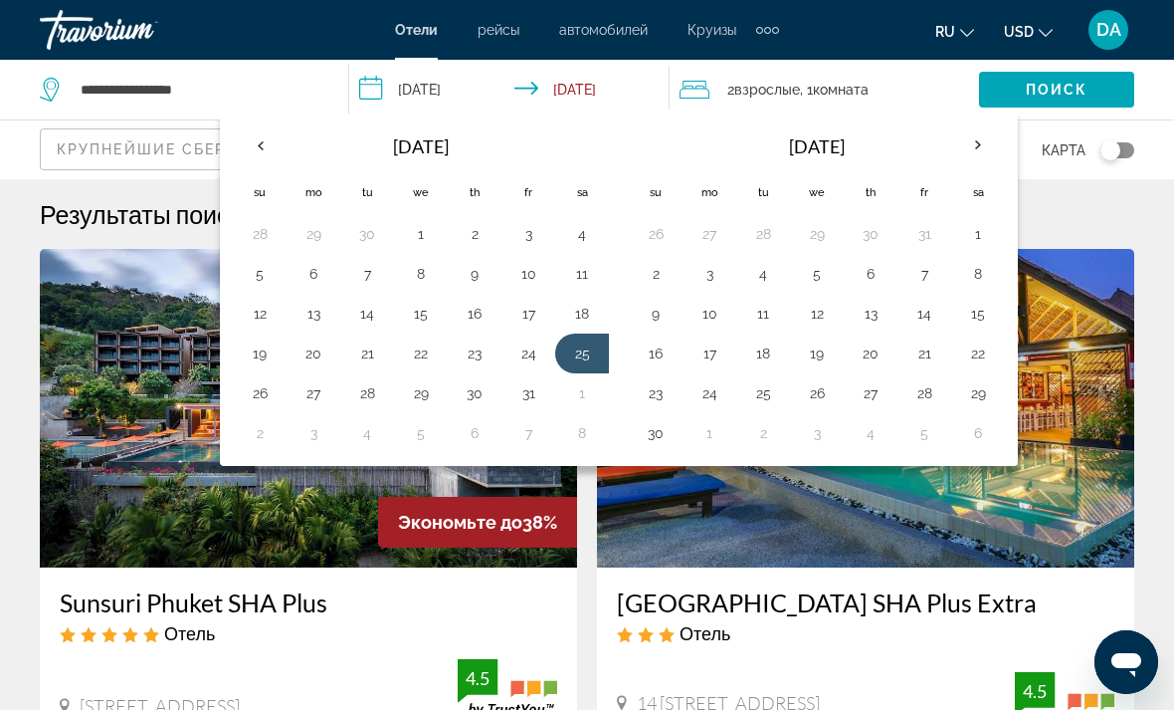
click at [530, 384] on button "31" at bounding box center [529, 393] width 32 height 28
type input "**********"
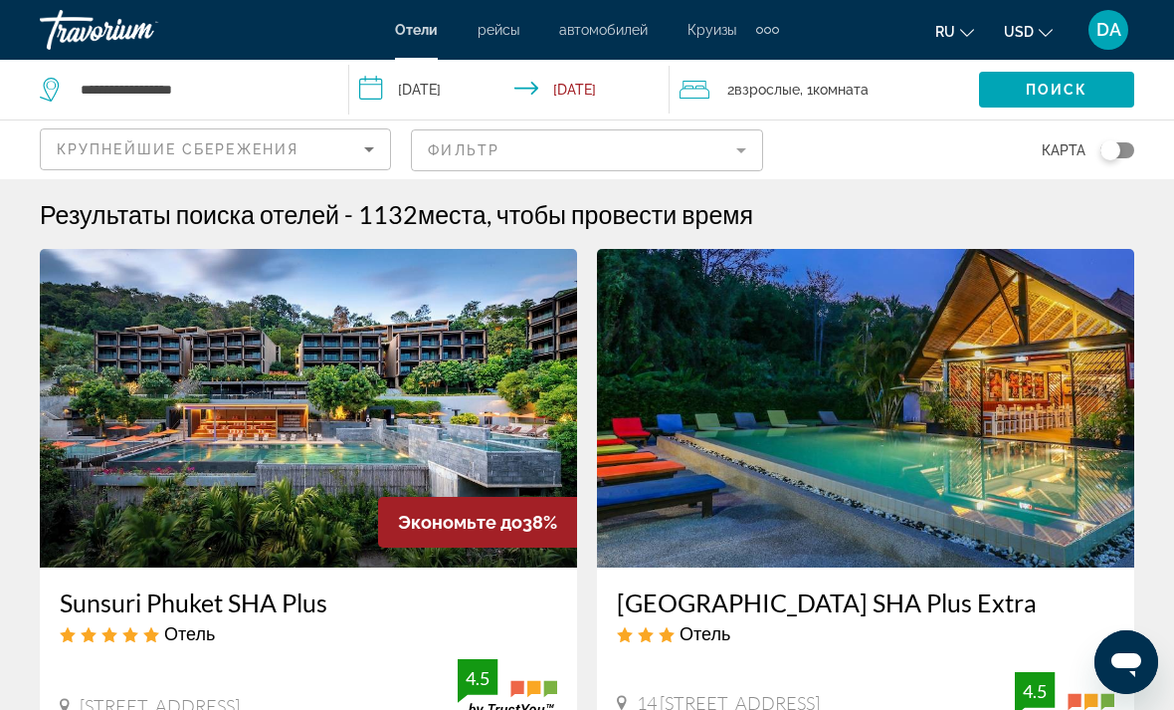
click at [1058, 104] on span "Search widget" at bounding box center [1056, 90] width 155 height 48
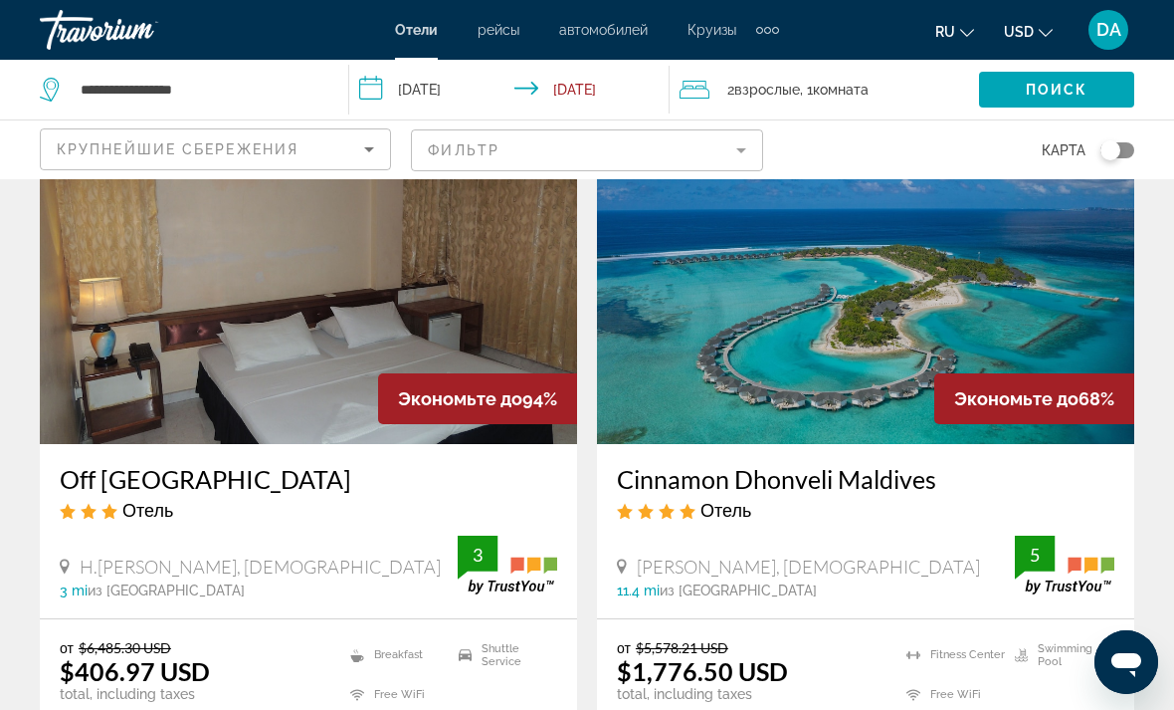
scroll to position [124, 0]
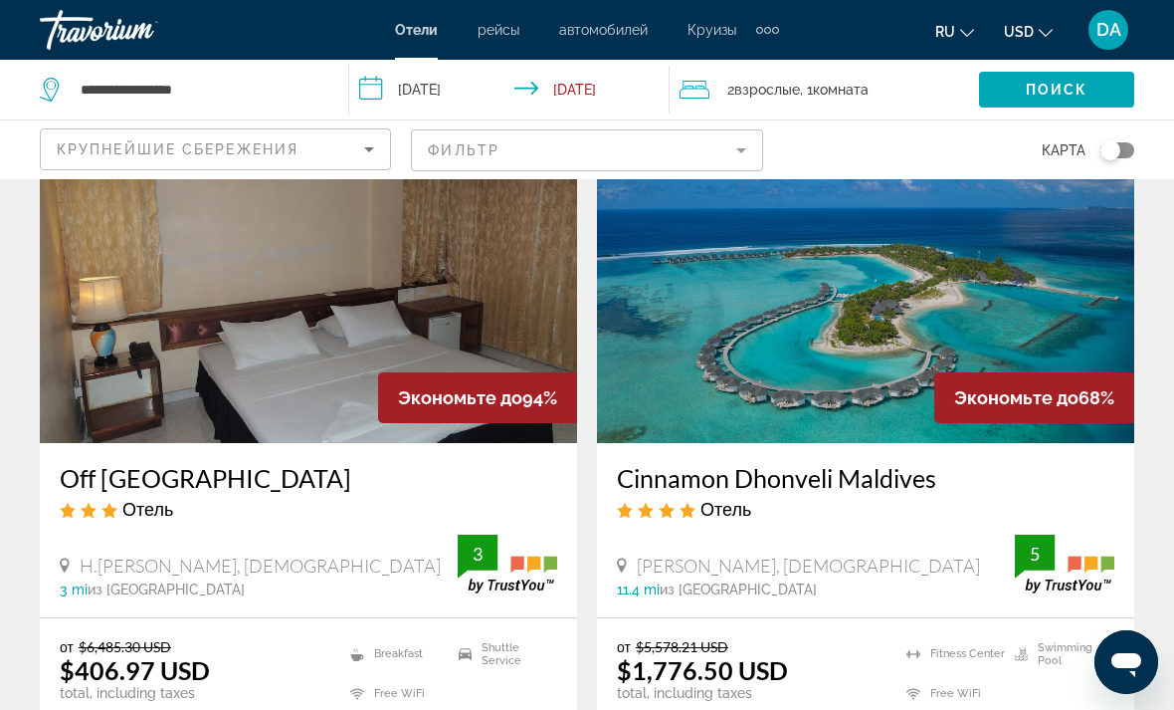
click at [497, 160] on mat-form-field "Фильтр" at bounding box center [586, 150] width 351 height 42
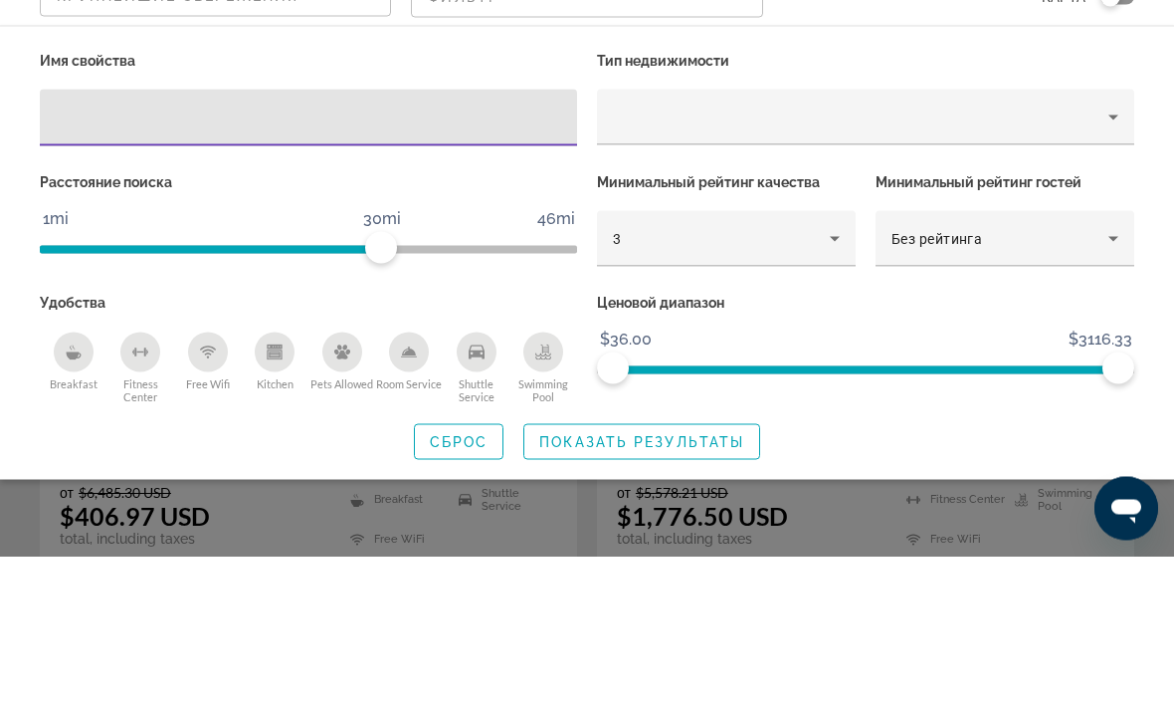
click at [840, 397] on div "Hotel Filters" at bounding box center [840, 397] width 0 height 0
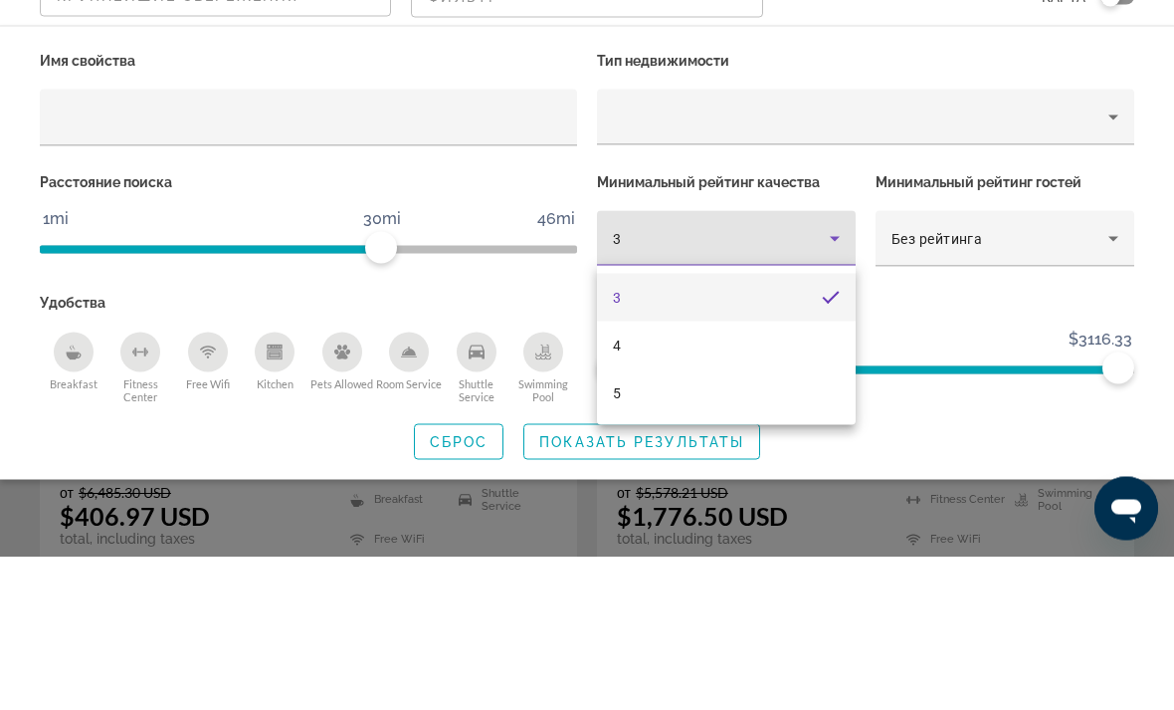
scroll to position [279, 0]
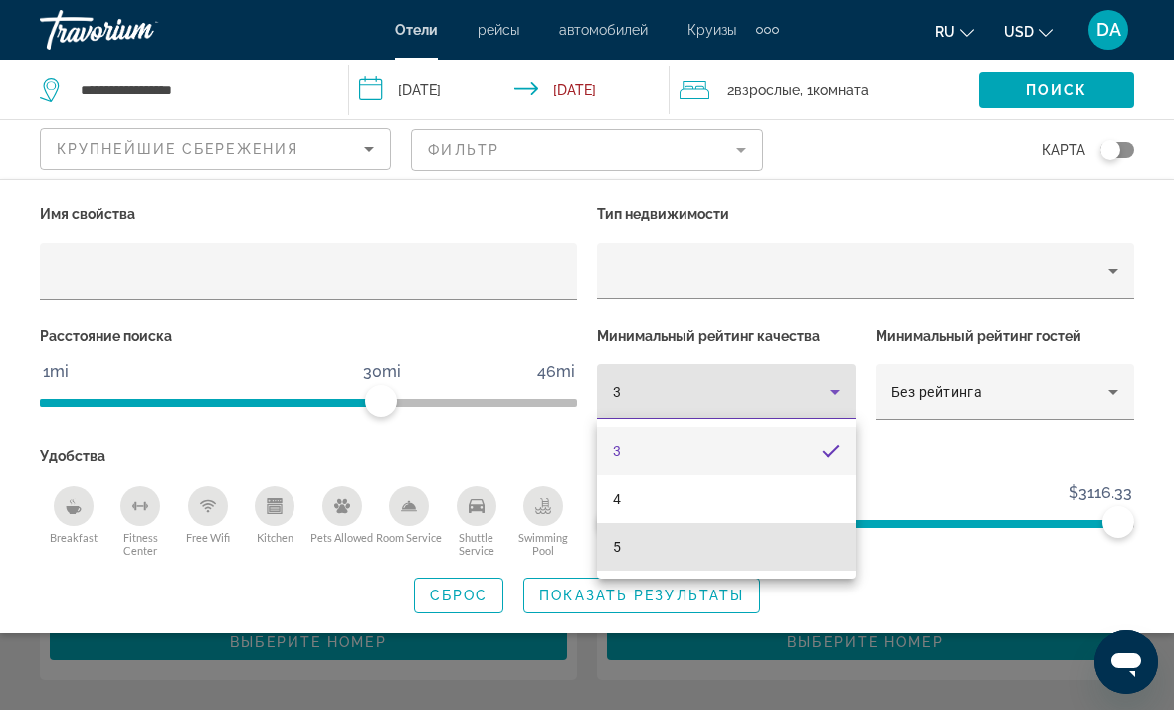
click at [763, 540] on mat-option "5" at bounding box center [726, 546] width 259 height 48
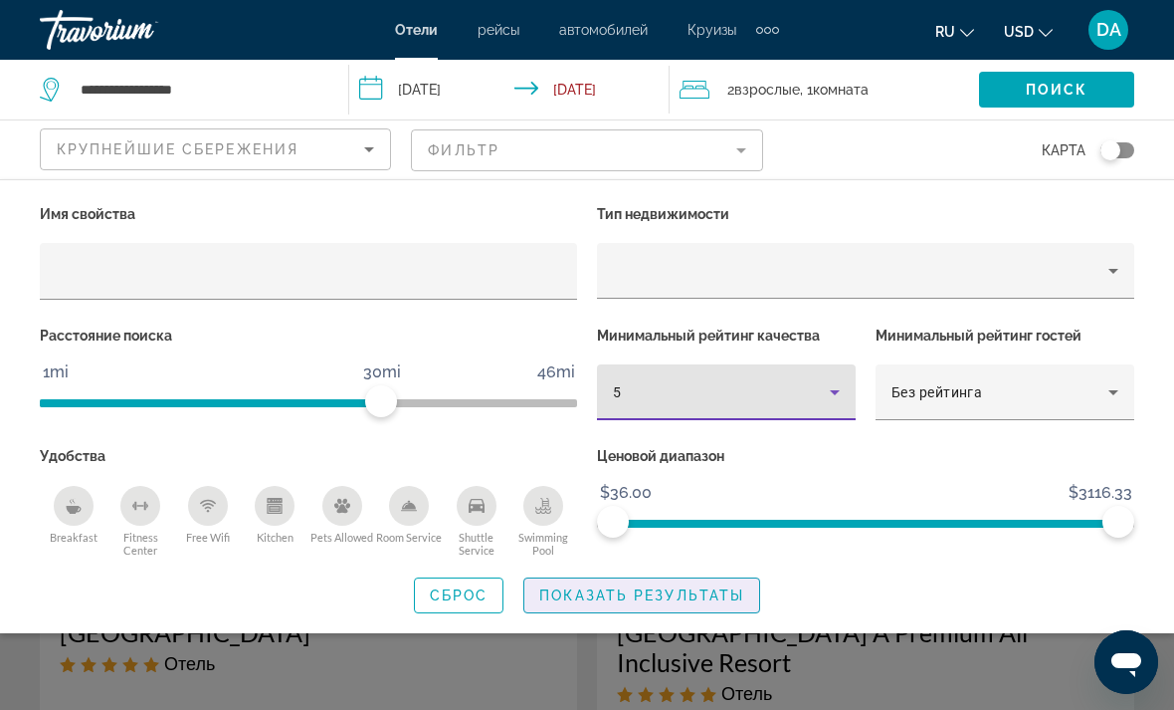
click at [708, 588] on span "Показать результаты" at bounding box center [641, 595] width 205 height 16
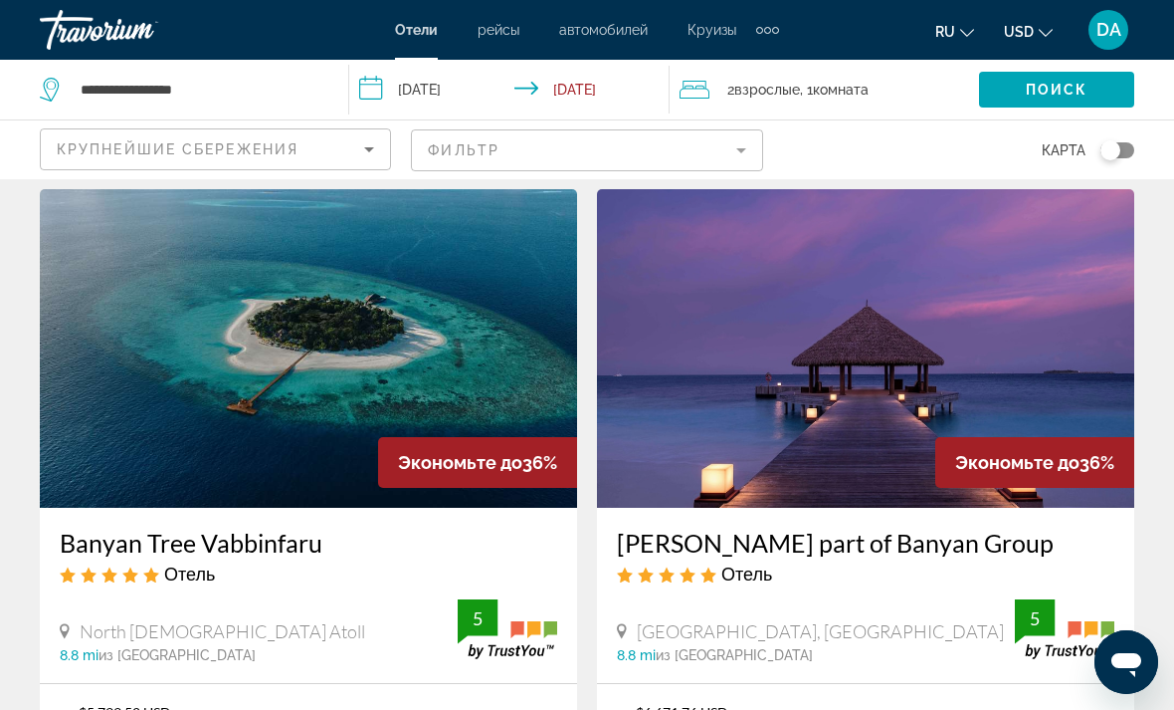
scroll to position [868, 0]
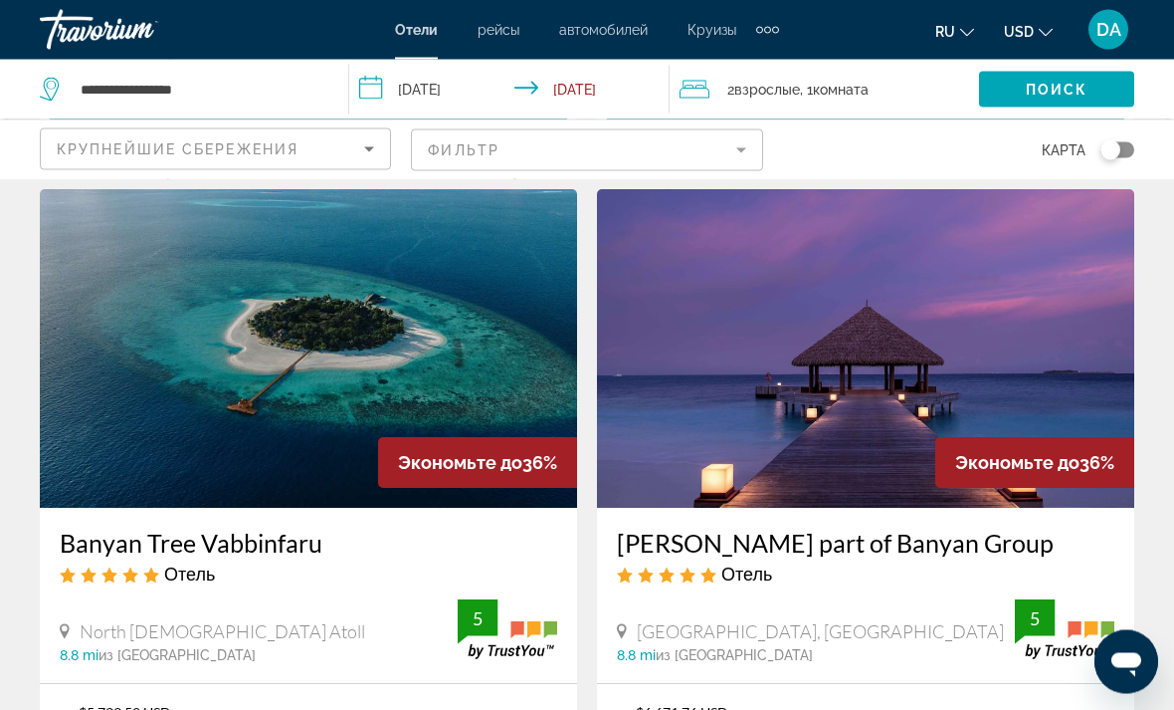
click at [1058, 308] on img "Main content" at bounding box center [865, 349] width 537 height 318
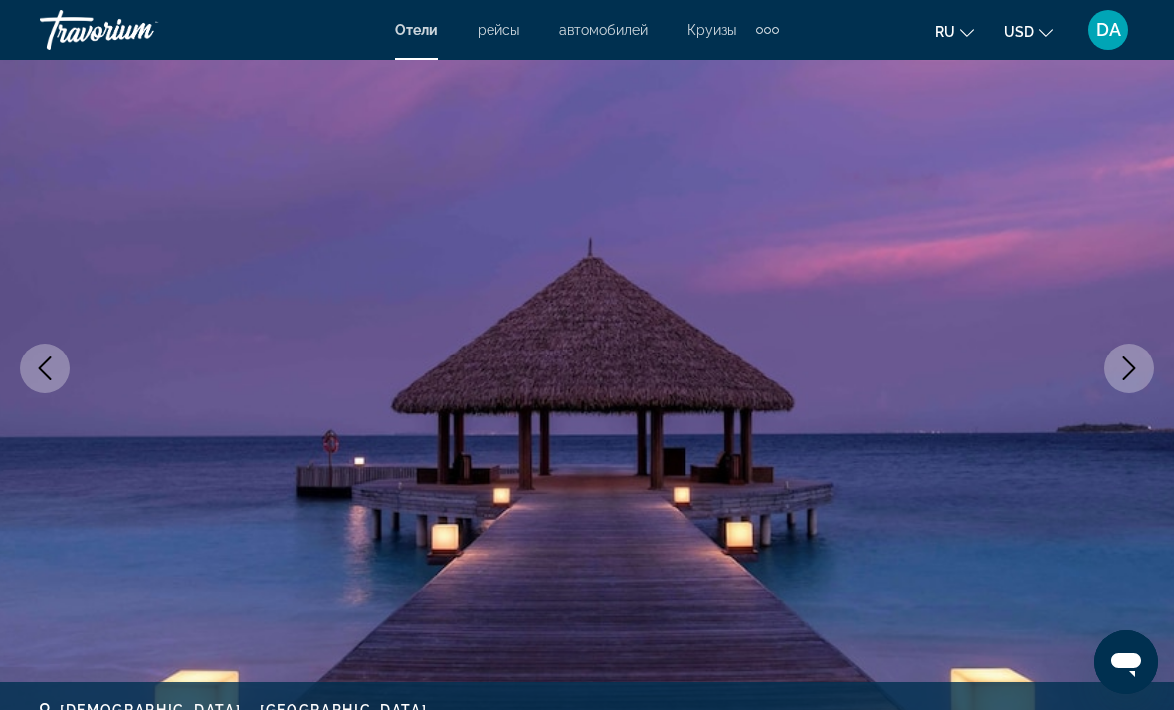
scroll to position [165, 0]
click at [1132, 359] on icon "Next image" at bounding box center [1130, 367] width 24 height 24
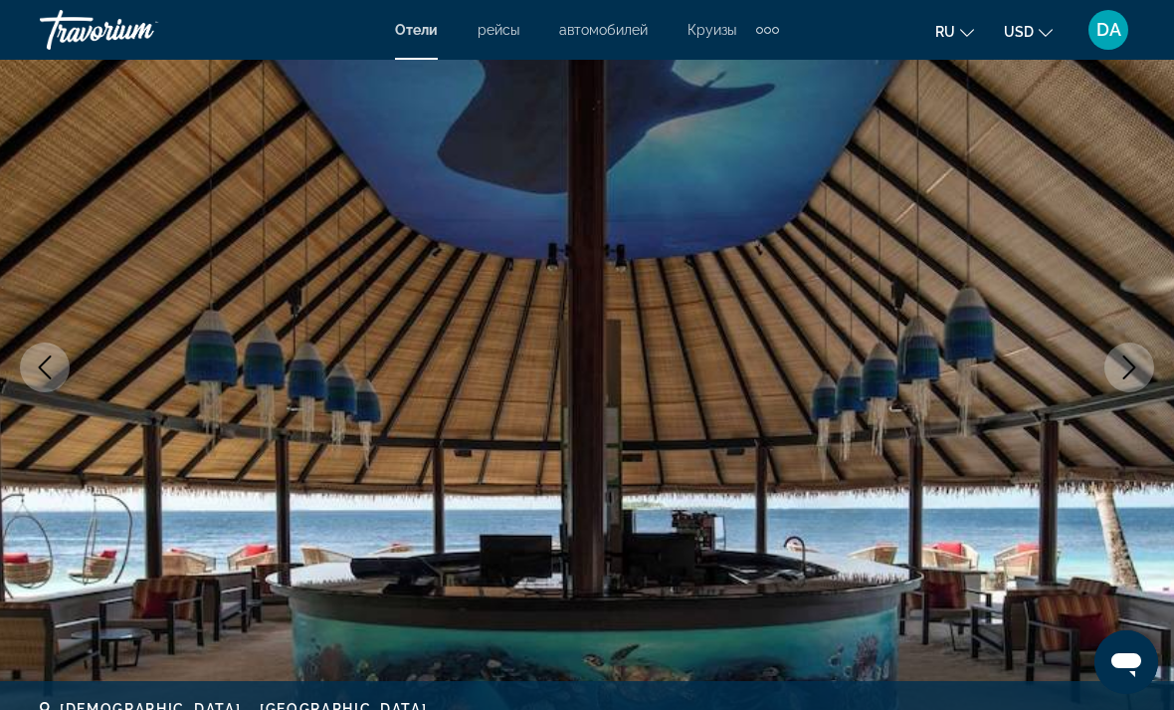
click at [1130, 364] on icon "Next image" at bounding box center [1130, 367] width 24 height 24
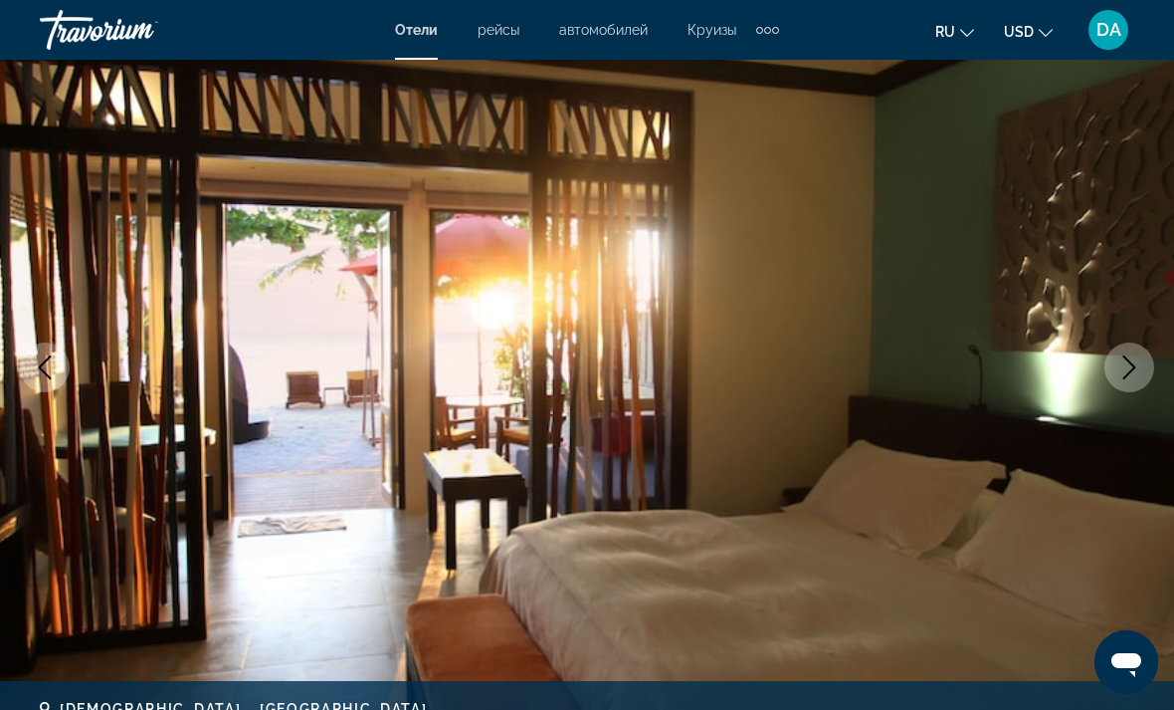
click at [1128, 367] on icon "Next image" at bounding box center [1130, 367] width 24 height 24
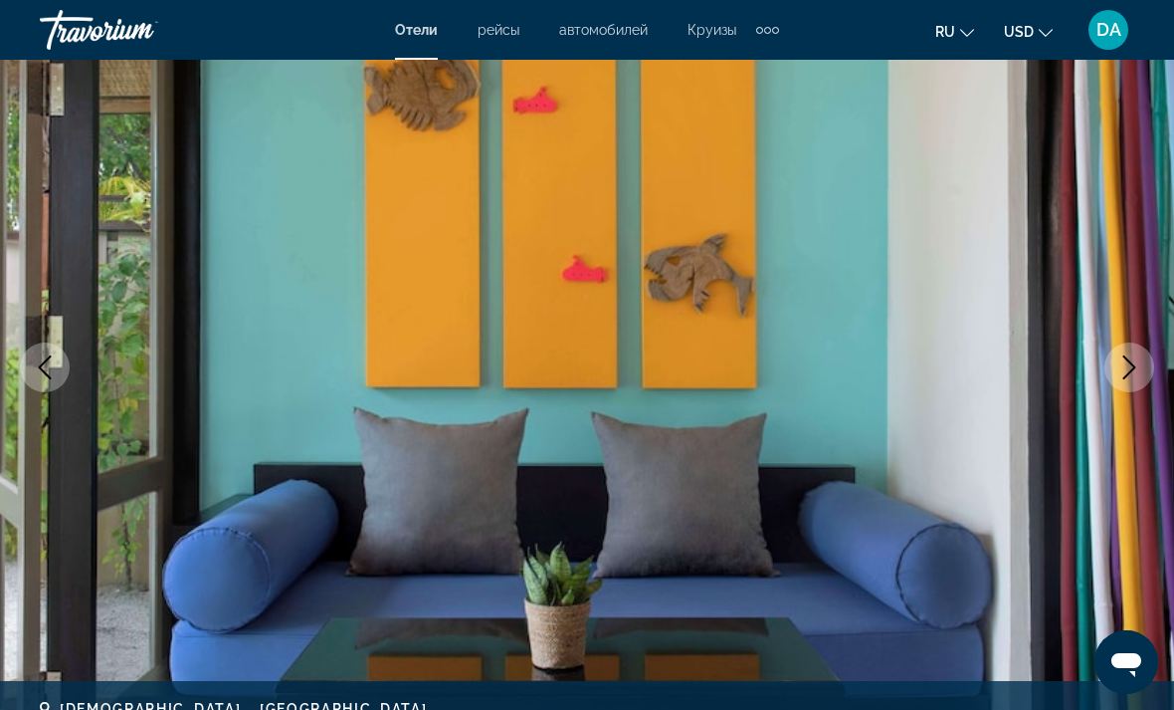
click at [1123, 372] on icon "Next image" at bounding box center [1130, 367] width 24 height 24
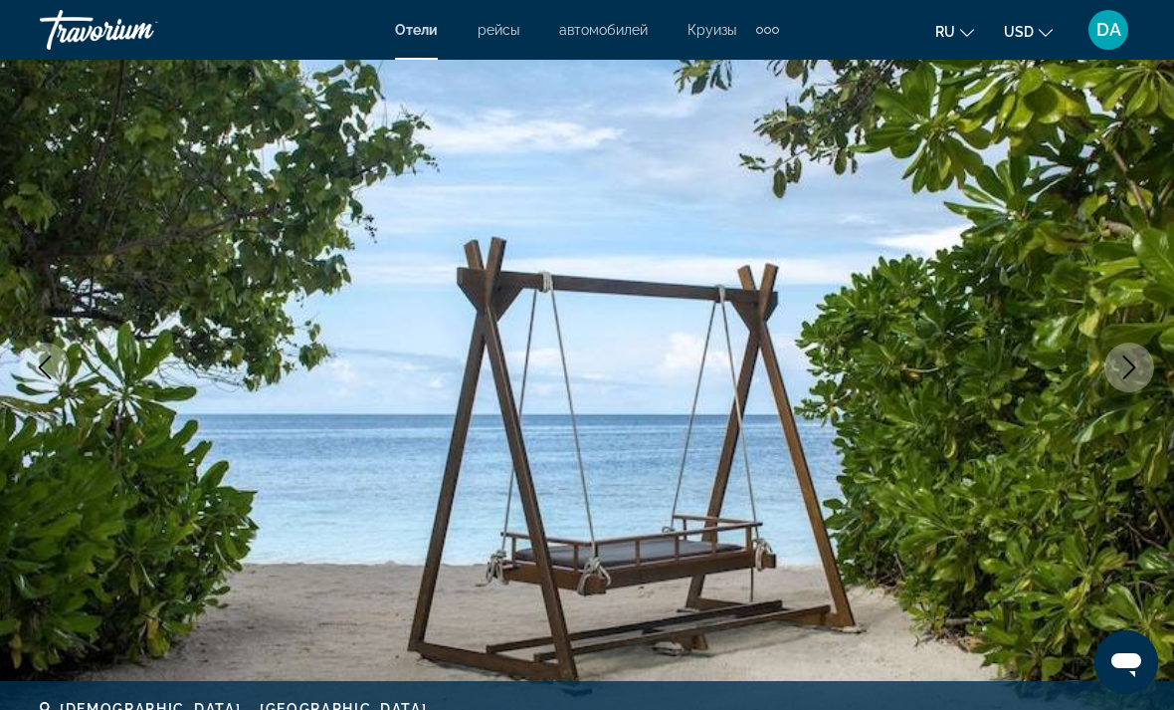
click at [1127, 366] on icon "Next image" at bounding box center [1130, 367] width 24 height 24
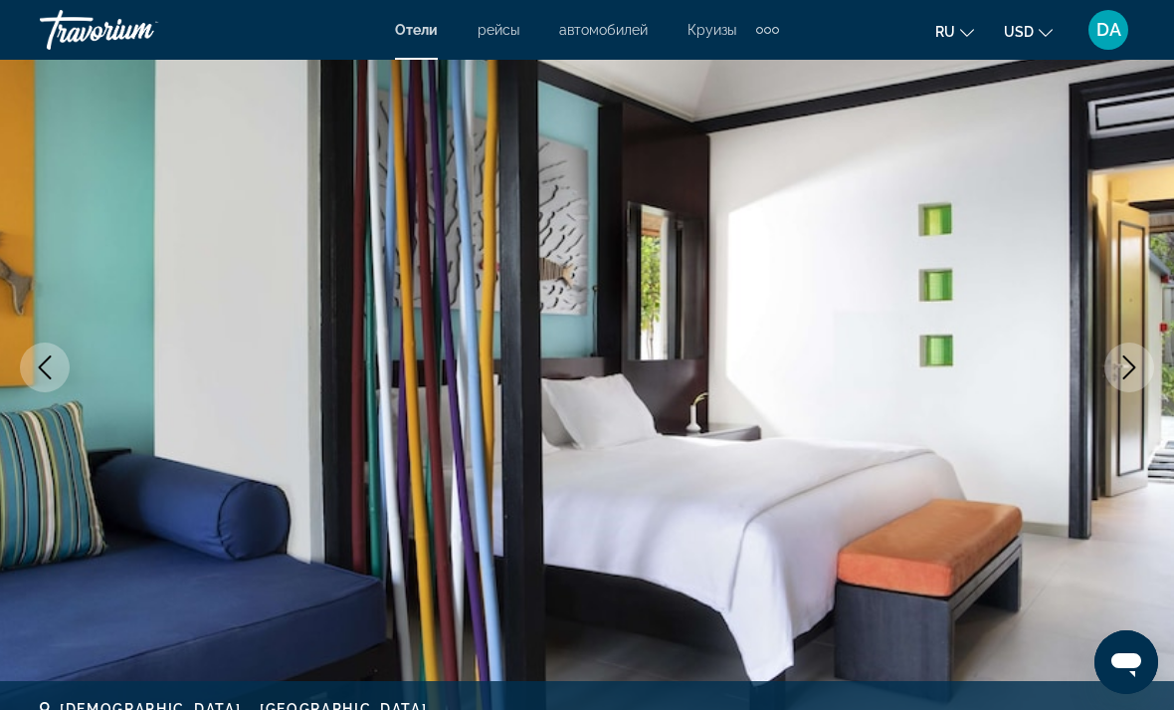
click at [1131, 362] on icon "Next image" at bounding box center [1130, 367] width 13 height 24
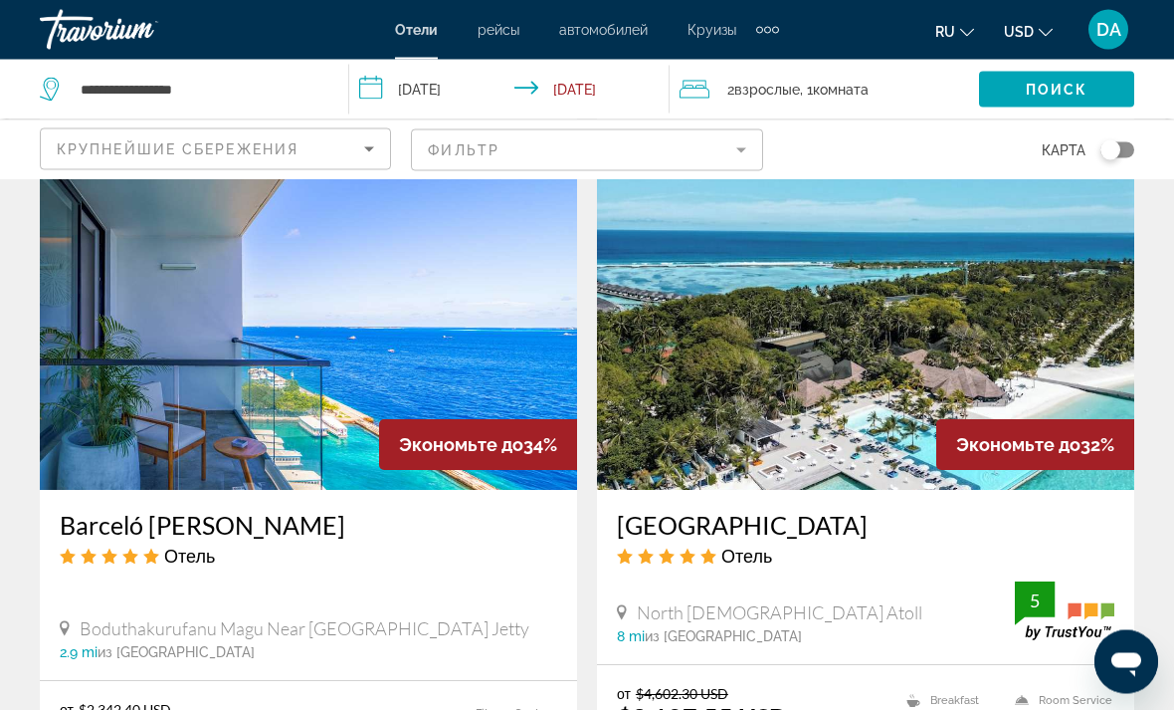
click at [78, 413] on img "Main content" at bounding box center [308, 331] width 537 height 318
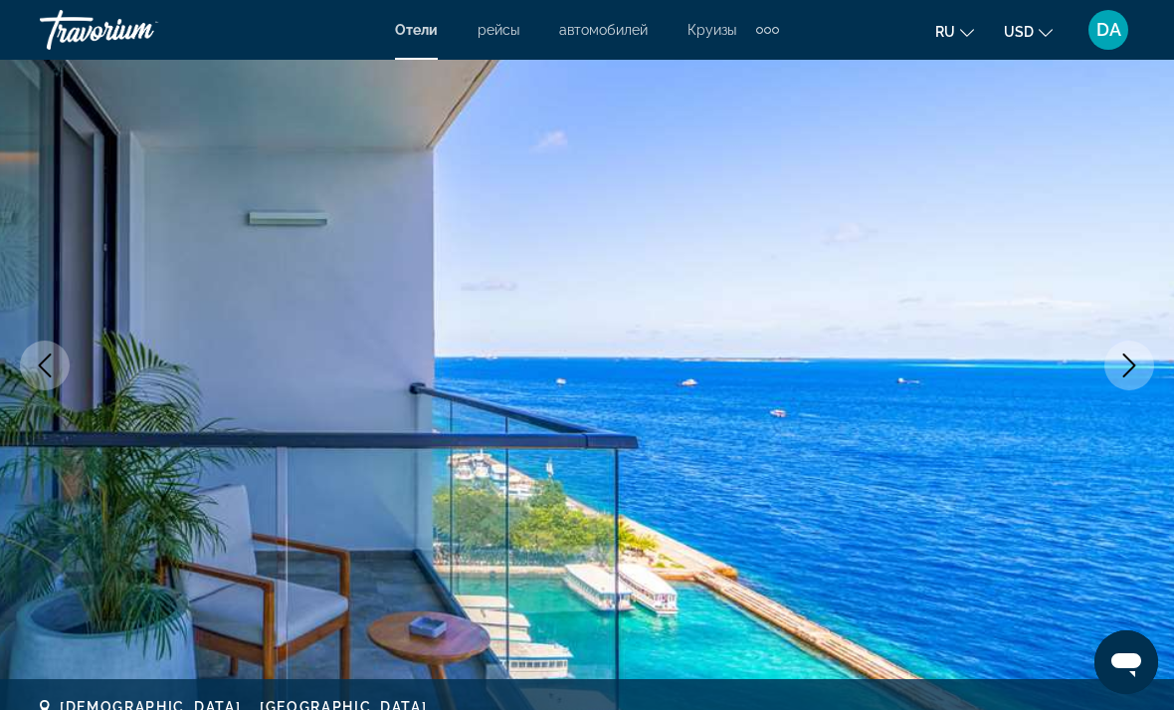
scroll to position [179, 0]
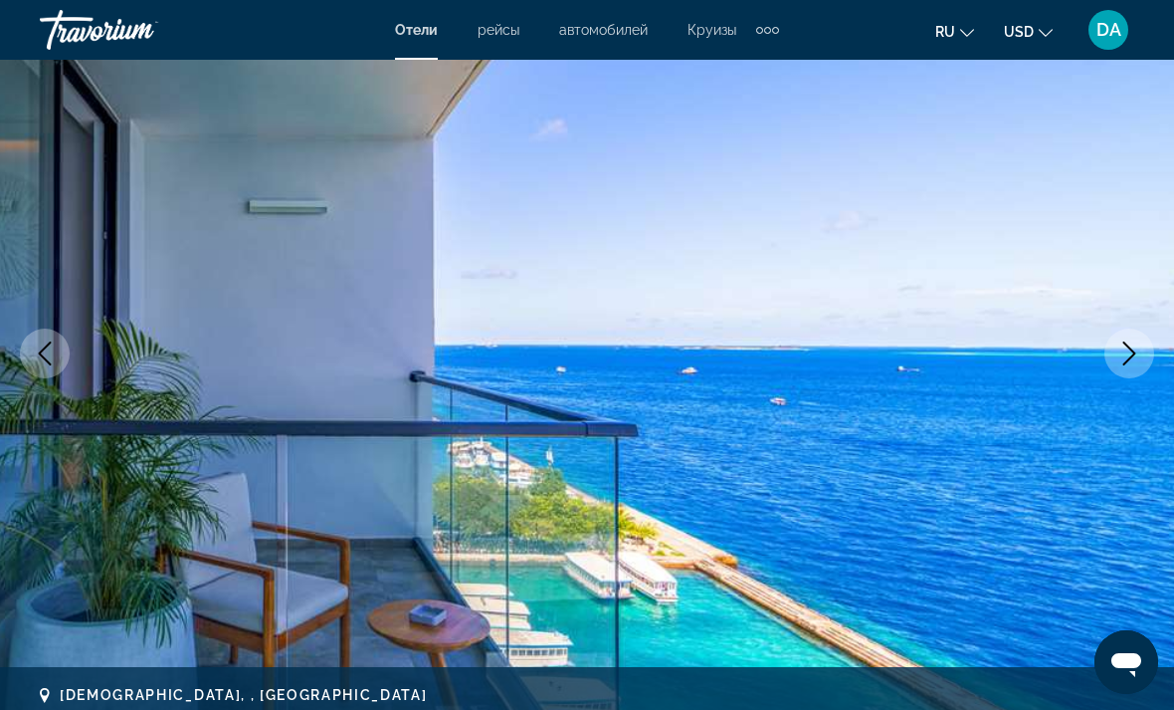
click at [1129, 344] on icon "Next image" at bounding box center [1130, 353] width 24 height 24
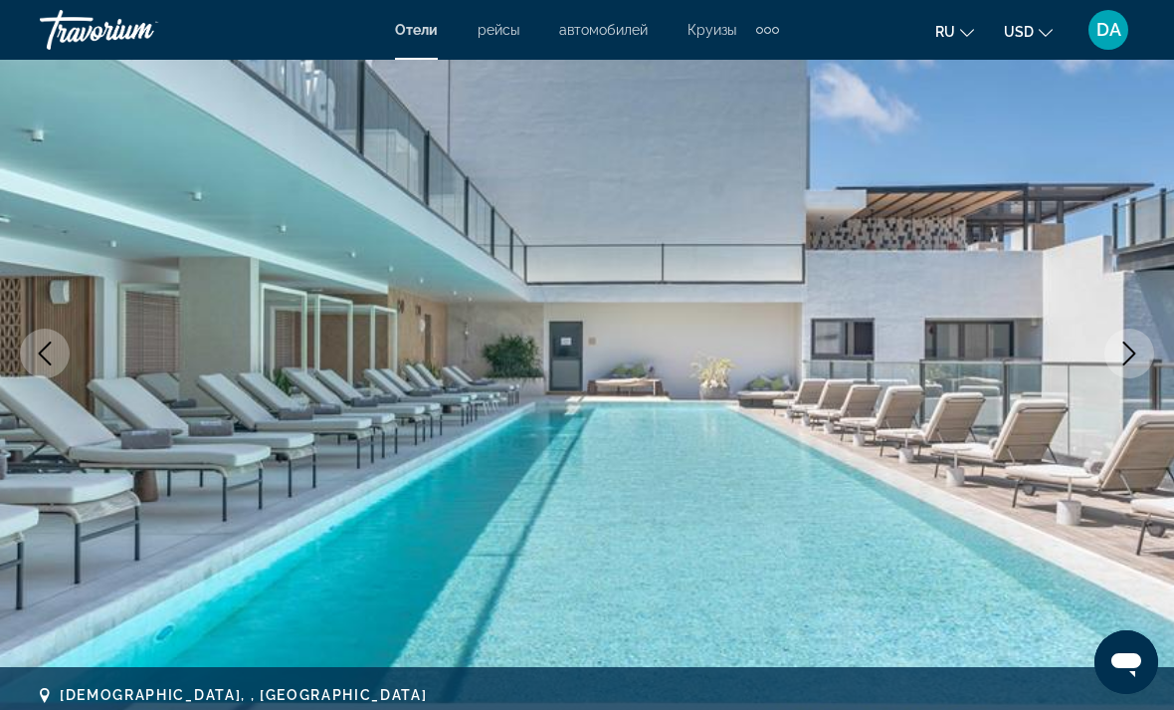
click at [1132, 352] on icon "Next image" at bounding box center [1130, 353] width 24 height 24
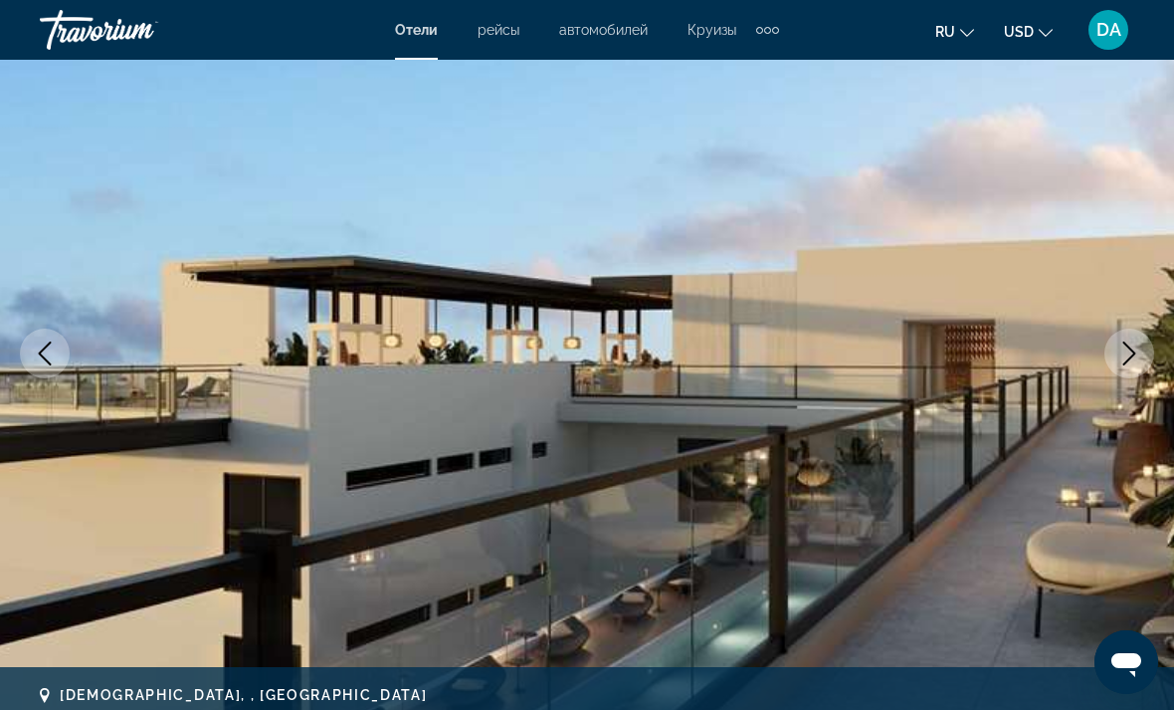
click at [1118, 346] on icon "Next image" at bounding box center [1130, 353] width 24 height 24
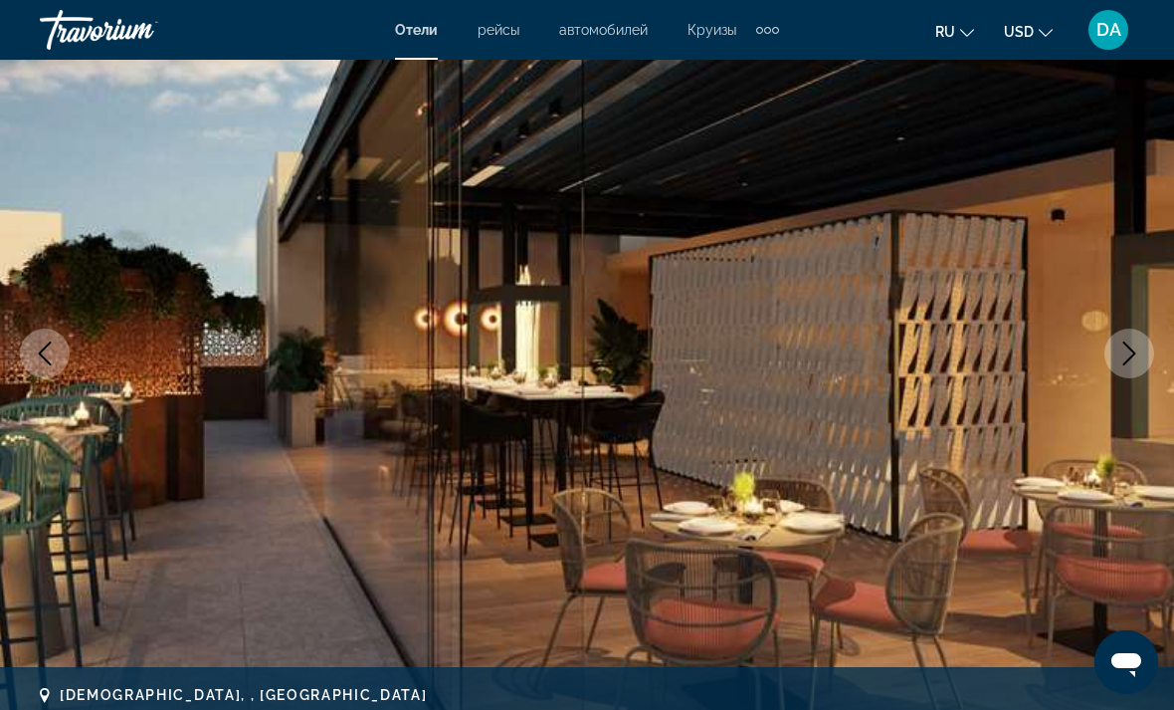
click at [1121, 345] on icon "Next image" at bounding box center [1130, 353] width 24 height 24
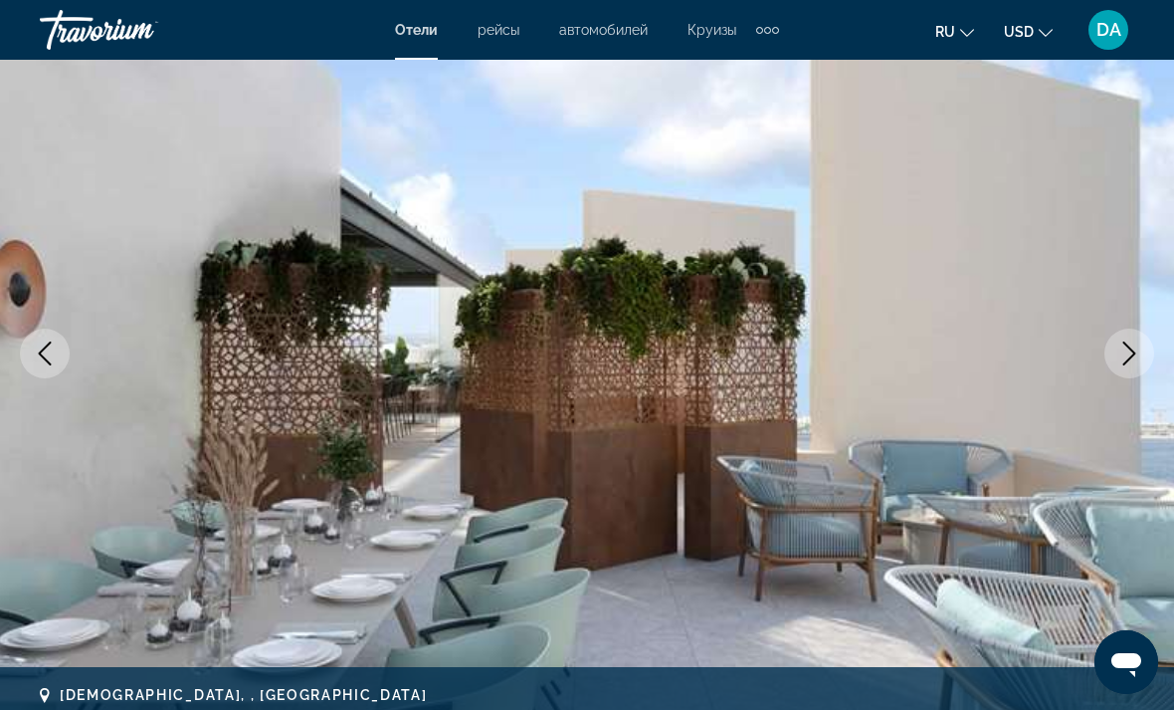
click at [1115, 349] on button "Next image" at bounding box center [1130, 353] width 50 height 50
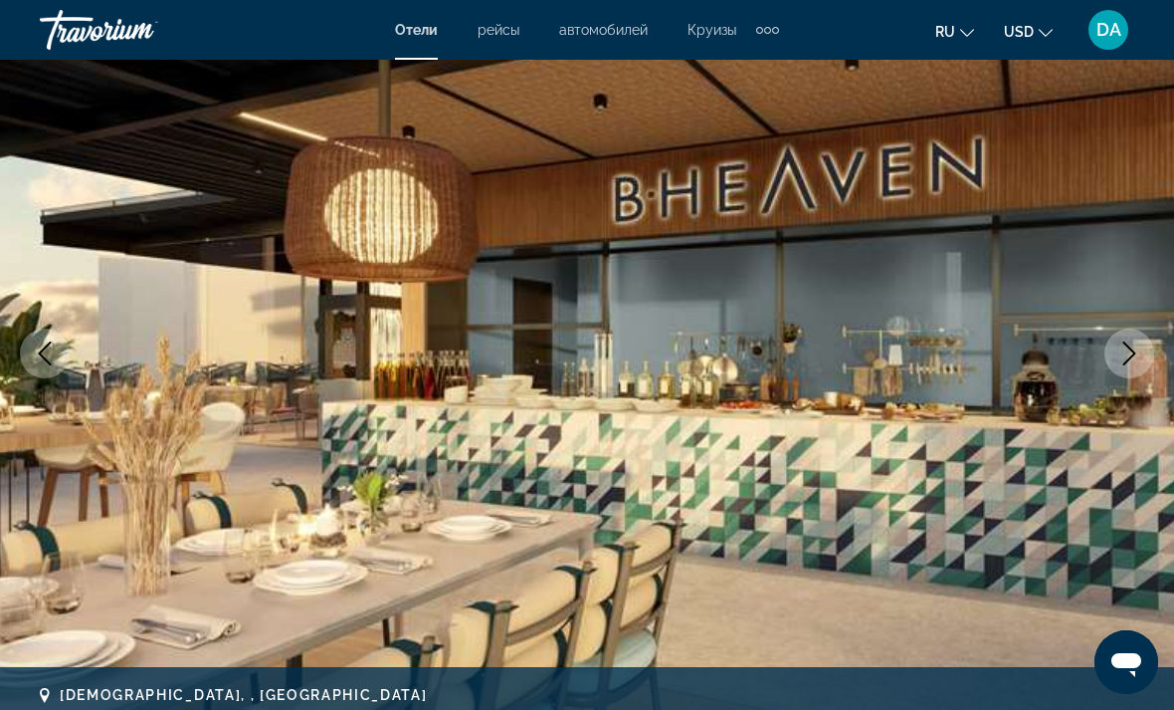
click at [1119, 344] on icon "Next image" at bounding box center [1130, 353] width 24 height 24
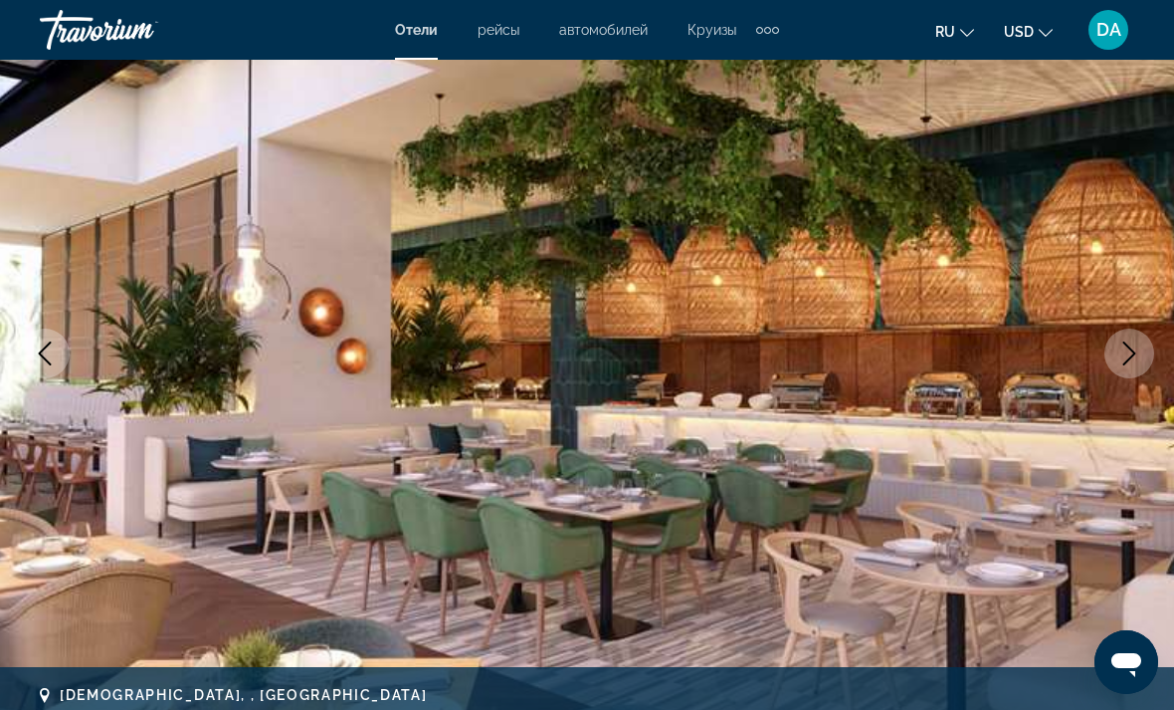
click at [1115, 347] on button "Next image" at bounding box center [1130, 353] width 50 height 50
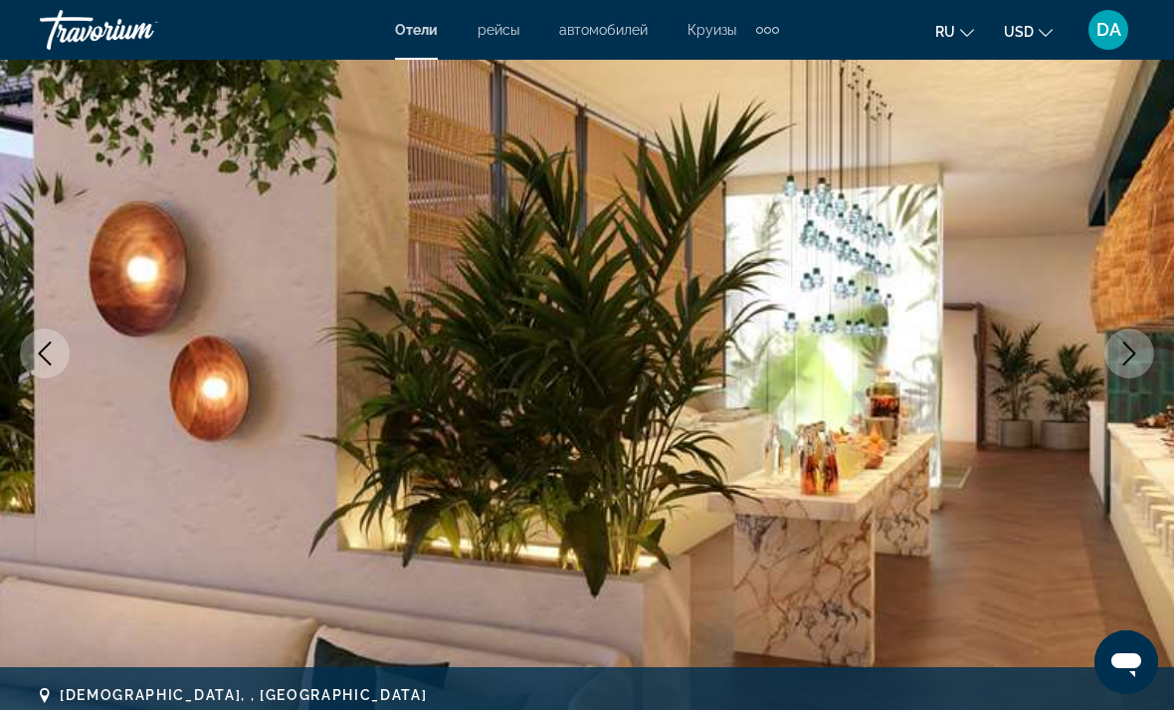
click at [1118, 354] on icon "Next image" at bounding box center [1130, 353] width 24 height 24
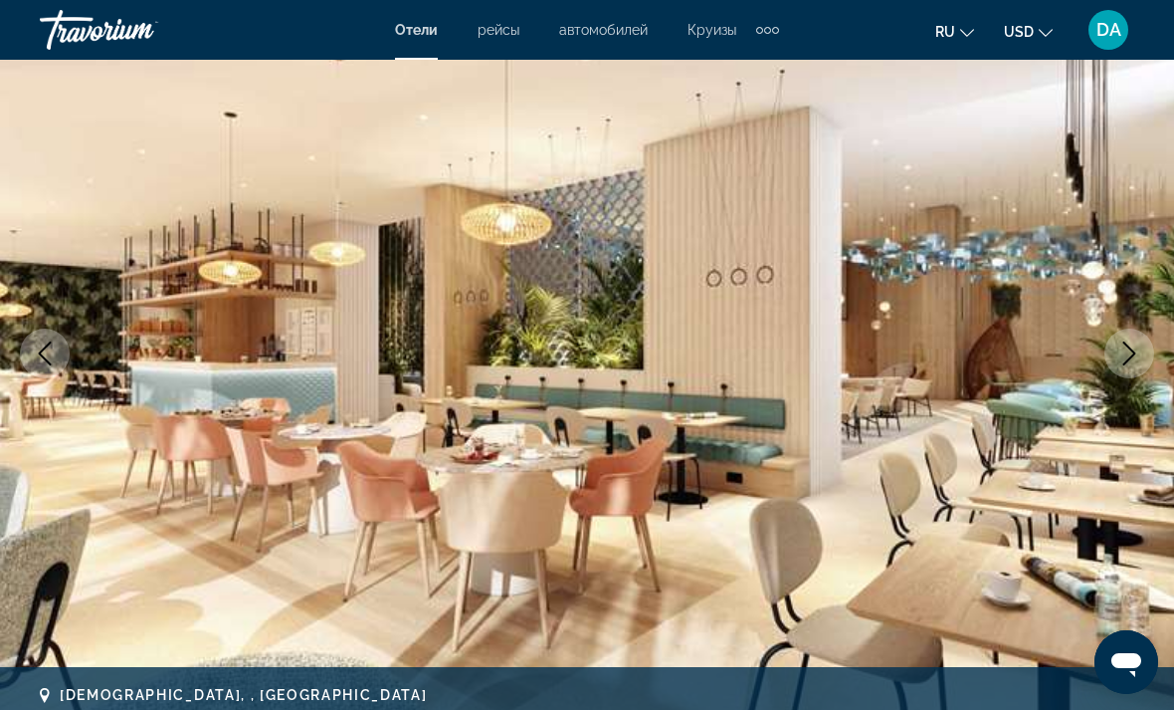
click at [1109, 367] on button "Next image" at bounding box center [1130, 353] width 50 height 50
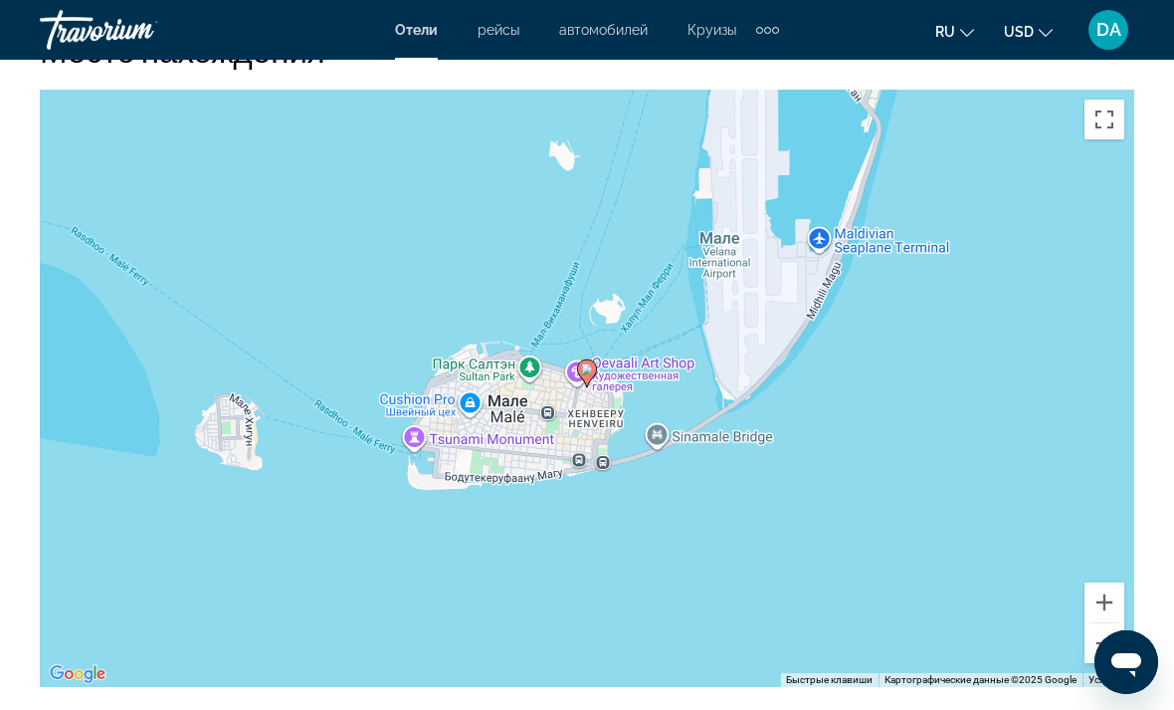
scroll to position [2245, 0]
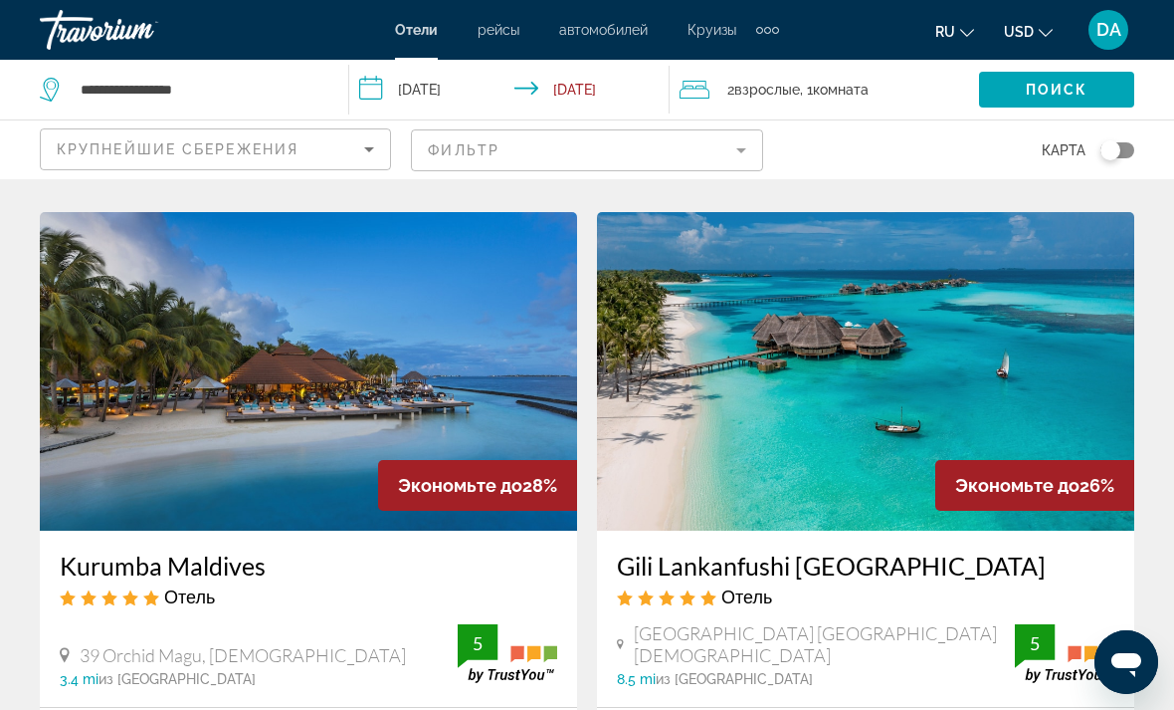
scroll to position [3103, 0]
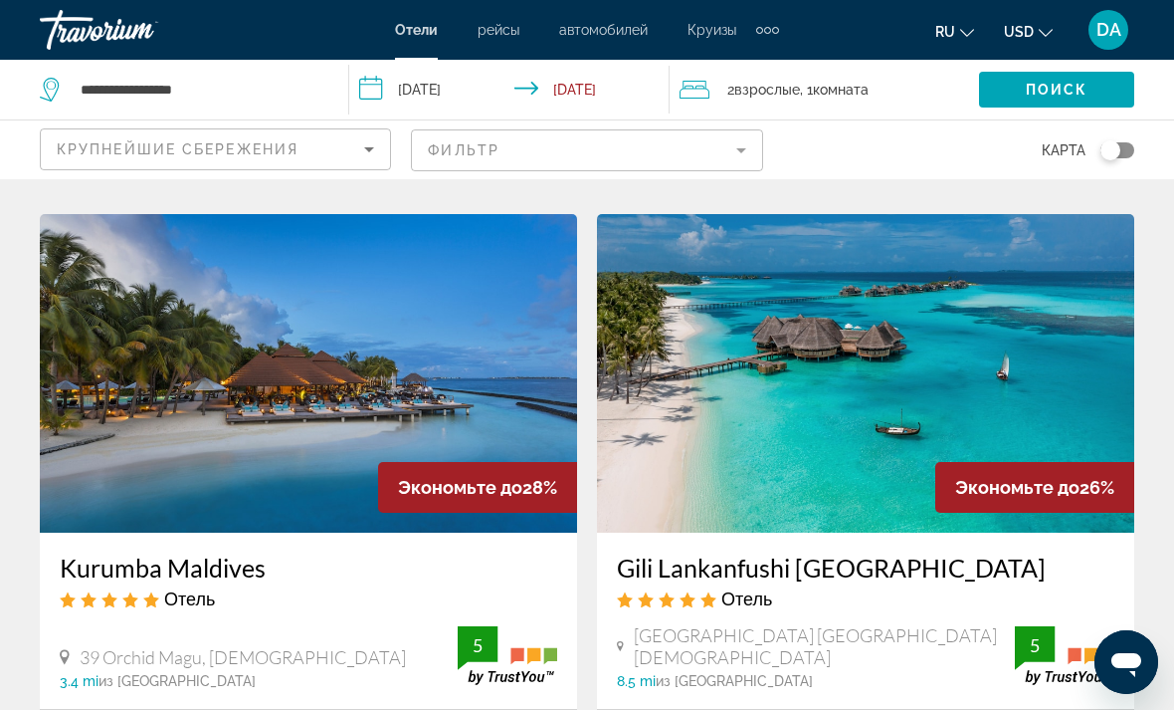
click at [97, 396] on img "Main content" at bounding box center [308, 373] width 537 height 318
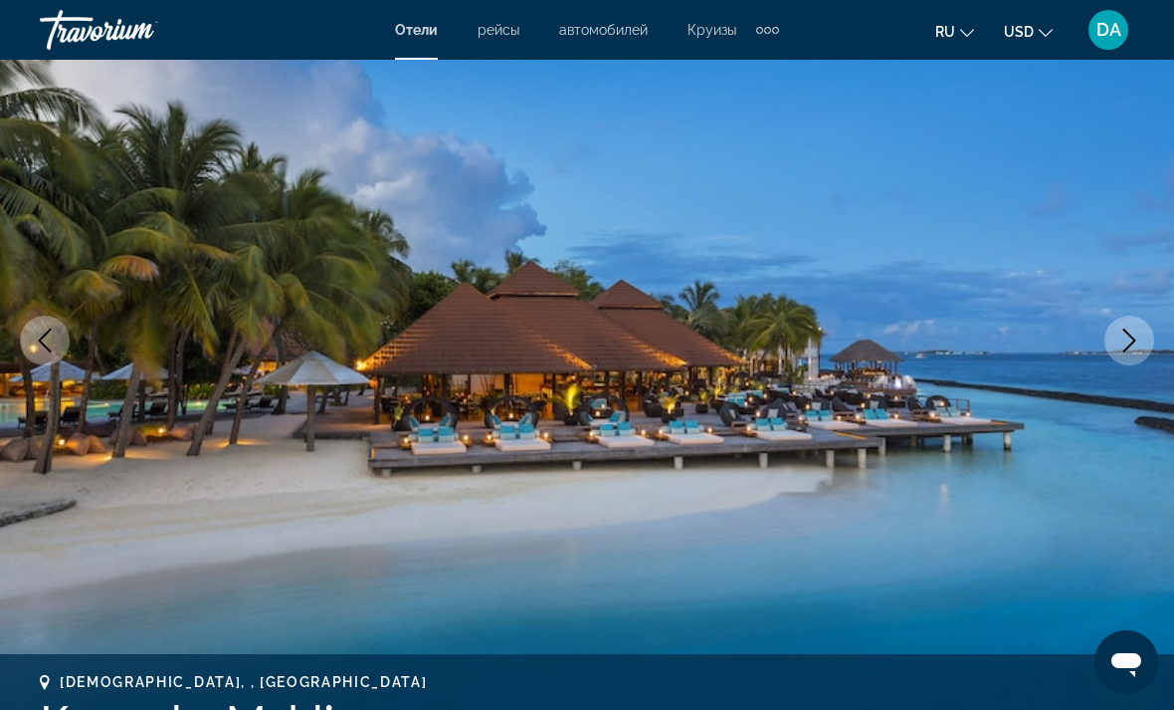
scroll to position [195, 0]
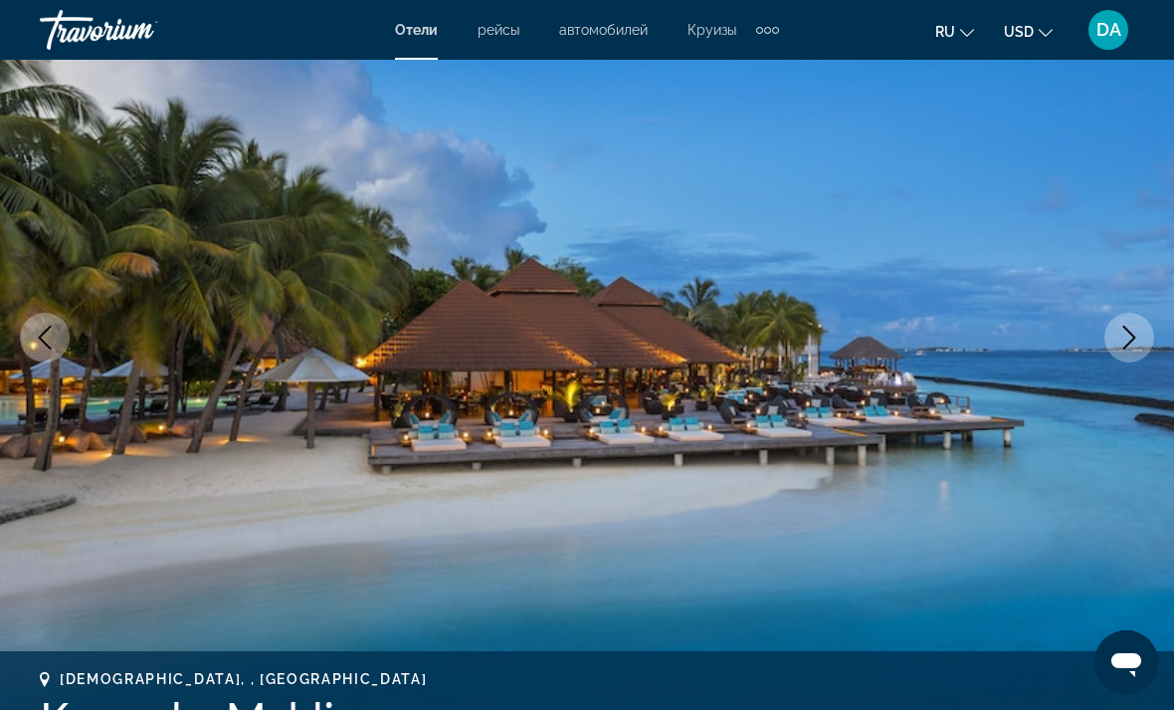
click at [1131, 340] on icon "Next image" at bounding box center [1130, 337] width 24 height 24
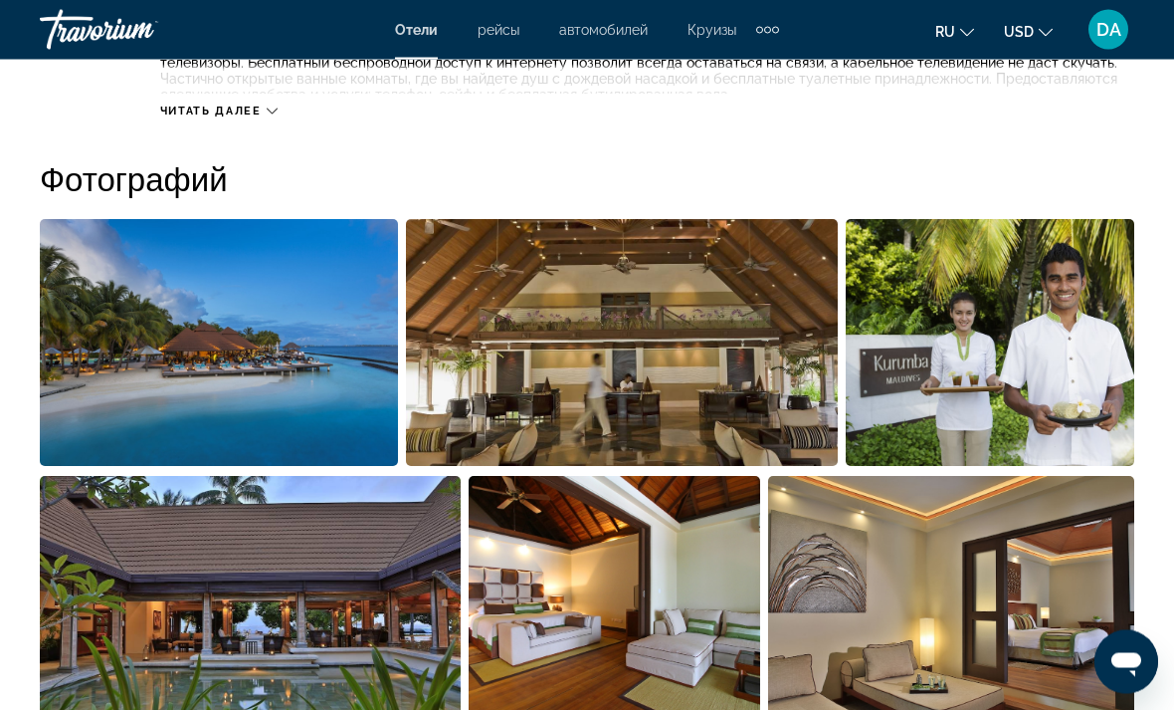
scroll to position [1167, 0]
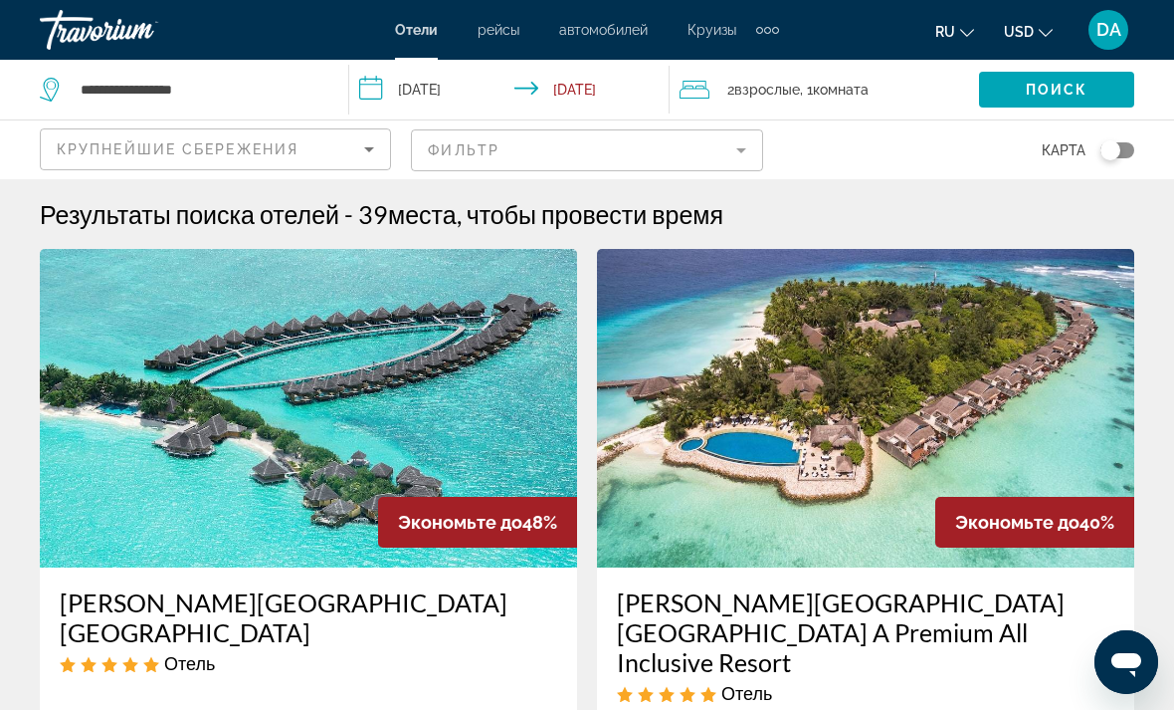
click at [518, 157] on mat-form-field "Фильтр" at bounding box center [586, 150] width 351 height 42
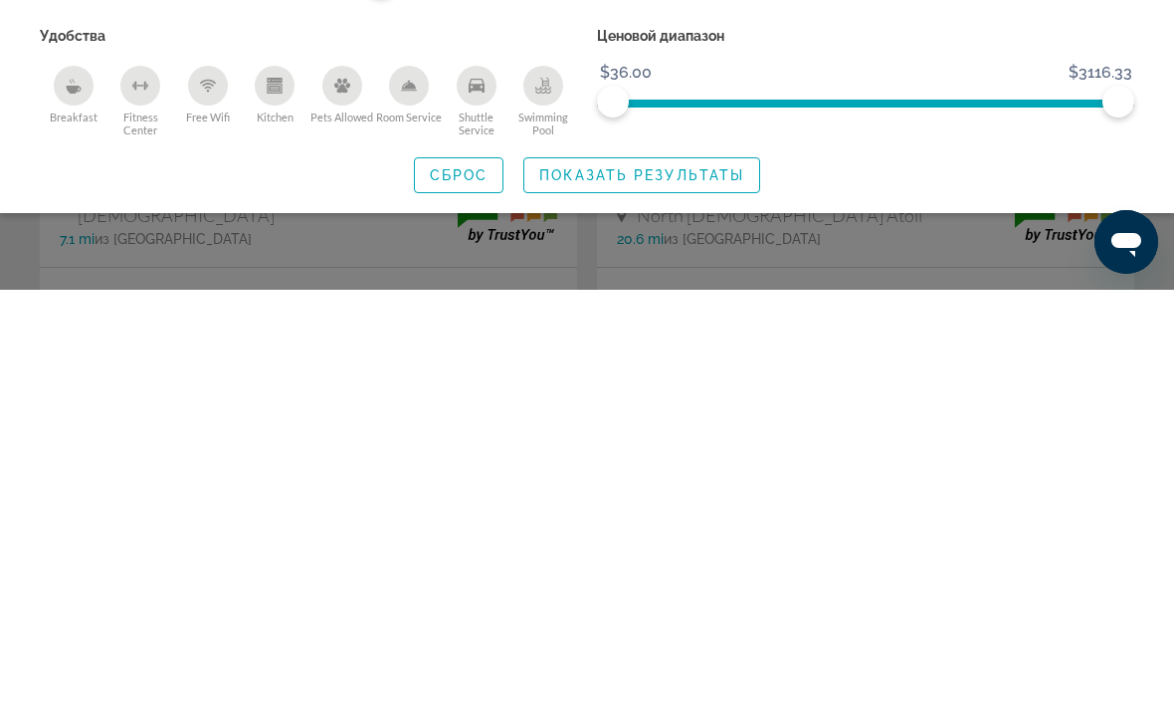
scroll to position [124, 0]
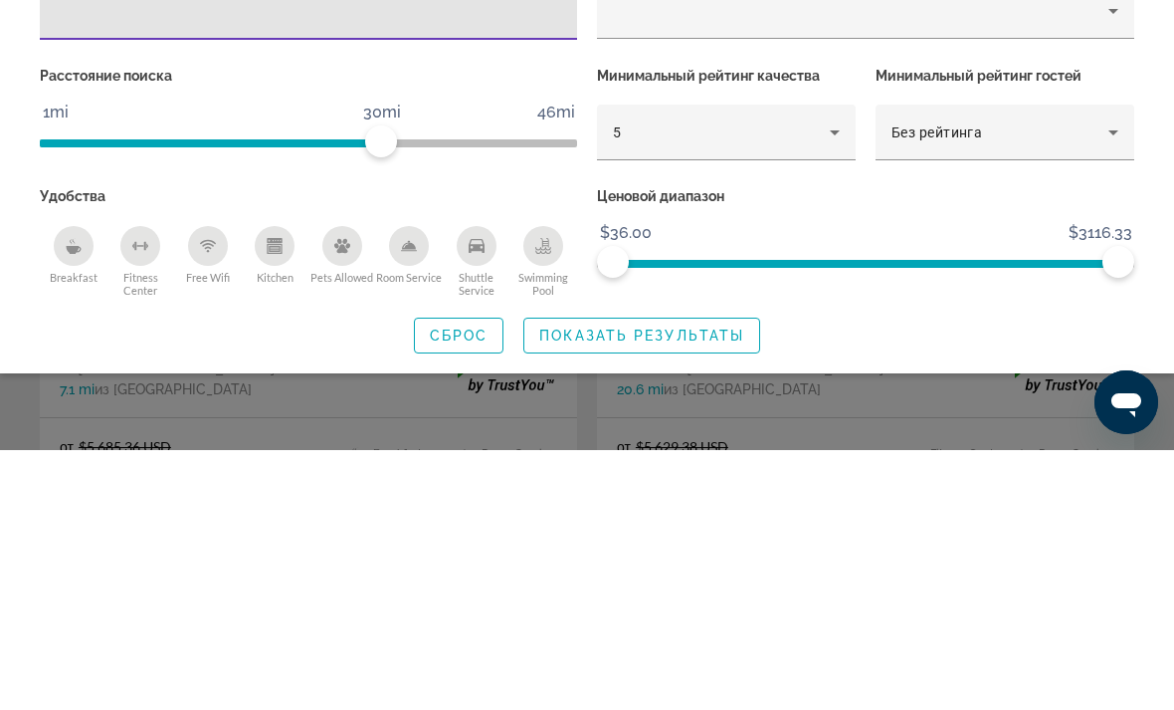
click at [84, 486] on div "Breakfast" at bounding box center [74, 506] width 40 height 40
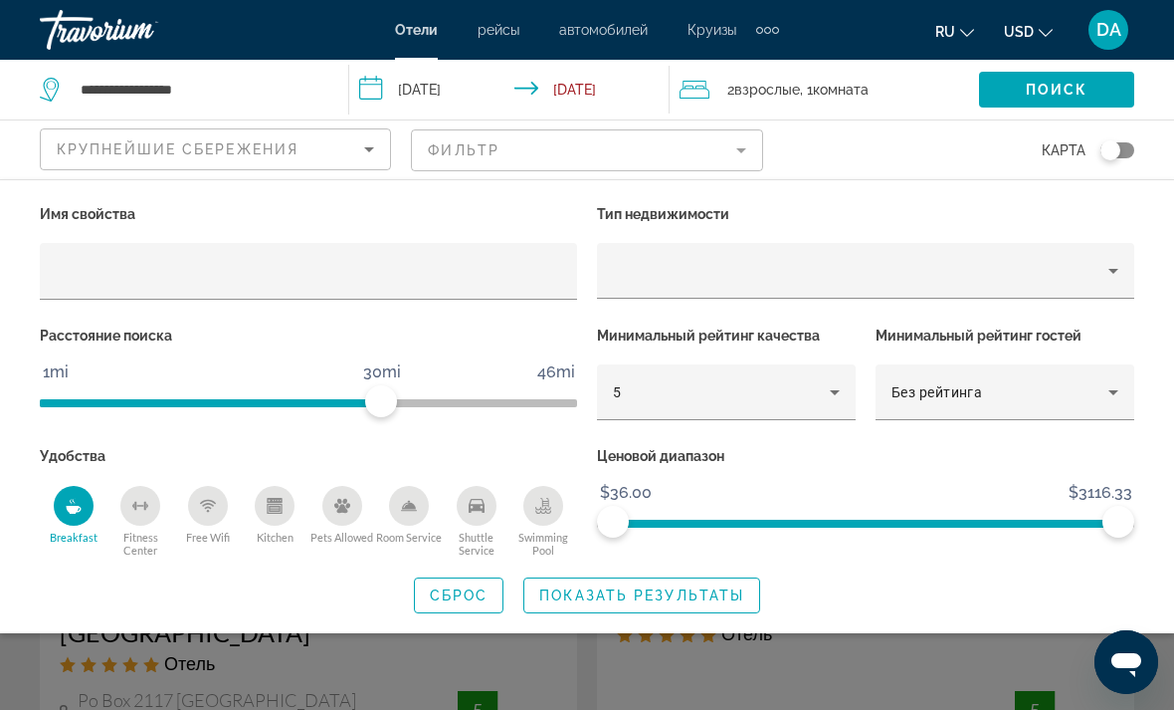
click at [712, 596] on span "Показать результаты" at bounding box center [641, 595] width 205 height 16
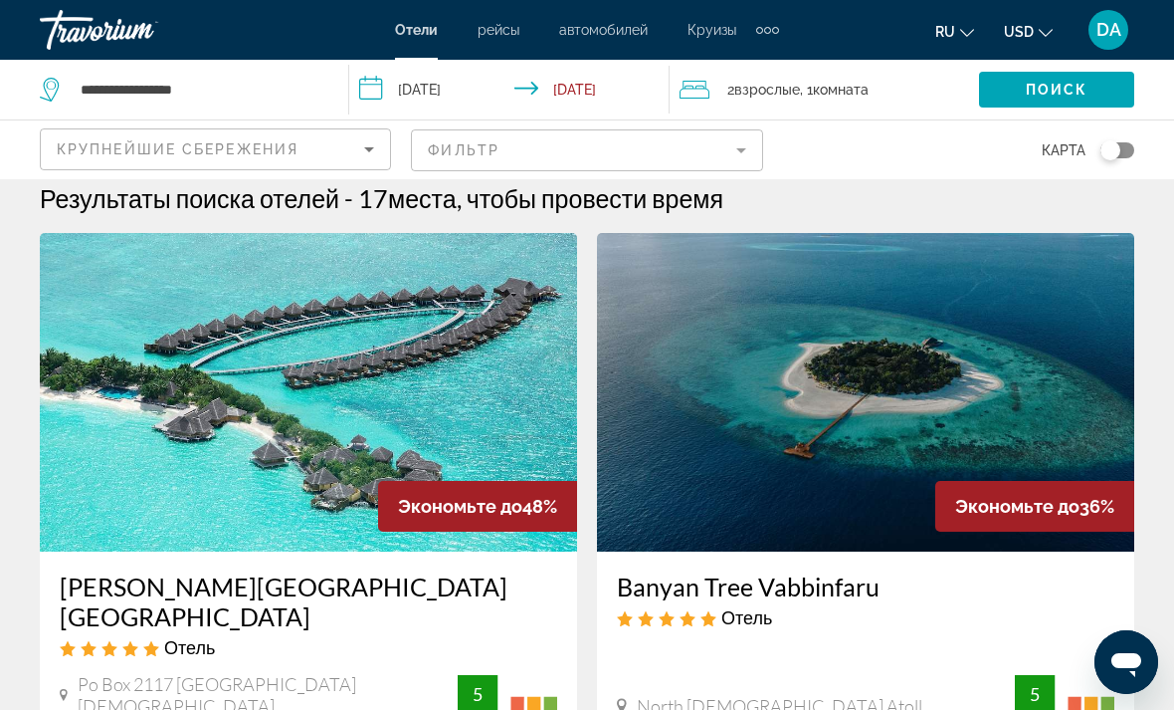
scroll to position [17, 0]
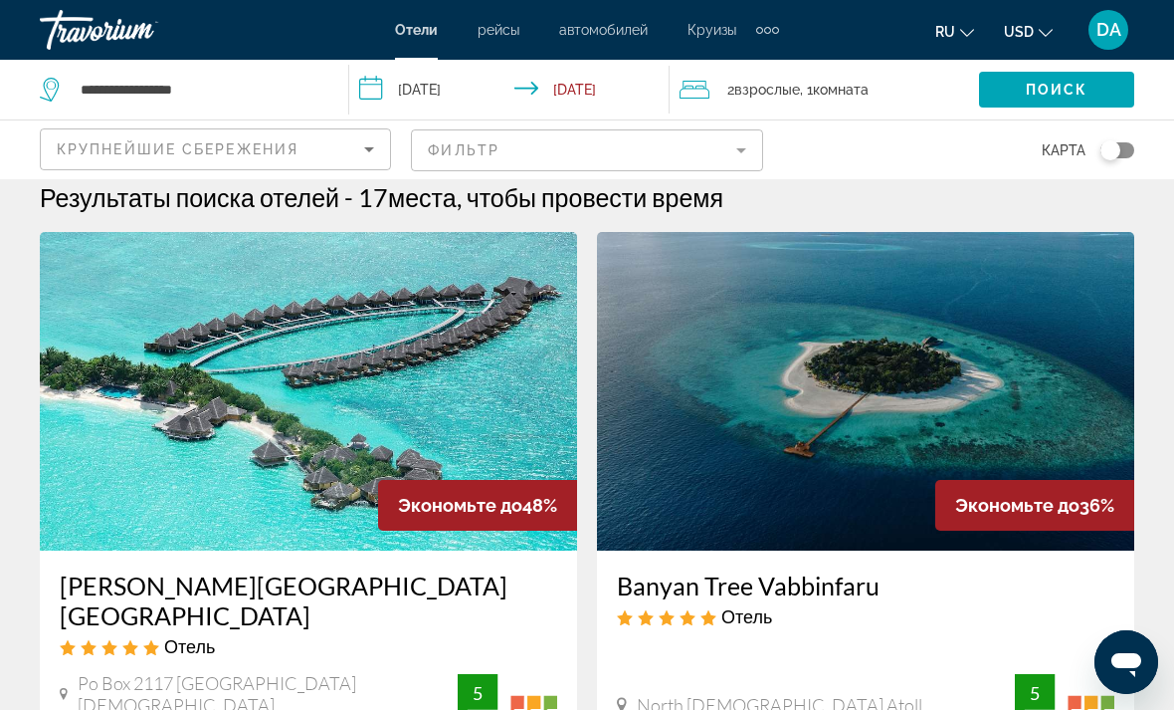
click at [110, 369] on img "Main content" at bounding box center [308, 391] width 537 height 318
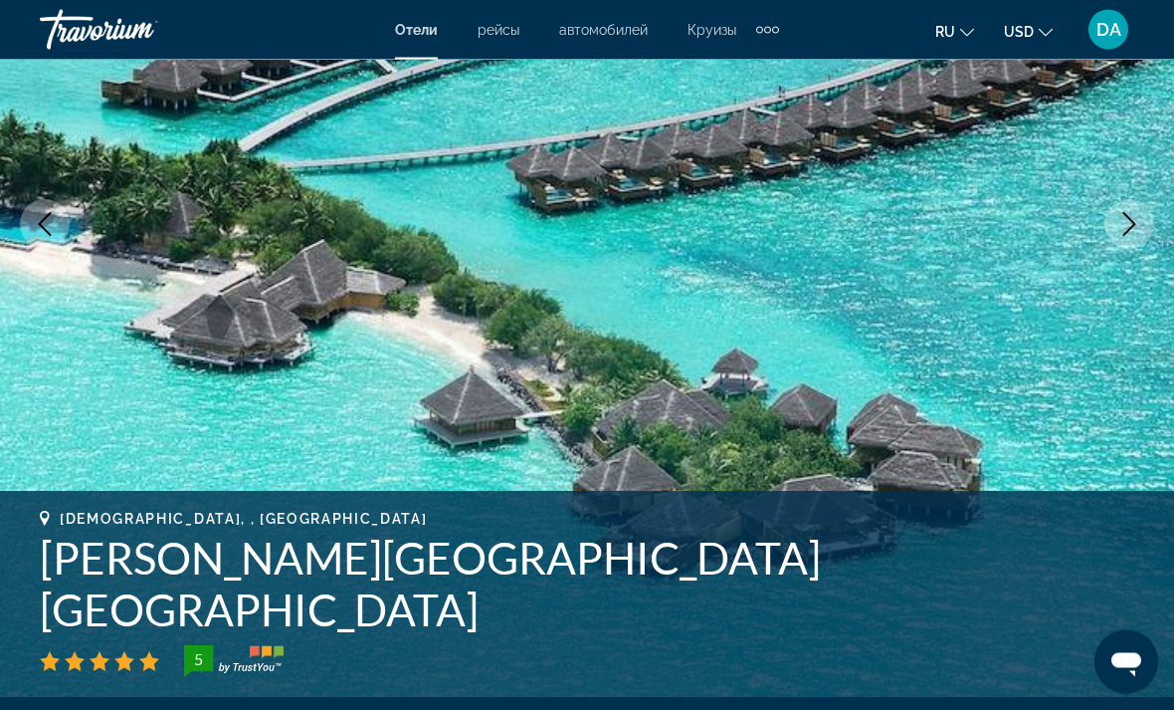
scroll to position [272, 0]
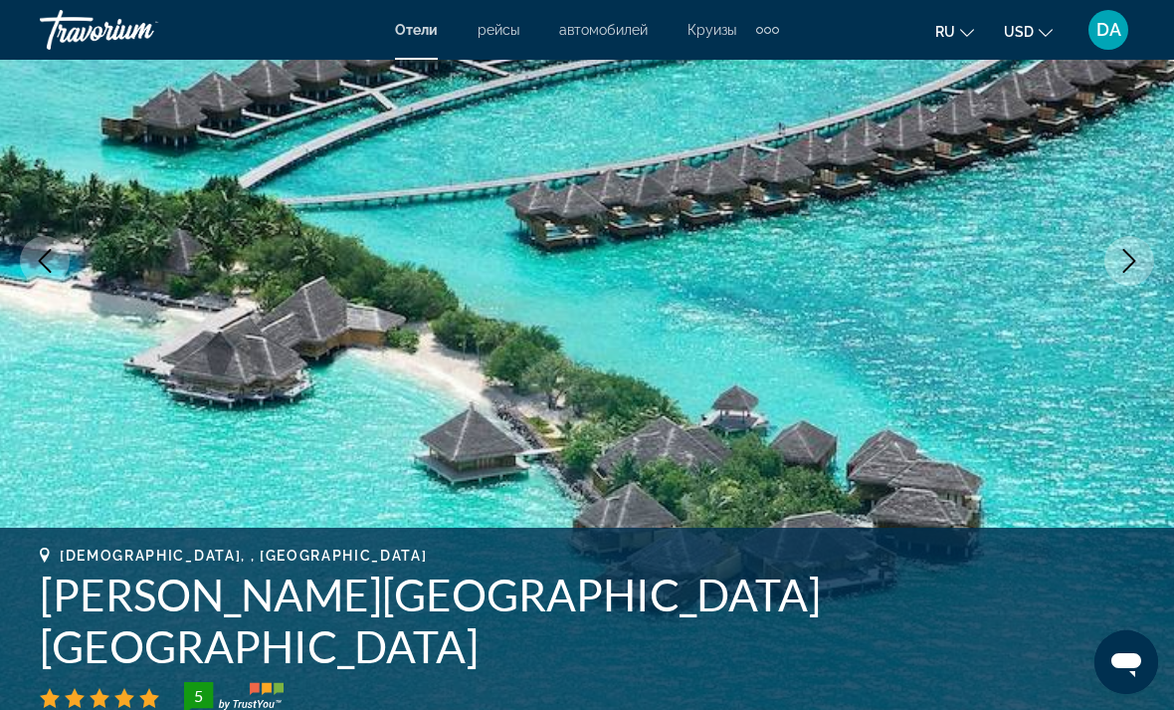
click at [1122, 256] on icon "Next image" at bounding box center [1130, 261] width 24 height 24
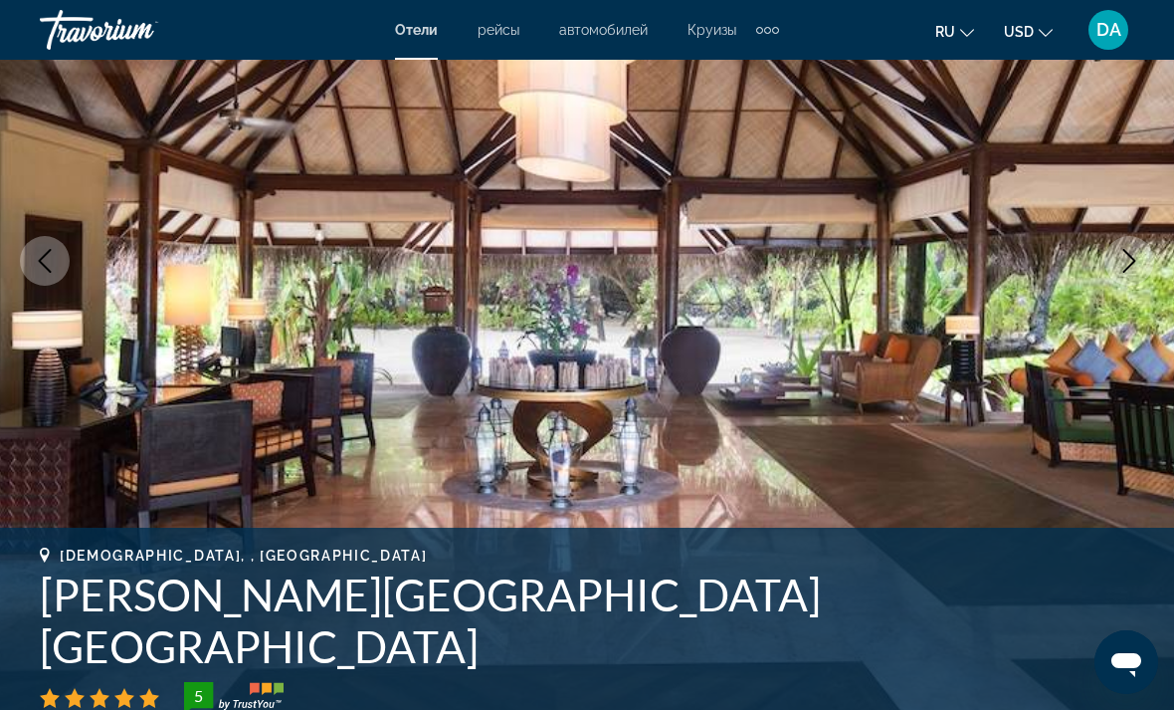
click at [1131, 235] on img "Main content" at bounding box center [587, 260] width 1174 height 945
click at [1118, 261] on icon "Next image" at bounding box center [1130, 261] width 24 height 24
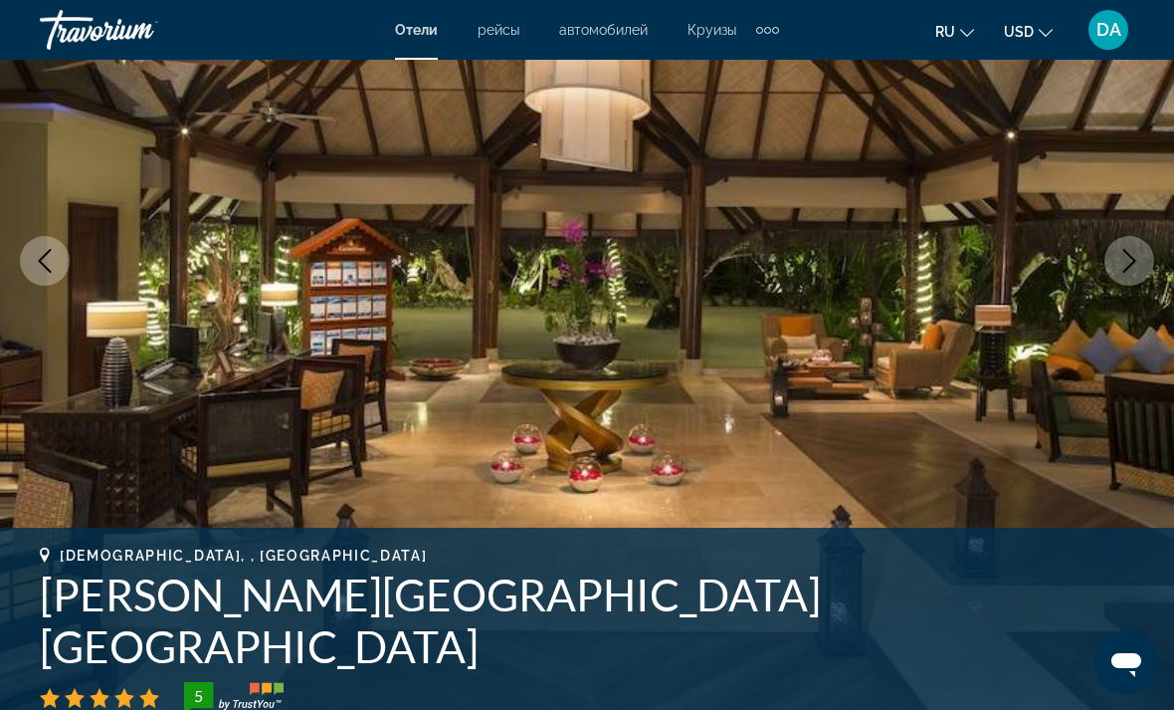
click at [1124, 265] on icon "Next image" at bounding box center [1130, 261] width 24 height 24
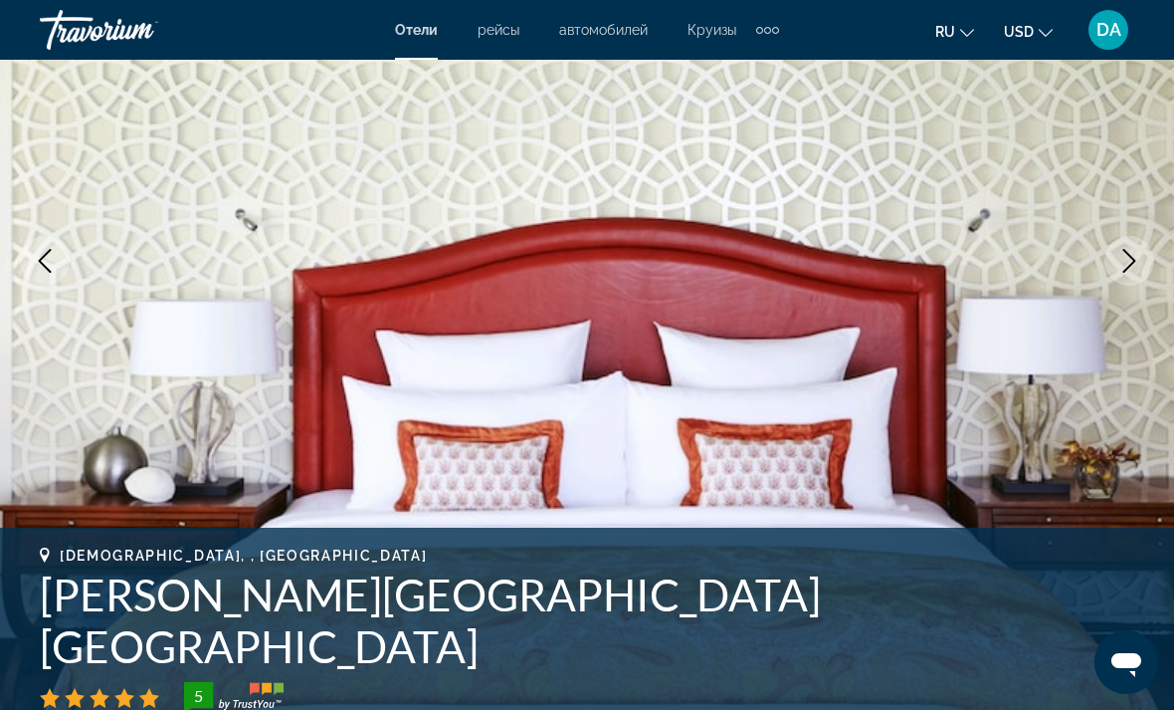
click at [1134, 254] on icon "Next image" at bounding box center [1130, 261] width 24 height 24
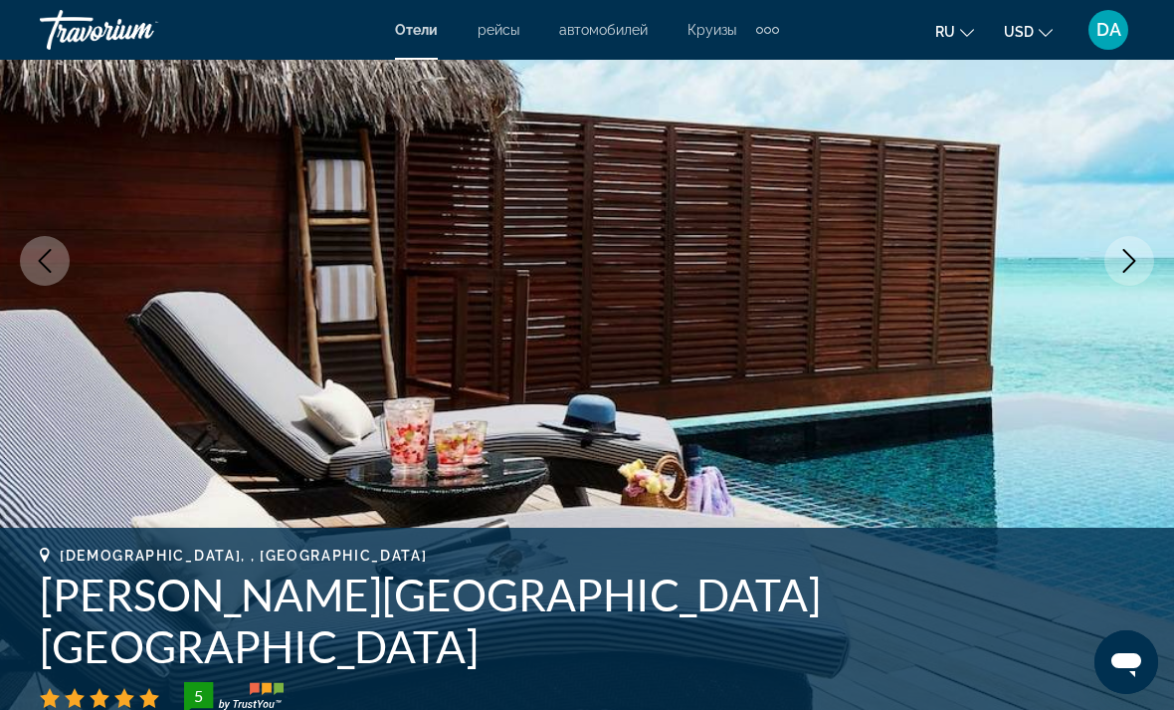
click at [1138, 250] on icon "Next image" at bounding box center [1130, 261] width 24 height 24
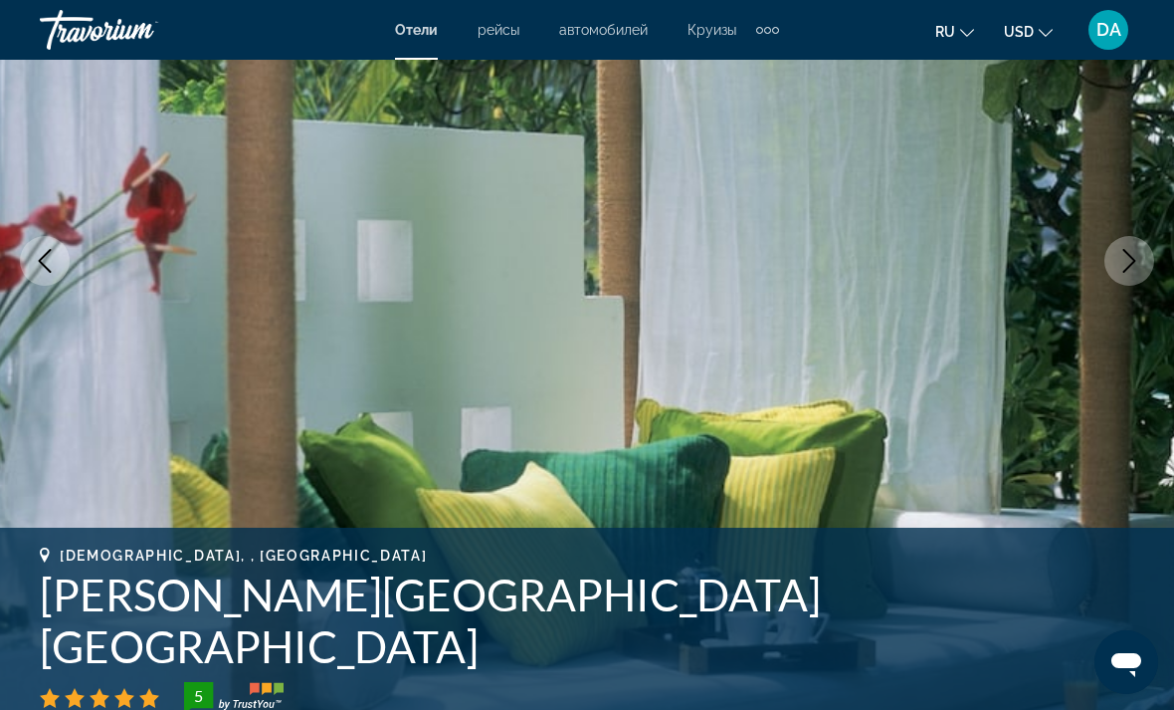
click at [1144, 232] on img "Main content" at bounding box center [587, 260] width 1174 height 945
click at [1128, 264] on icon "Next image" at bounding box center [1130, 261] width 24 height 24
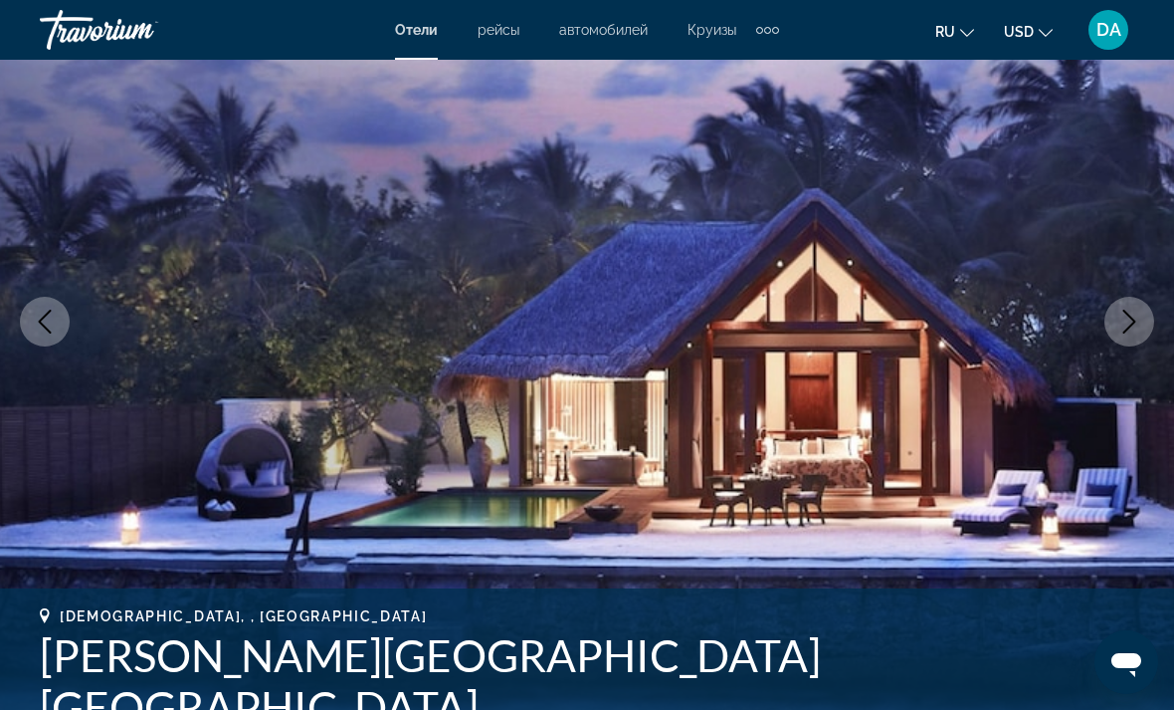
scroll to position [210, 0]
click at [1127, 332] on icon "Next image" at bounding box center [1130, 323] width 24 height 24
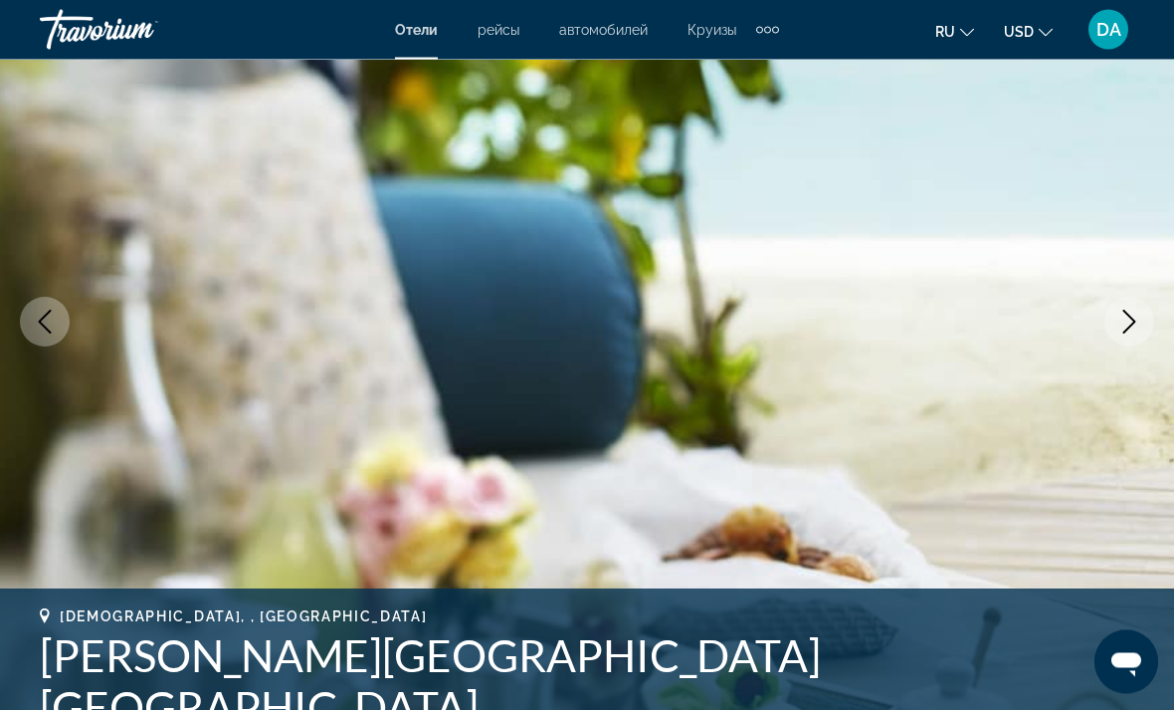
click at [1124, 317] on icon "Next image" at bounding box center [1130, 323] width 24 height 24
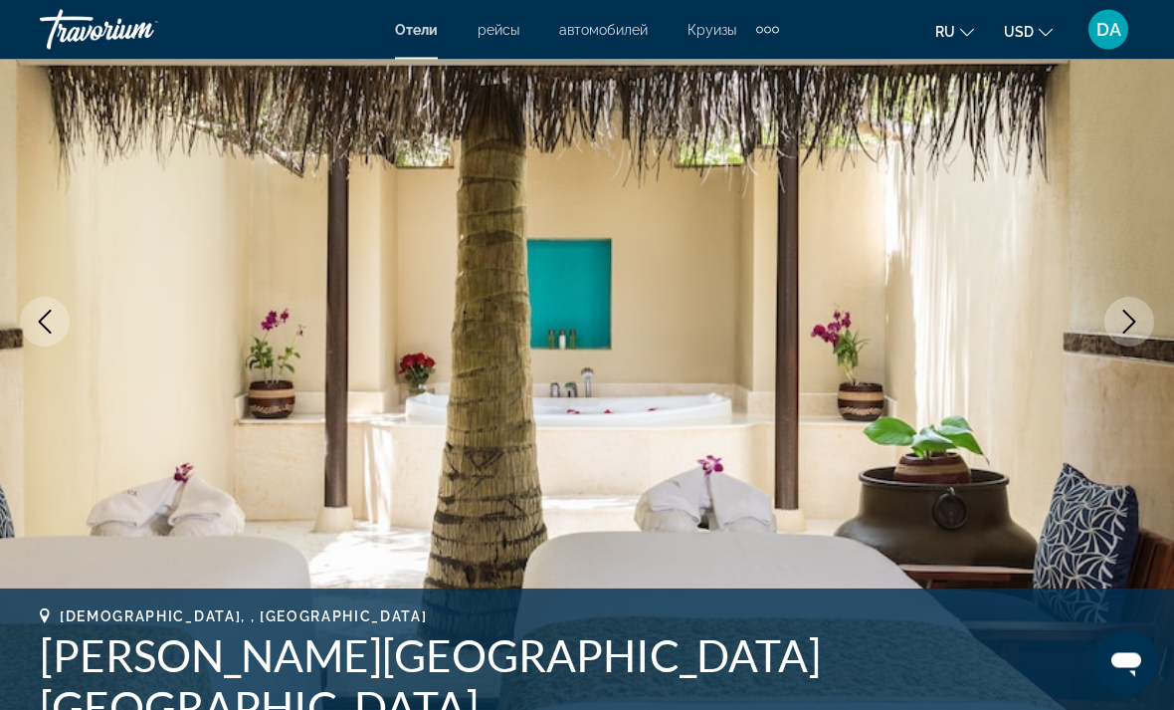
click at [1125, 324] on icon "Next image" at bounding box center [1130, 323] width 24 height 24
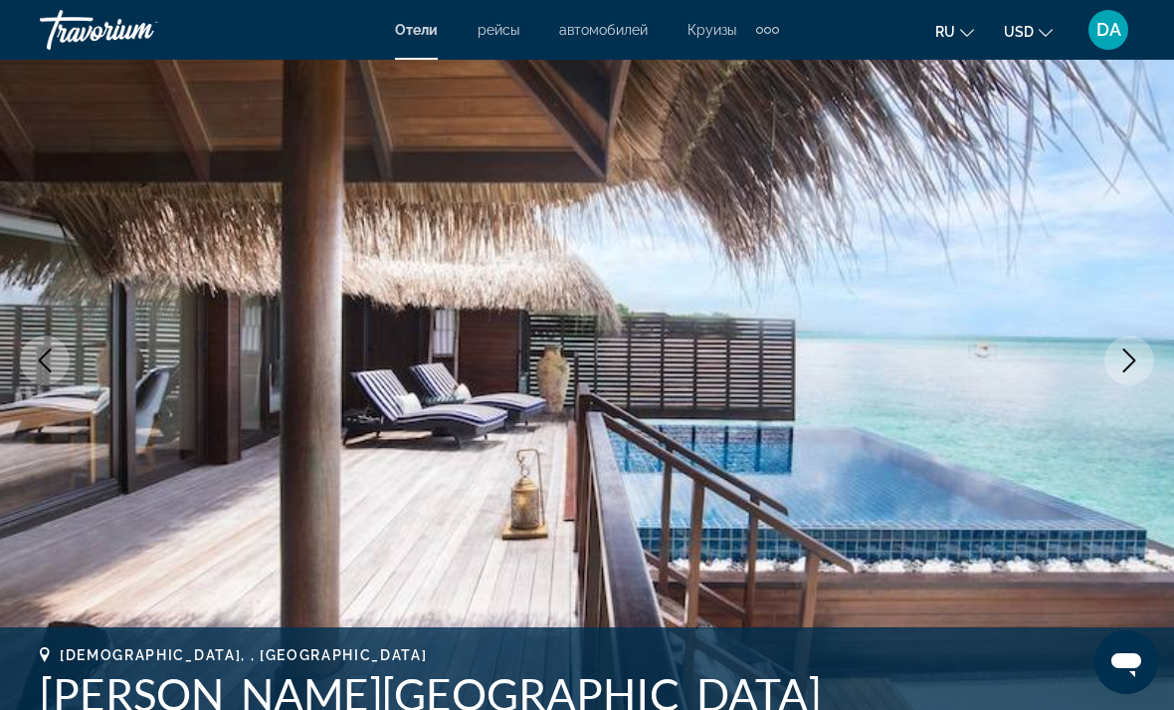
scroll to position [171, 0]
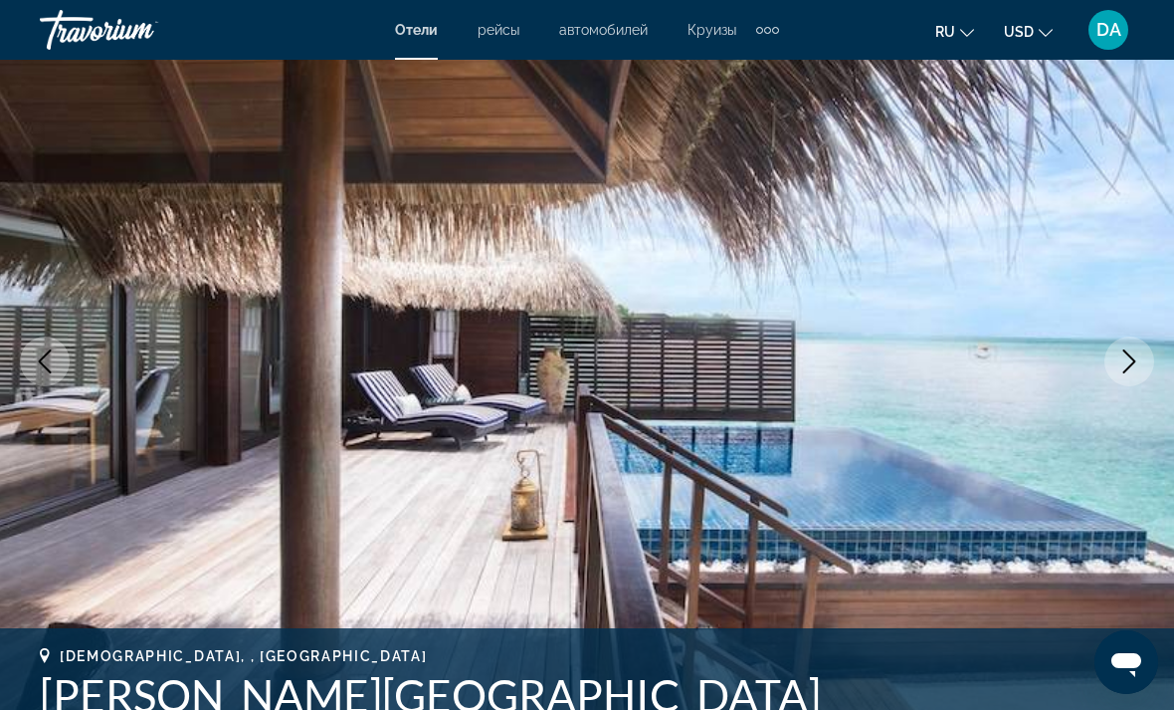
click at [1128, 348] on button "Next image" at bounding box center [1130, 361] width 50 height 50
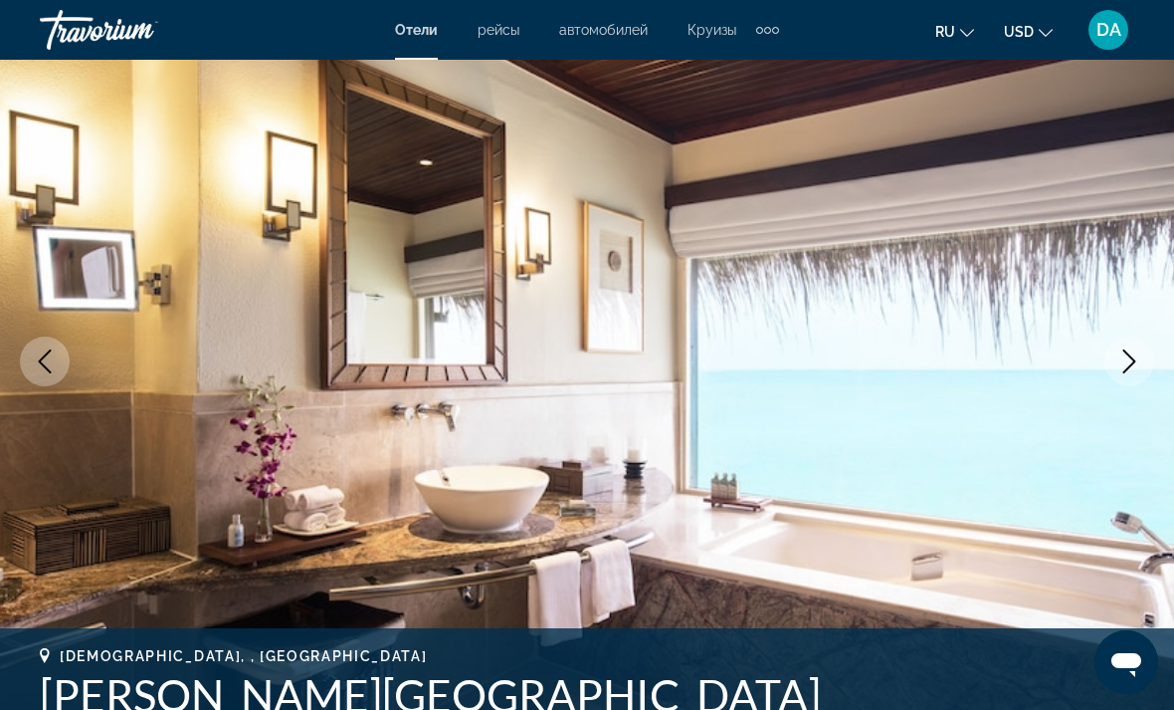
click at [1123, 349] on icon "Next image" at bounding box center [1130, 361] width 24 height 24
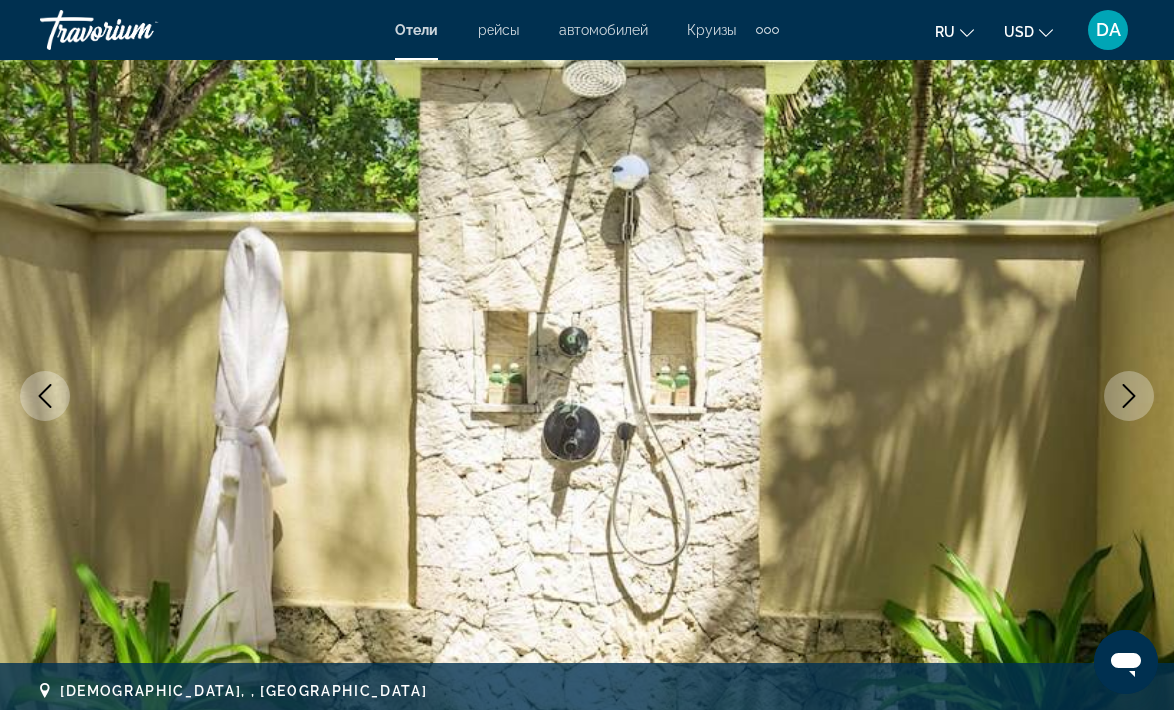
scroll to position [153, 0]
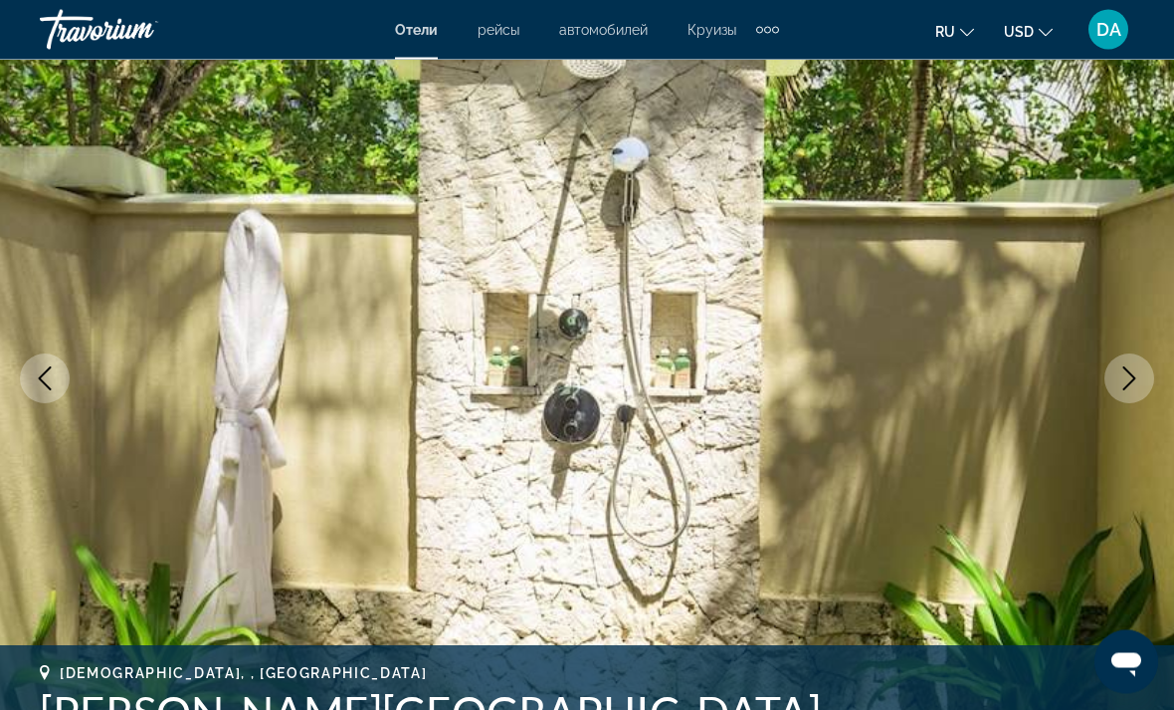
click at [54, 381] on icon "Previous image" at bounding box center [45, 379] width 24 height 24
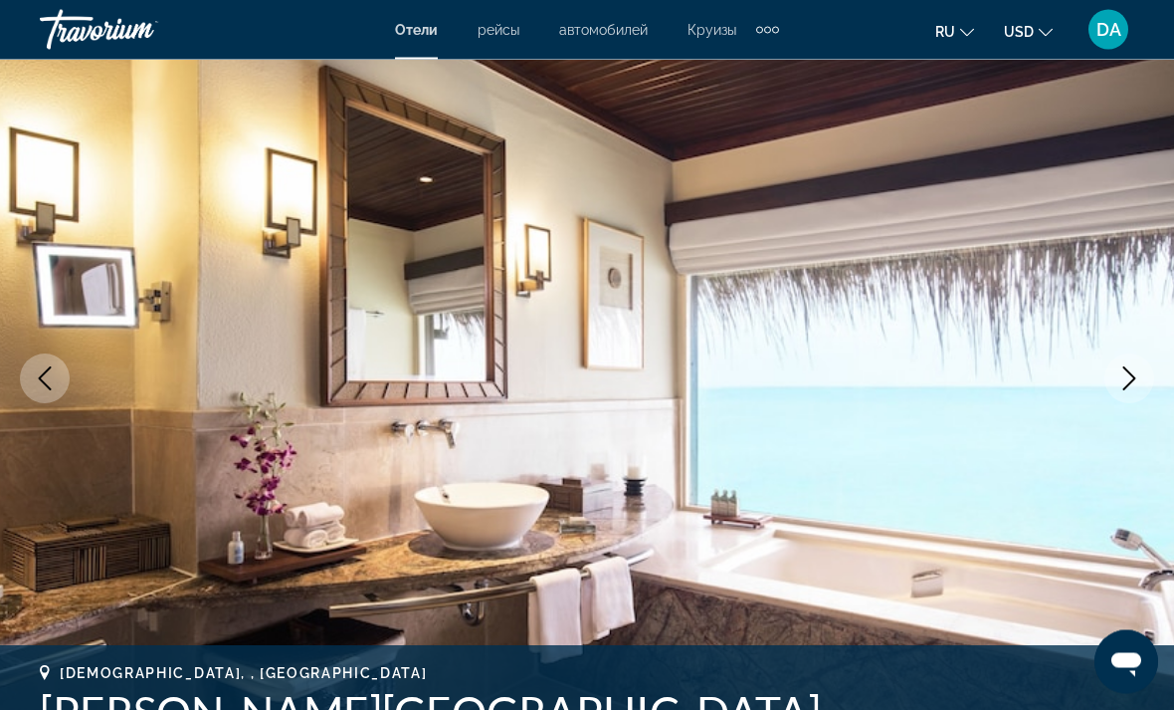
click at [1131, 374] on icon "Next image" at bounding box center [1130, 379] width 13 height 24
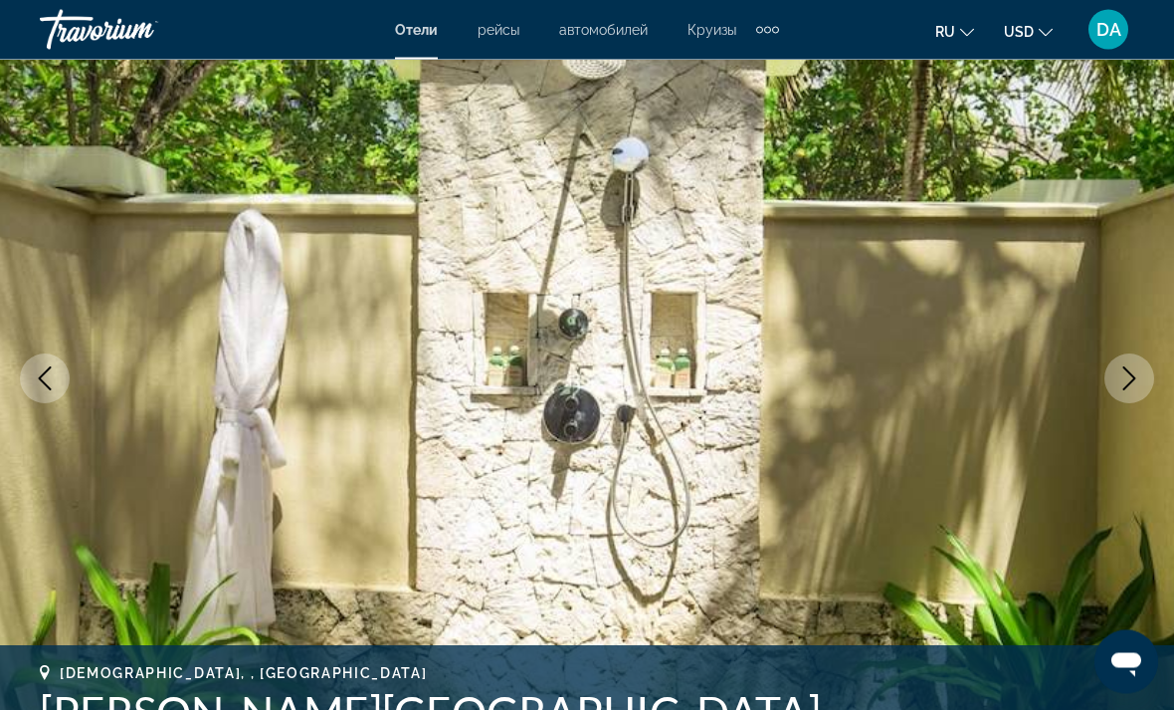
click at [1135, 357] on button "Next image" at bounding box center [1130, 379] width 50 height 50
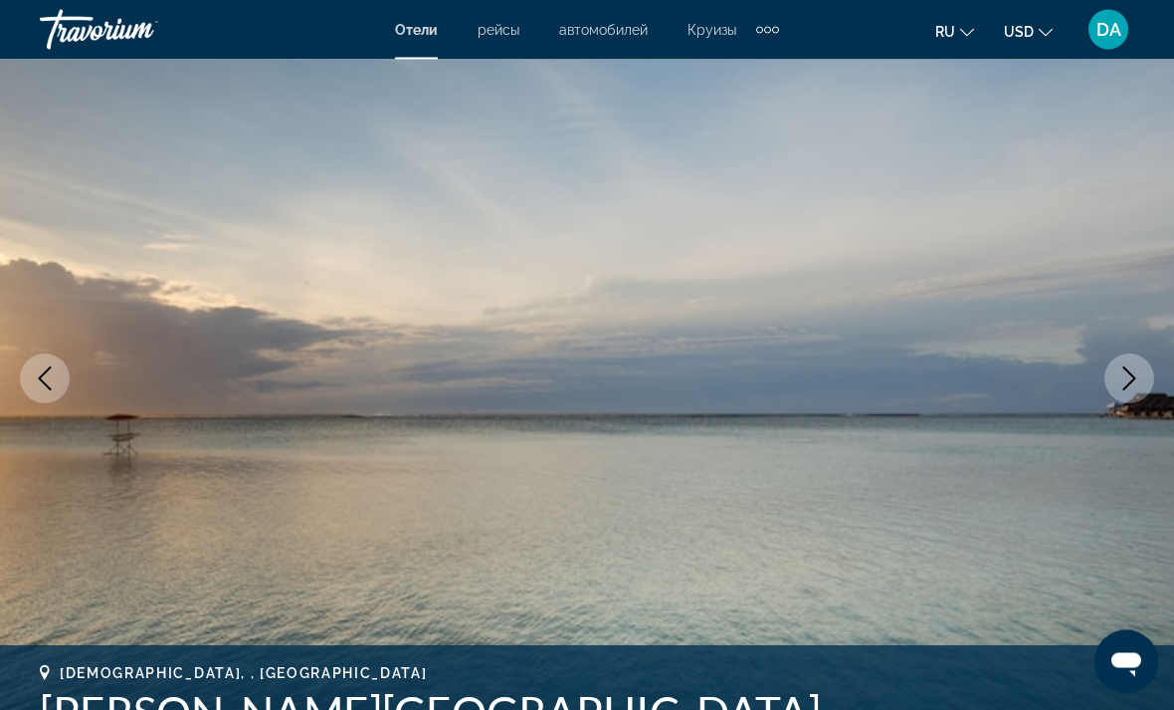
click at [1132, 358] on button "Next image" at bounding box center [1130, 379] width 50 height 50
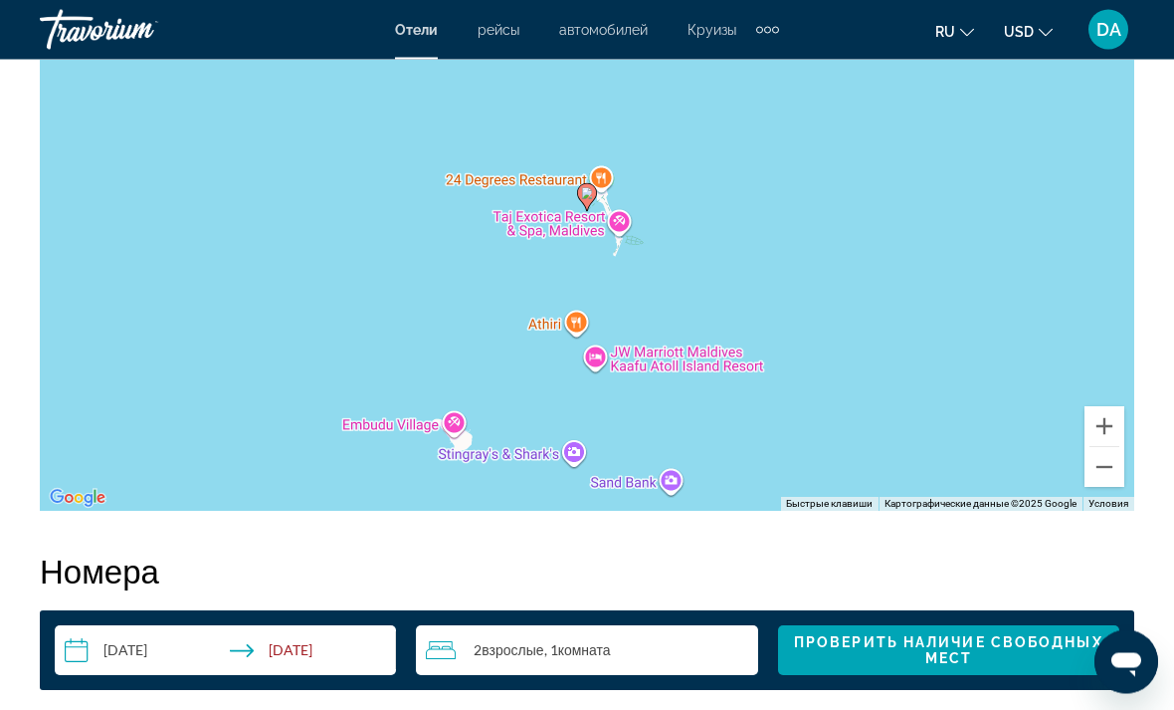
scroll to position [2410, 0]
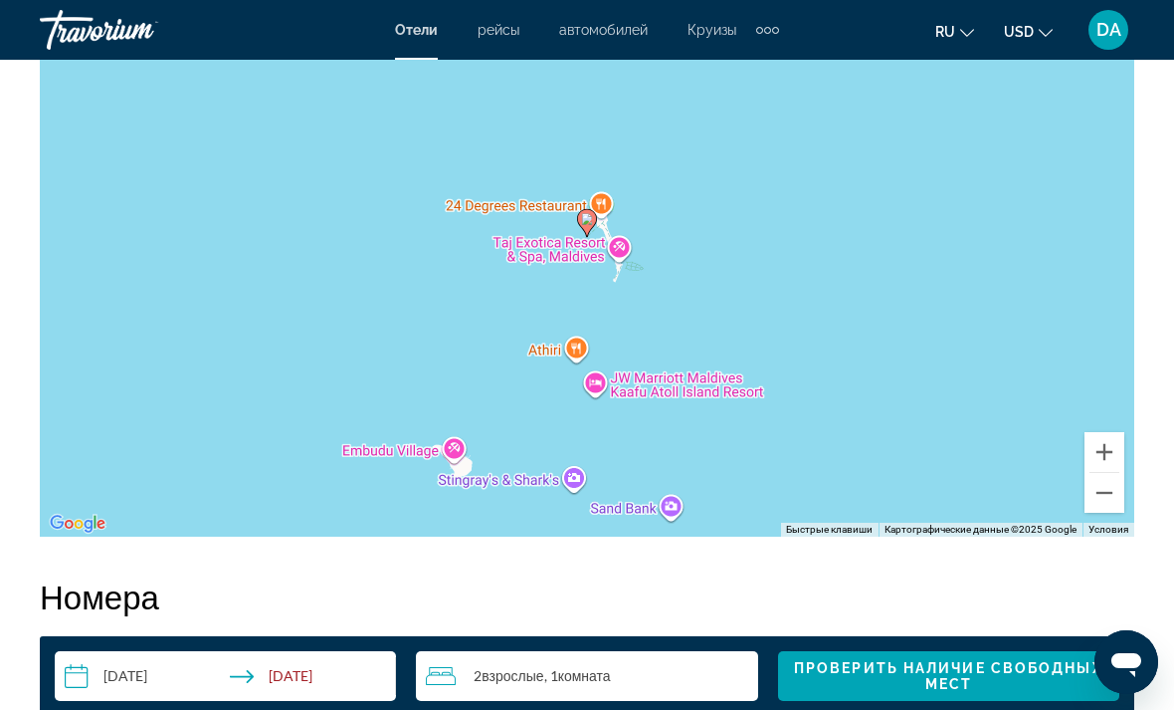
click at [994, 300] on div "Чтобы активировать перетаскивание с помощью клавиатуры, нажмите Alt + Ввод. Пос…" at bounding box center [587, 237] width 1095 height 597
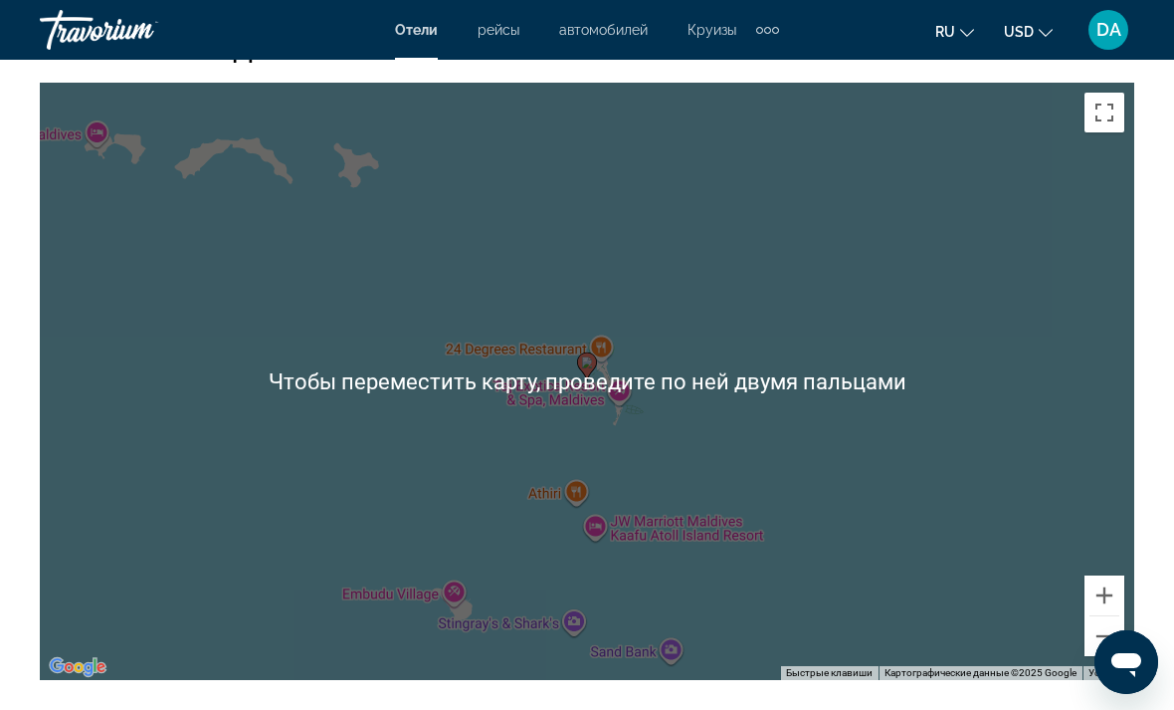
scroll to position [2213, 0]
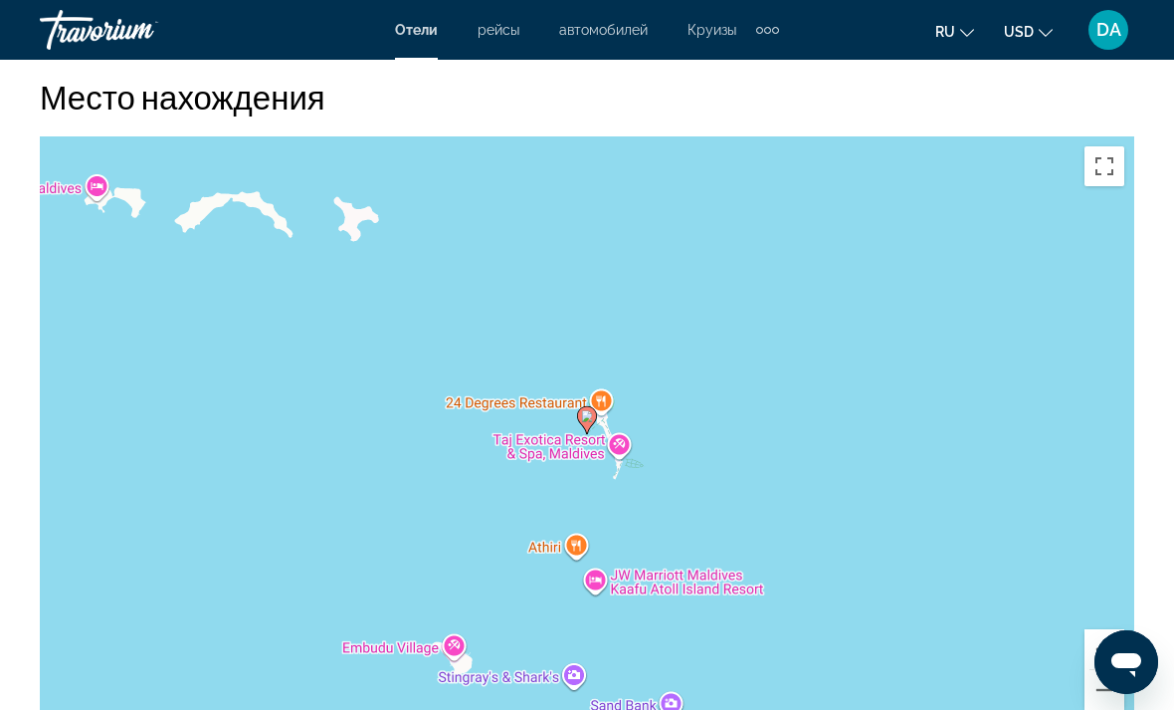
click at [1127, 158] on div "Чтобы активировать перетаскивание с помощью клавиатуры, нажмите Alt + Ввод. Пос…" at bounding box center [587, 434] width 1095 height 597
click at [1133, 162] on div "Чтобы активировать перетаскивание с помощью клавиатуры, нажмите Alt + Ввод. Пос…" at bounding box center [587, 434] width 1095 height 597
click at [1110, 169] on button "Включить полноэкранный режим" at bounding box center [1105, 166] width 40 height 40
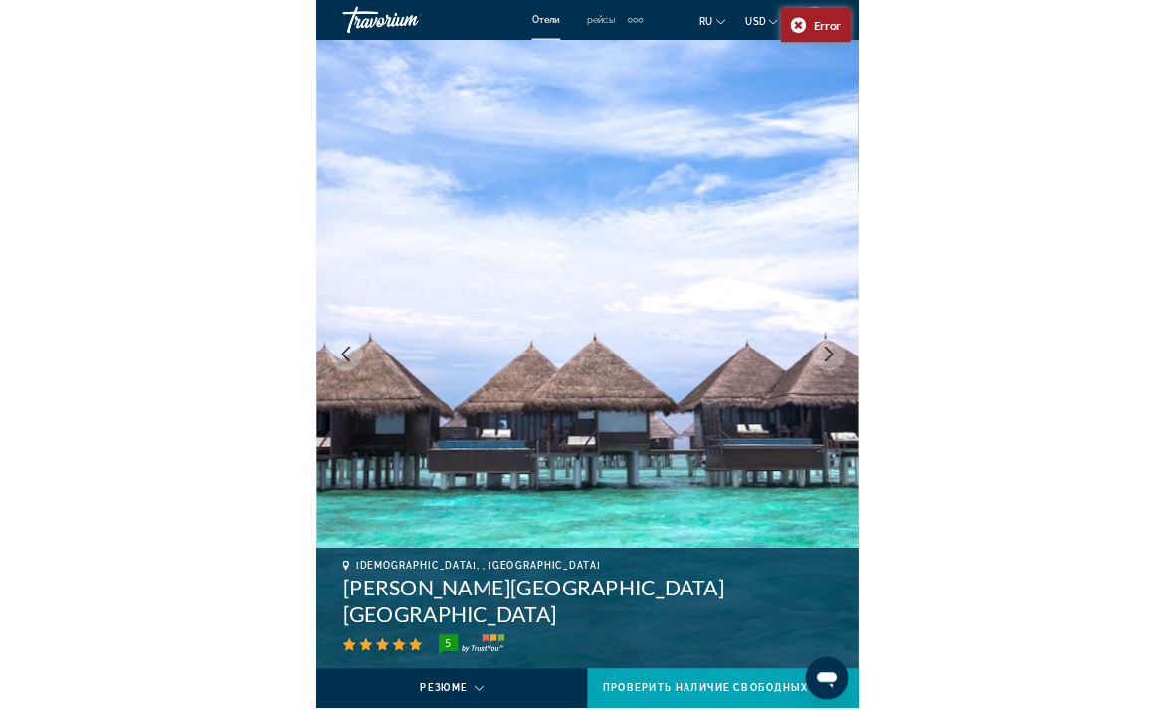
scroll to position [379, 0]
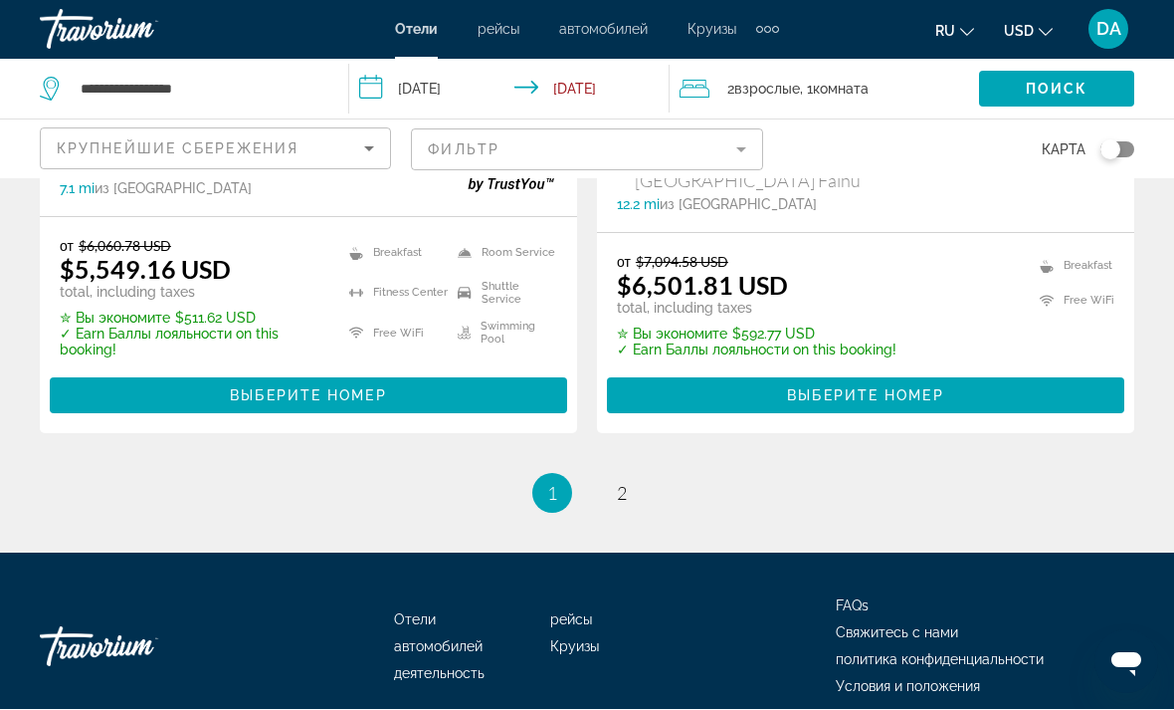
scroll to position [4382, 0]
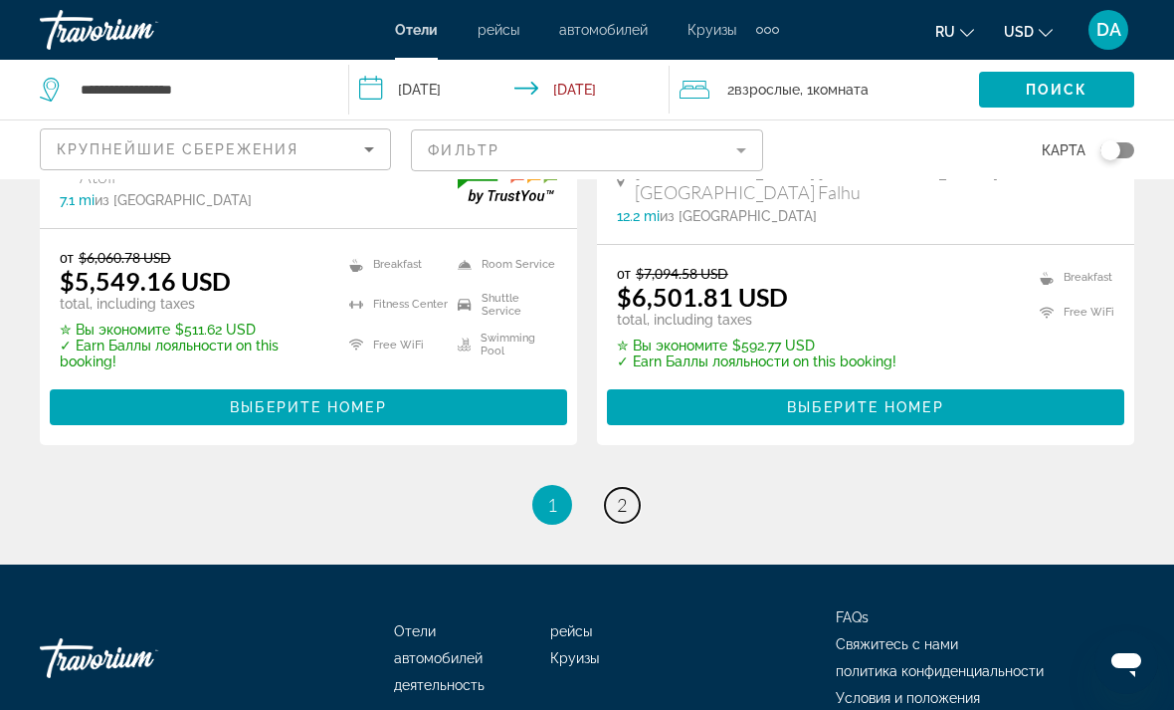
click at [630, 488] on link "page 2" at bounding box center [622, 505] width 35 height 35
